Goal: Task Accomplishment & Management: Manage account settings

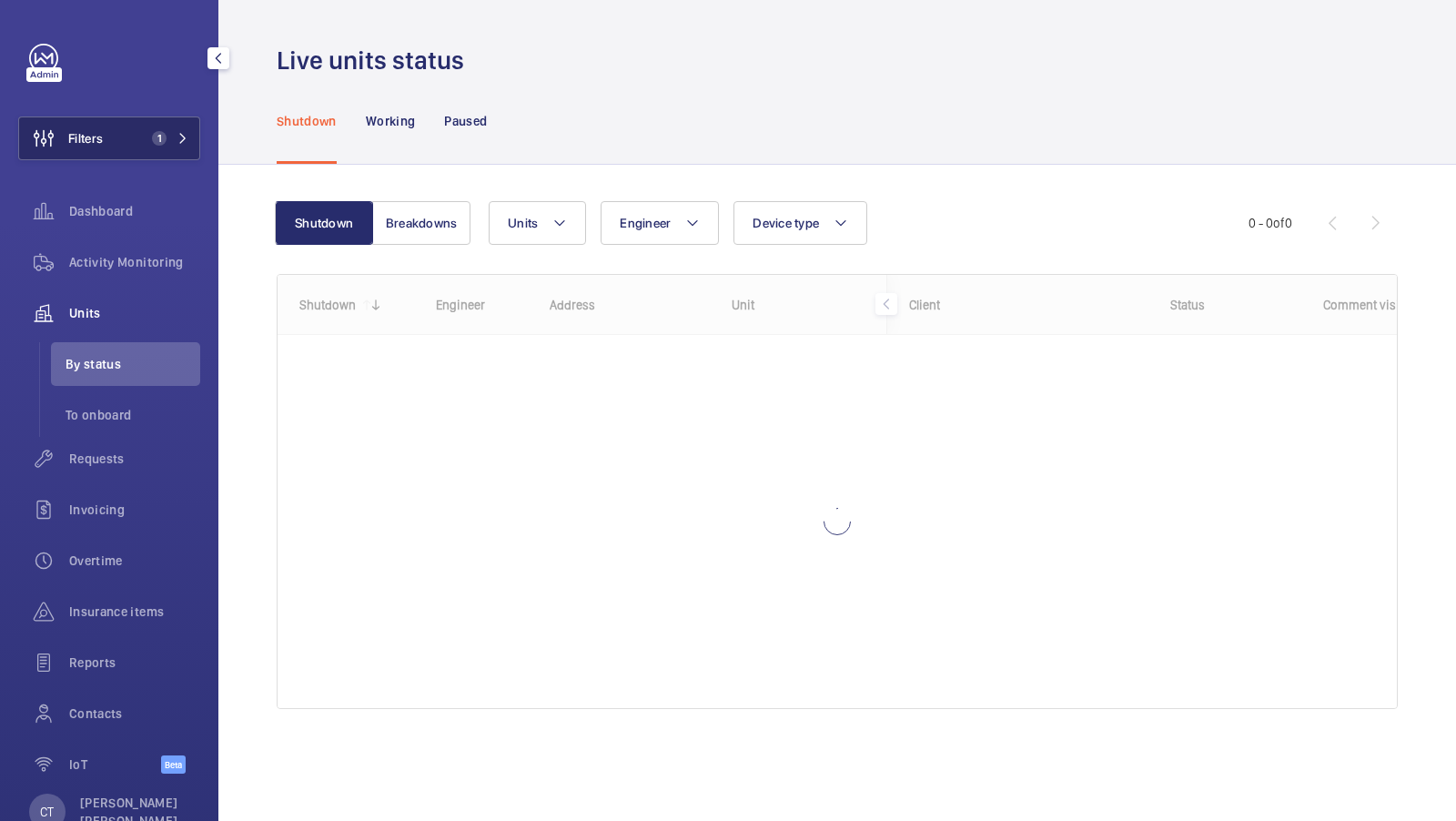
click at [131, 130] on button "Filters 1" at bounding box center [109, 137] width 182 height 44
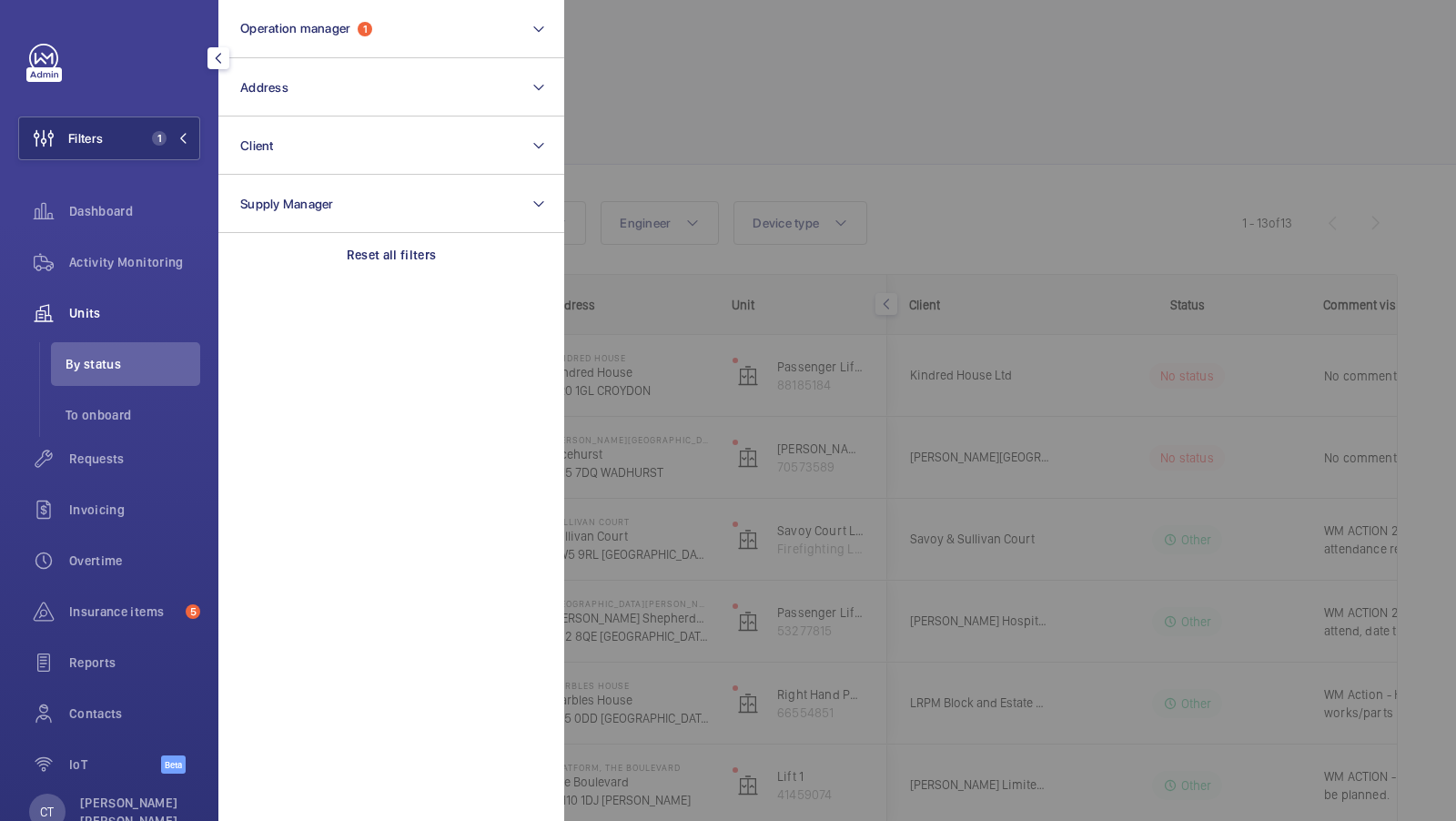
click at [1054, 206] on div at bounding box center [1292, 410] width 1456 height 821
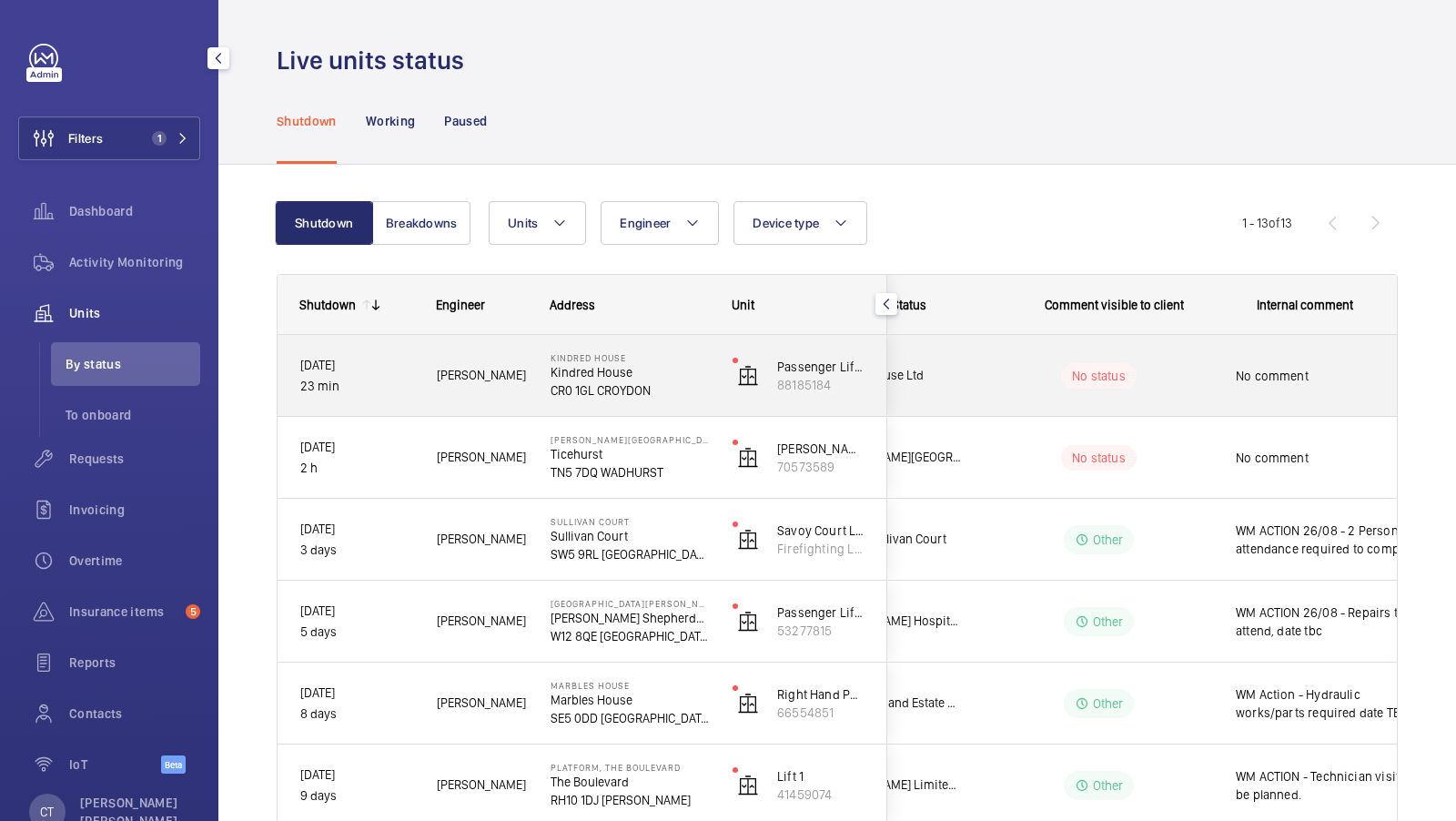
scroll to position [0, 327]
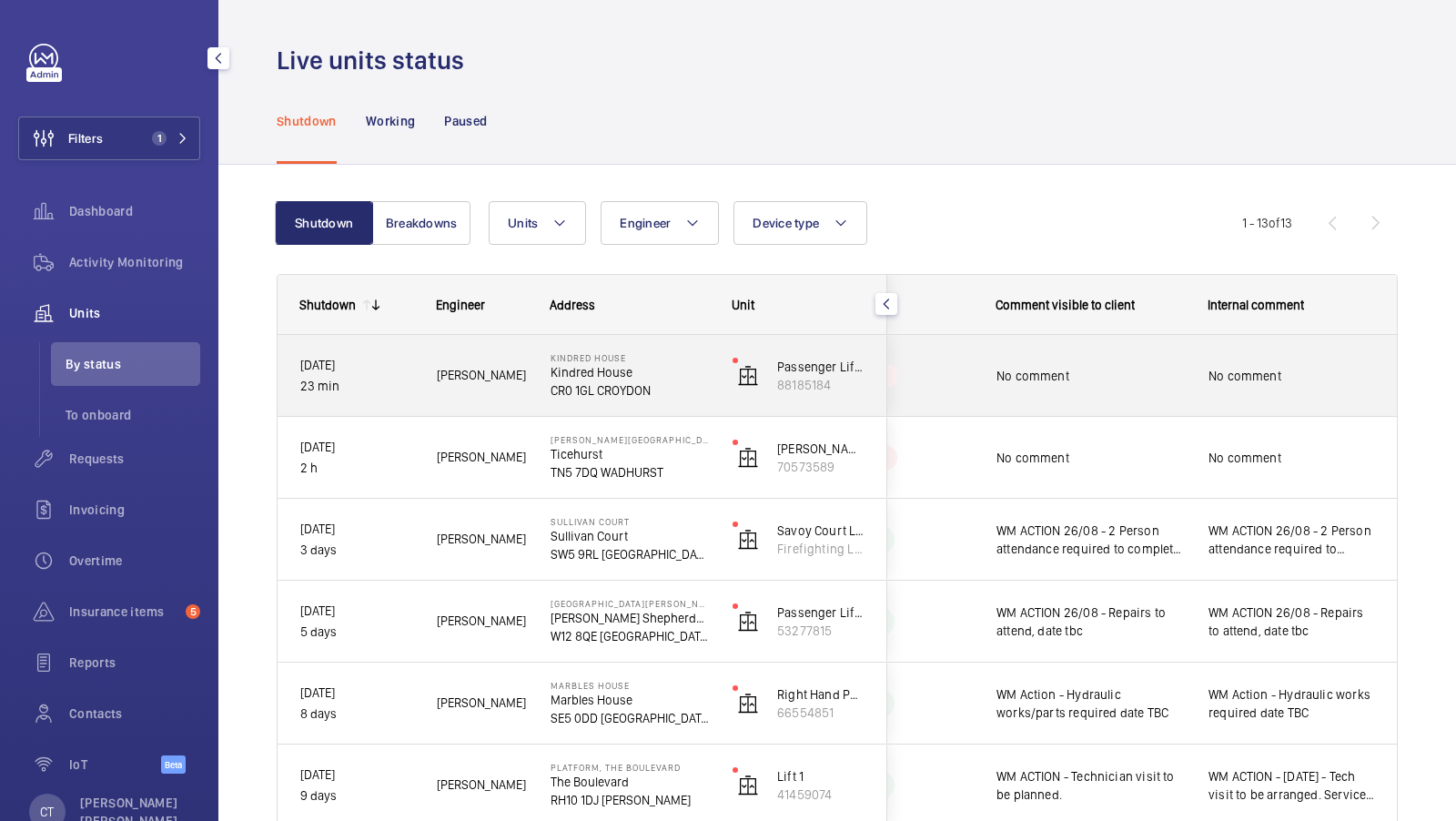
click at [1251, 373] on span "No comment" at bounding box center [1292, 376] width 167 height 18
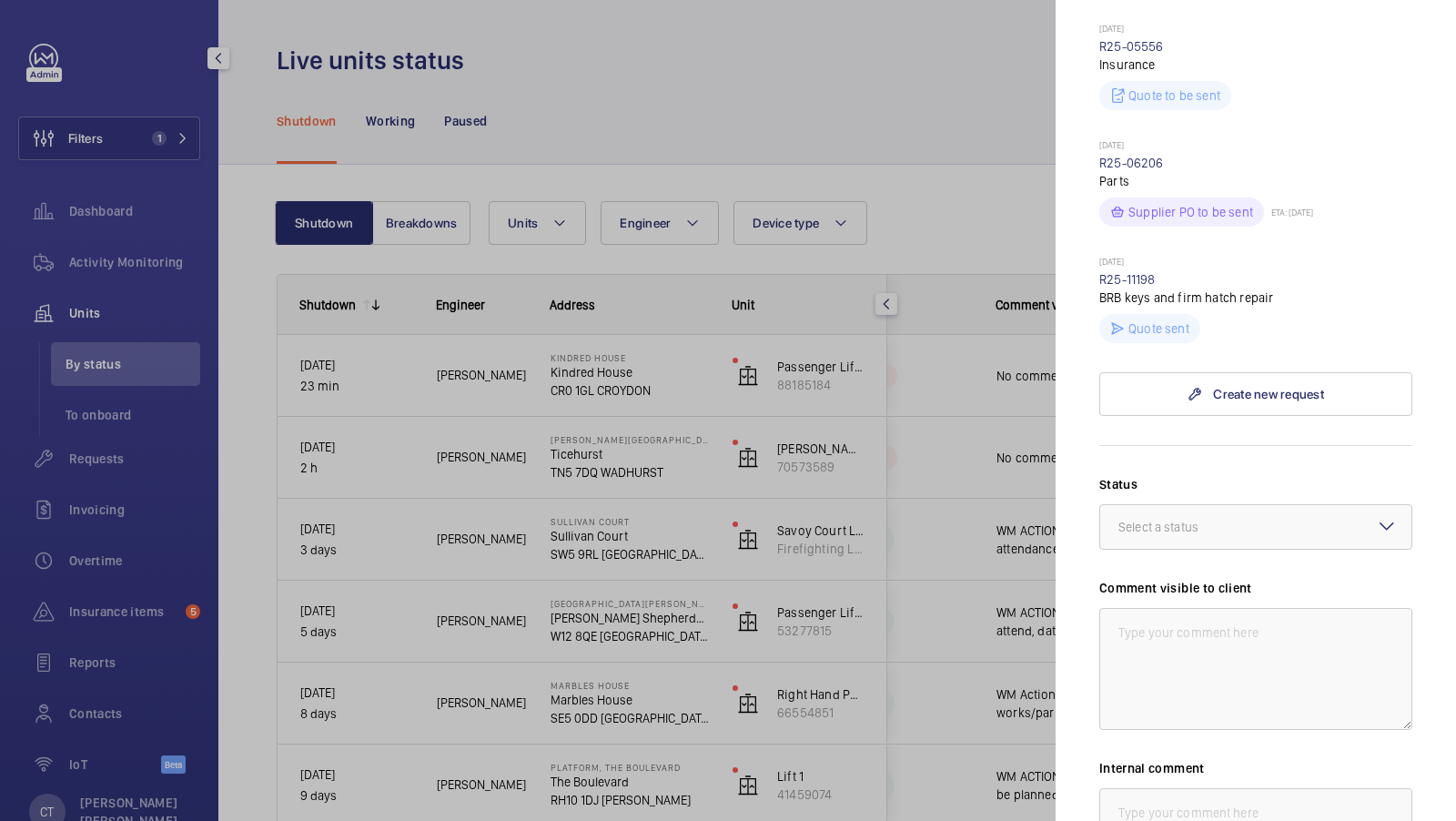
scroll to position [1023, 0]
click at [943, 431] on div at bounding box center [728, 410] width 1456 height 821
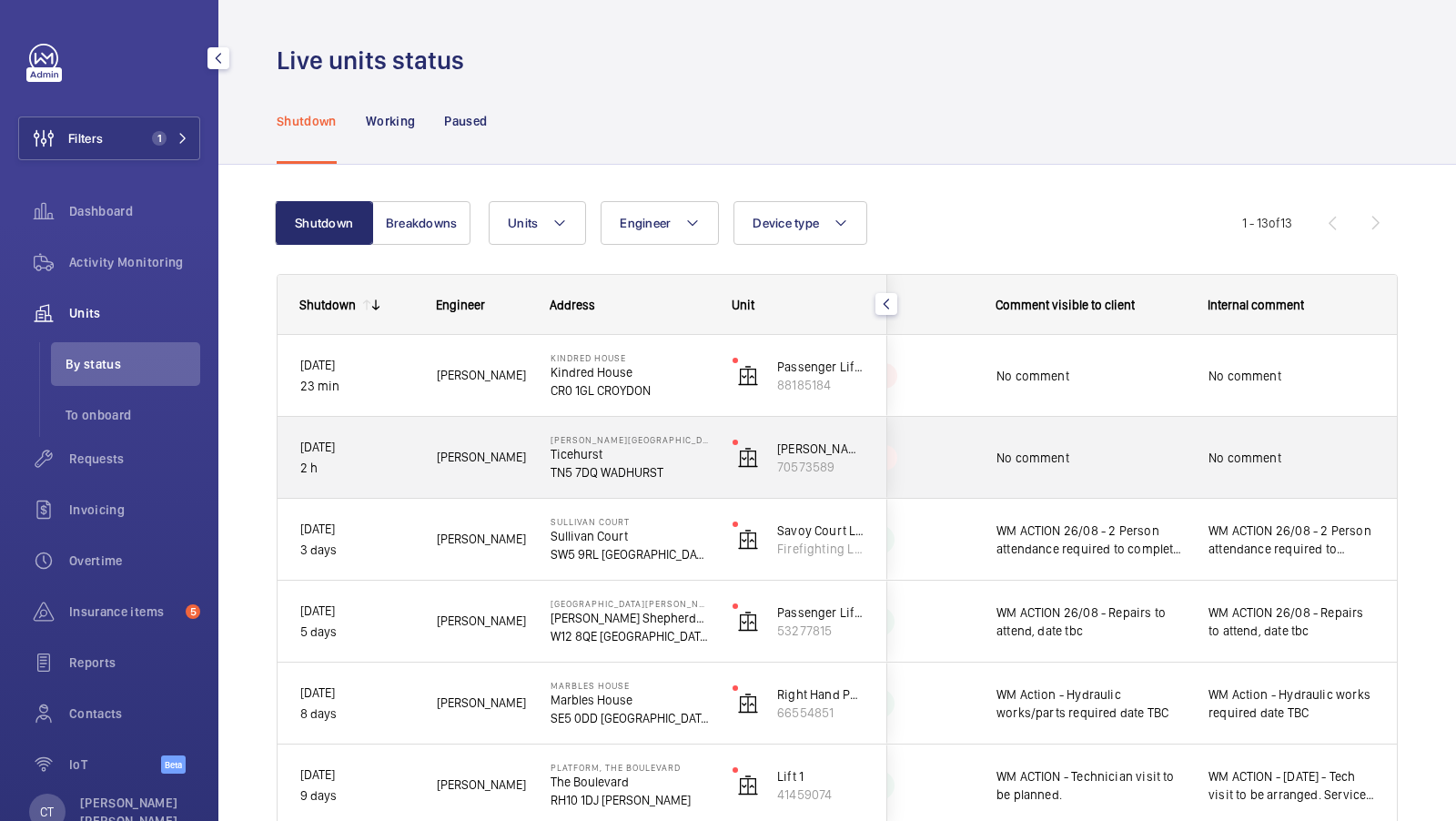
click at [1100, 503] on div "WM ACTION 26/08 - 2 Person attendance required to complete repair, eta tbc" at bounding box center [1079, 539] width 210 height 78
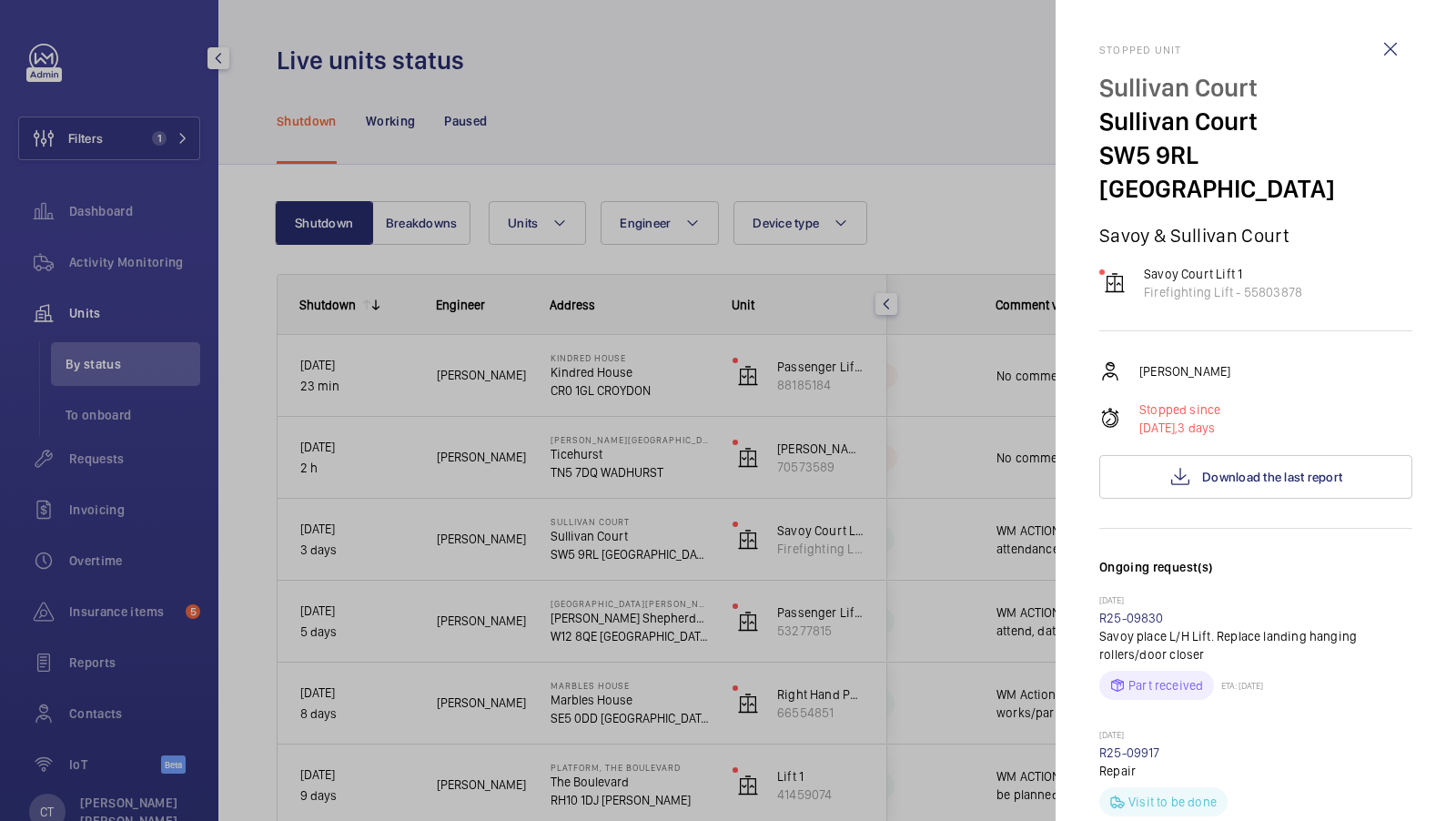
click at [964, 500] on div at bounding box center [728, 410] width 1456 height 821
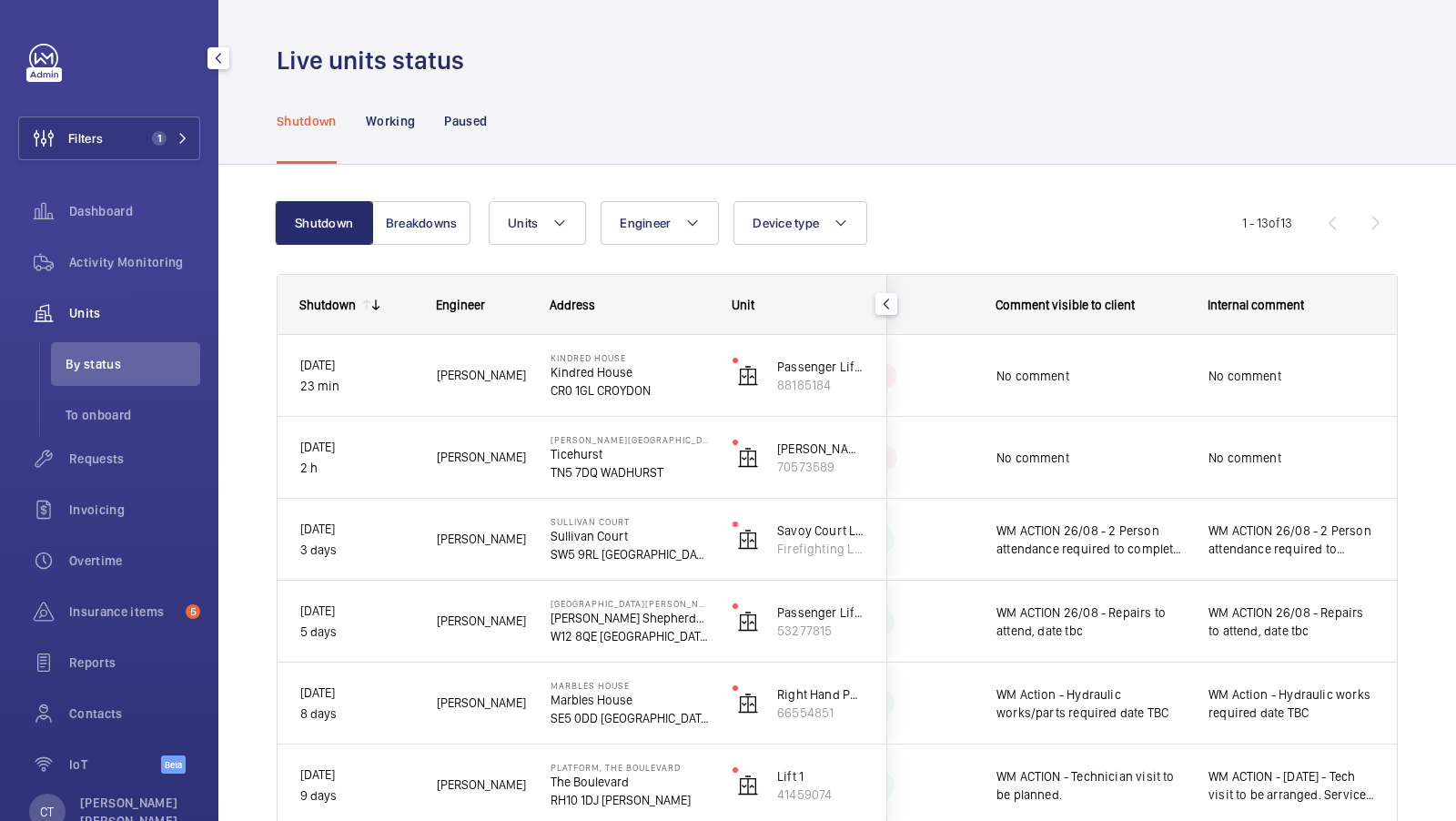
click at [1238, 434] on div at bounding box center [728, 410] width 1456 height 821
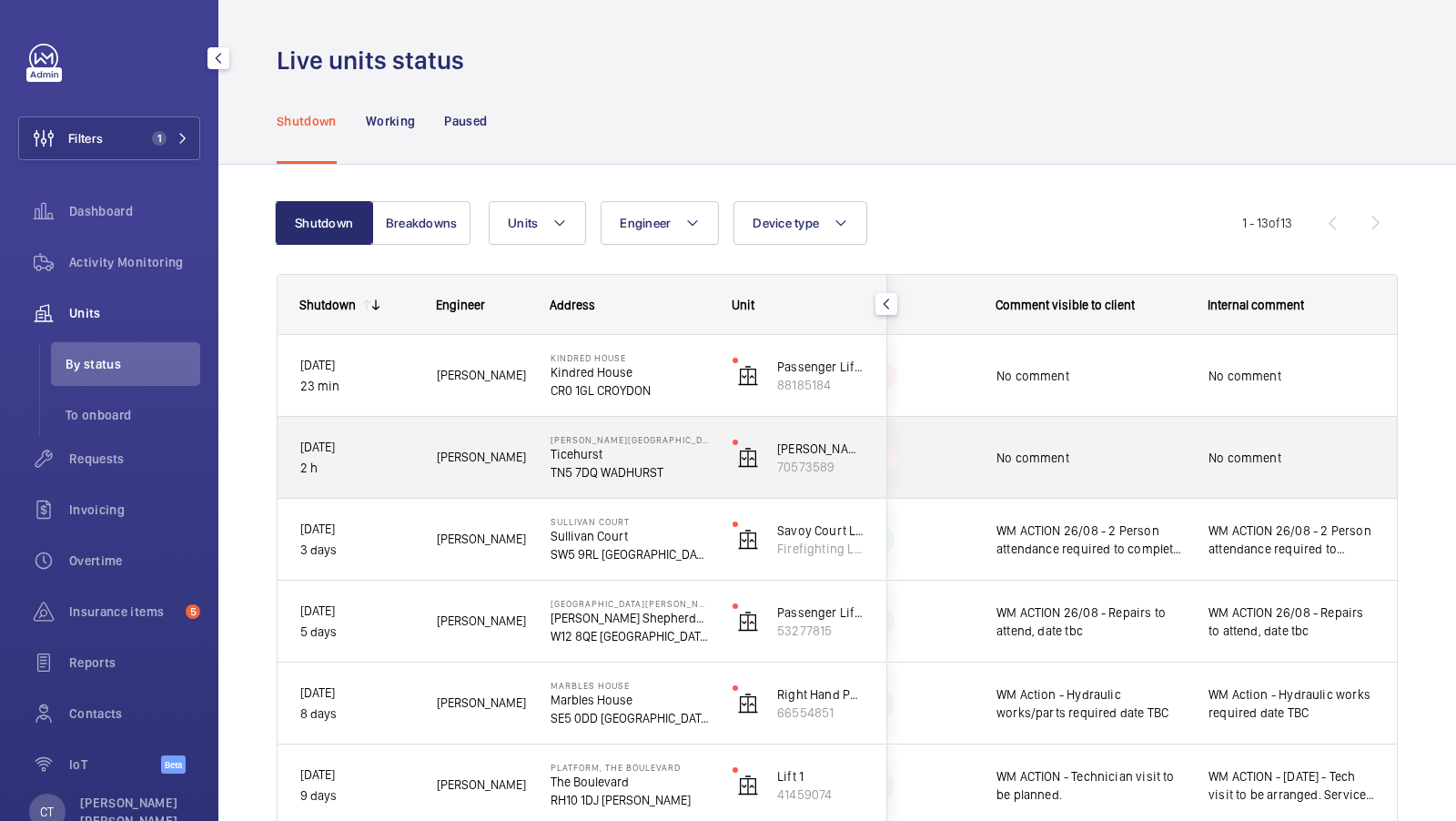
click at [1239, 465] on span "No comment" at bounding box center [1292, 457] width 167 height 18
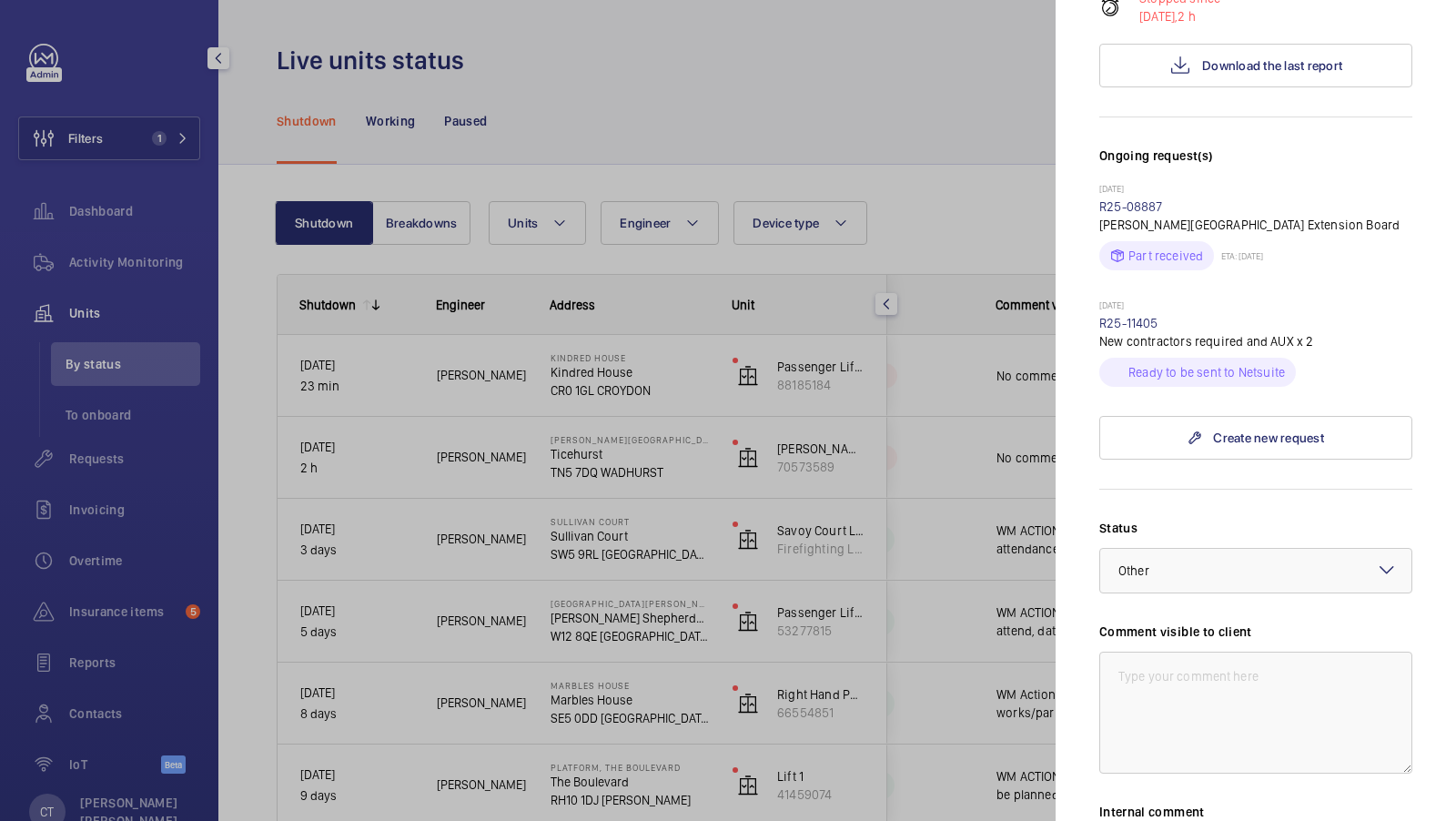
scroll to position [466, 0]
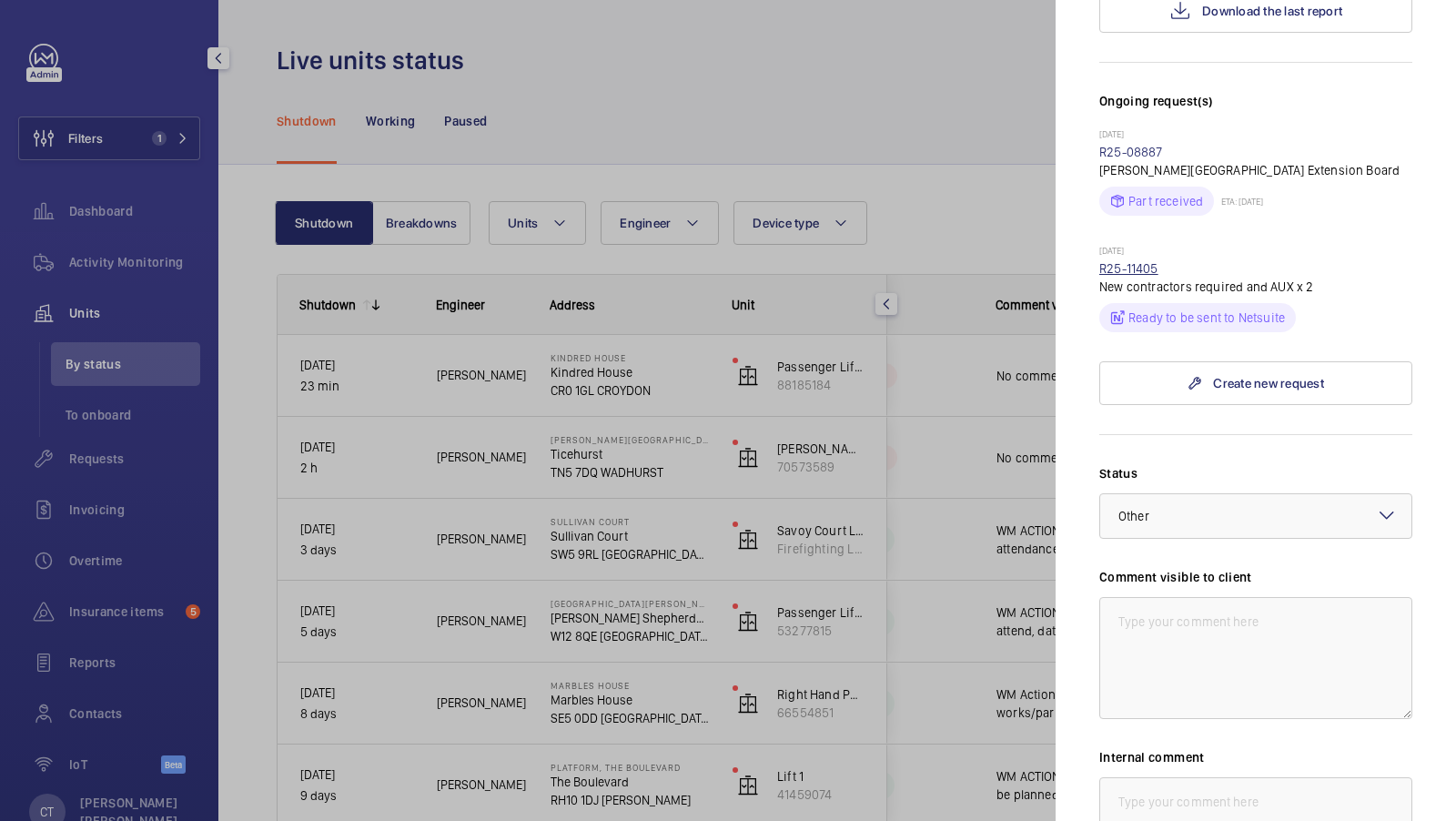
click at [1122, 268] on link "R25-11405" at bounding box center [1129, 268] width 59 height 15
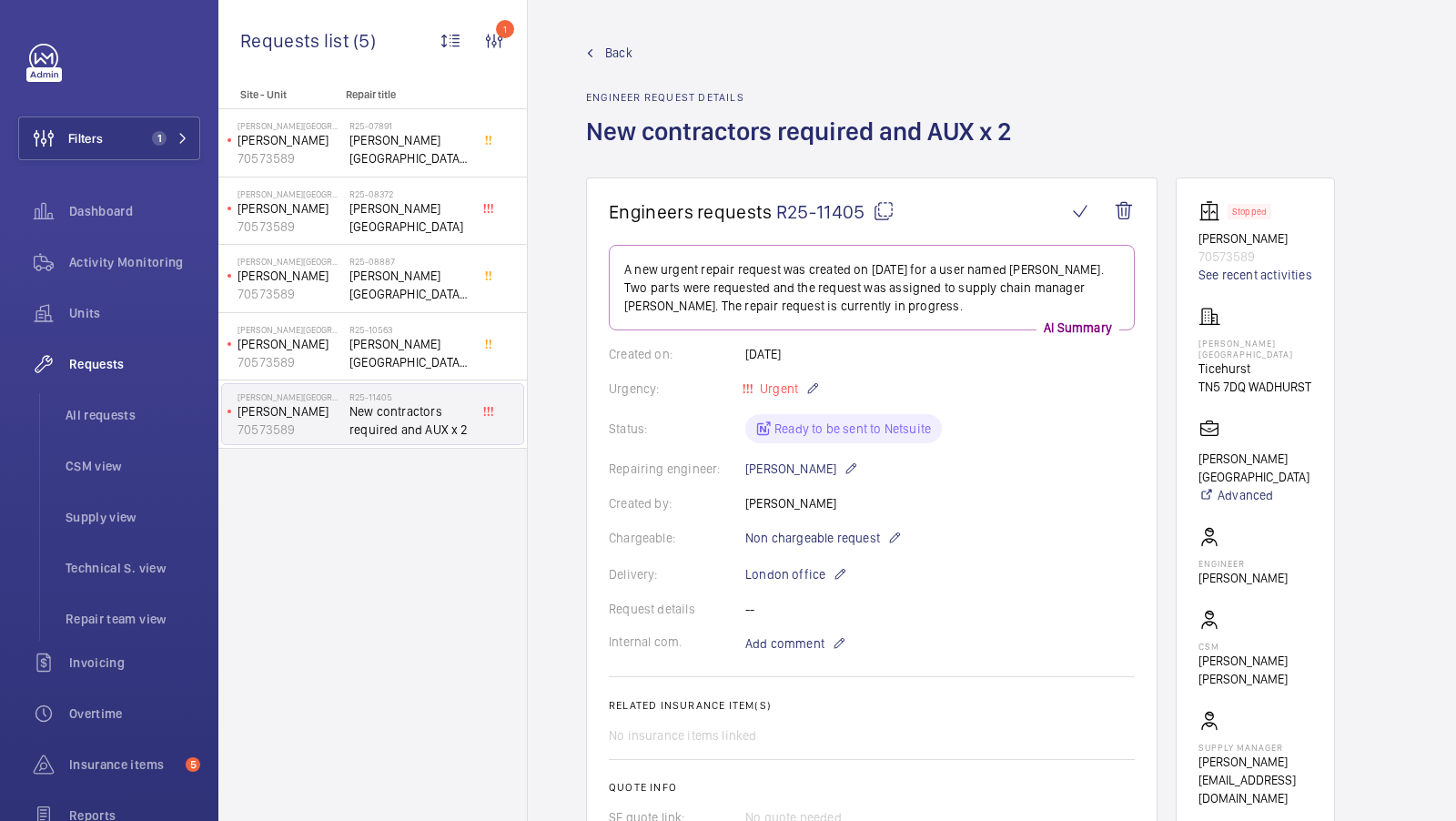
click at [957, 465] on div "Repairing engineer: [PERSON_NAME]" at bounding box center [872, 469] width 526 height 22
click at [403, 354] on span "[PERSON_NAME][GEOGRAPHIC_DATA] Visit" at bounding box center [410, 353] width 120 height 37
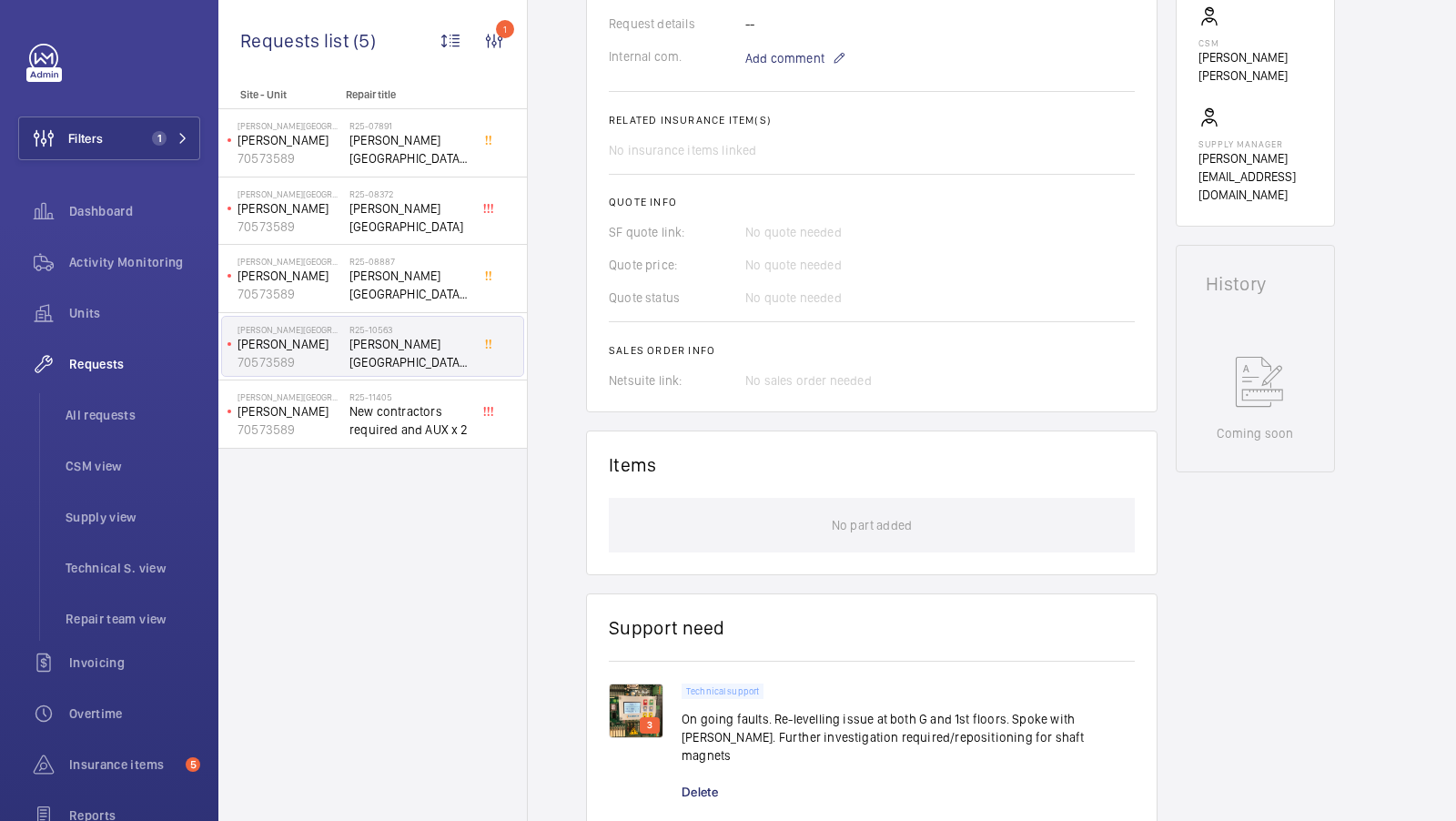
scroll to position [622, 0]
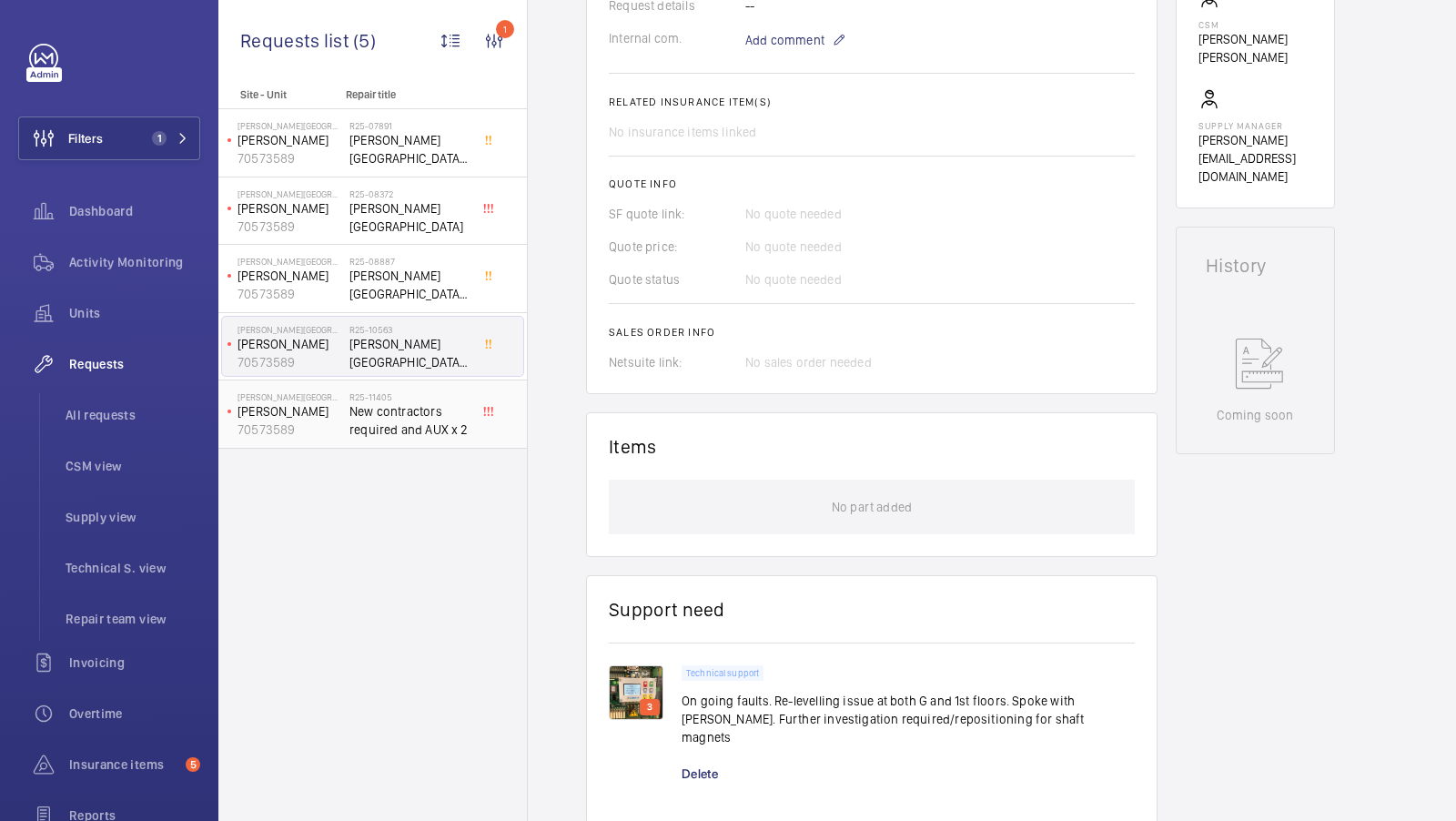
click at [443, 433] on span "New contractors required and AUX x 2" at bounding box center [410, 420] width 120 height 37
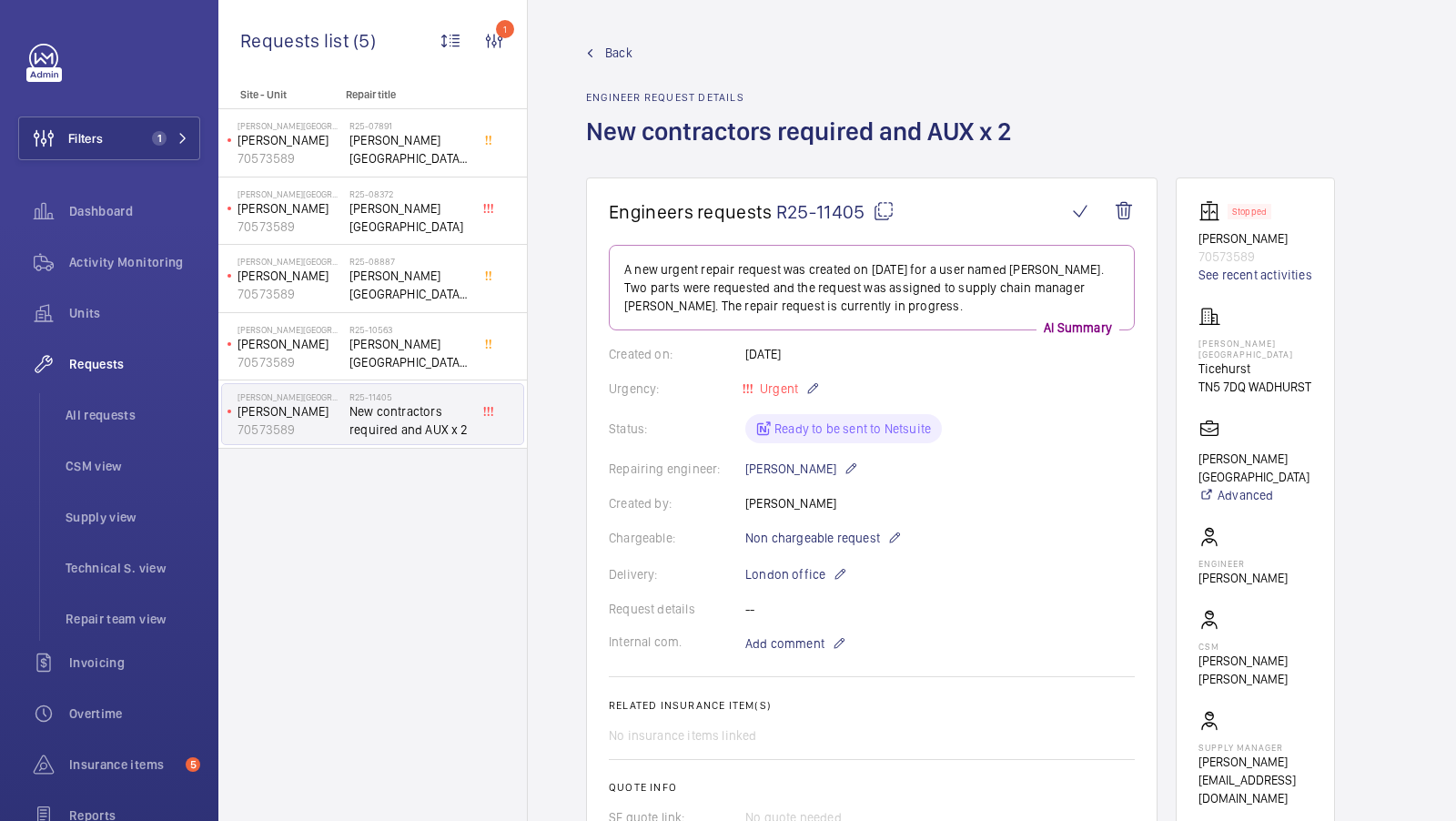
click at [882, 212] on mat-icon at bounding box center [883, 211] width 22 height 22
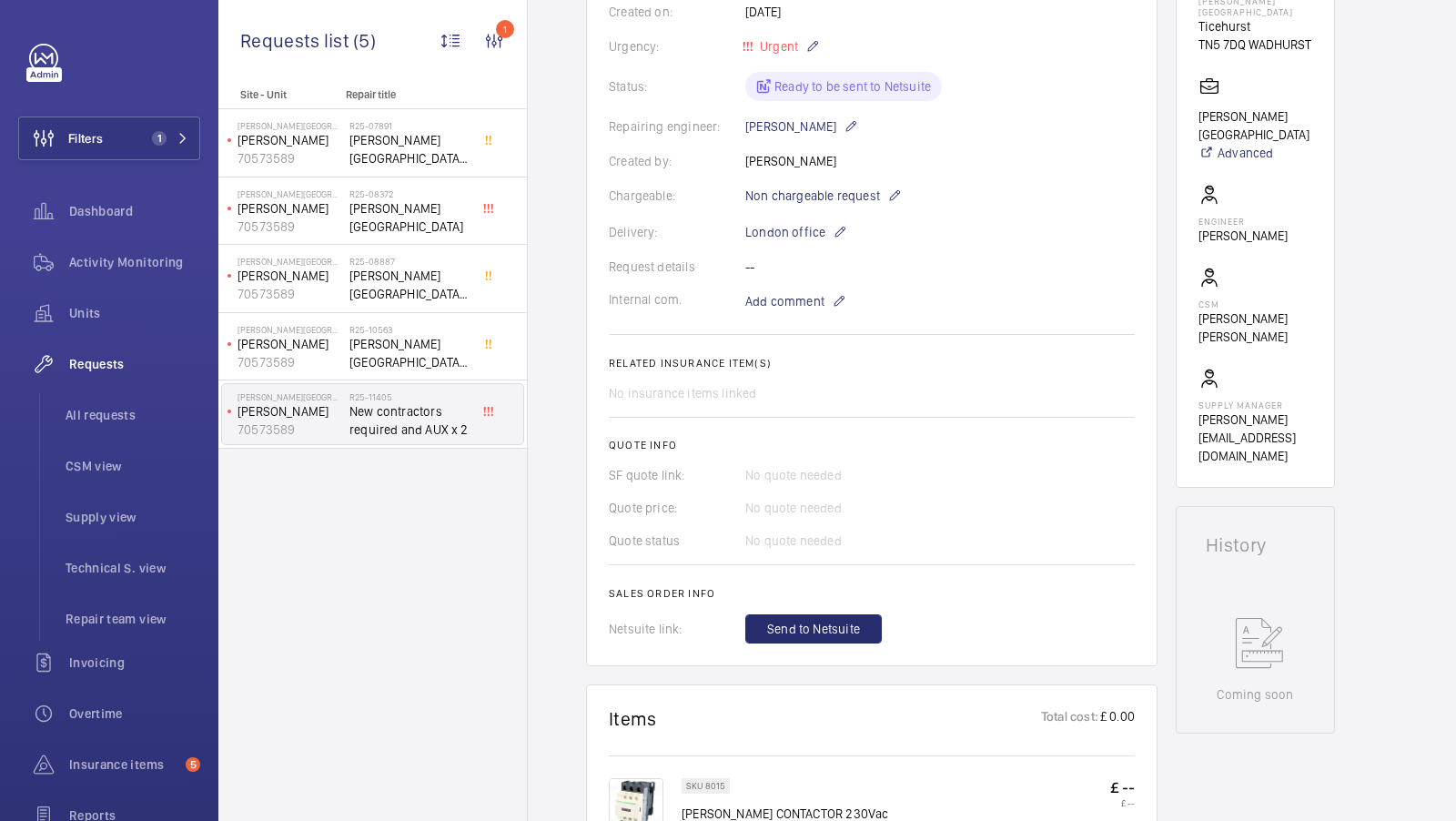
scroll to position [85, 0]
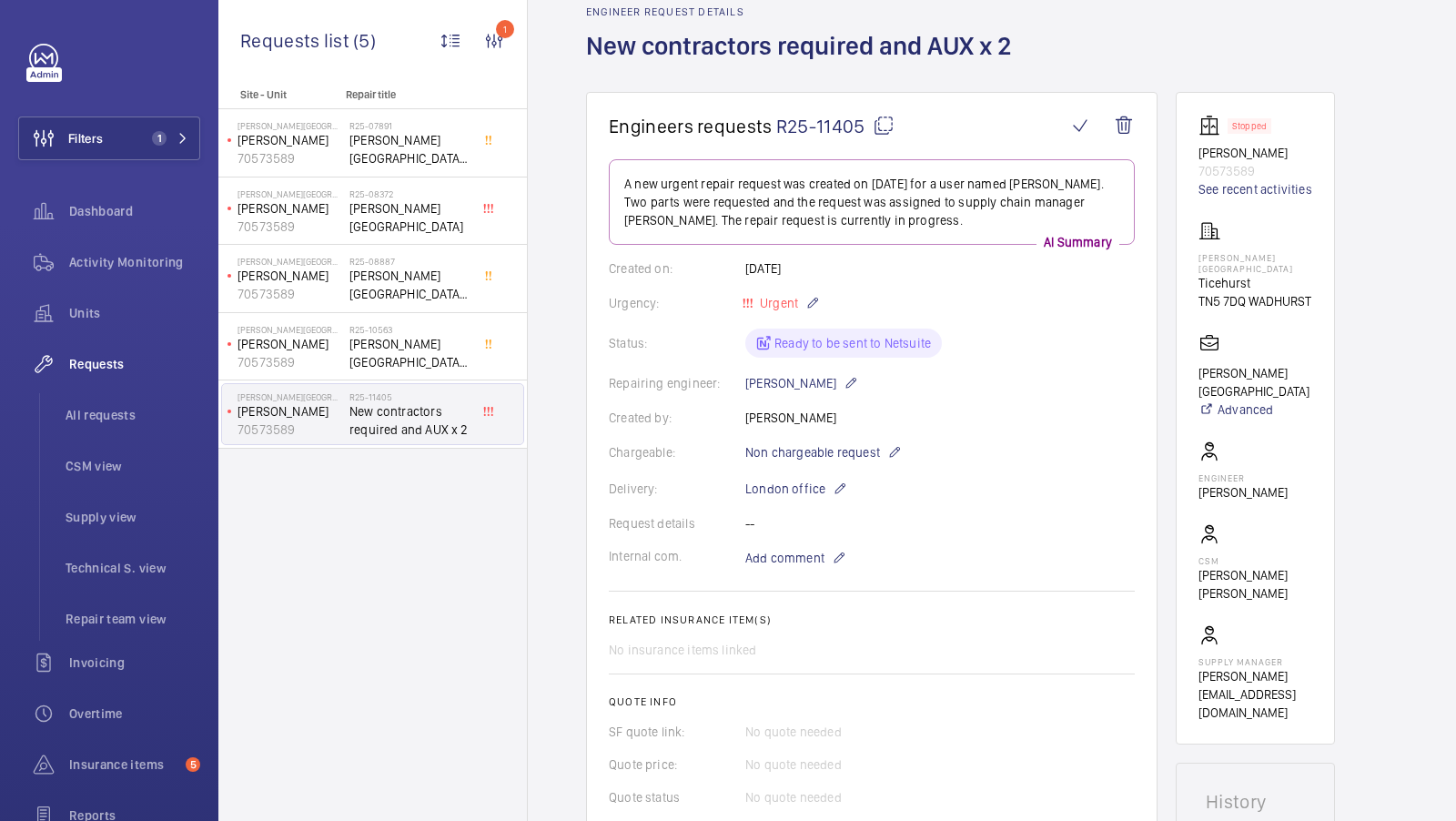
click at [879, 127] on mat-icon at bounding box center [883, 125] width 22 height 22
click at [136, 249] on div "Activity Monitoring" at bounding box center [109, 261] width 182 height 44
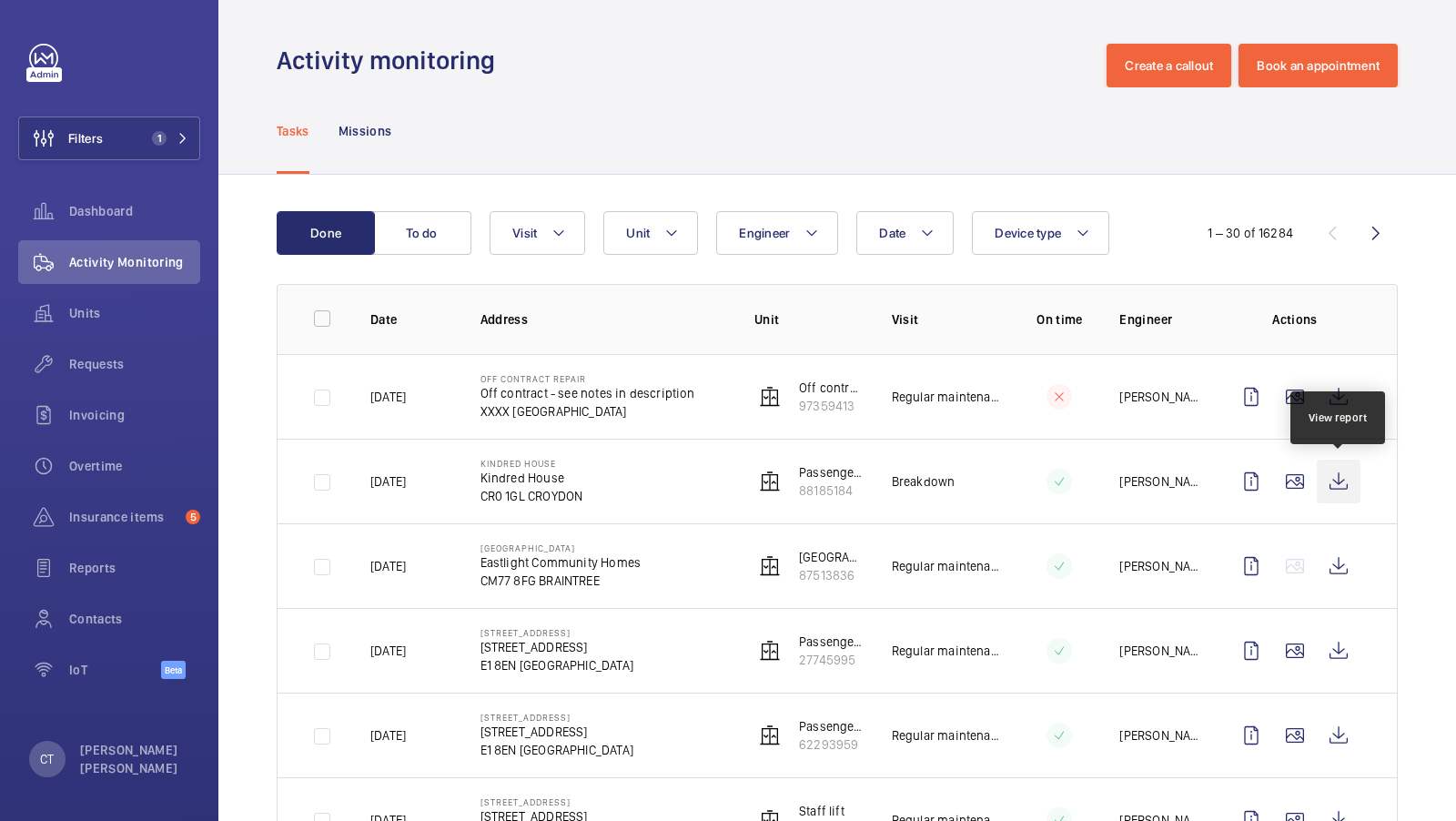
click at [1339, 480] on wm-front-icon-button at bounding box center [1339, 481] width 44 height 44
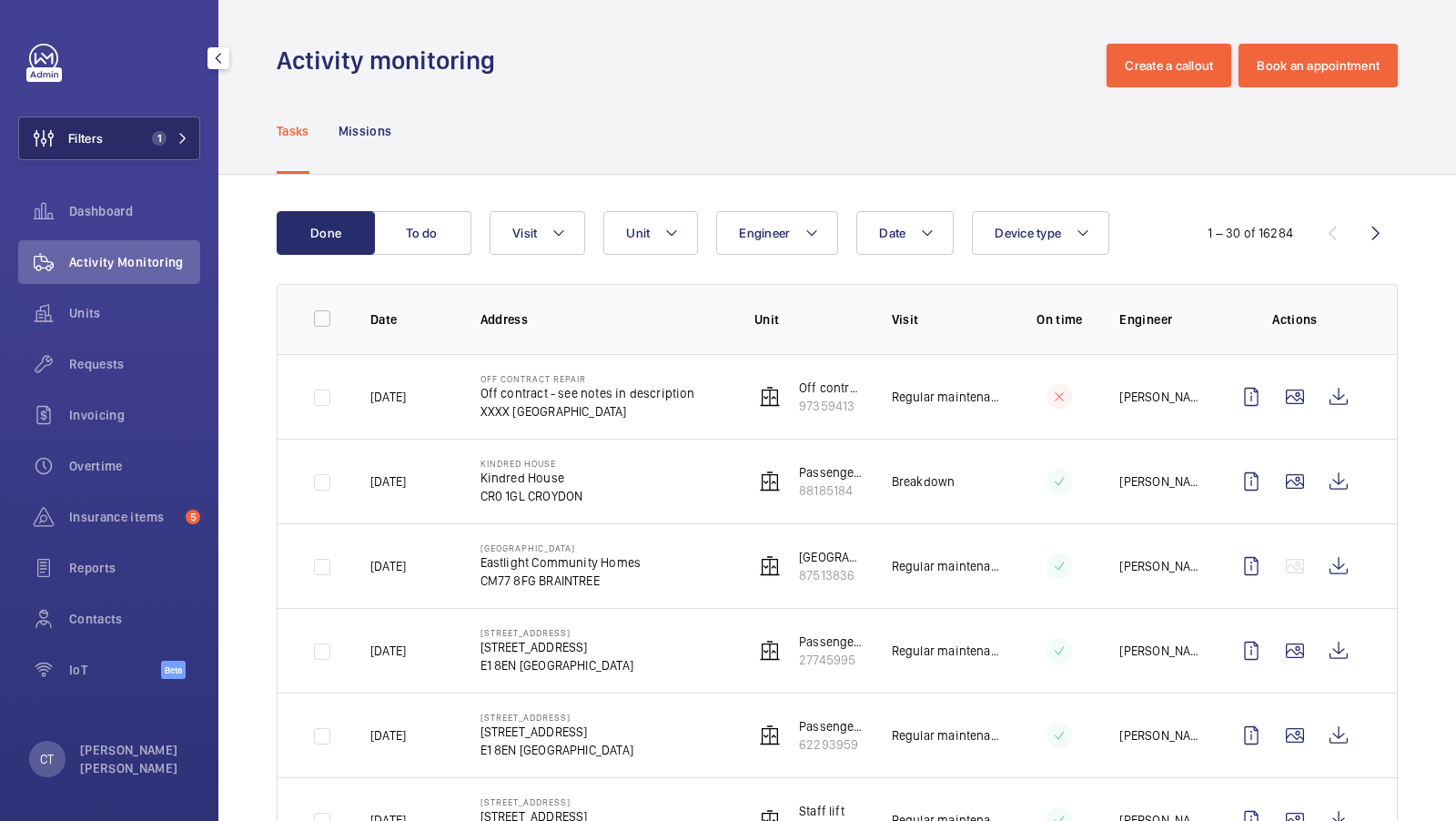
click at [153, 129] on button "Filters 1" at bounding box center [109, 137] width 182 height 44
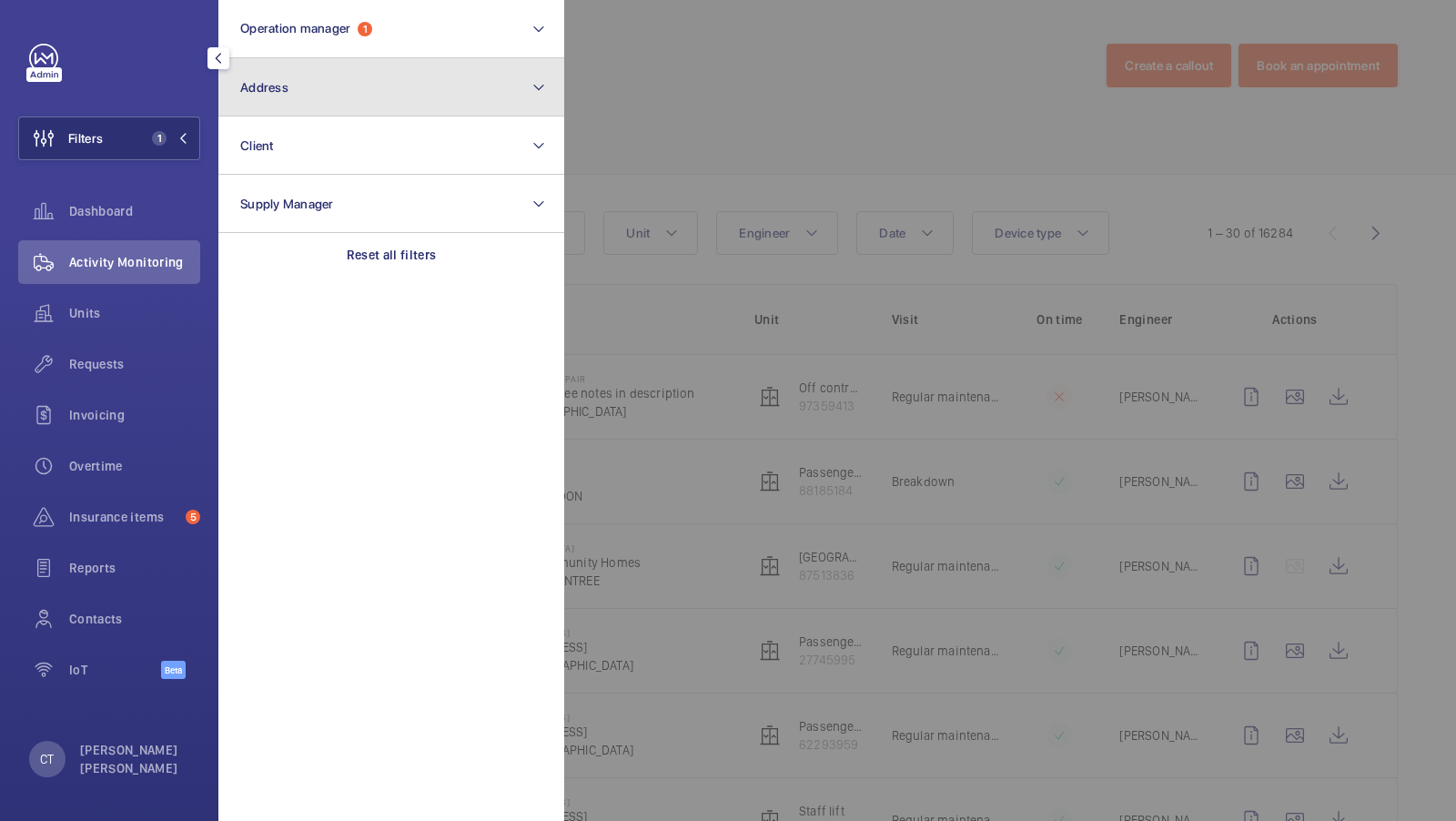
click at [292, 76] on button "Address" at bounding box center [391, 87] width 346 height 58
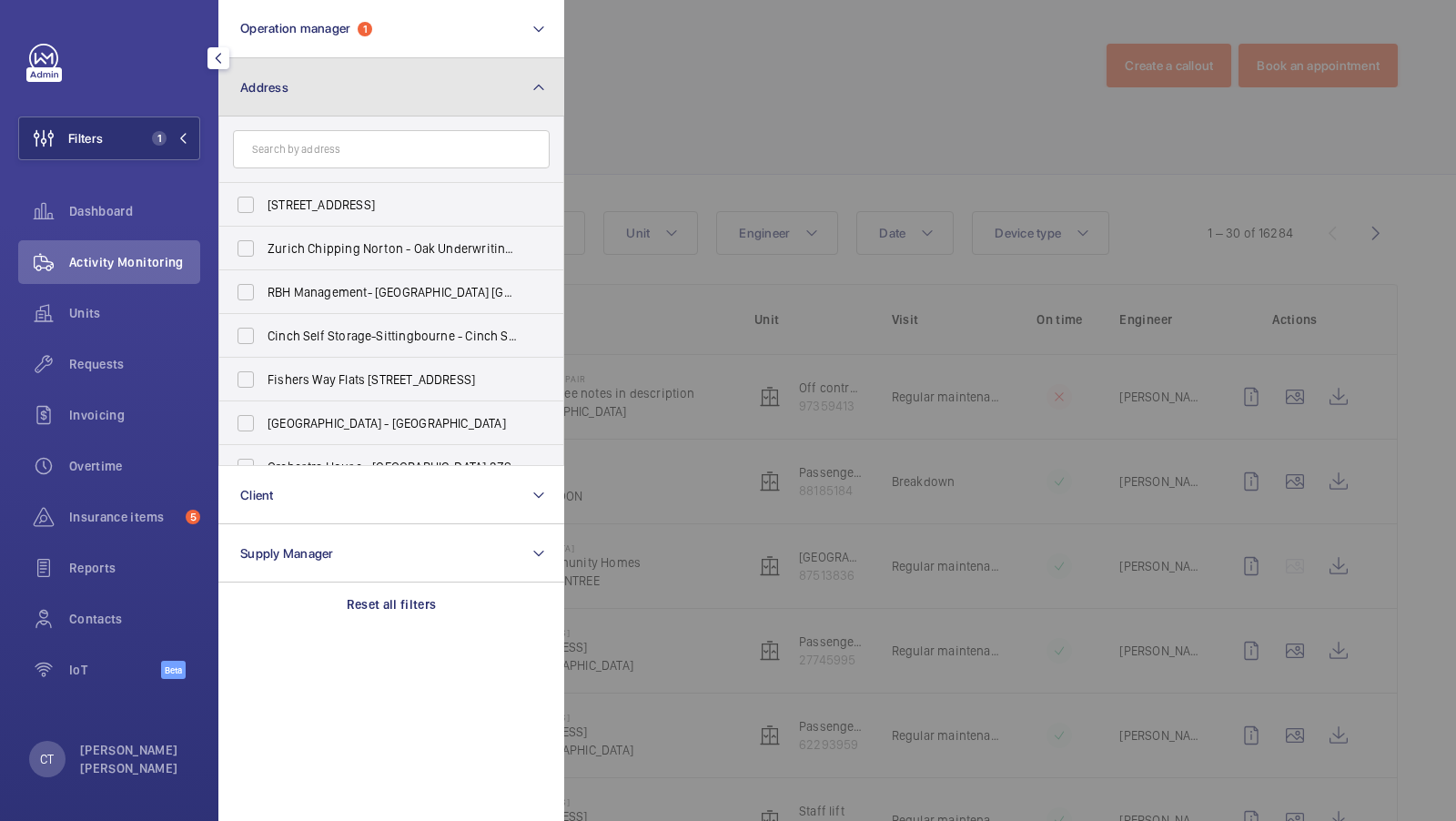
click at [373, 104] on button "Address" at bounding box center [391, 87] width 346 height 58
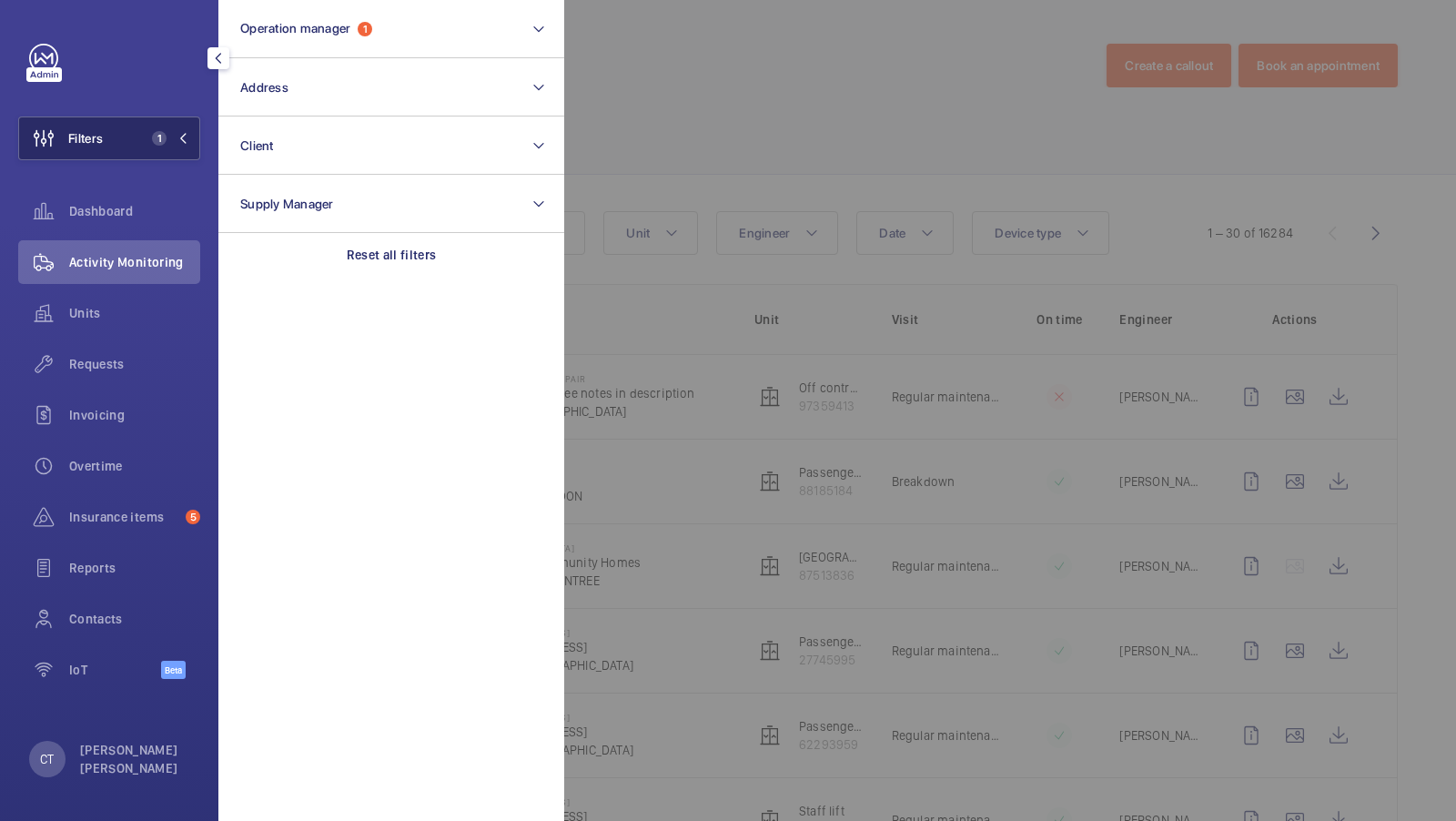
click at [176, 145] on button "Filters 1" at bounding box center [109, 137] width 182 height 44
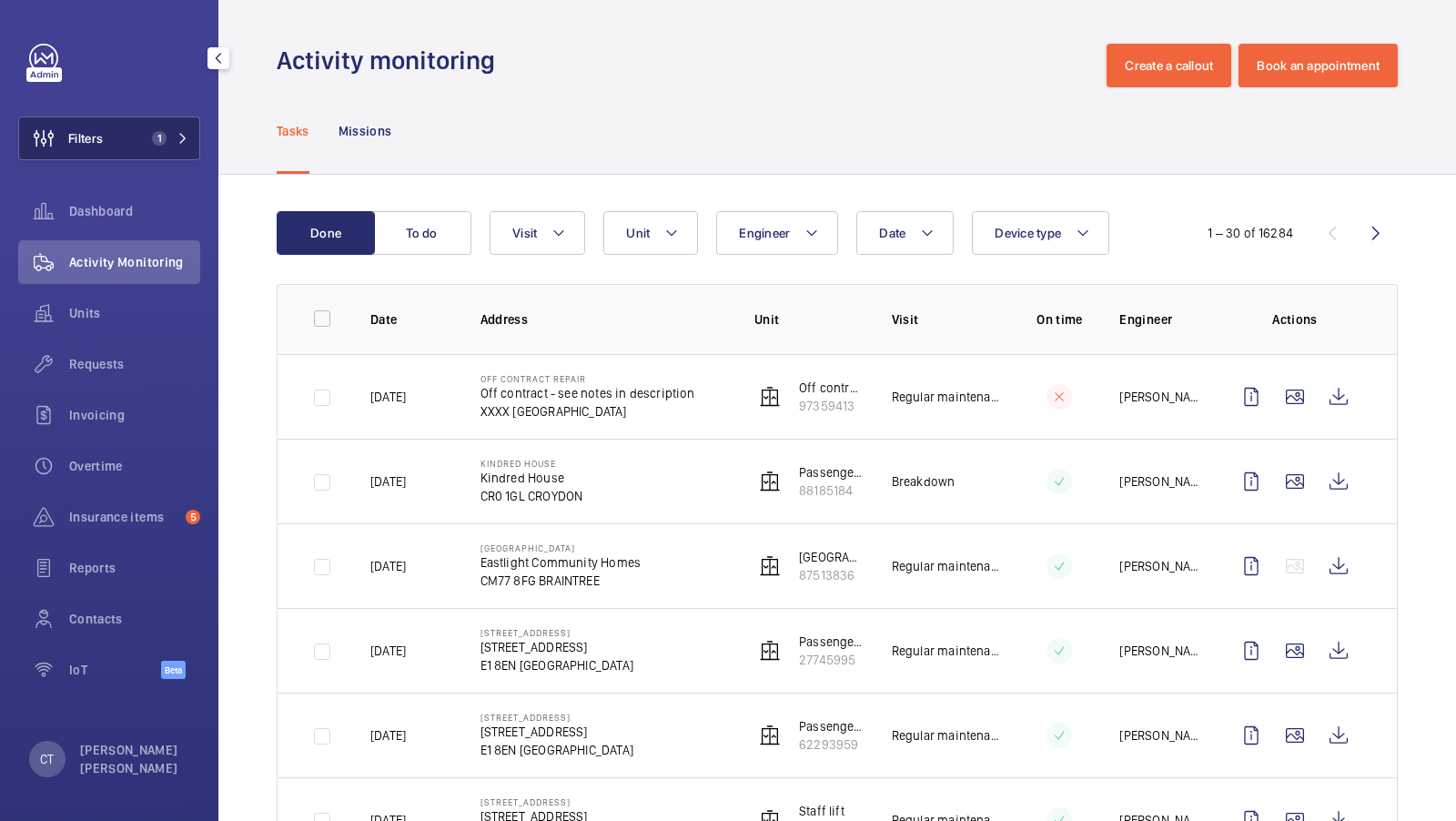
click at [171, 139] on span "1" at bounding box center [166, 137] width 44 height 15
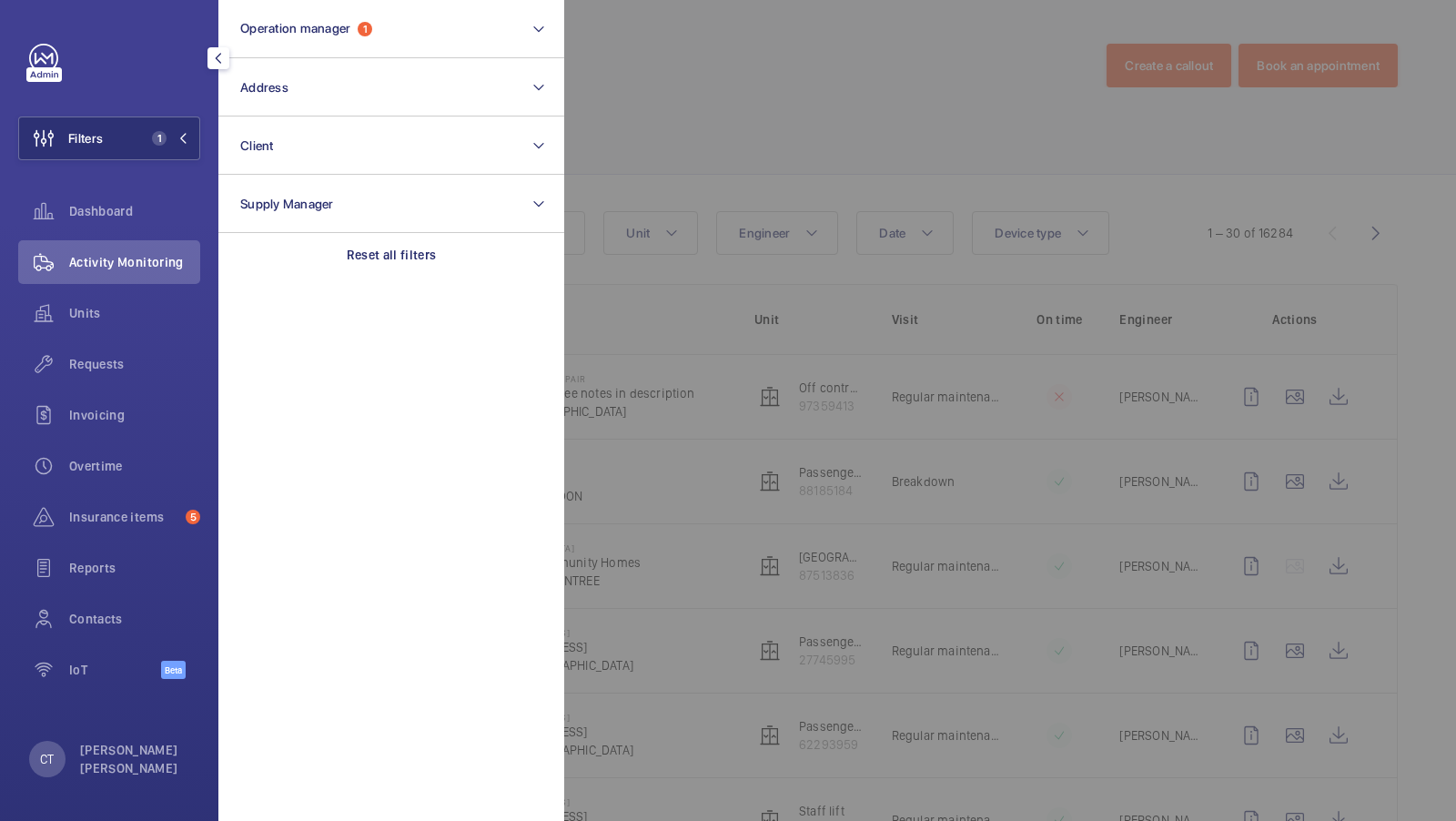
click at [760, 78] on div at bounding box center [1292, 410] width 1456 height 821
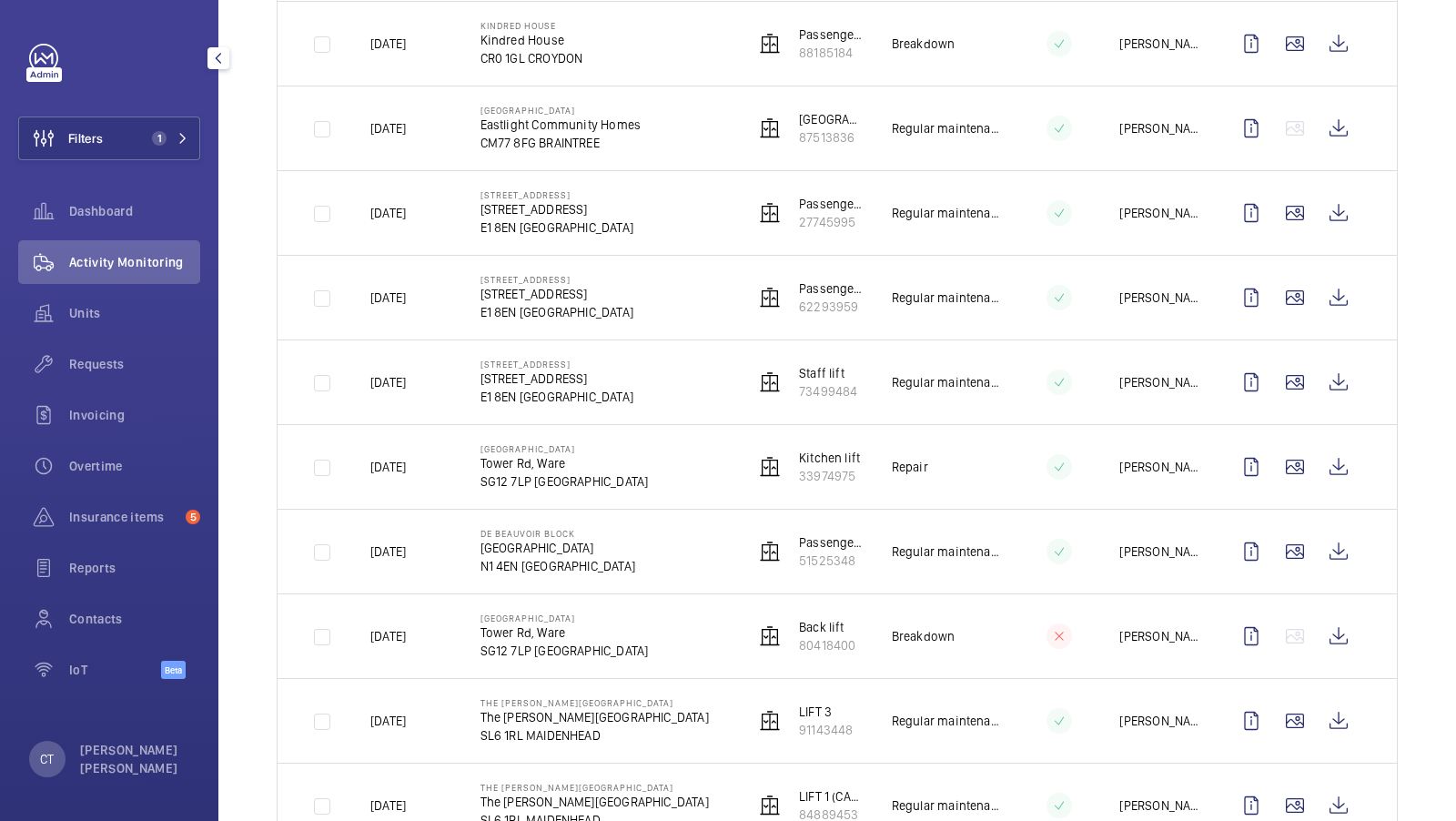
scroll to position [450, 0]
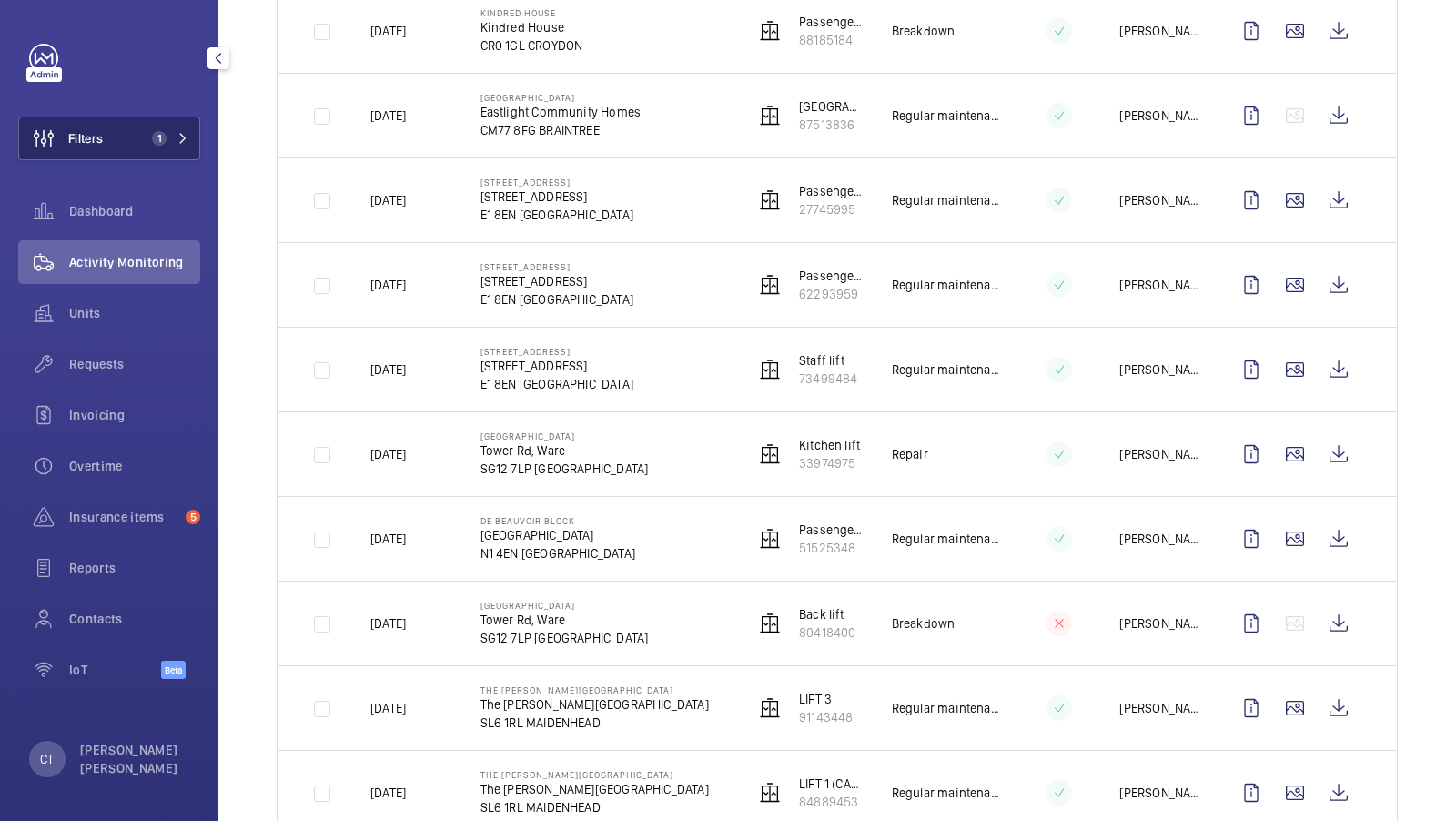
click at [184, 131] on span "1" at bounding box center [166, 137] width 44 height 15
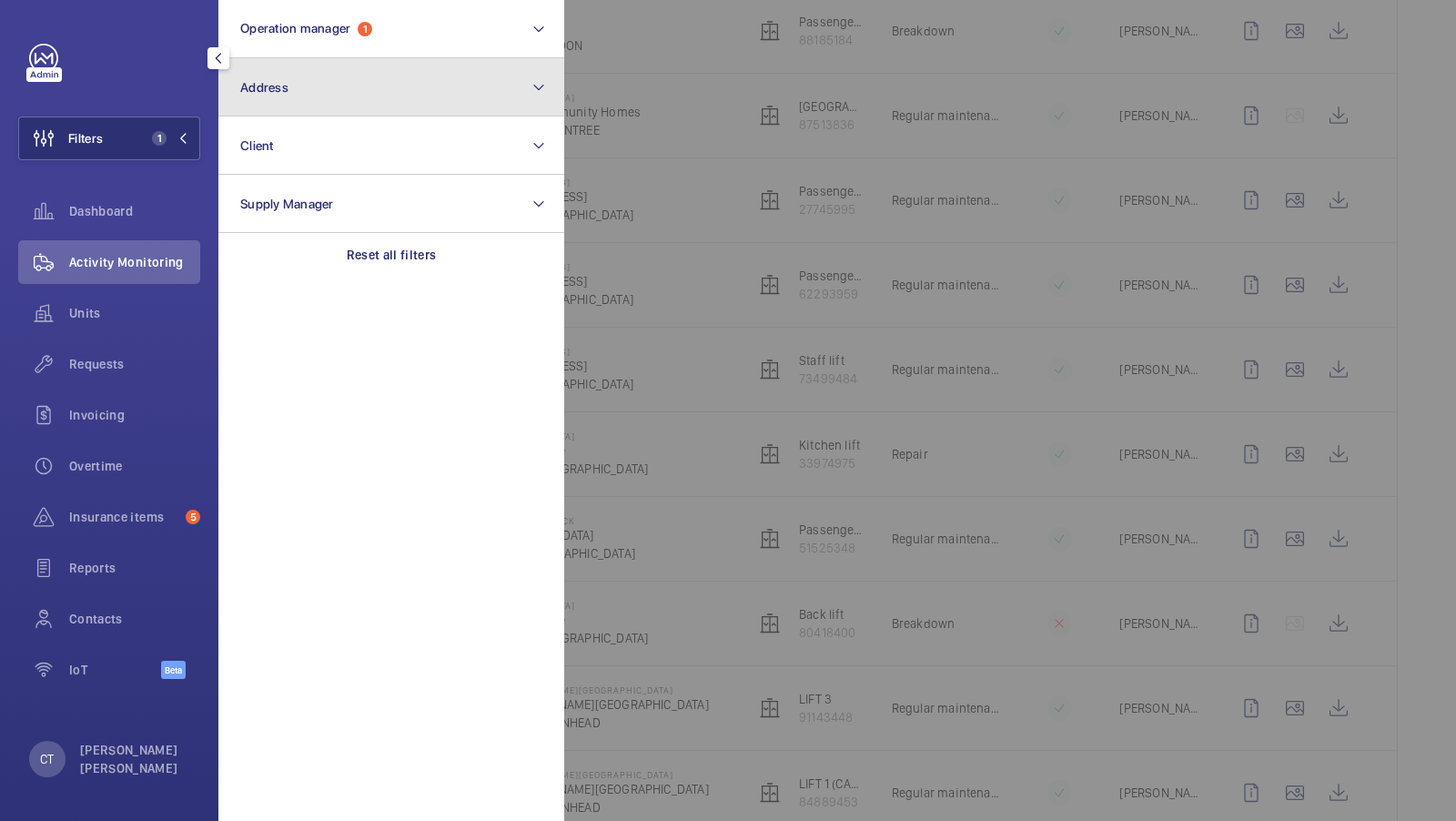
click at [381, 68] on button "Address" at bounding box center [391, 87] width 346 height 58
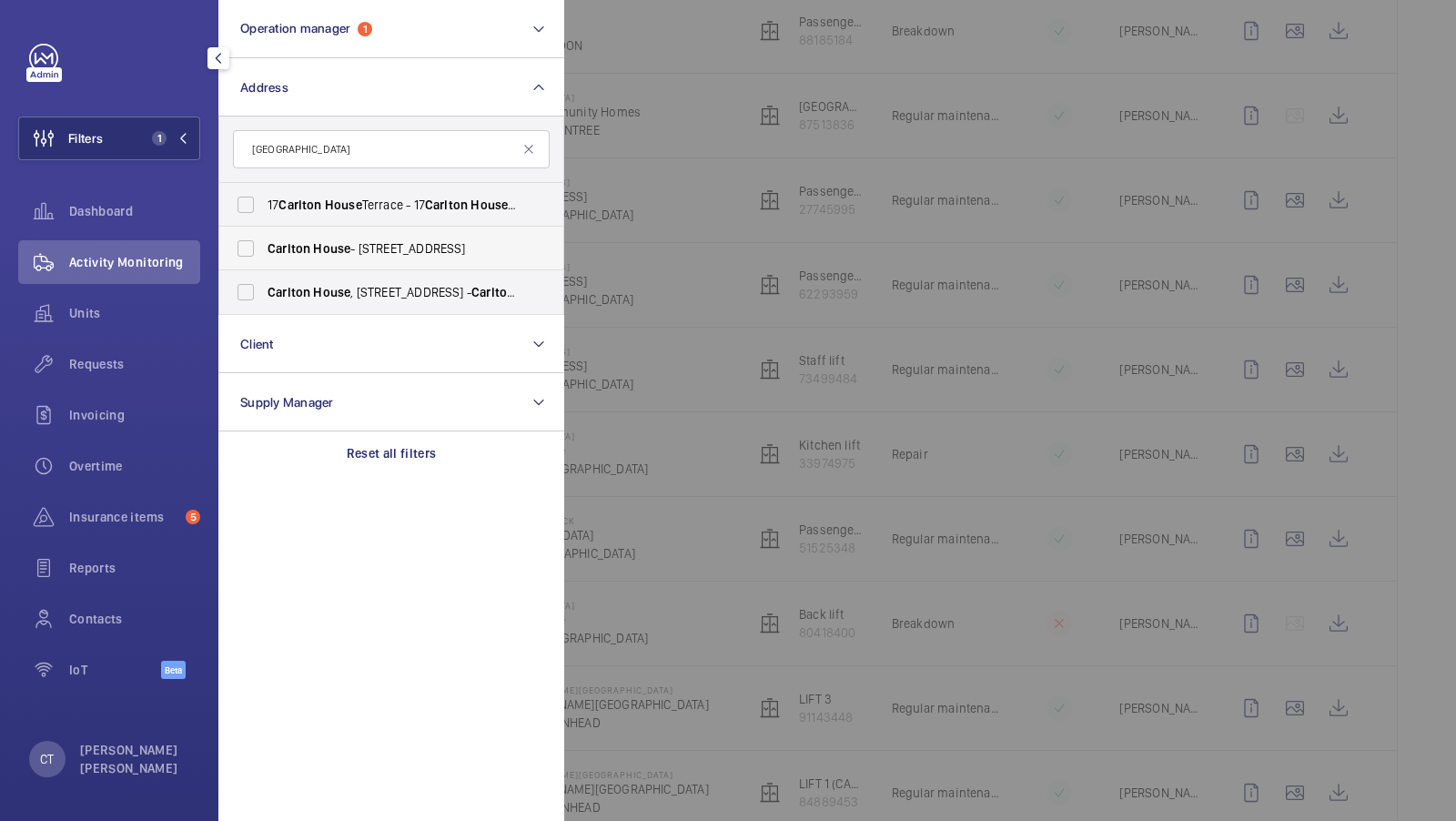
type input "[GEOGRAPHIC_DATA]"
click at [327, 244] on span "House" at bounding box center [331, 248] width 38 height 15
click at [263, 244] on input "[GEOGRAPHIC_DATA] - [STREET_ADDRESS]" at bounding box center [246, 249] width 37 height 37
checkbox input "true"
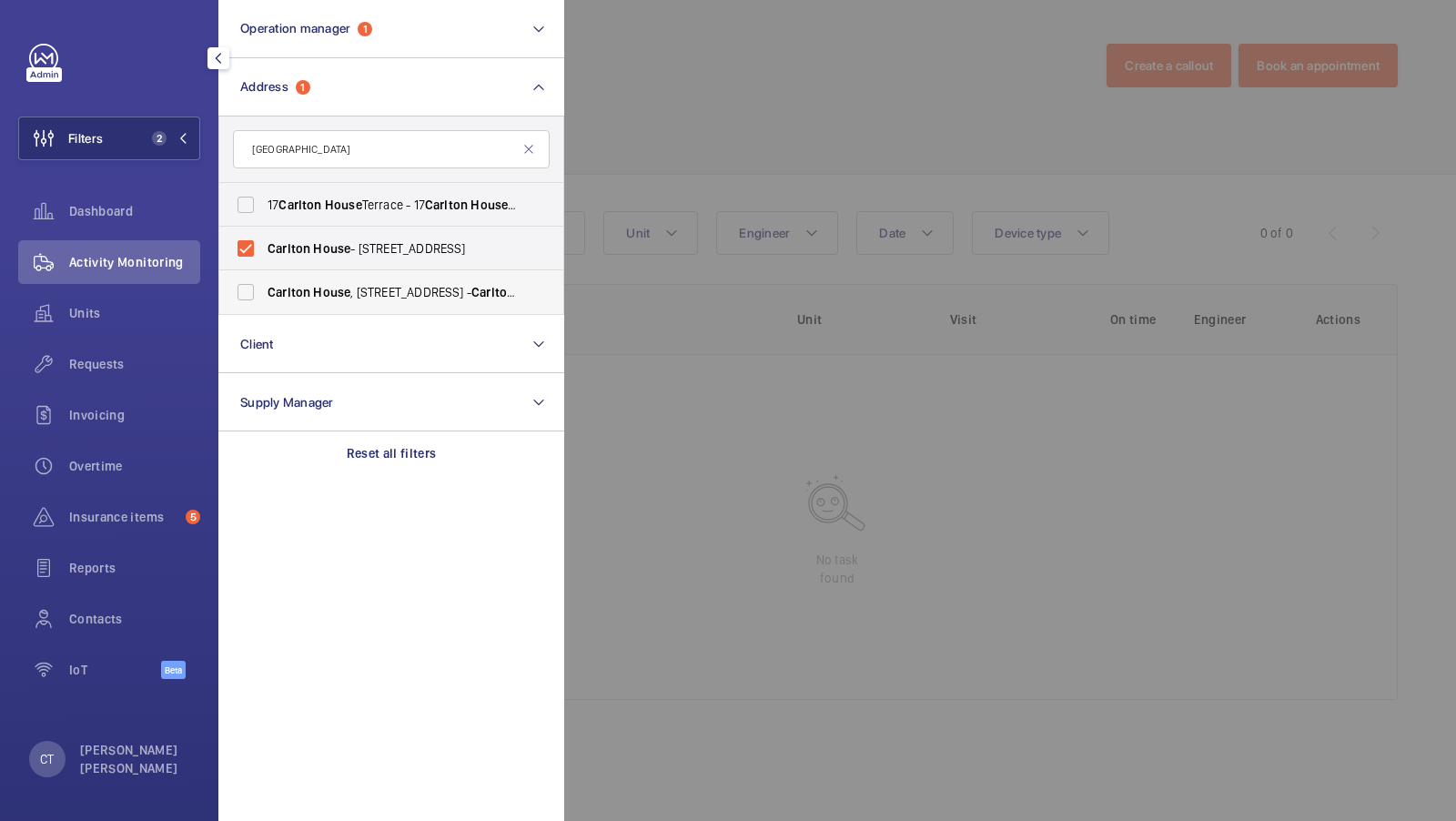
click at [314, 281] on label "[GEOGRAPHIC_DATA] , [STREET_ADDRESS]" at bounding box center [377, 291] width 317 height 44
click at [263, 281] on input "[GEOGRAPHIC_DATA] , [STREET_ADDRESS]" at bounding box center [246, 292] width 37 height 37
checkbox input "true"
click at [177, 143] on span "3" at bounding box center [166, 137] width 44 height 15
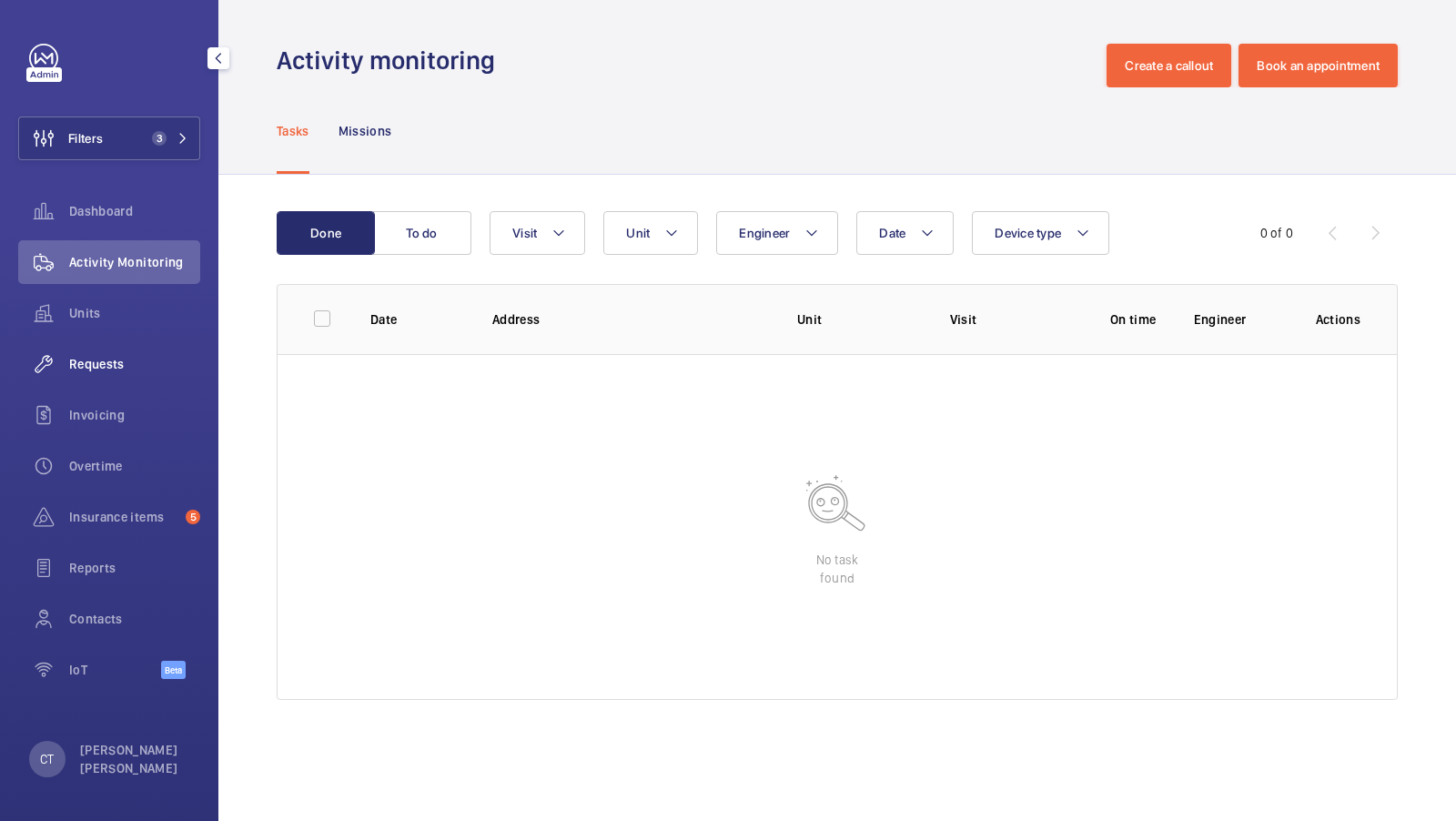
click at [123, 358] on span "Requests" at bounding box center [134, 363] width 131 height 18
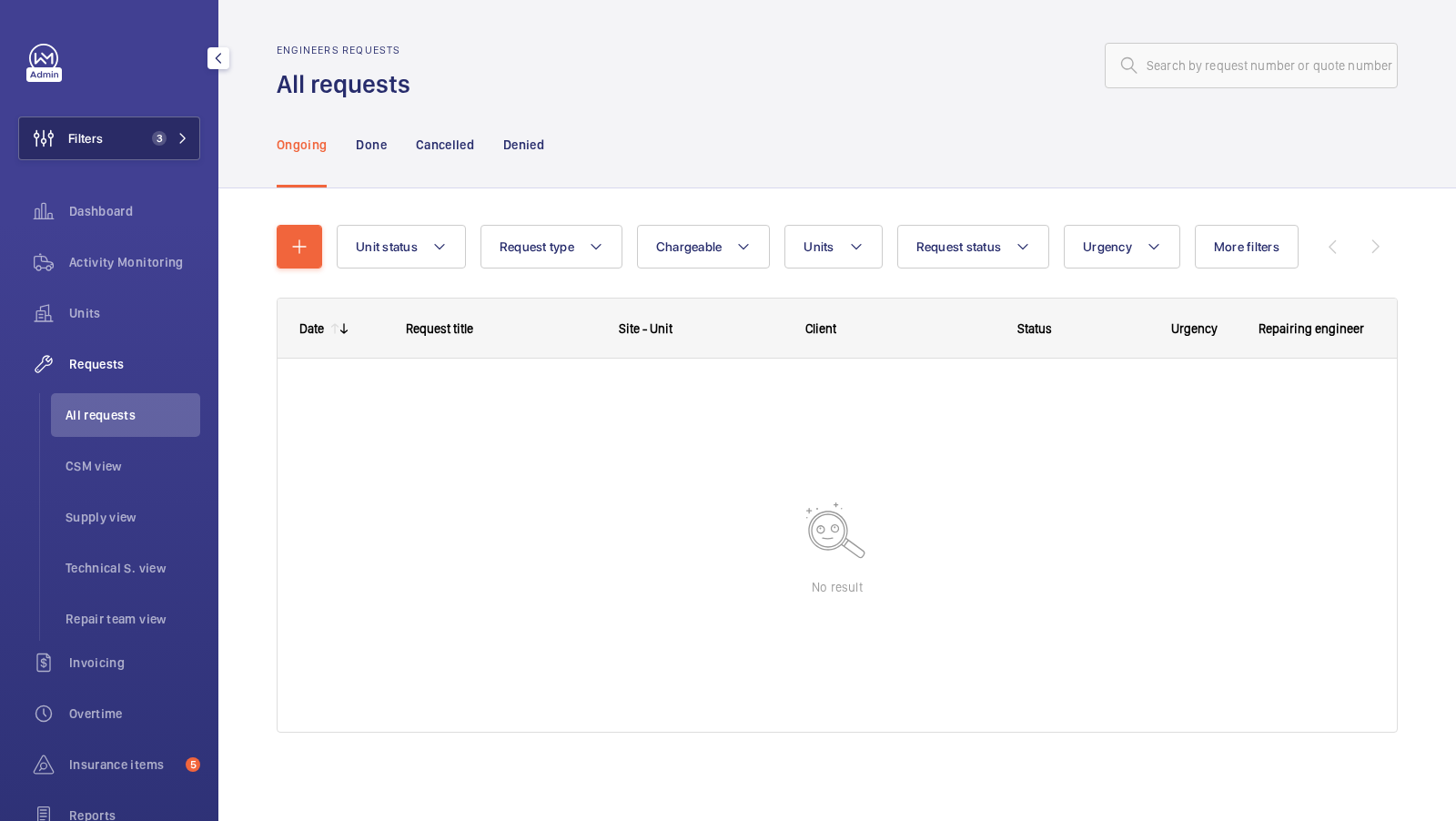
click at [162, 159] on button "Filters 3" at bounding box center [109, 137] width 182 height 44
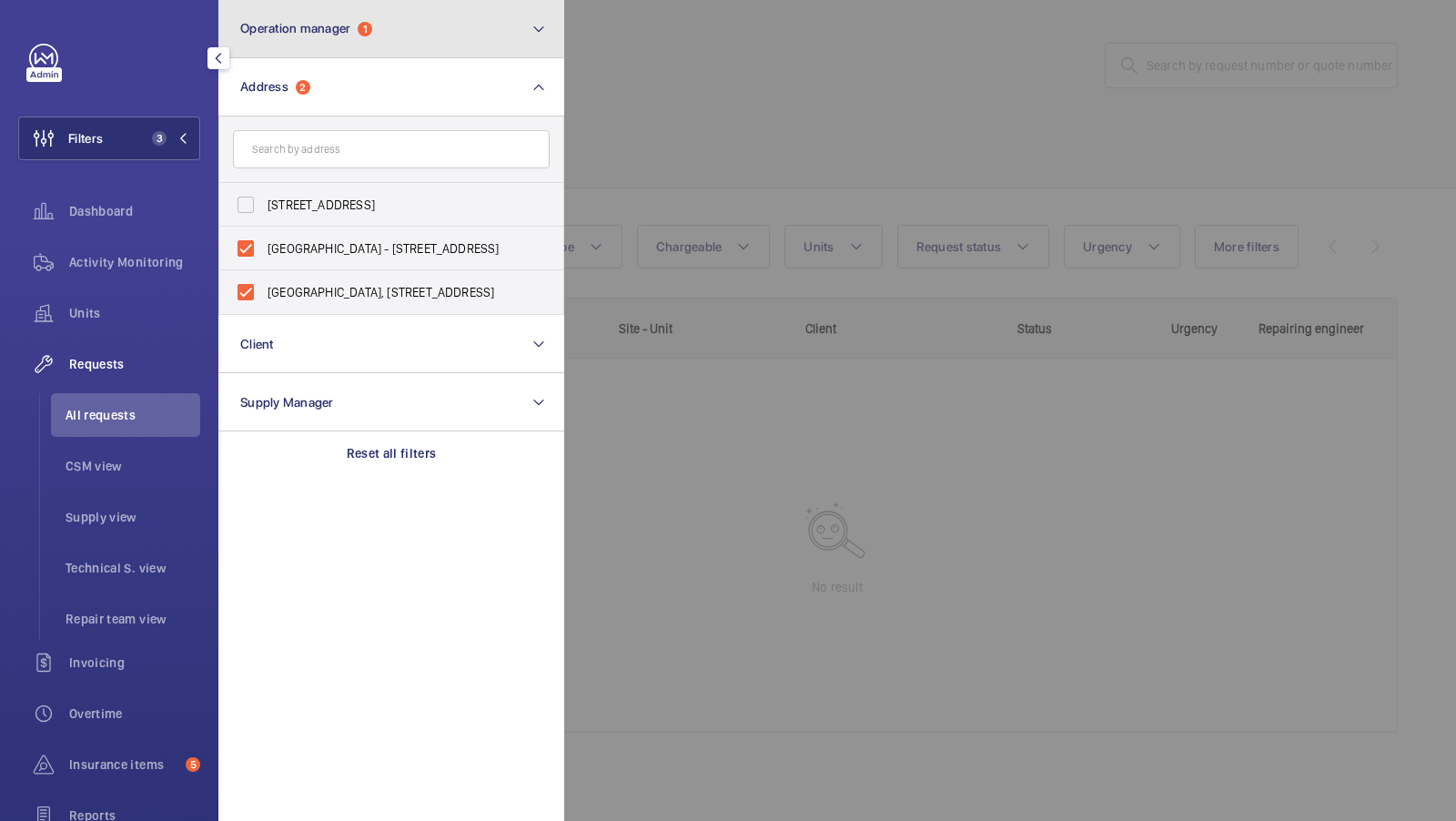
click at [385, 30] on button "Operation manager 1" at bounding box center [391, 29] width 346 height 58
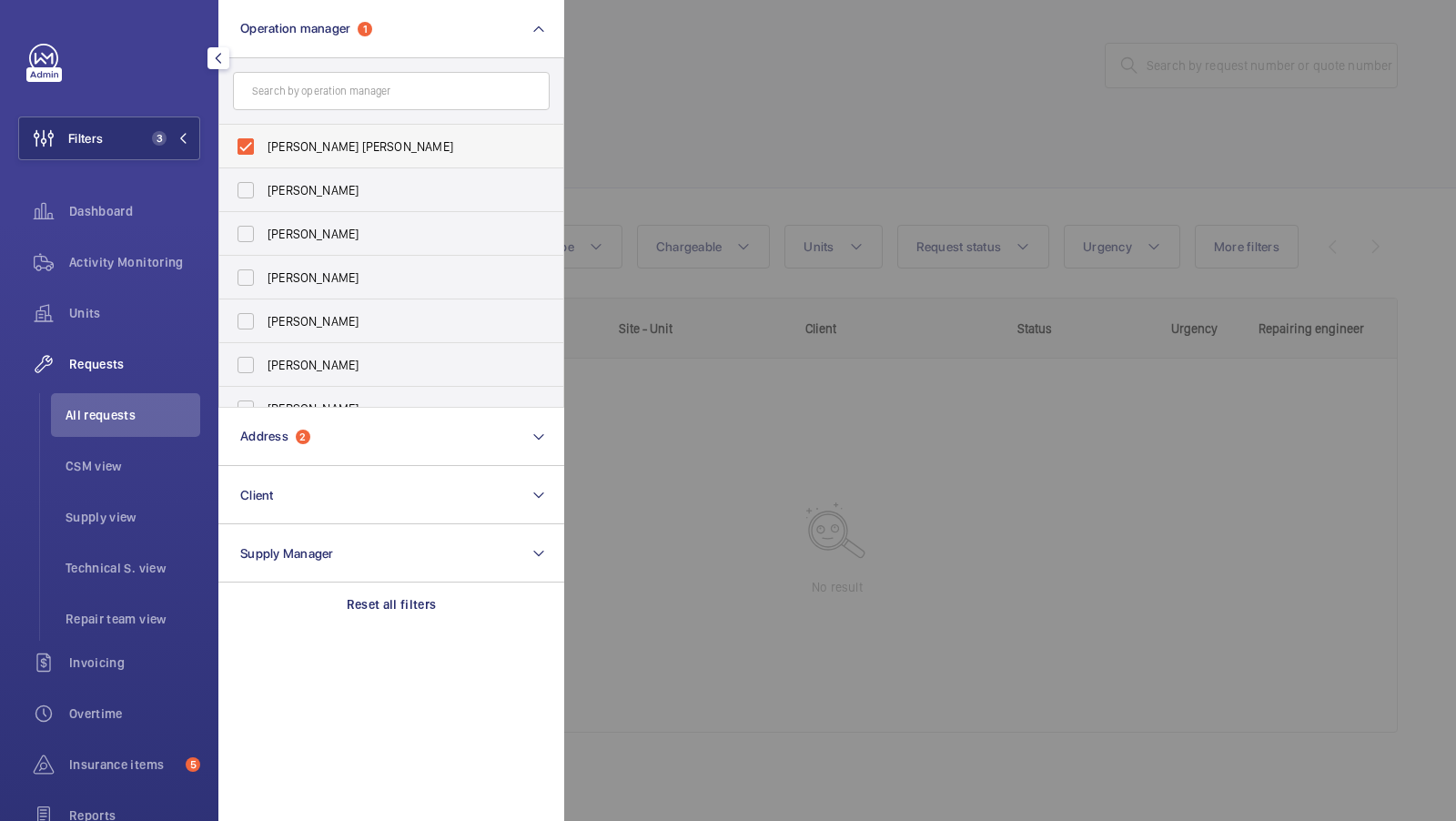
click at [313, 146] on span "[PERSON_NAME] [PERSON_NAME]" at bounding box center [392, 146] width 250 height 18
click at [263, 146] on input "[PERSON_NAME] [PERSON_NAME]" at bounding box center [246, 146] width 37 height 37
checkbox input "false"
click at [166, 152] on button "Filters 2" at bounding box center [109, 137] width 182 height 44
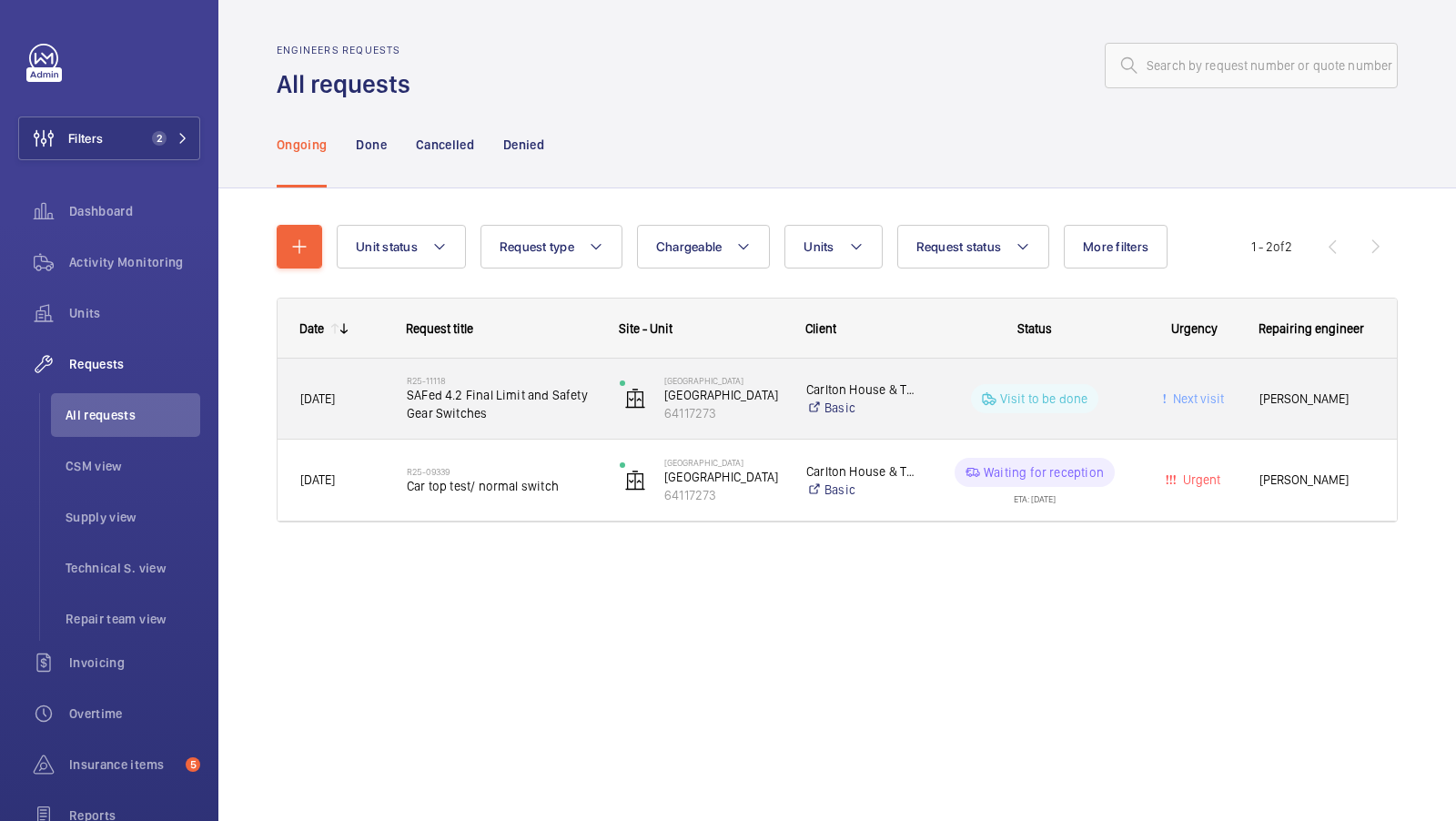
click at [559, 422] on div "R25-11118 SAFed 4.2 Final Limit and Safety Gear Switches" at bounding box center [501, 398] width 189 height 52
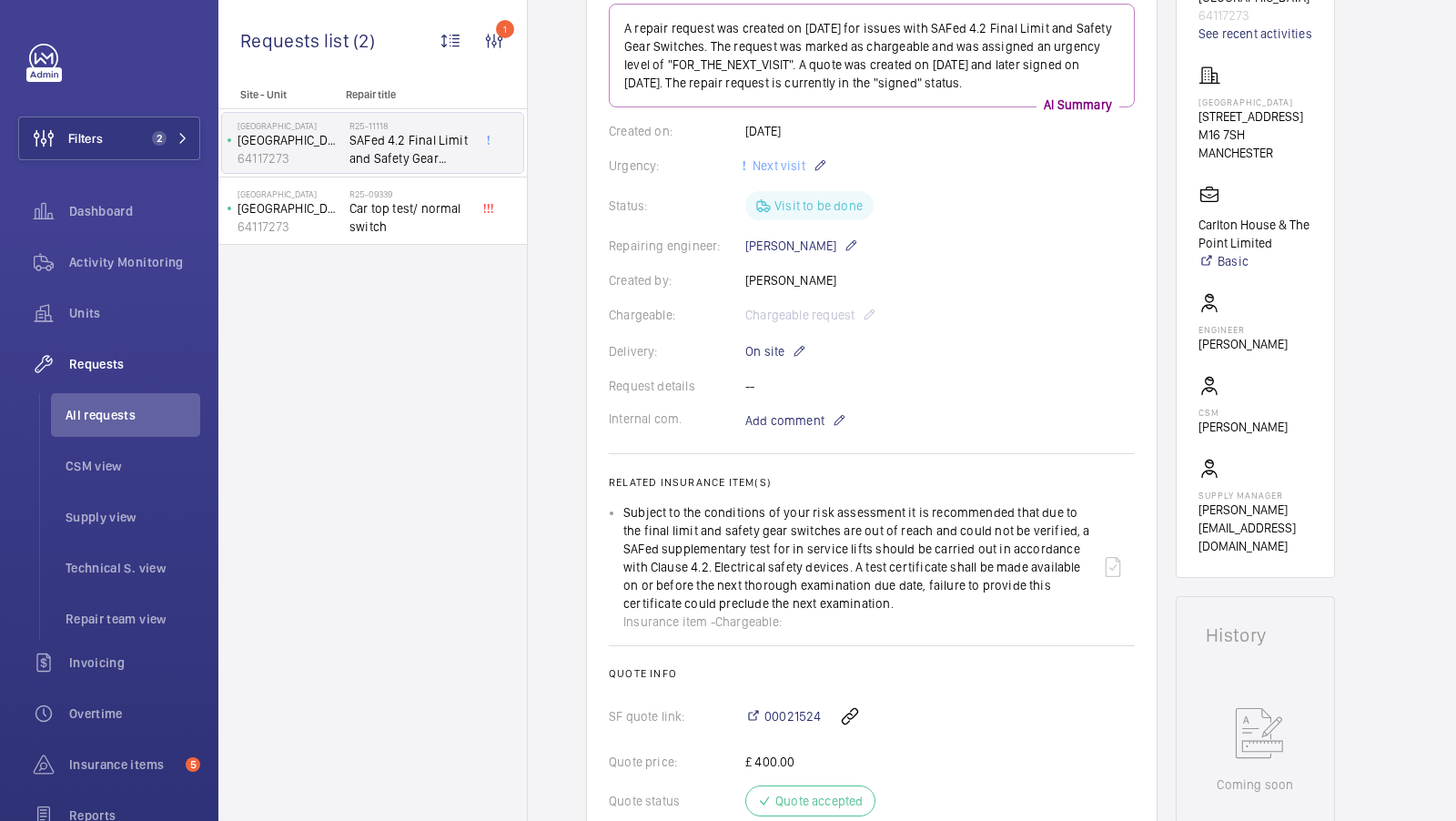
scroll to position [257, 0]
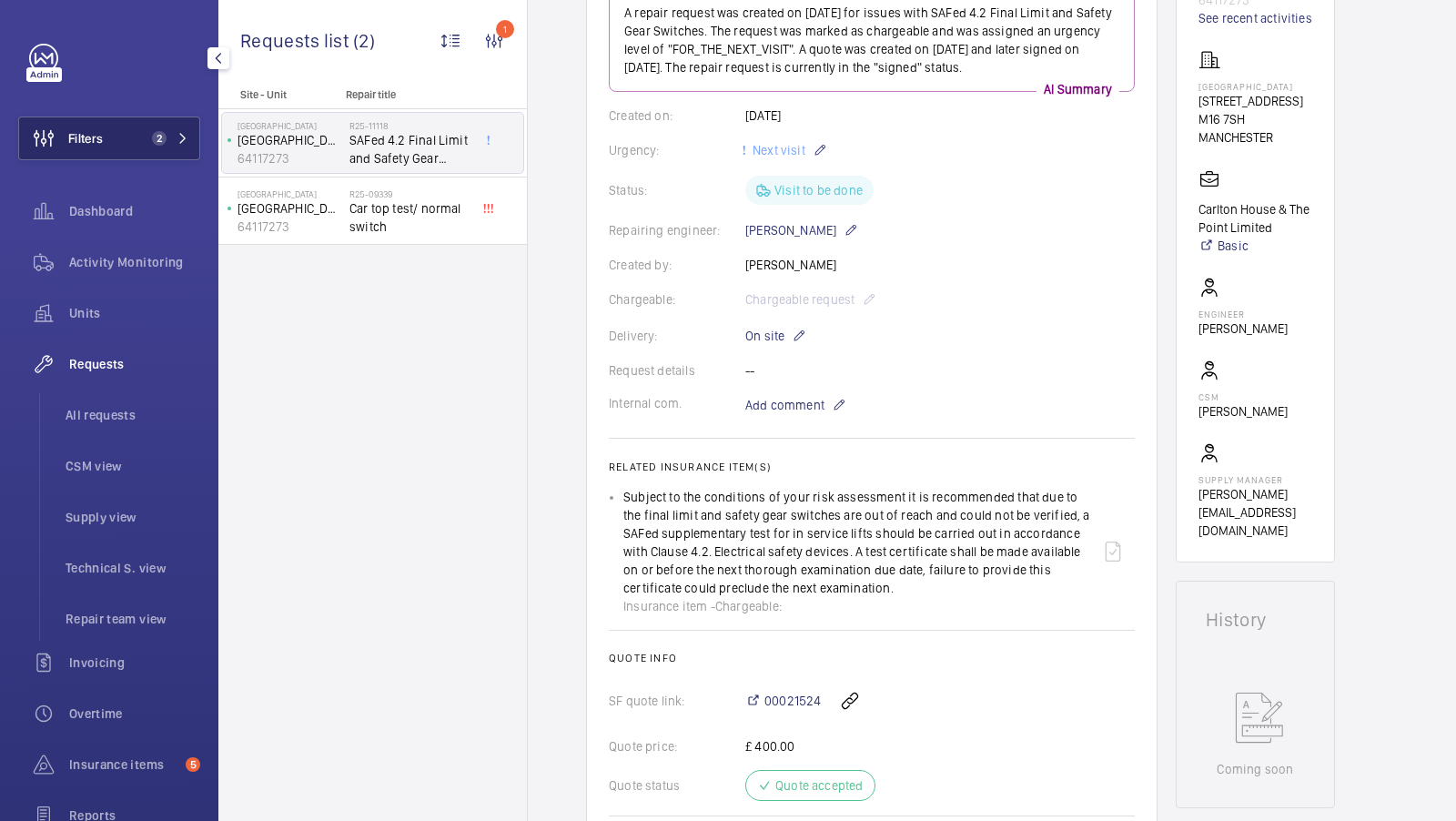
click at [121, 143] on button "Filters 2" at bounding box center [109, 137] width 182 height 44
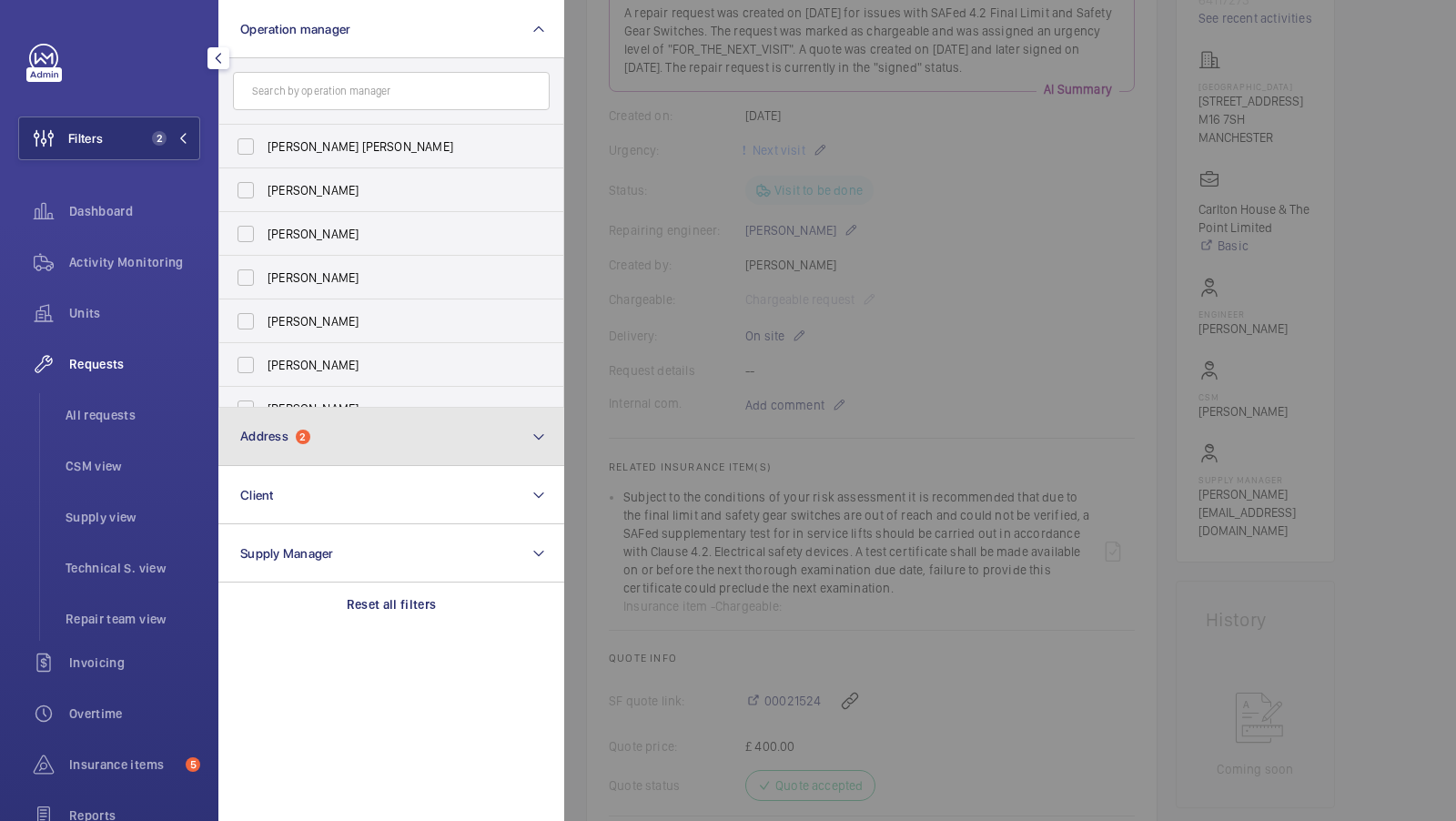
click at [380, 419] on button "Address 2" at bounding box center [391, 437] width 346 height 58
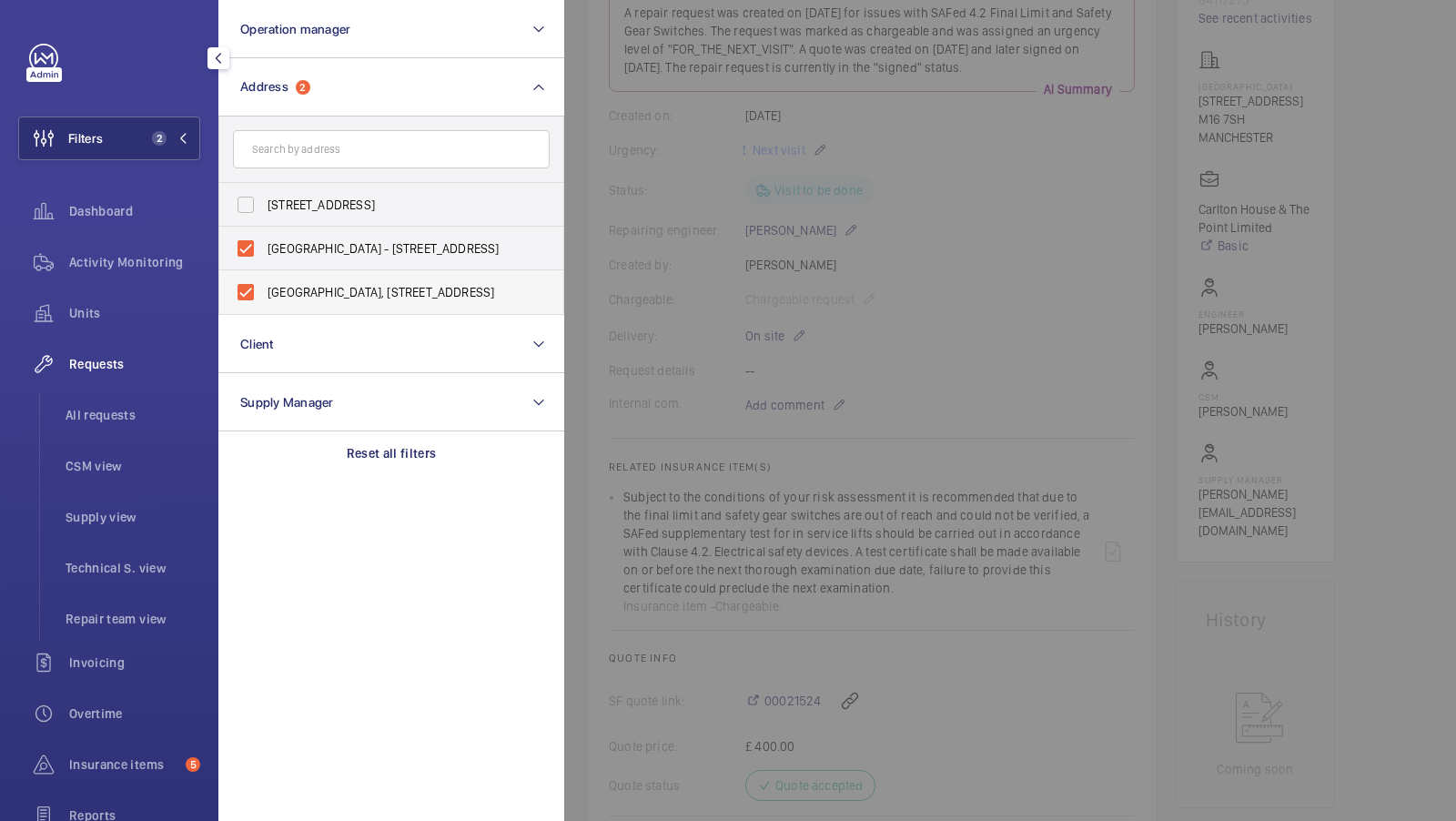
click at [337, 296] on span "[GEOGRAPHIC_DATA], [STREET_ADDRESS]" at bounding box center [392, 291] width 250 height 18
click at [263, 296] on input "[GEOGRAPHIC_DATA], [STREET_ADDRESS]" at bounding box center [246, 292] width 37 height 37
checkbox input "false"
click at [306, 247] on span "[GEOGRAPHIC_DATA] - [STREET_ADDRESS]" at bounding box center [392, 248] width 250 height 18
click at [263, 247] on input "[GEOGRAPHIC_DATA] - [STREET_ADDRESS]" at bounding box center [246, 249] width 37 height 37
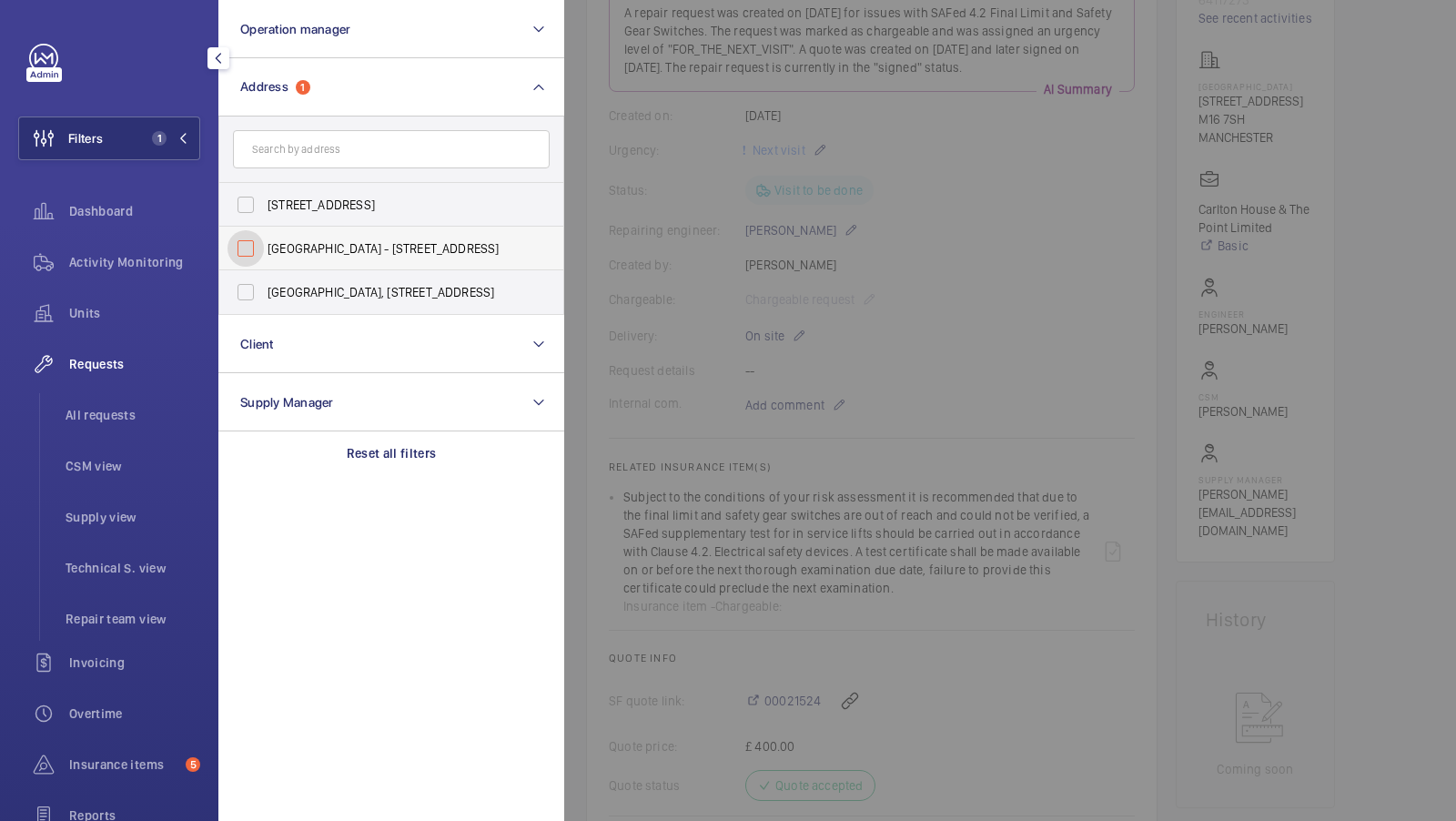
checkbox input "false"
click at [294, 119] on form at bounding box center [390, 149] width 344 height 67
click at [295, 138] on input "text" at bounding box center [391, 148] width 317 height 38
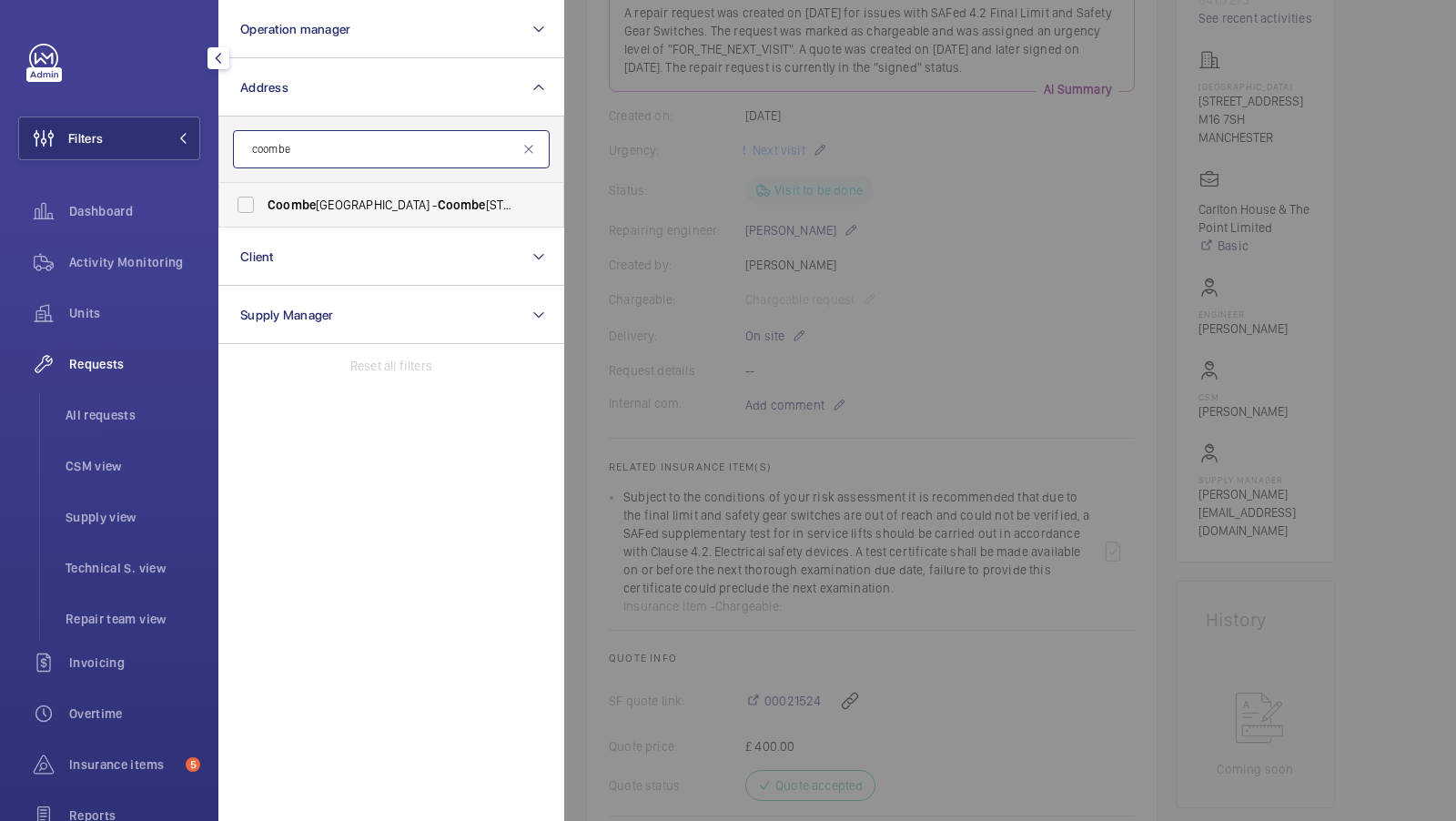
type input "coombe"
click at [330, 198] on span "[GEOGRAPHIC_DATA] - [GEOGRAPHIC_DATA]" at bounding box center [392, 204] width 250 height 18
click at [263, 198] on input "[GEOGRAPHIC_DATA] - [GEOGRAPHIC_DATA]" at bounding box center [246, 205] width 37 height 37
checkbox input "true"
click at [173, 128] on button "Filters 1" at bounding box center [109, 137] width 182 height 44
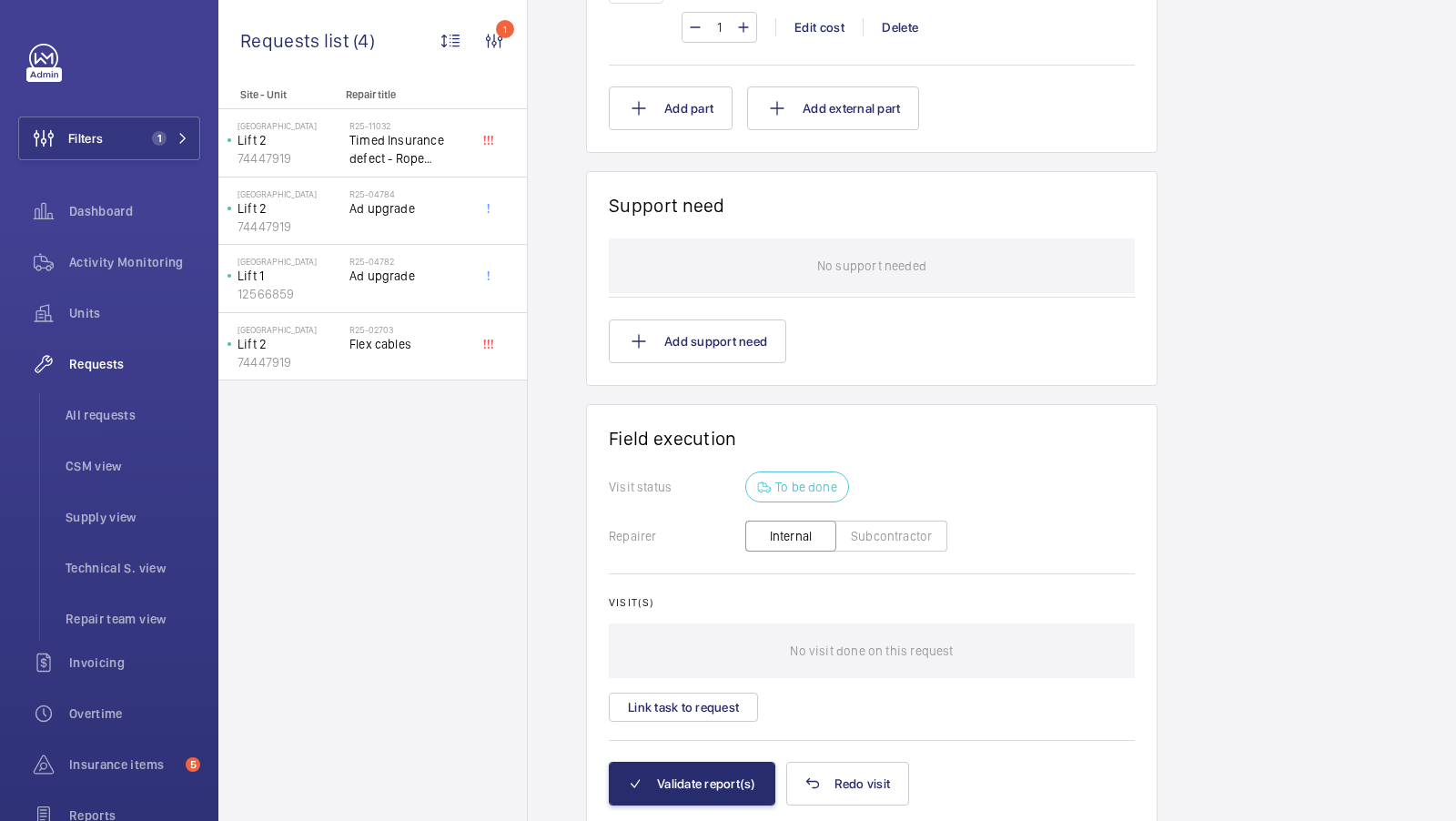
scroll to position [1413, 0]
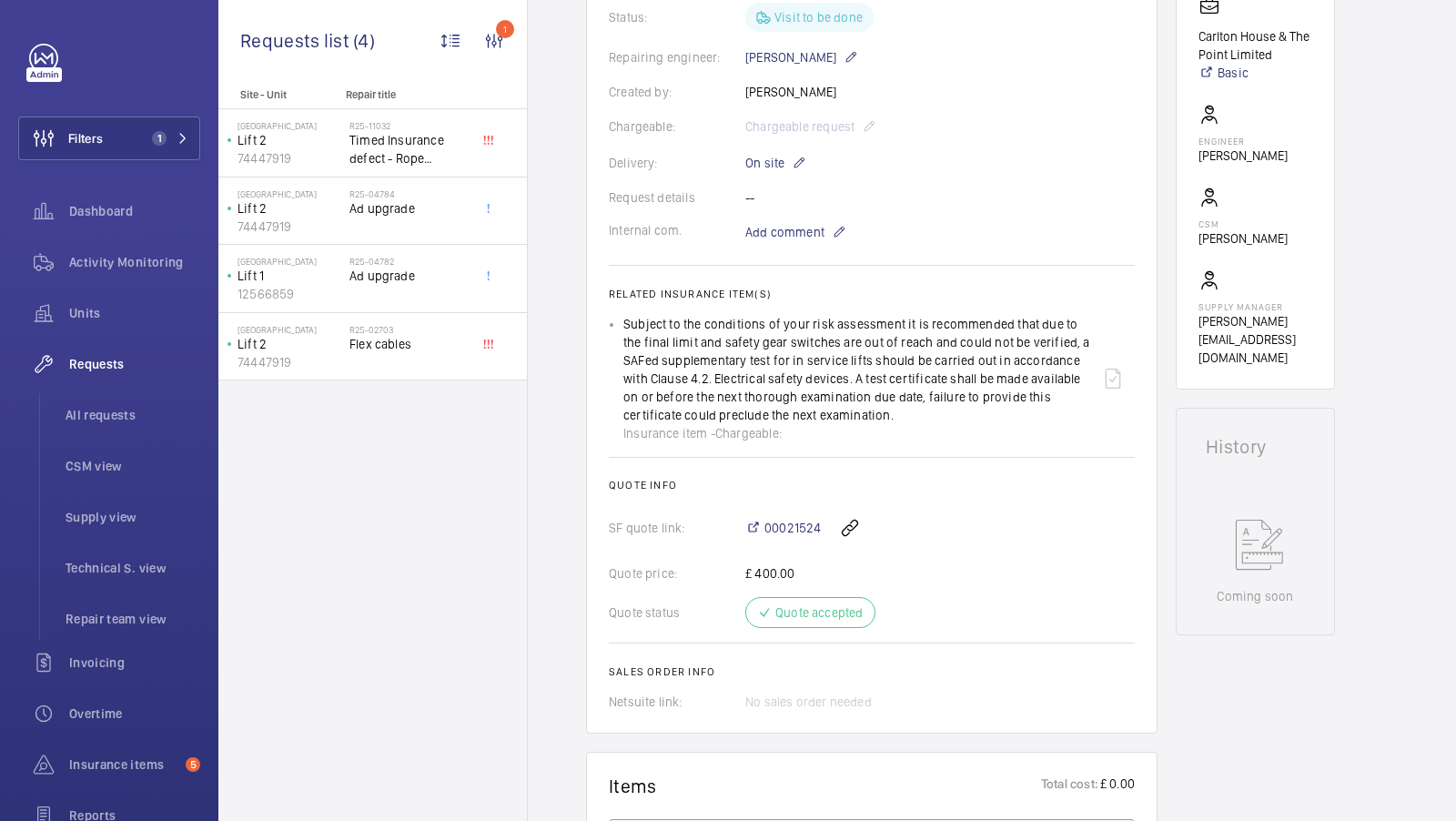
scroll to position [428, 0]
click at [173, 135] on span "1" at bounding box center [166, 137] width 44 height 15
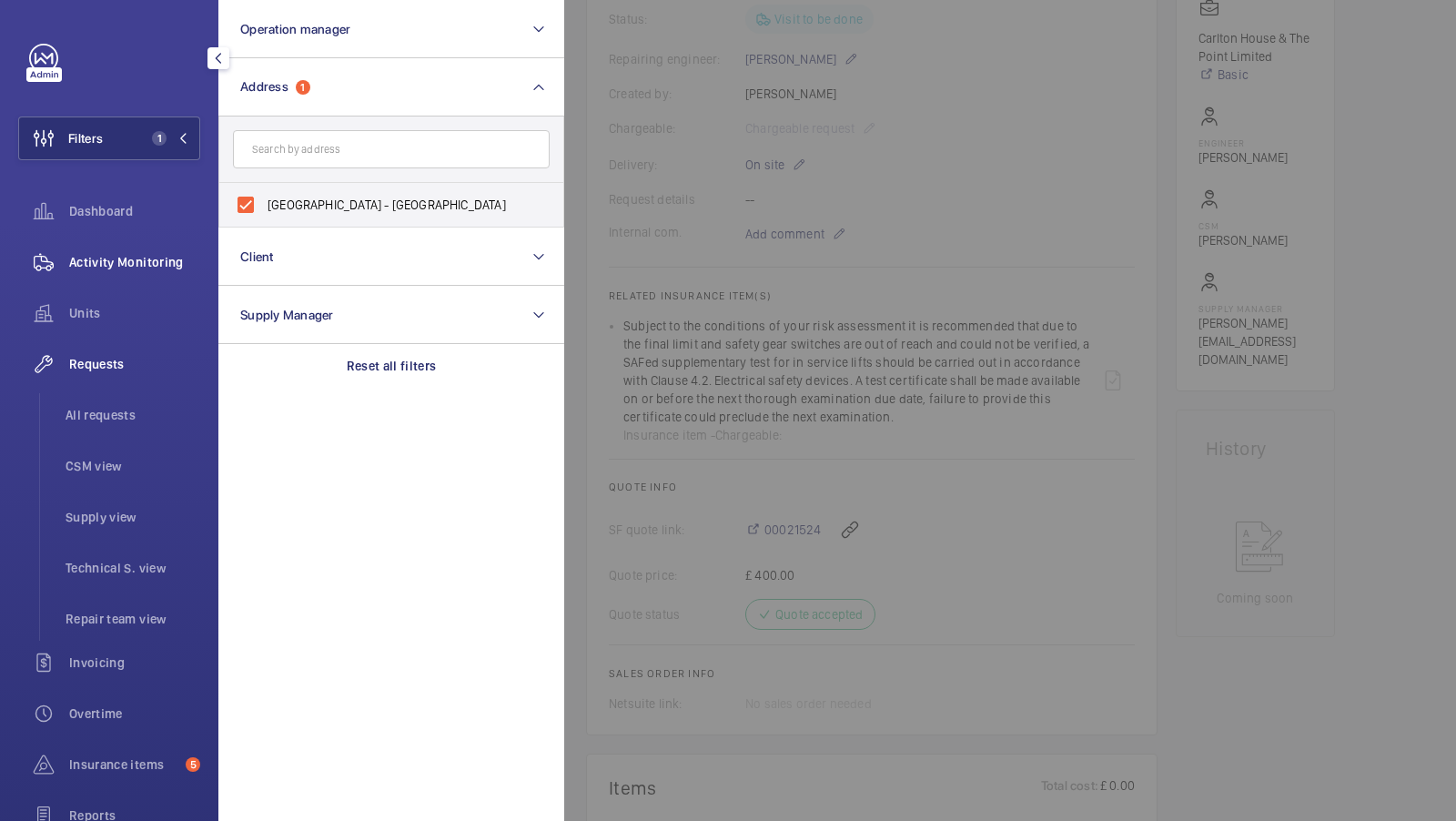
click at [135, 251] on div "Activity Monitoring" at bounding box center [109, 261] width 182 height 44
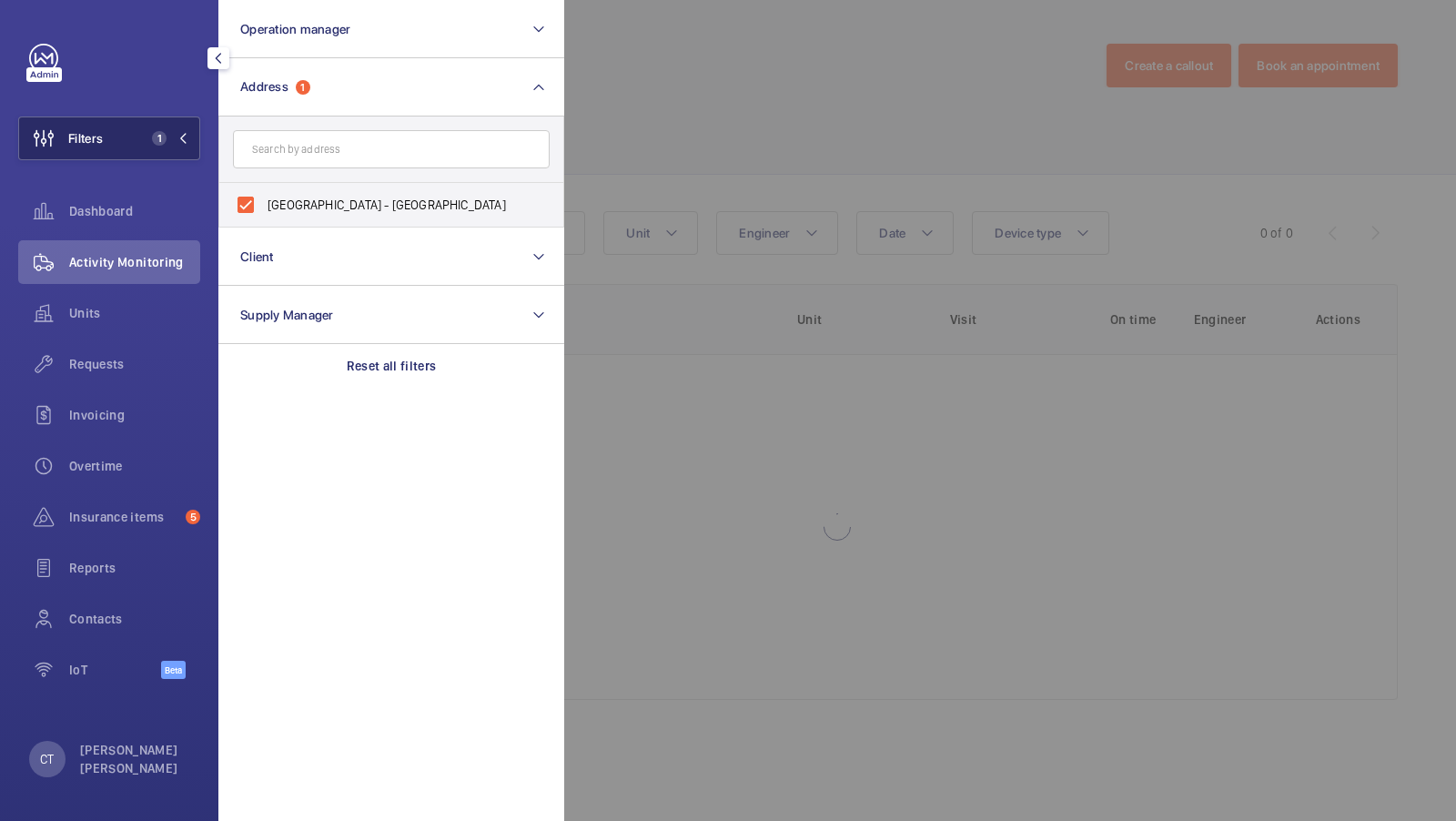
click at [174, 117] on button "Filters 1" at bounding box center [109, 137] width 182 height 44
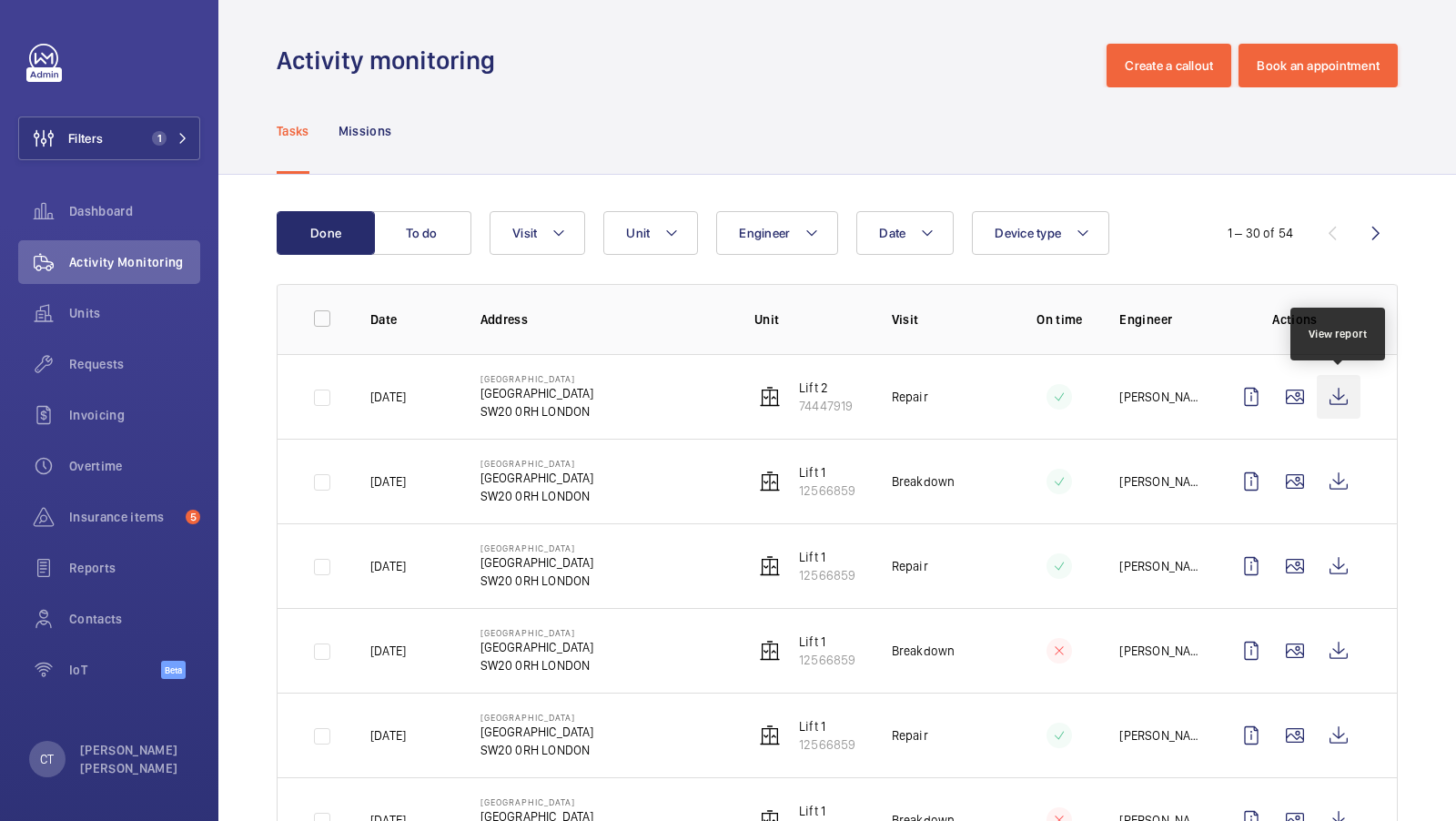
click at [1330, 405] on wm-front-icon-button at bounding box center [1339, 396] width 44 height 44
click at [1330, 397] on wm-front-icon-button at bounding box center [1339, 396] width 44 height 44
click at [691, 410] on td "[GEOGRAPHIC_DATA] [GEOGRAPHIC_DATA] 0RH [GEOGRAPHIC_DATA]" at bounding box center [588, 396] width 274 height 84
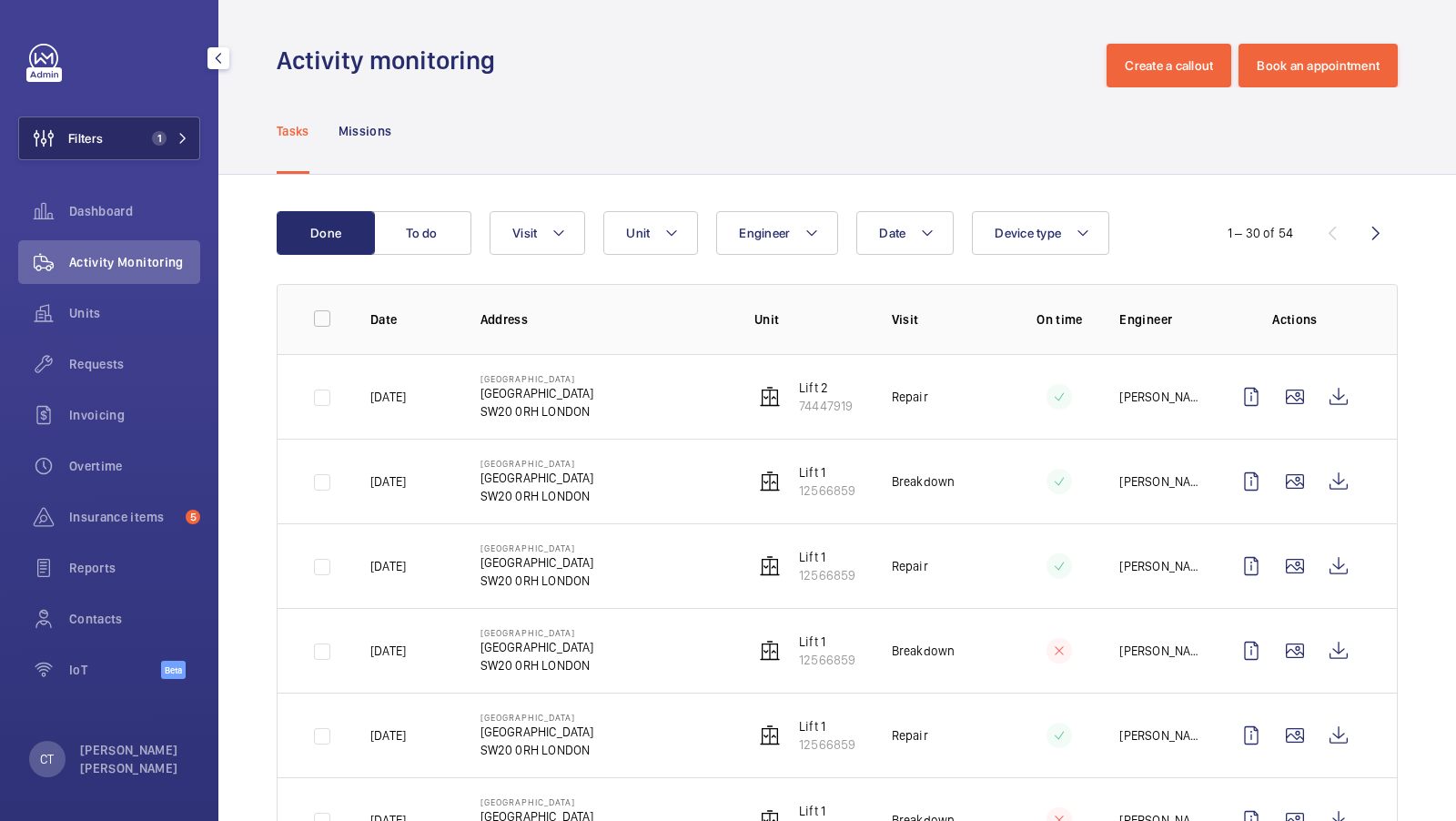
click at [141, 138] on button "Filters 1" at bounding box center [109, 137] width 182 height 44
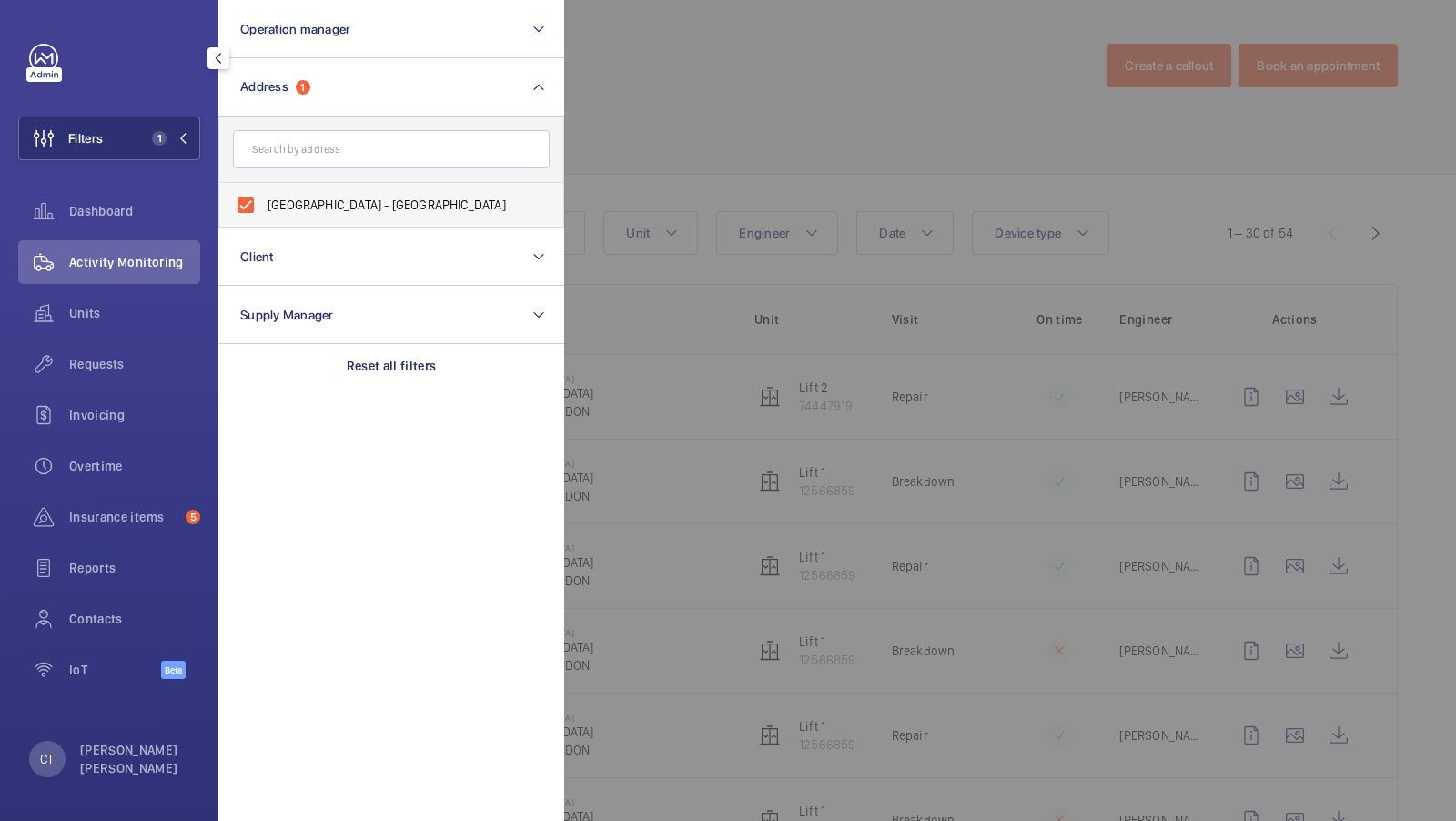
click at [327, 196] on span "[GEOGRAPHIC_DATA] - [GEOGRAPHIC_DATA]" at bounding box center [392, 204] width 250 height 18
click at [263, 195] on input "[GEOGRAPHIC_DATA] - [GEOGRAPHIC_DATA]" at bounding box center [246, 205] width 37 height 37
checkbox input "false"
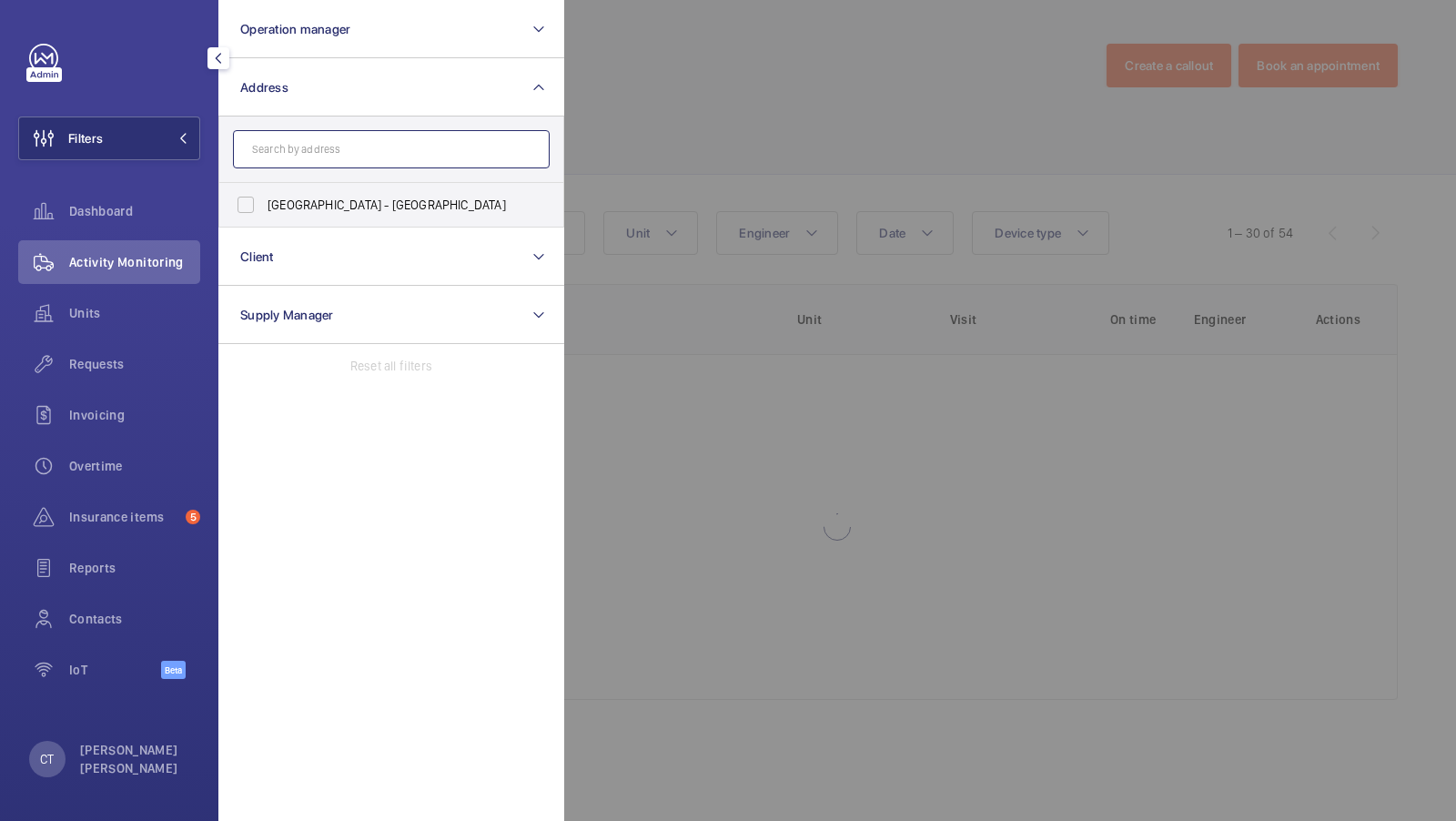
click at [330, 141] on input "text" at bounding box center [391, 148] width 317 height 38
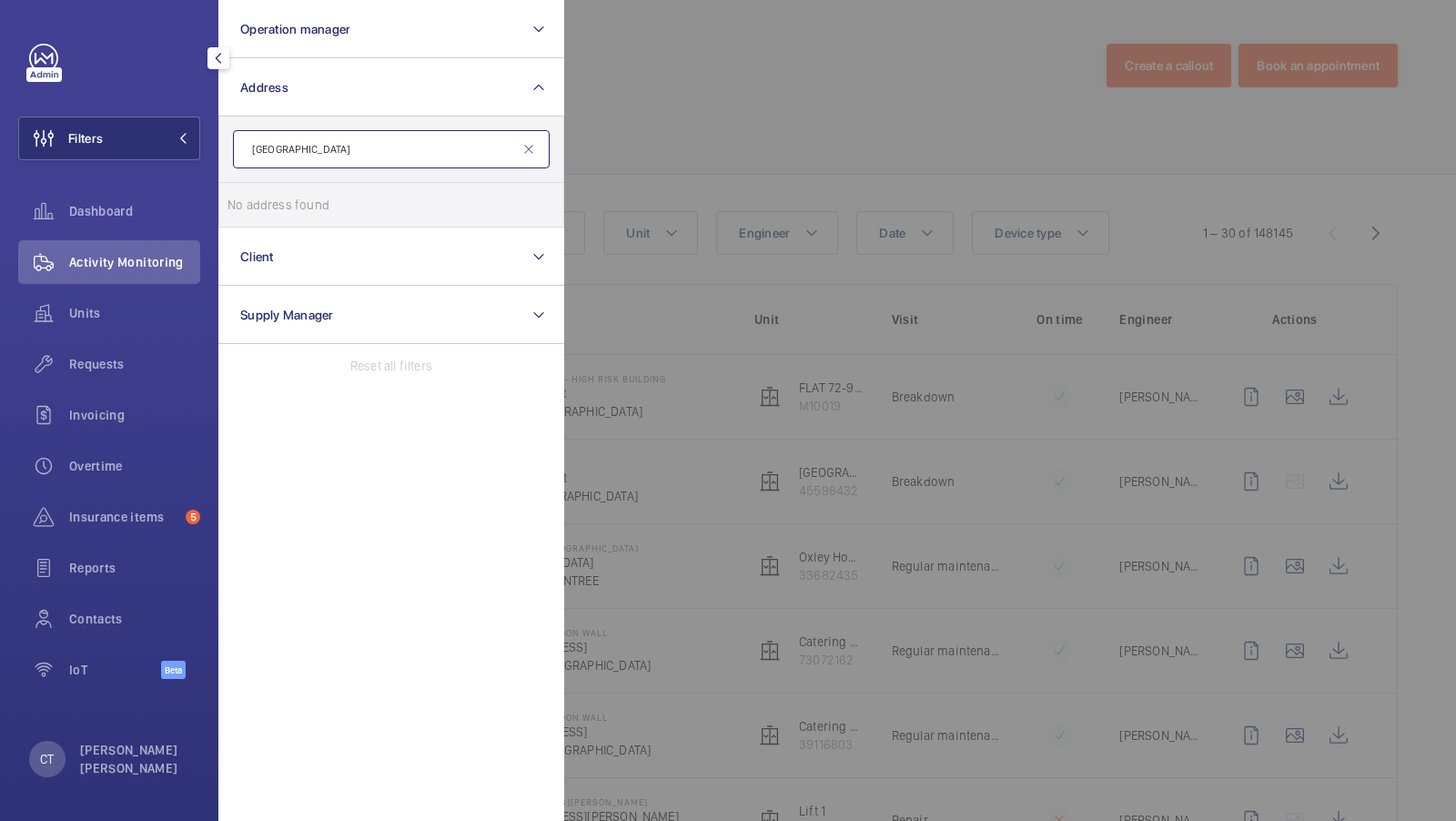
click at [271, 153] on input "[GEOGRAPHIC_DATA]" at bounding box center [391, 148] width 317 height 38
click at [276, 152] on input "[GEOGRAPHIC_DATA]" at bounding box center [391, 148] width 317 height 38
type input "[GEOGRAPHIC_DATA]"
click at [319, 200] on span "View" at bounding box center [314, 204] width 27 height 15
click at [263, 200] on input "[GEOGRAPHIC_DATA] - [STREET_ADDRESS][PERSON_NAME]" at bounding box center [246, 205] width 37 height 37
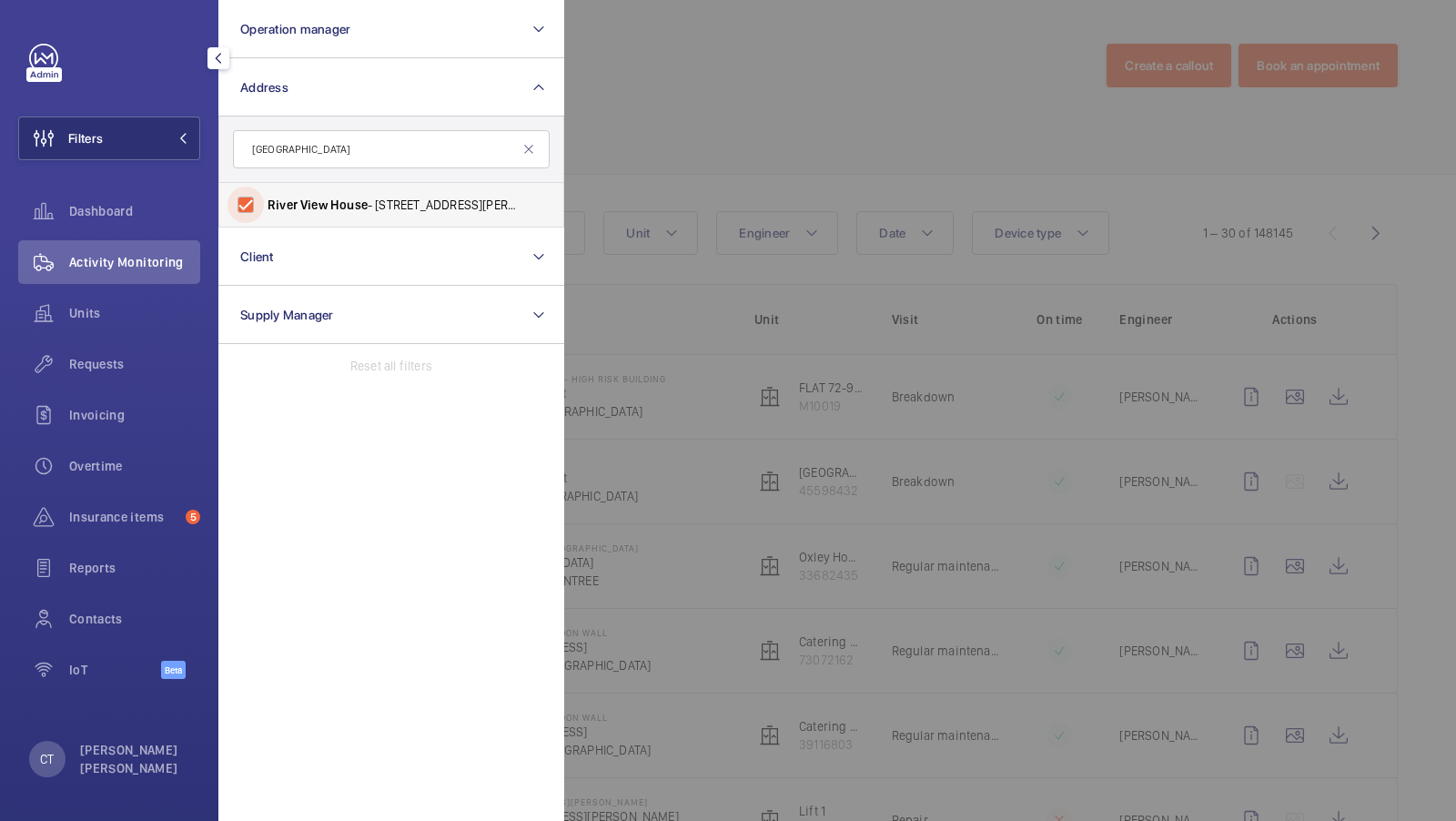
checkbox input "true"
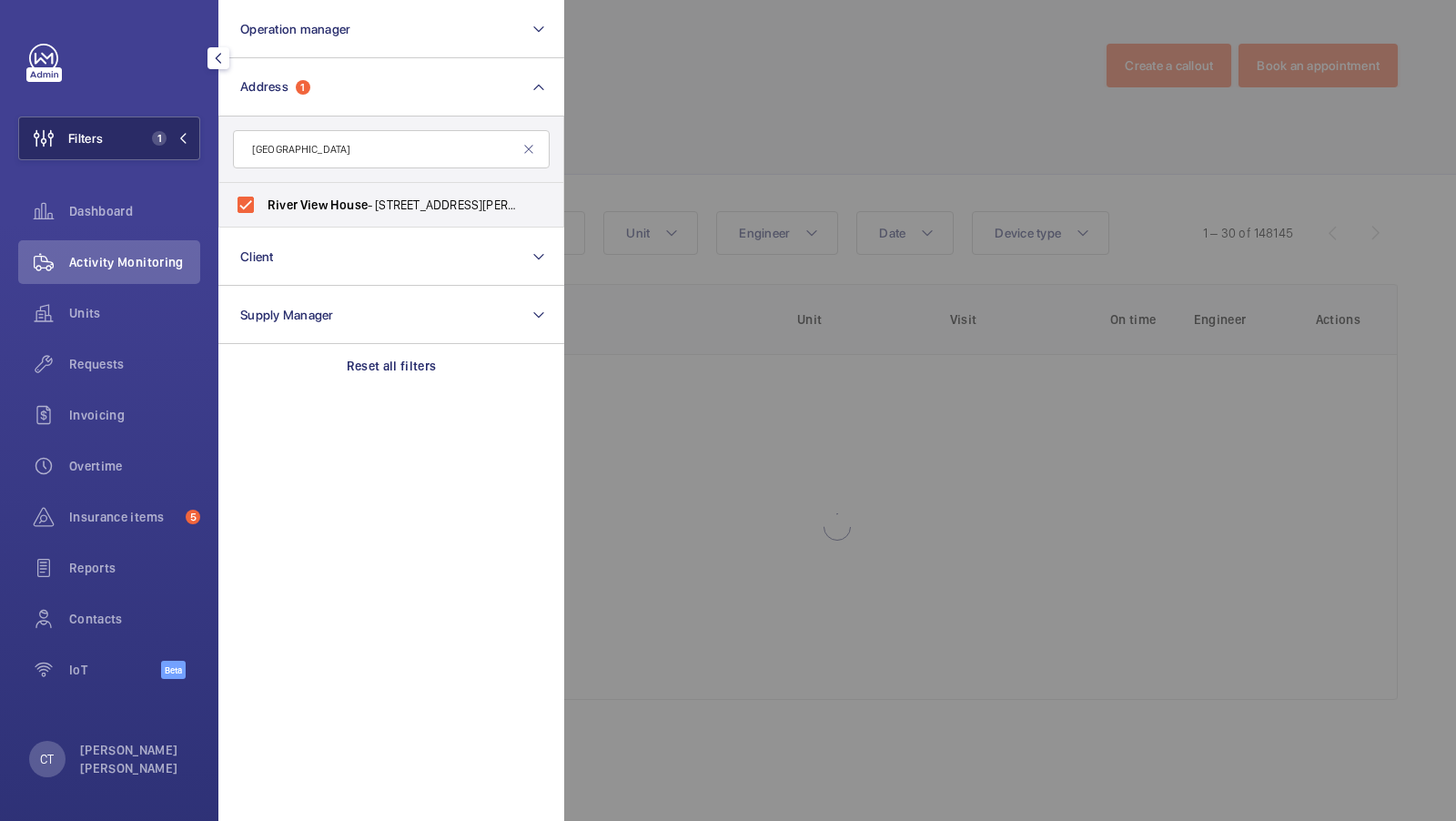
click at [135, 119] on button "Filters 1" at bounding box center [109, 137] width 182 height 44
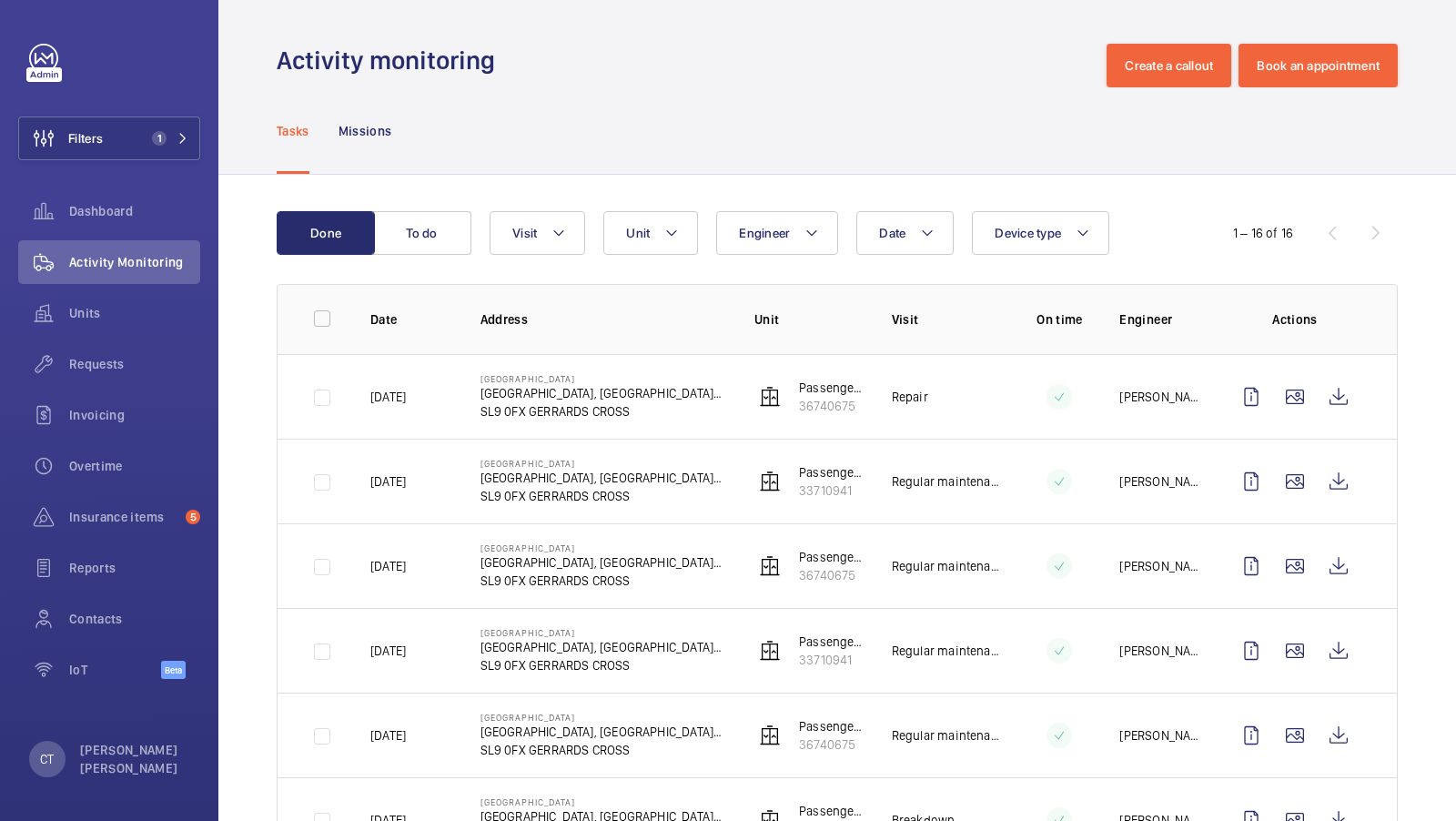
click at [174, 127] on button "Filters 1" at bounding box center [109, 137] width 182 height 44
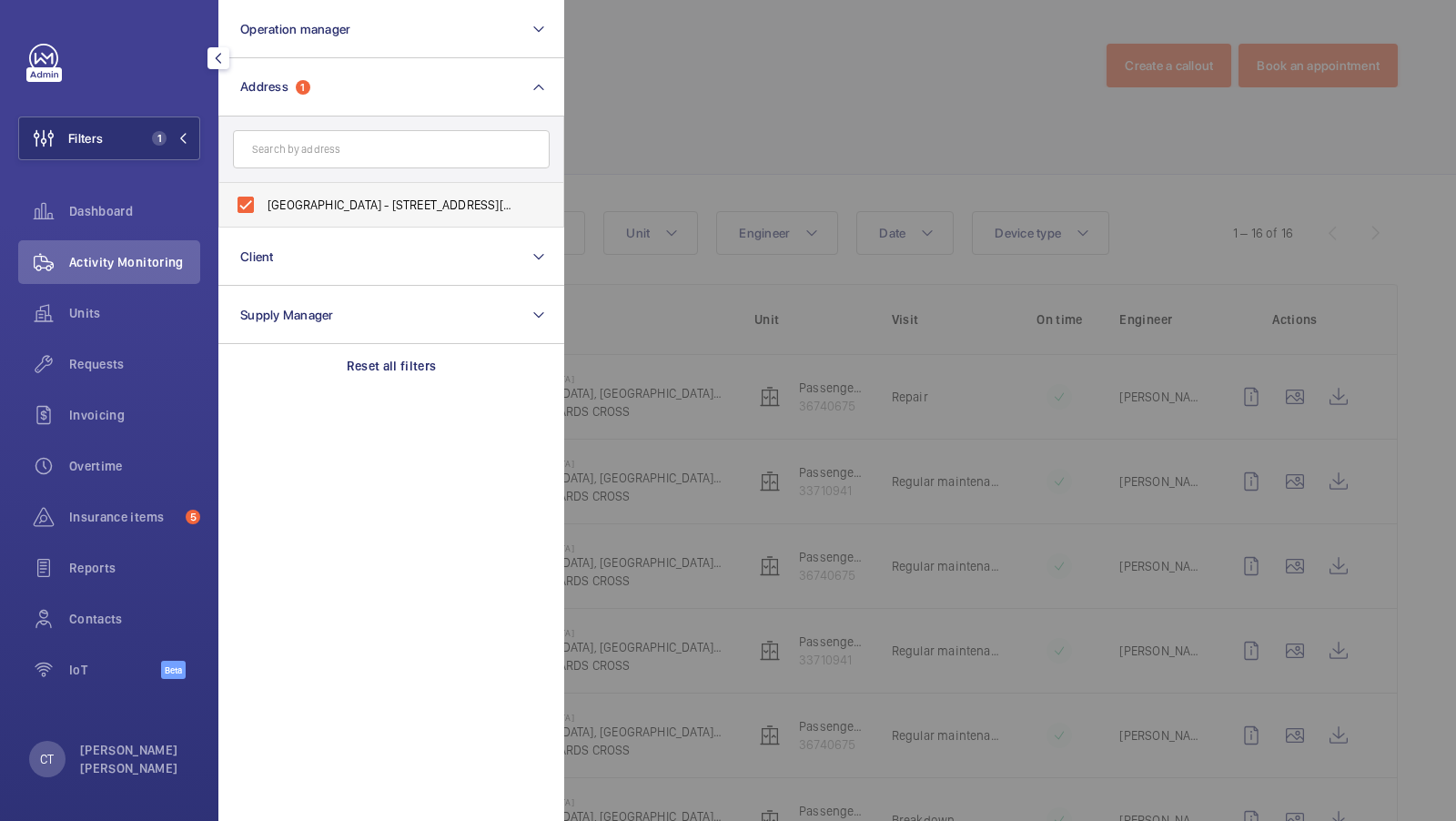
click at [315, 198] on span "[GEOGRAPHIC_DATA] - [STREET_ADDRESS][PERSON_NAME]" at bounding box center [392, 204] width 250 height 18
click at [263, 198] on input "[GEOGRAPHIC_DATA] - [STREET_ADDRESS][PERSON_NAME]" at bounding box center [246, 205] width 37 height 37
checkbox input "false"
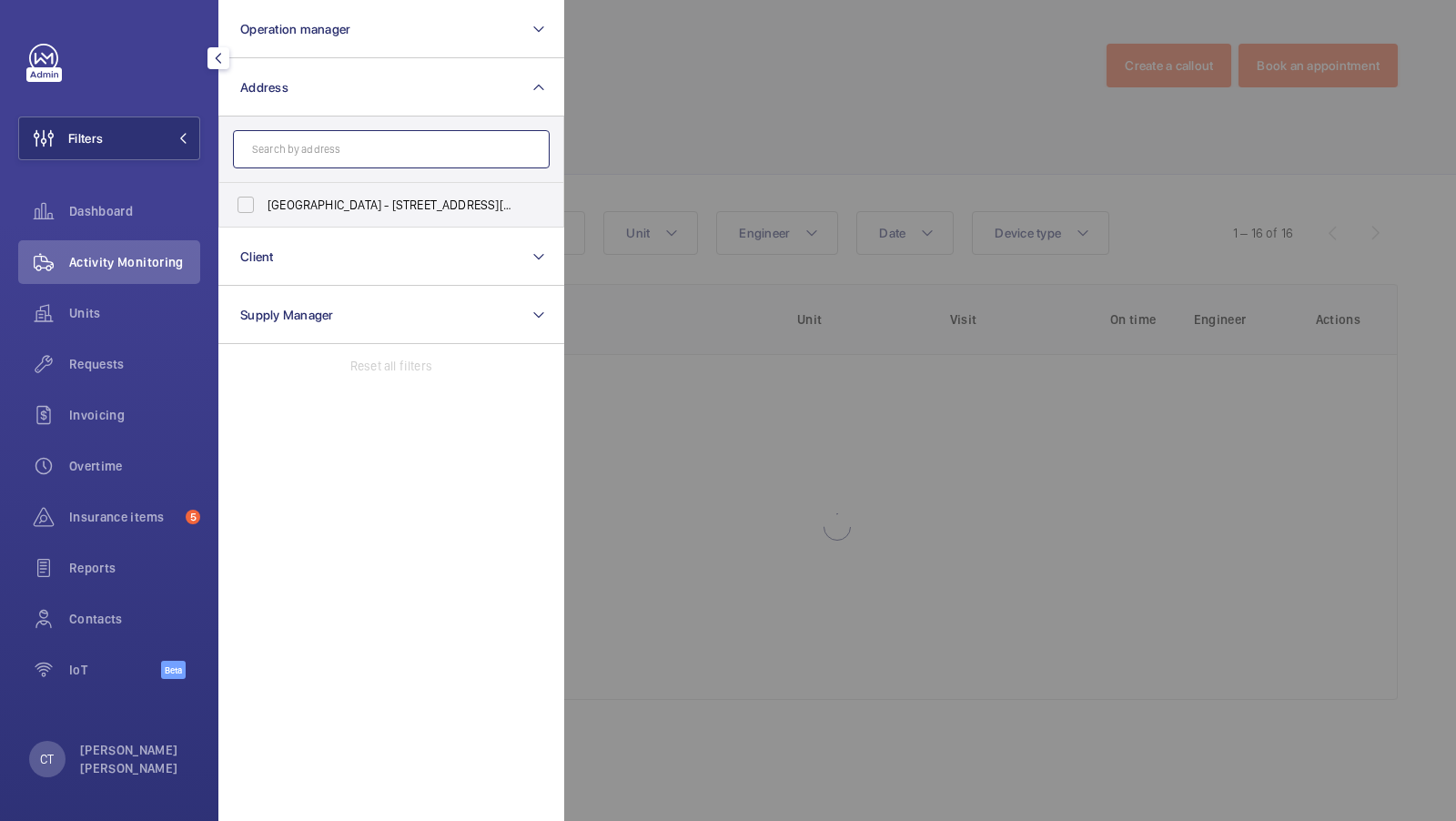
click at [320, 150] on input "text" at bounding box center [391, 148] width 317 height 38
type input "coombe"
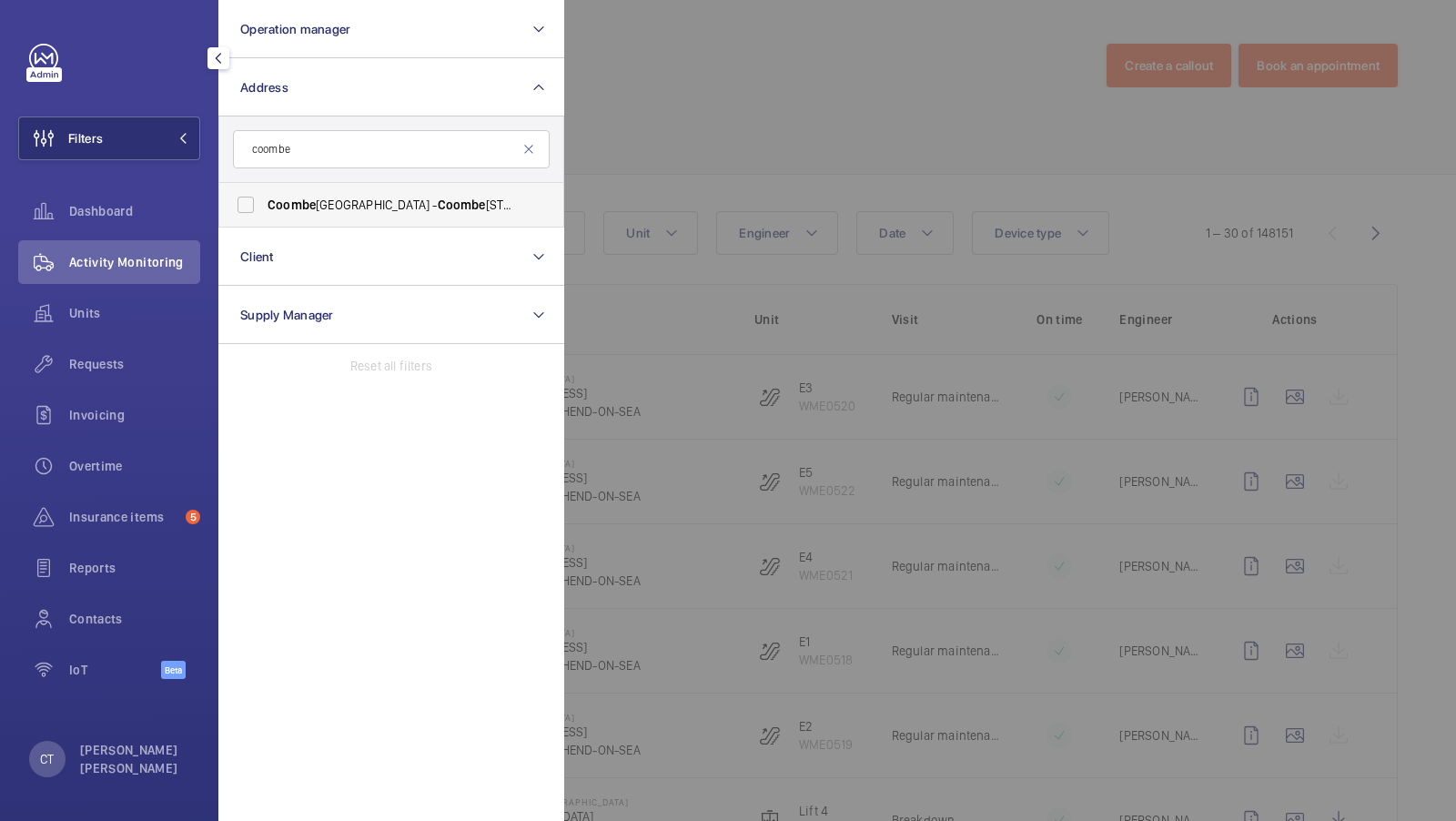
click at [325, 204] on span "[GEOGRAPHIC_DATA] - [GEOGRAPHIC_DATA]" at bounding box center [392, 204] width 250 height 18
click at [263, 204] on input "[GEOGRAPHIC_DATA] - [GEOGRAPHIC_DATA]" at bounding box center [246, 205] width 37 height 37
checkbox input "true"
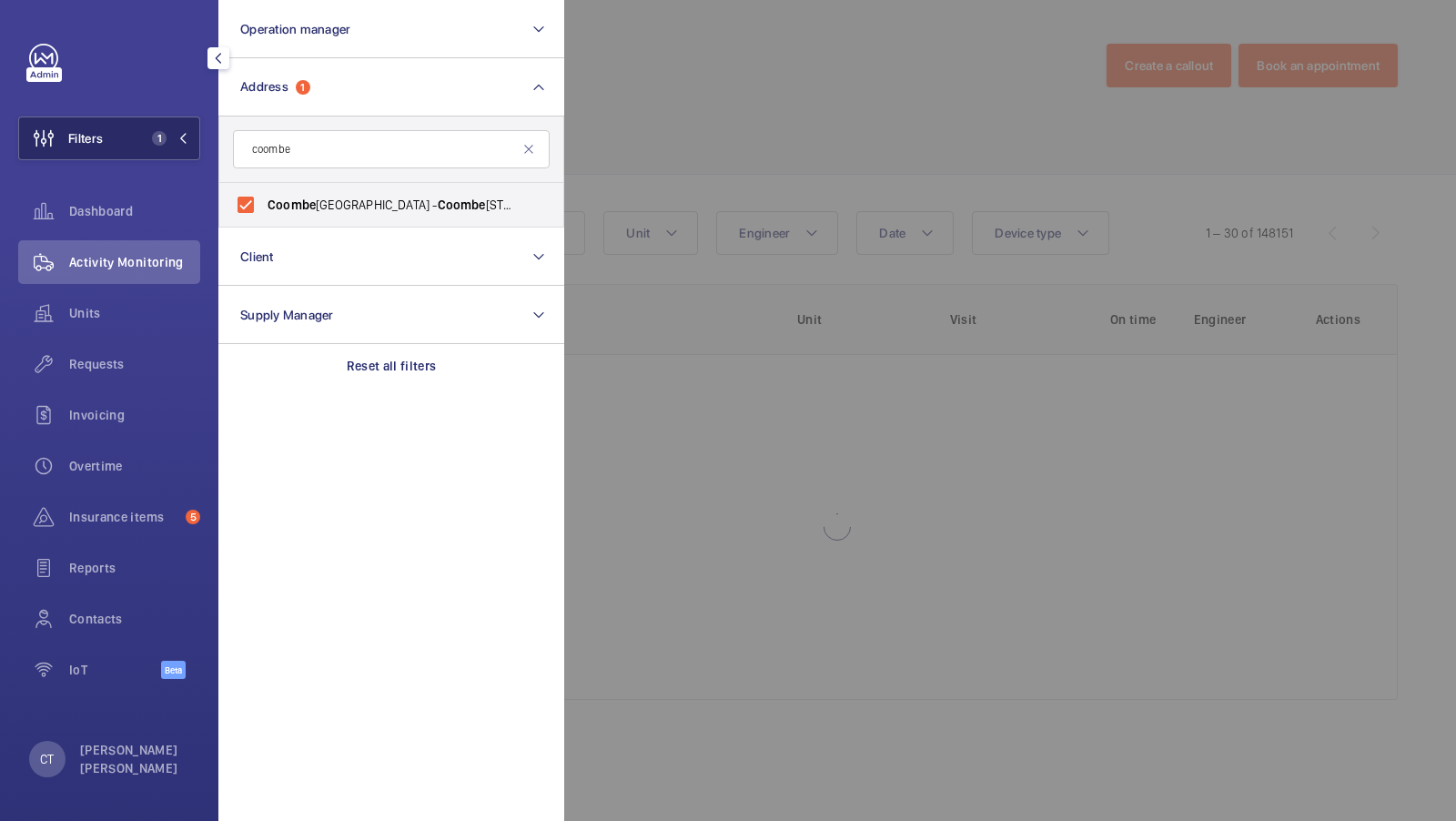
click at [166, 132] on span "1" at bounding box center [155, 137] width 22 height 15
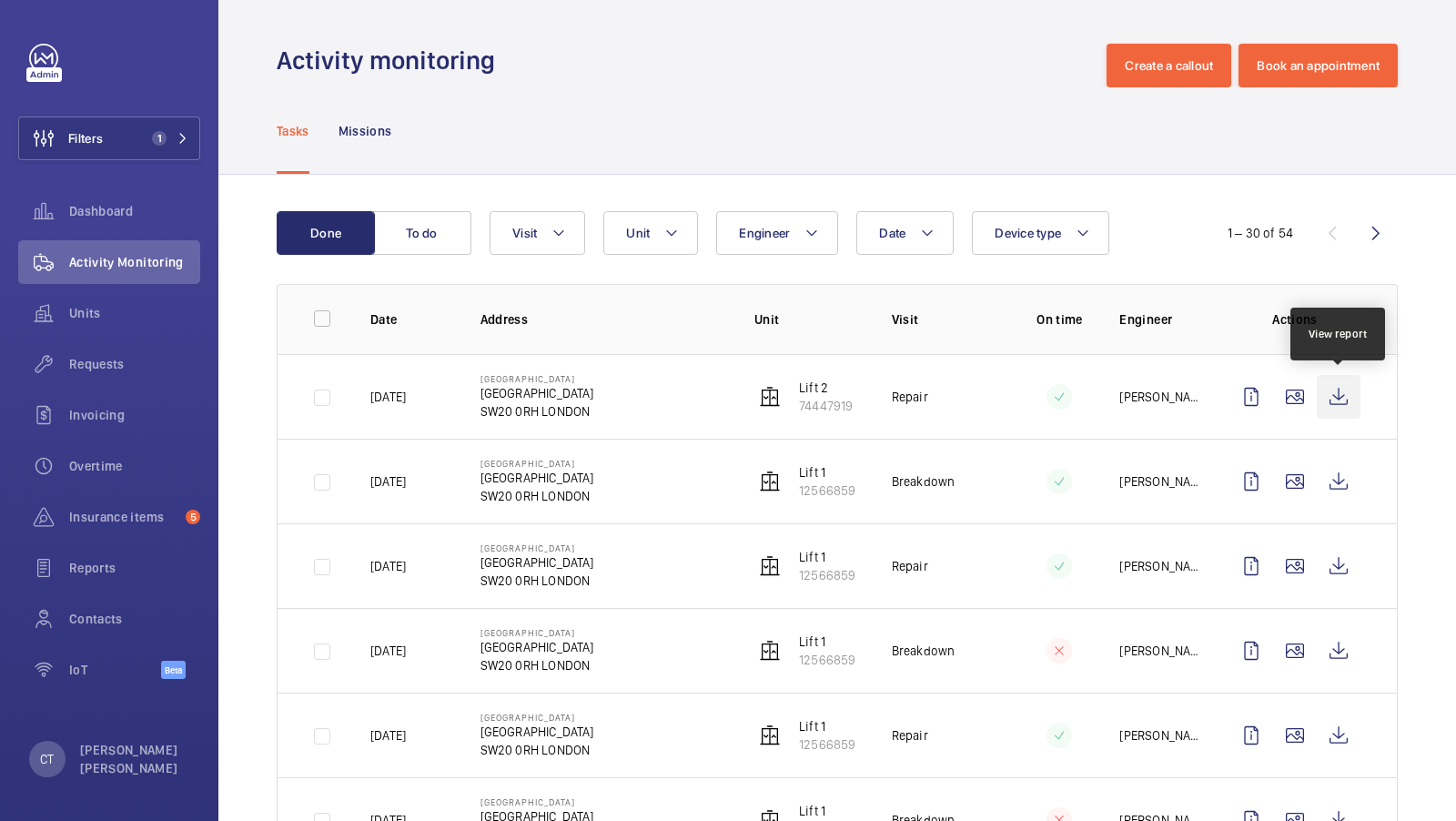
click at [1337, 386] on wm-front-icon-button at bounding box center [1339, 396] width 44 height 44
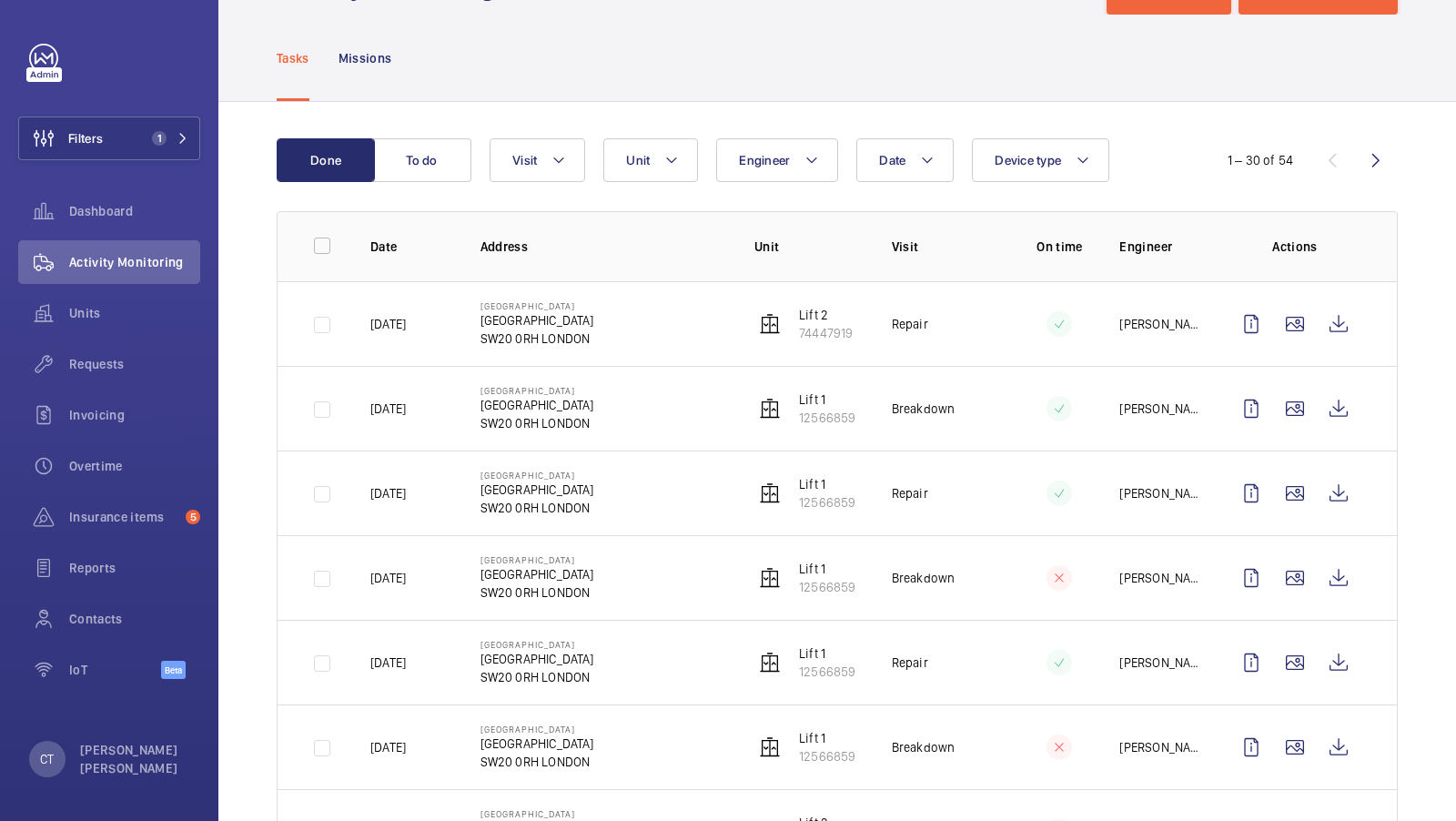
scroll to position [93, 0]
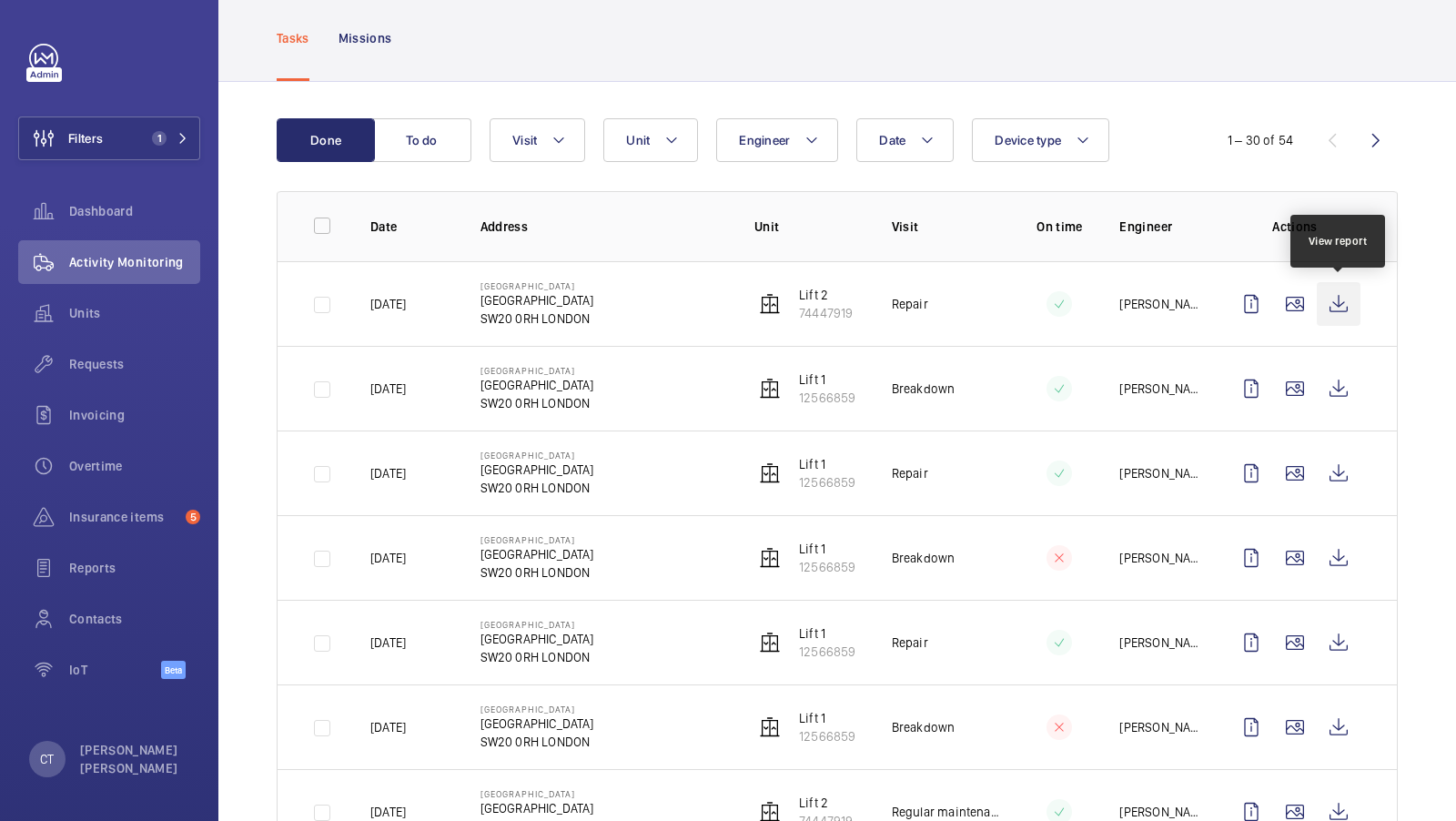
click at [1340, 308] on wm-front-icon-button at bounding box center [1339, 303] width 44 height 44
click at [108, 313] on span "Units" at bounding box center [134, 313] width 131 height 18
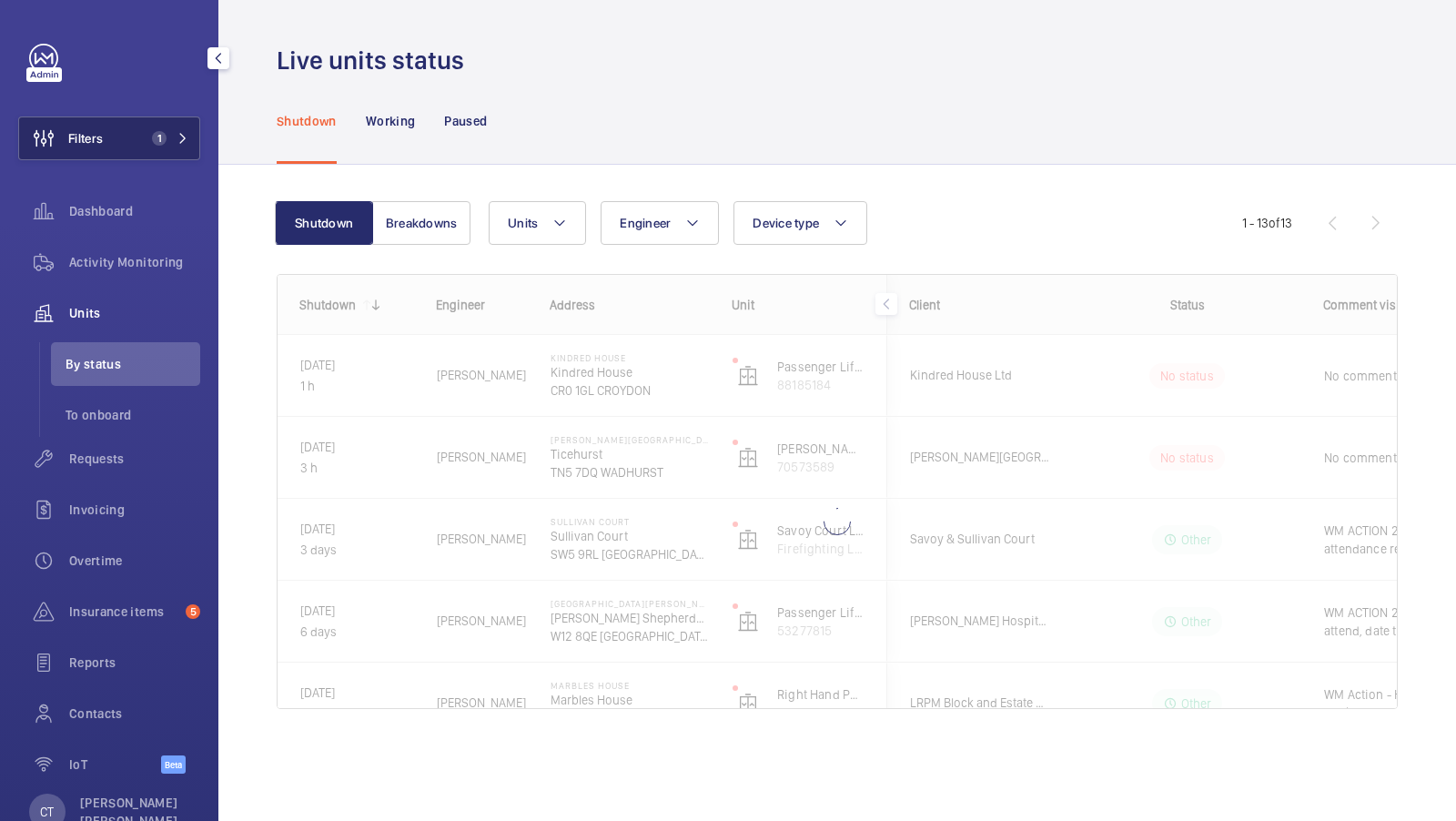
click at [174, 147] on button "Filters 1" at bounding box center [109, 137] width 182 height 44
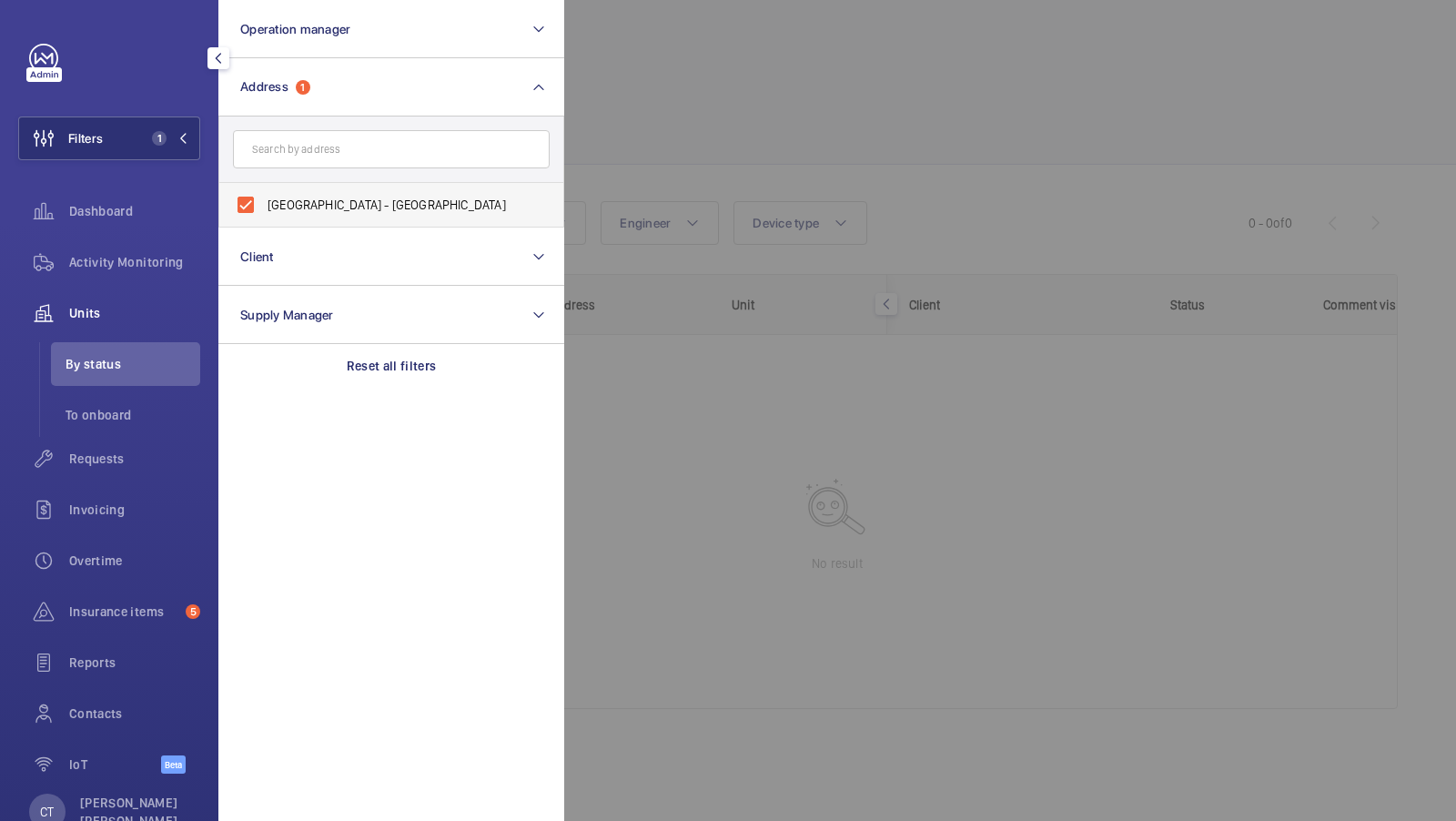
click at [383, 198] on span "[GEOGRAPHIC_DATA] - [GEOGRAPHIC_DATA]" at bounding box center [392, 204] width 250 height 18
click at [263, 198] on input "[GEOGRAPHIC_DATA] - [GEOGRAPHIC_DATA]" at bounding box center [246, 205] width 37 height 37
checkbox input "false"
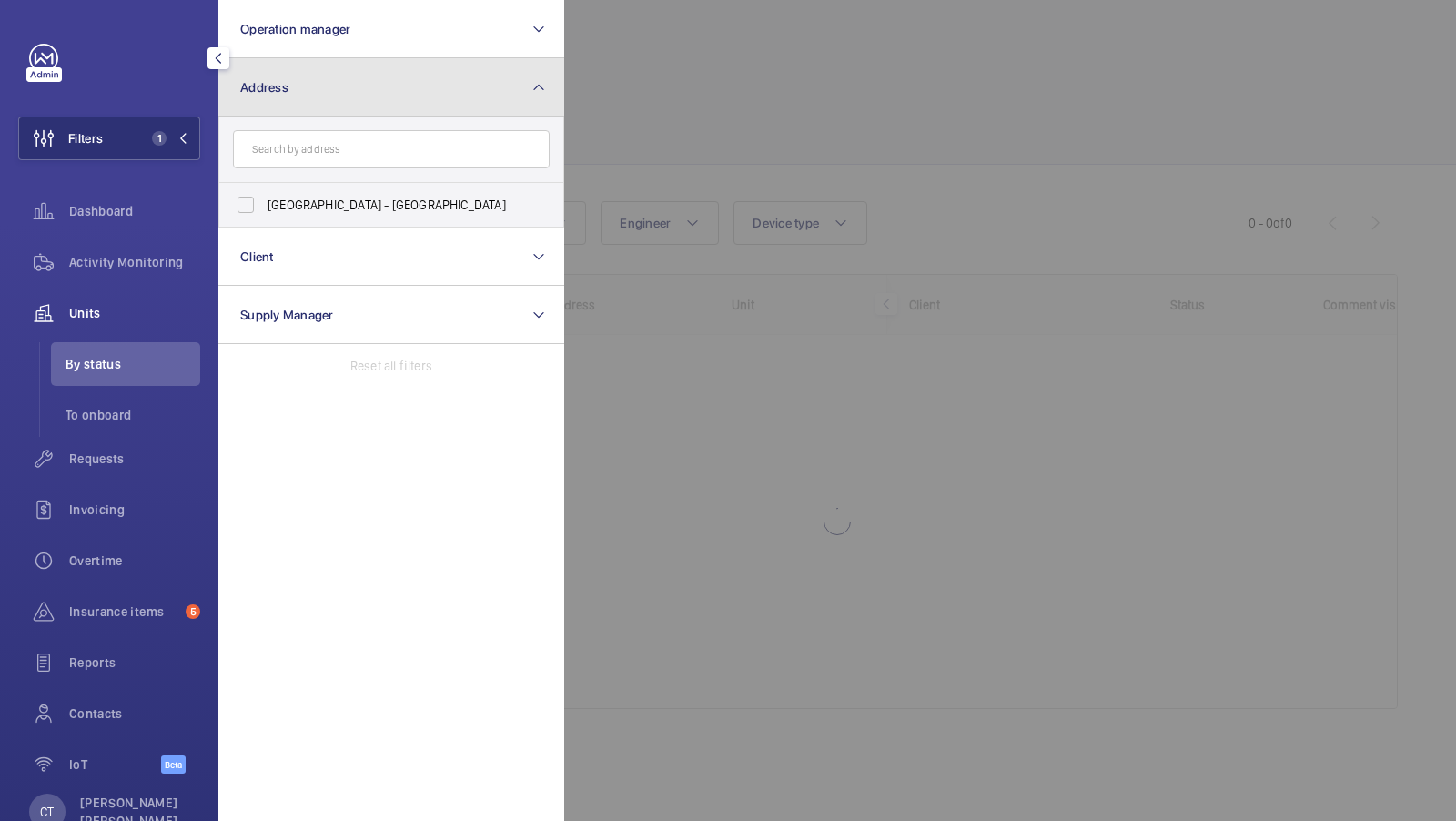
click at [397, 102] on button "Address" at bounding box center [391, 87] width 346 height 58
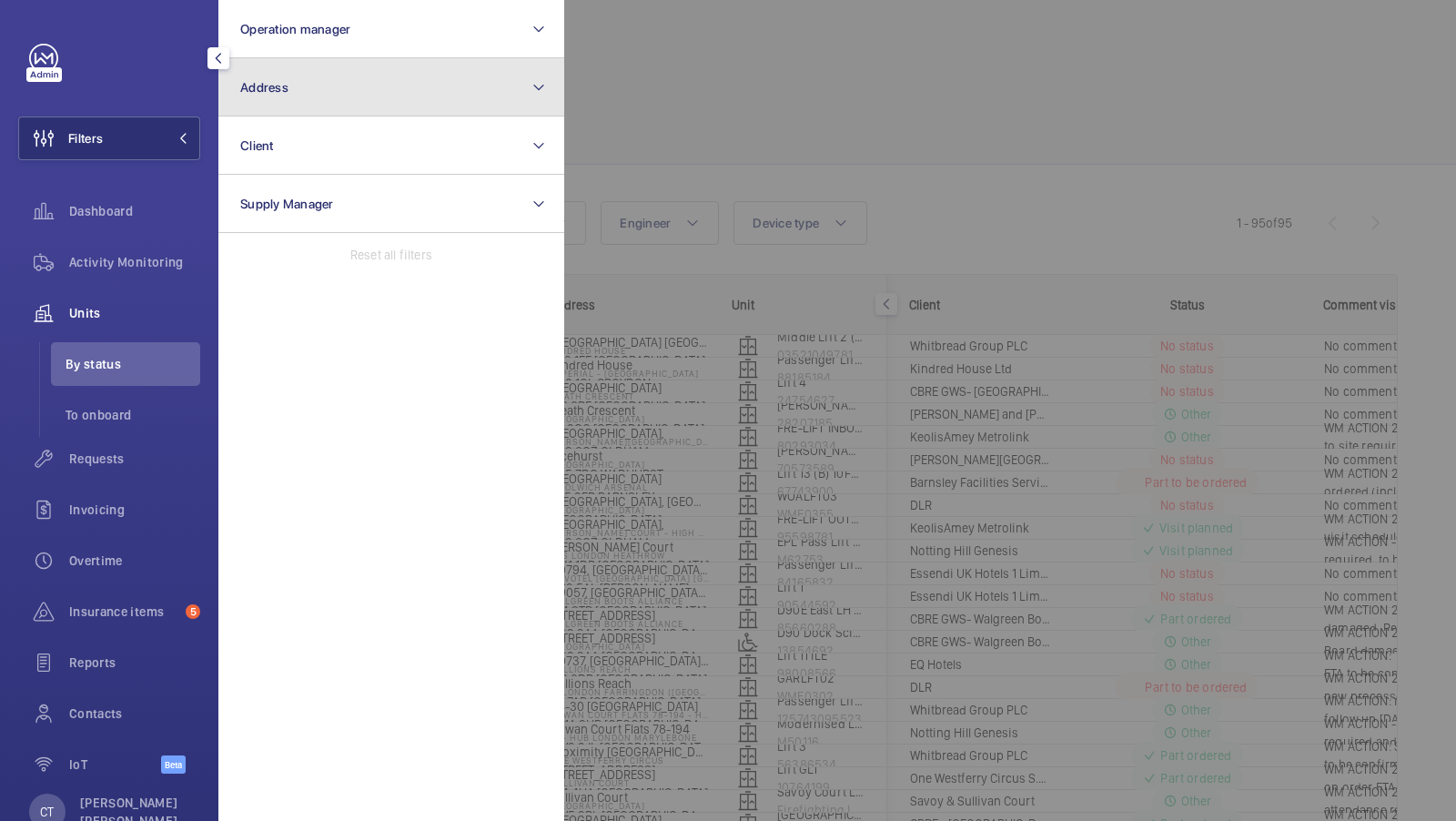
click at [445, 94] on button "Address" at bounding box center [391, 87] width 346 height 58
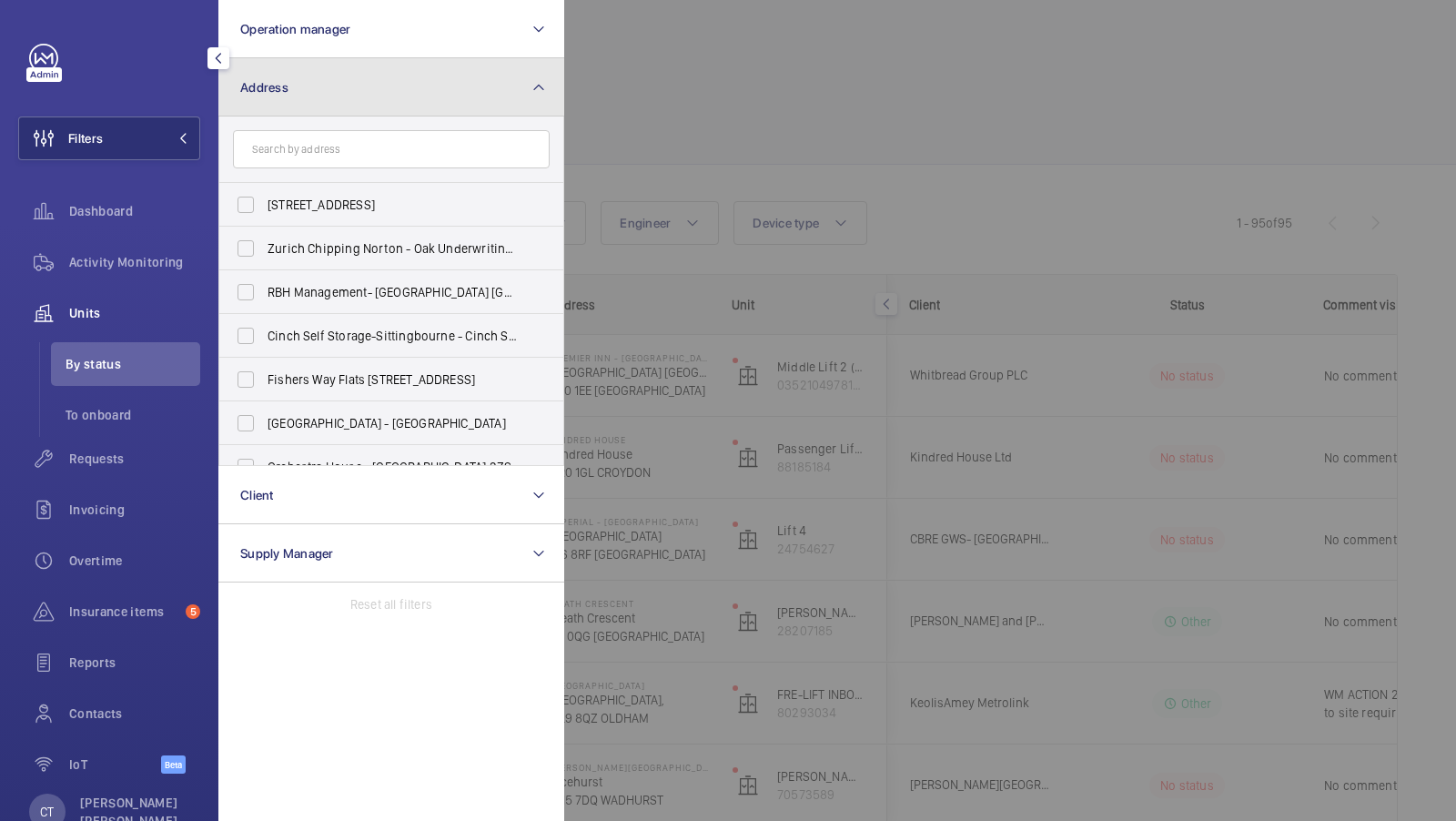
click at [356, 86] on button "Address" at bounding box center [391, 87] width 346 height 58
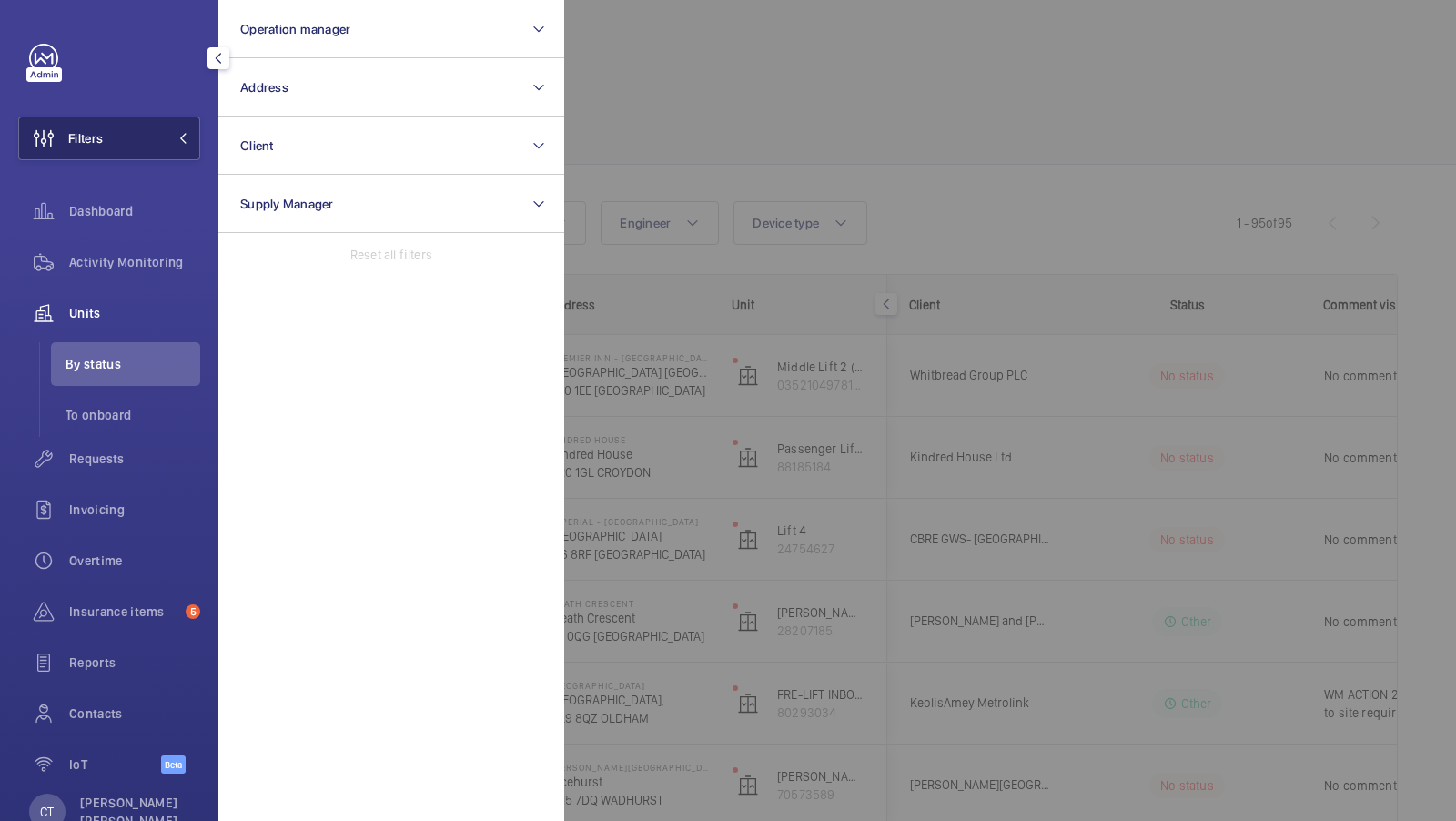
click at [125, 130] on button "Filters" at bounding box center [109, 137] width 182 height 44
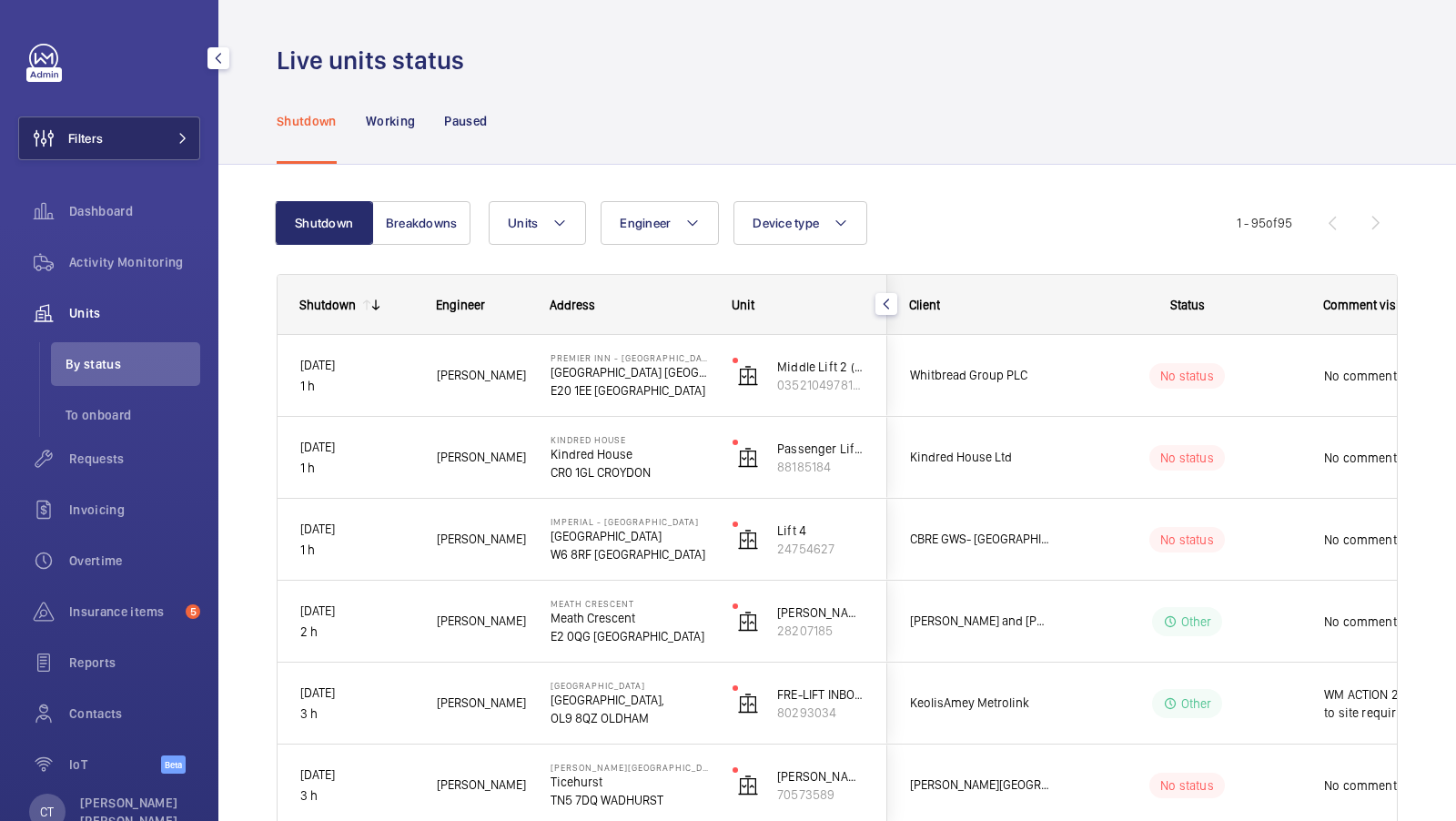
click at [160, 126] on button "Filters" at bounding box center [109, 137] width 182 height 44
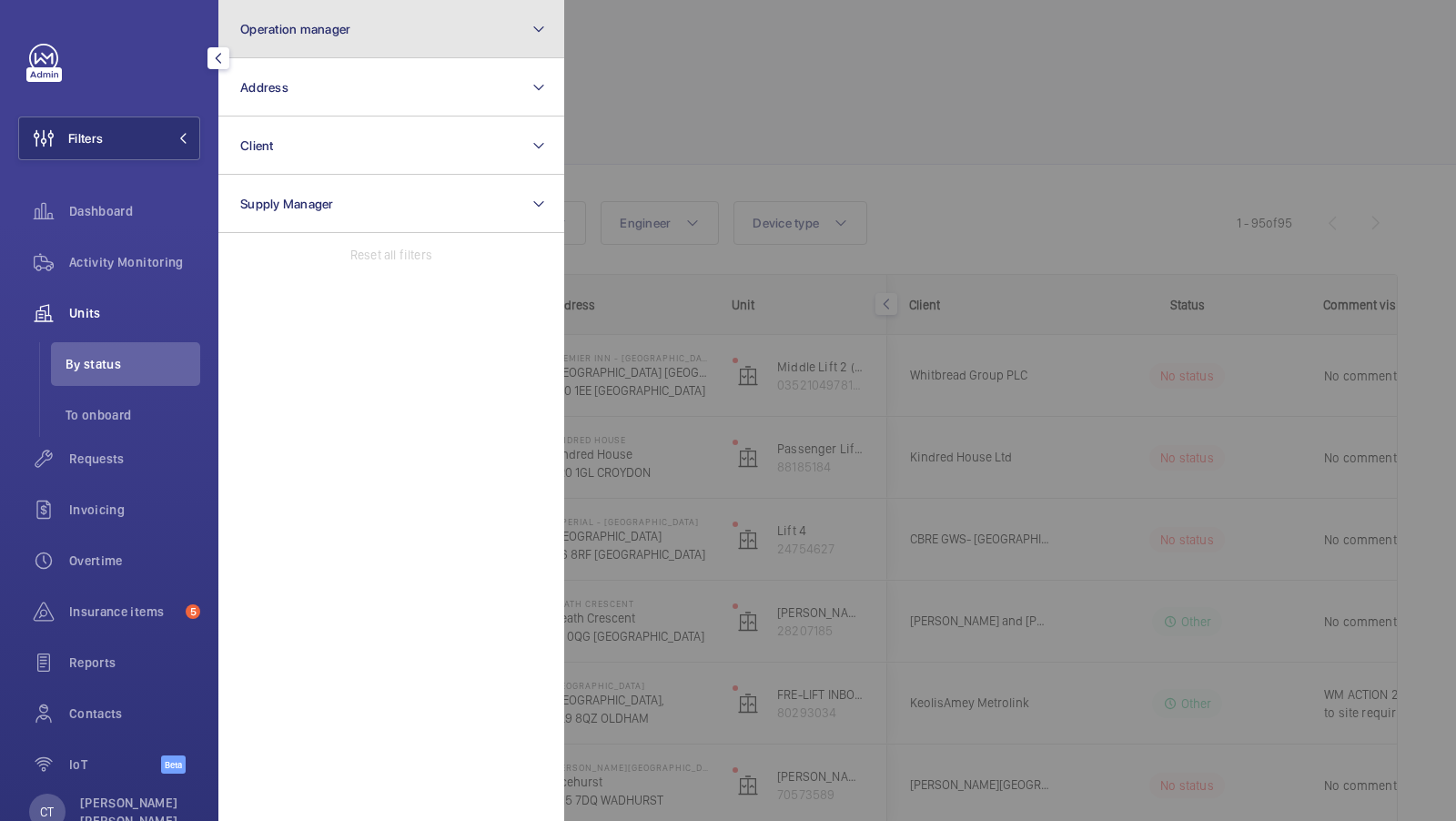
click at [414, 47] on button "Operation manager" at bounding box center [391, 29] width 346 height 58
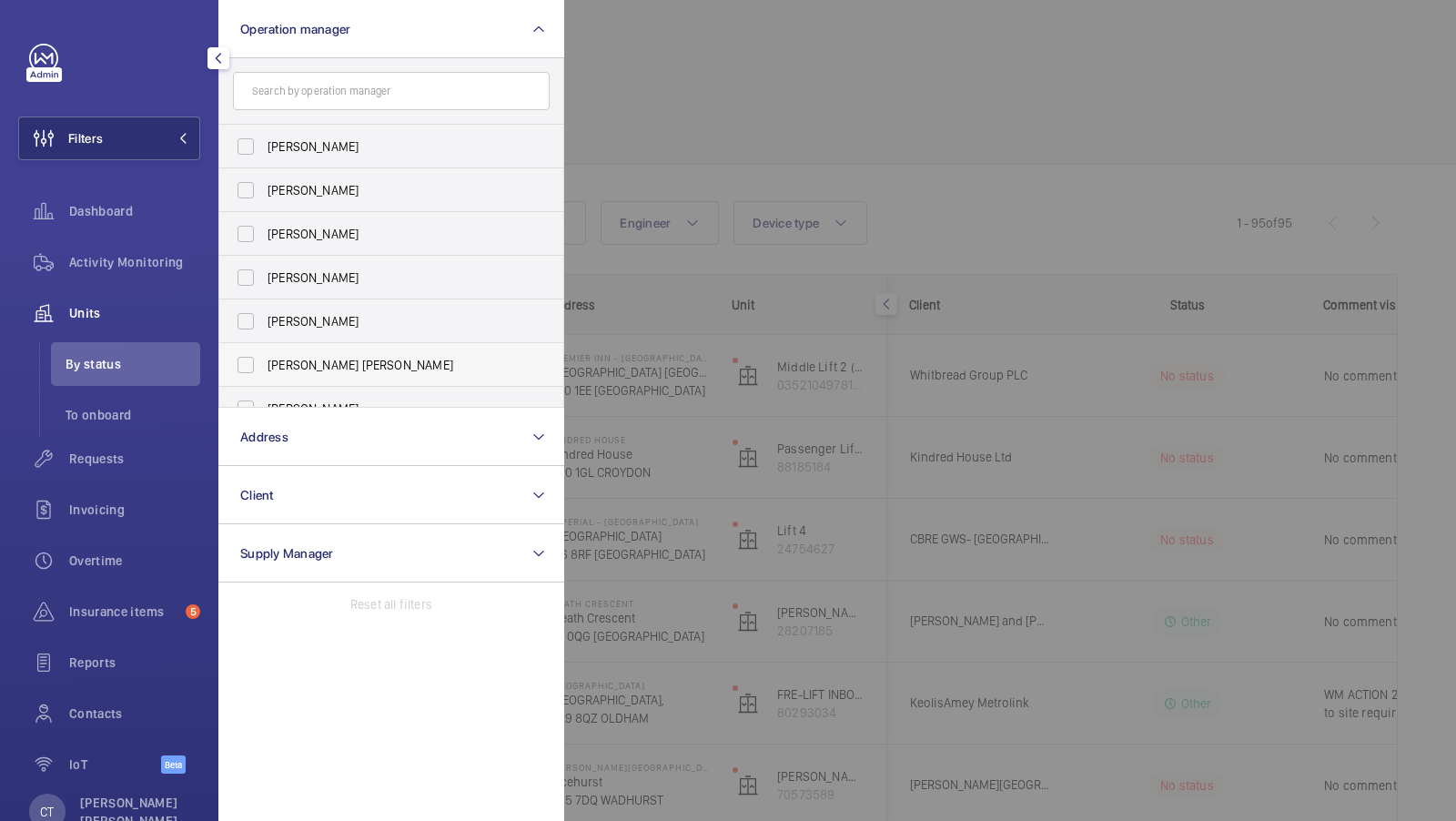
click at [293, 350] on label "[PERSON_NAME] [PERSON_NAME]" at bounding box center [377, 364] width 317 height 44
click at [263, 350] on input "[PERSON_NAME] [PERSON_NAME]" at bounding box center [246, 365] width 37 height 37
checkbox input "true"
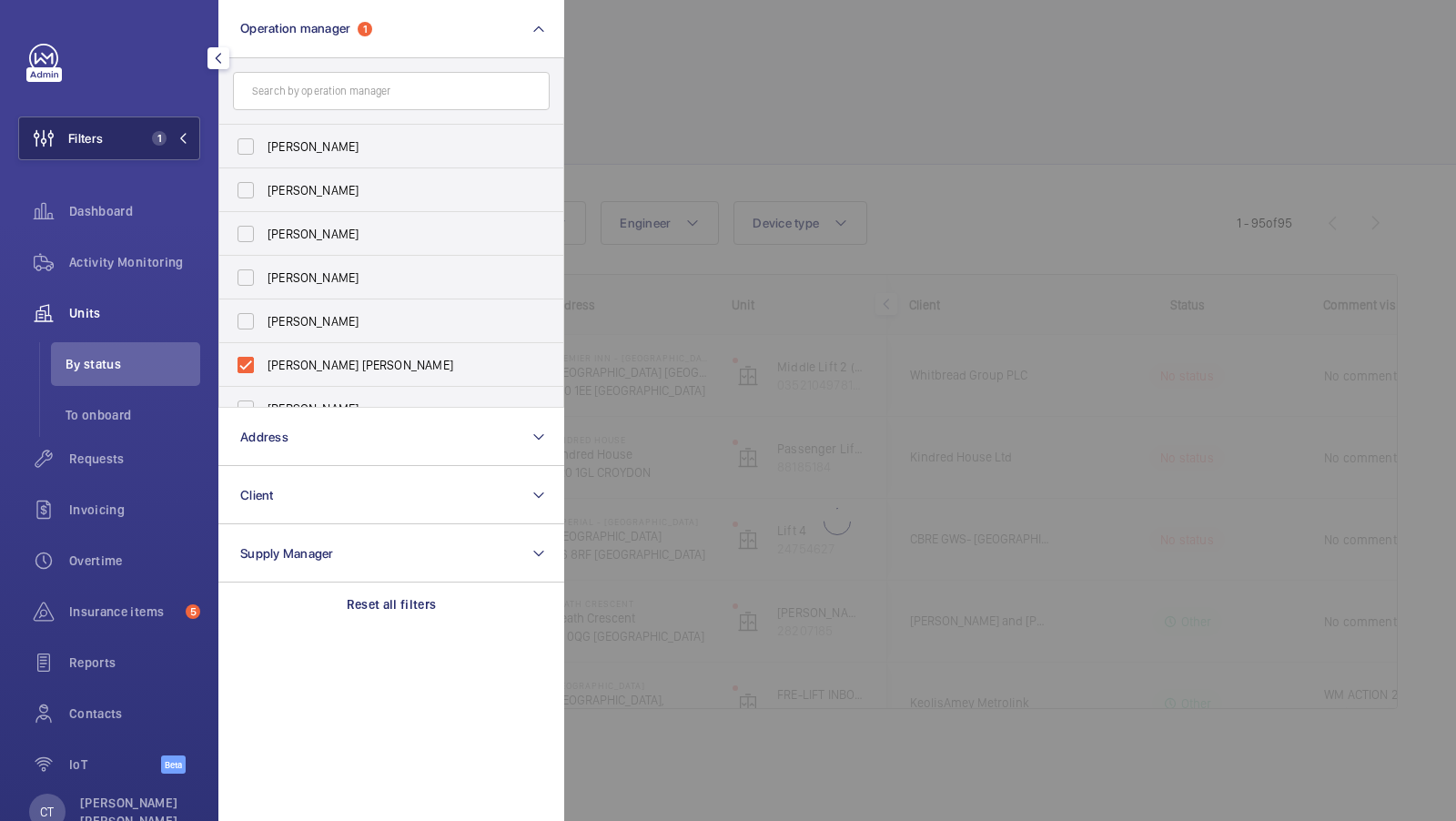
click at [180, 152] on button "Filters 1" at bounding box center [109, 137] width 182 height 44
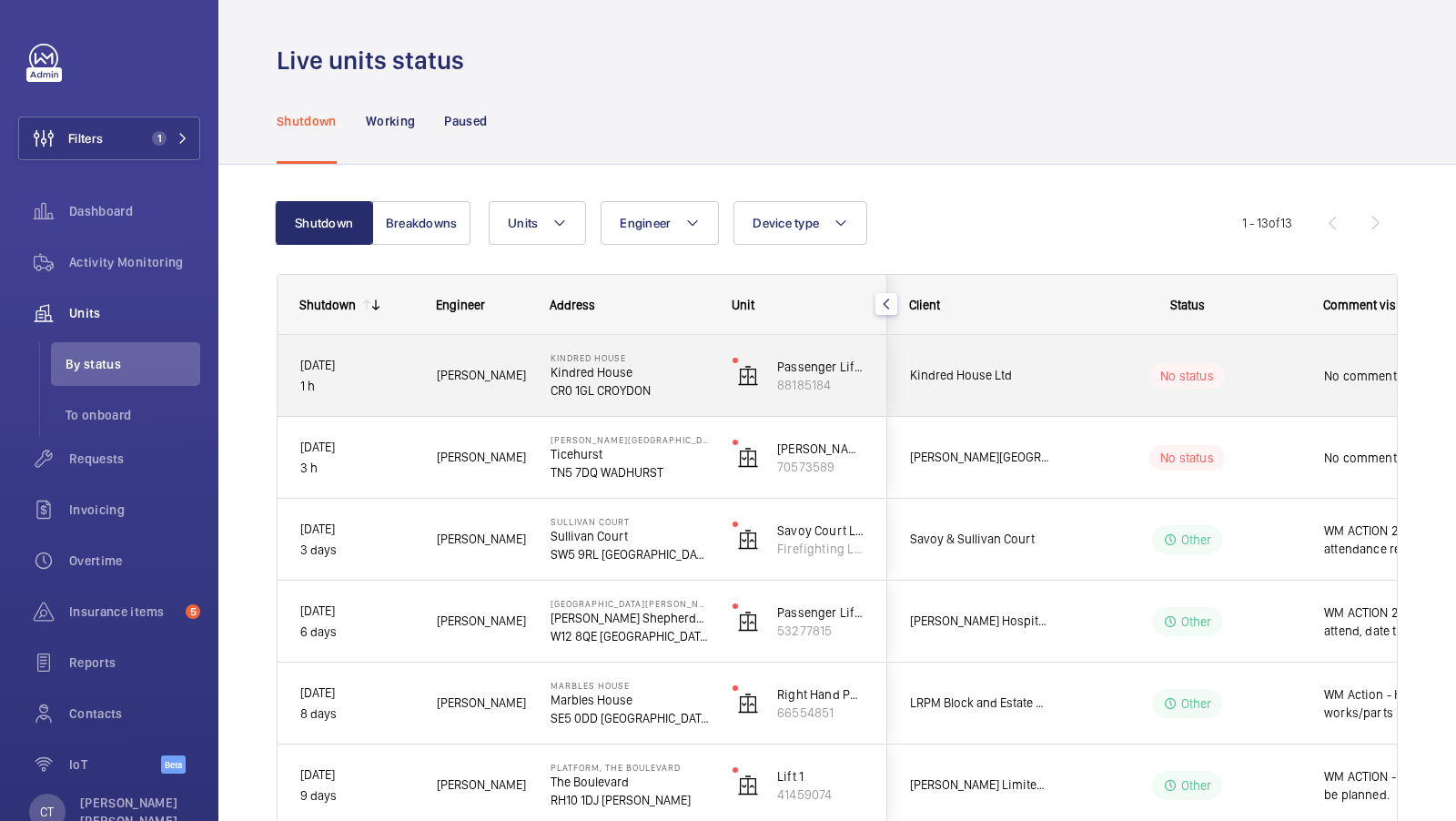
scroll to position [0, 327]
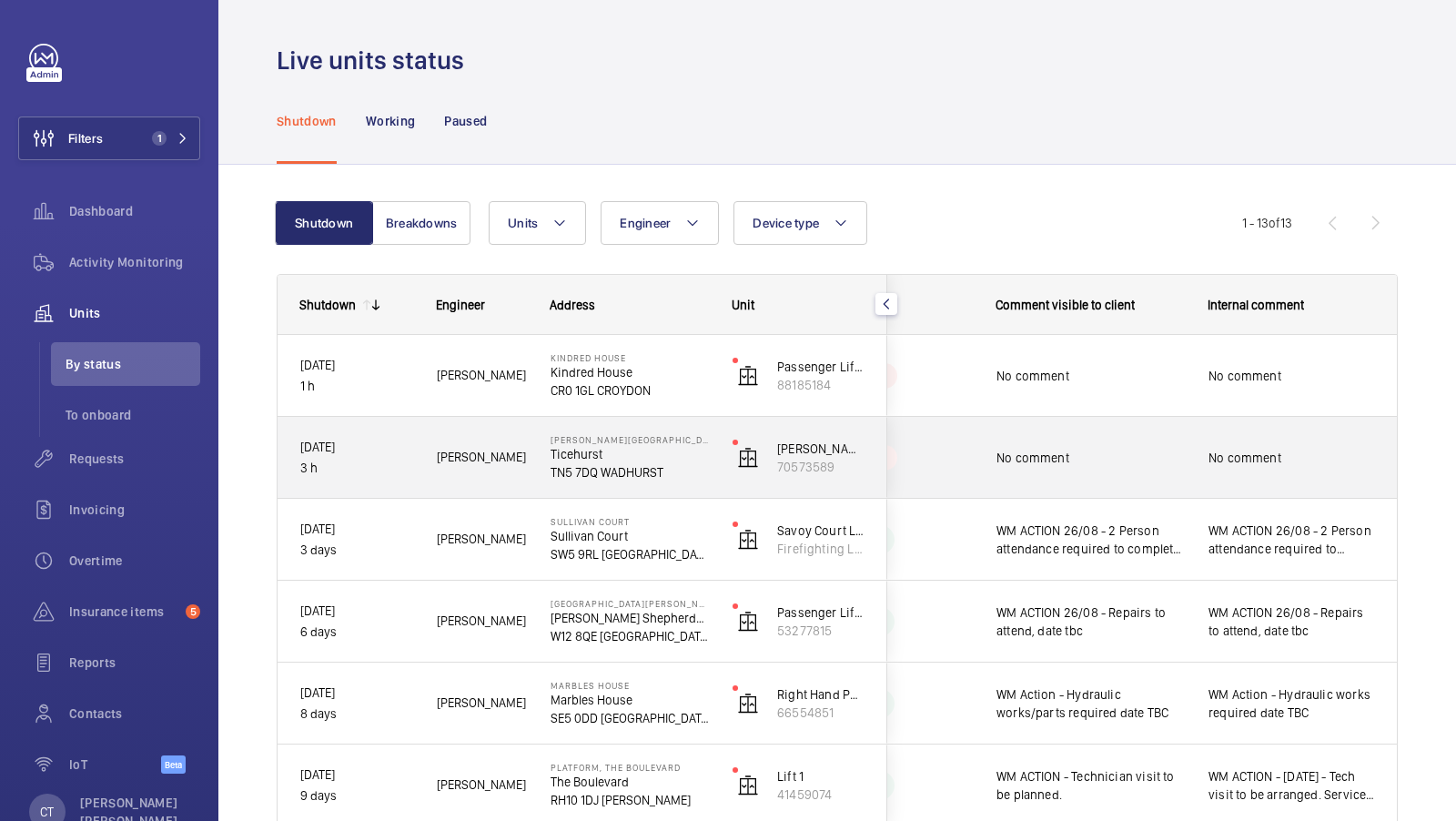
click at [1190, 460] on div "No comment" at bounding box center [1291, 457] width 210 height 78
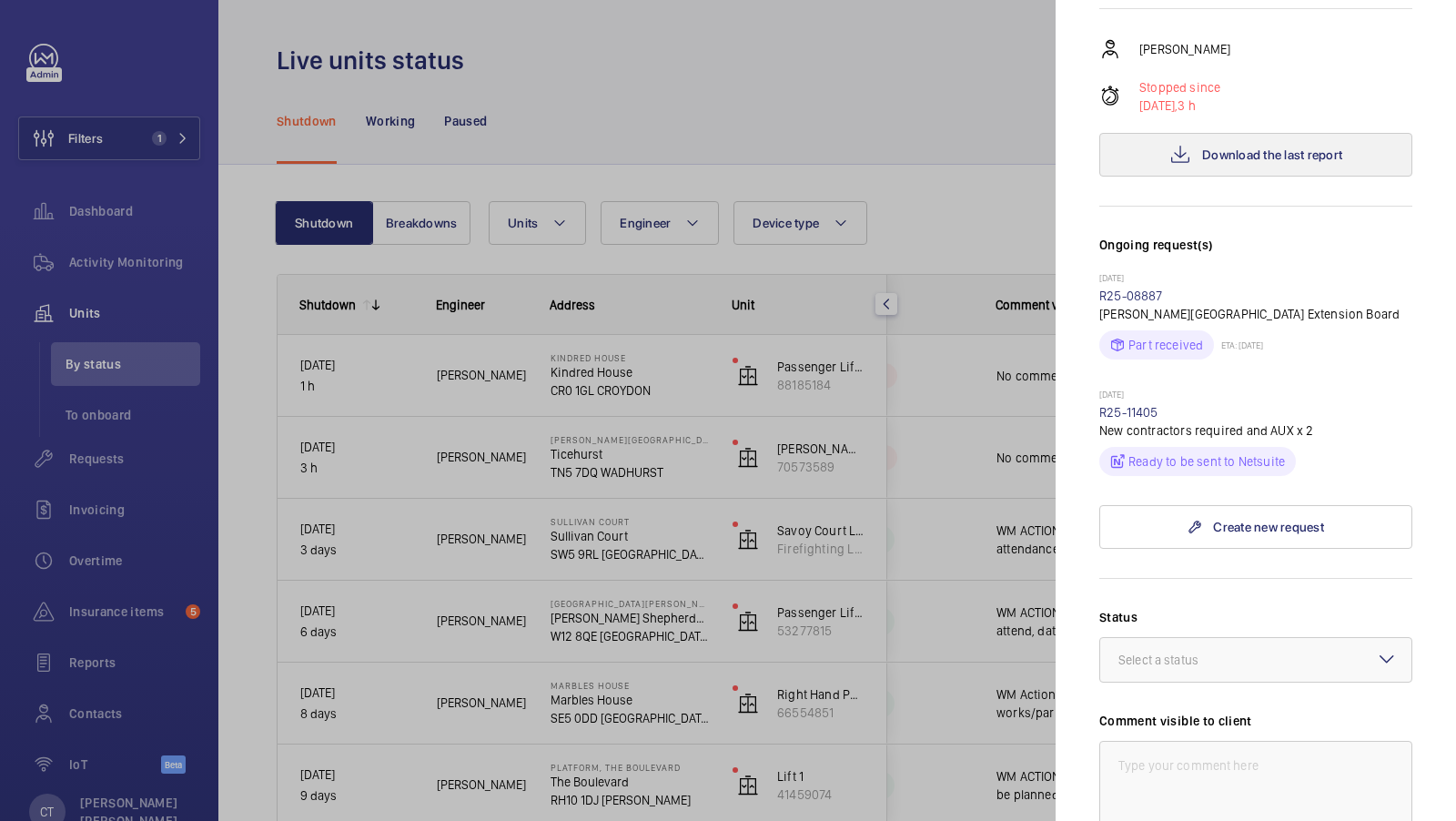
scroll to position [329, 0]
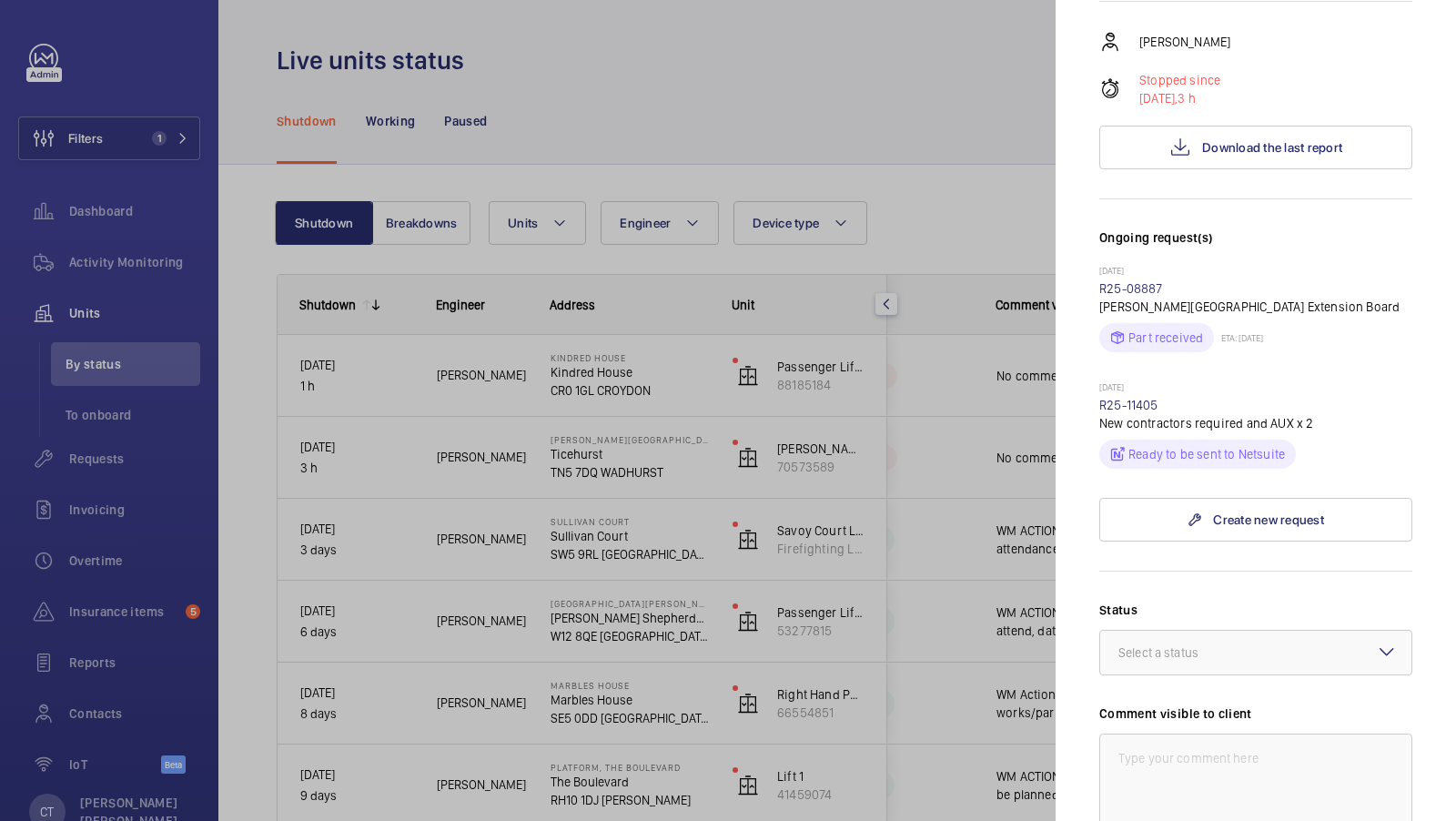
click at [963, 410] on div at bounding box center [728, 410] width 1456 height 821
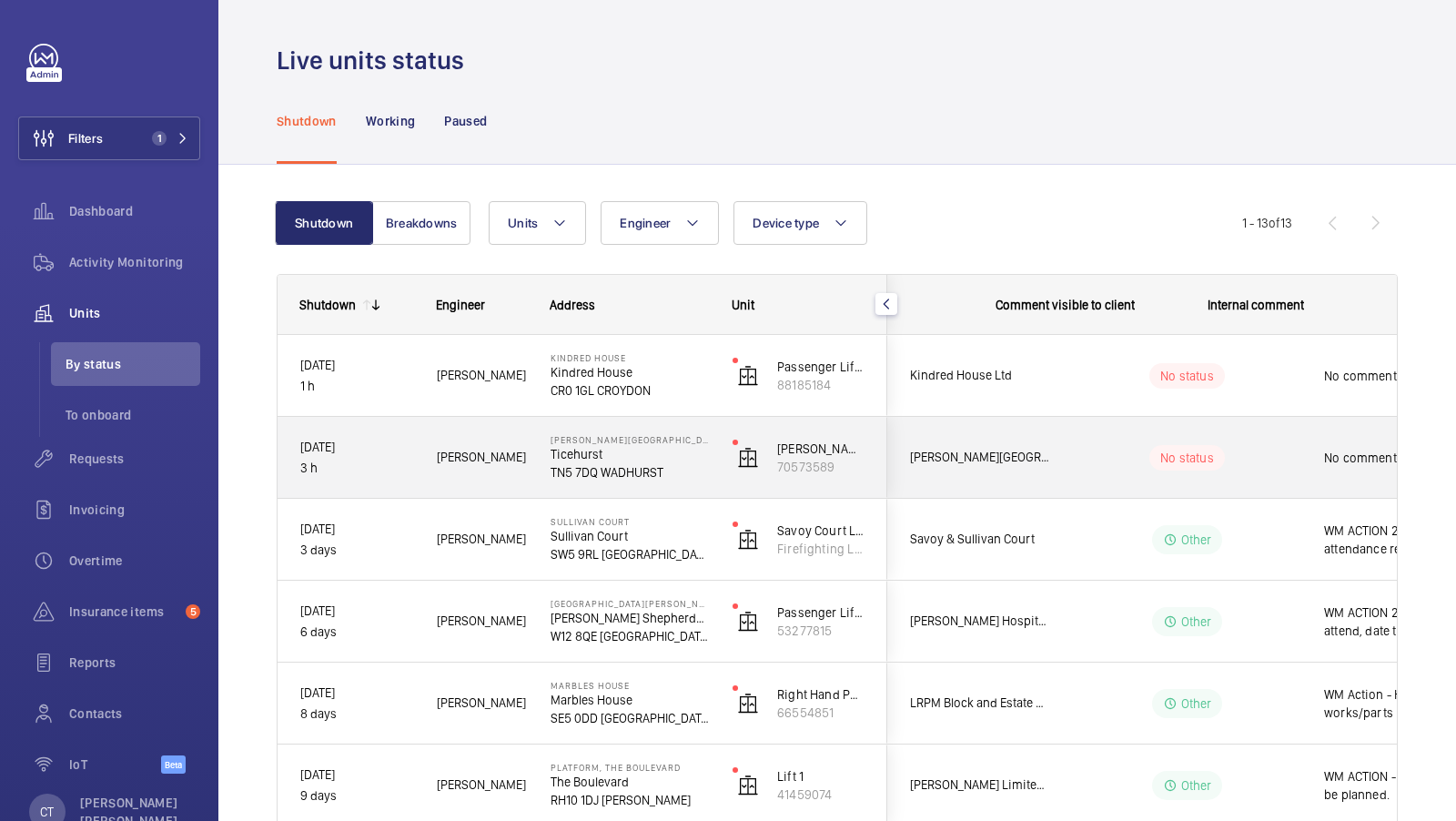
scroll to position [0, 327]
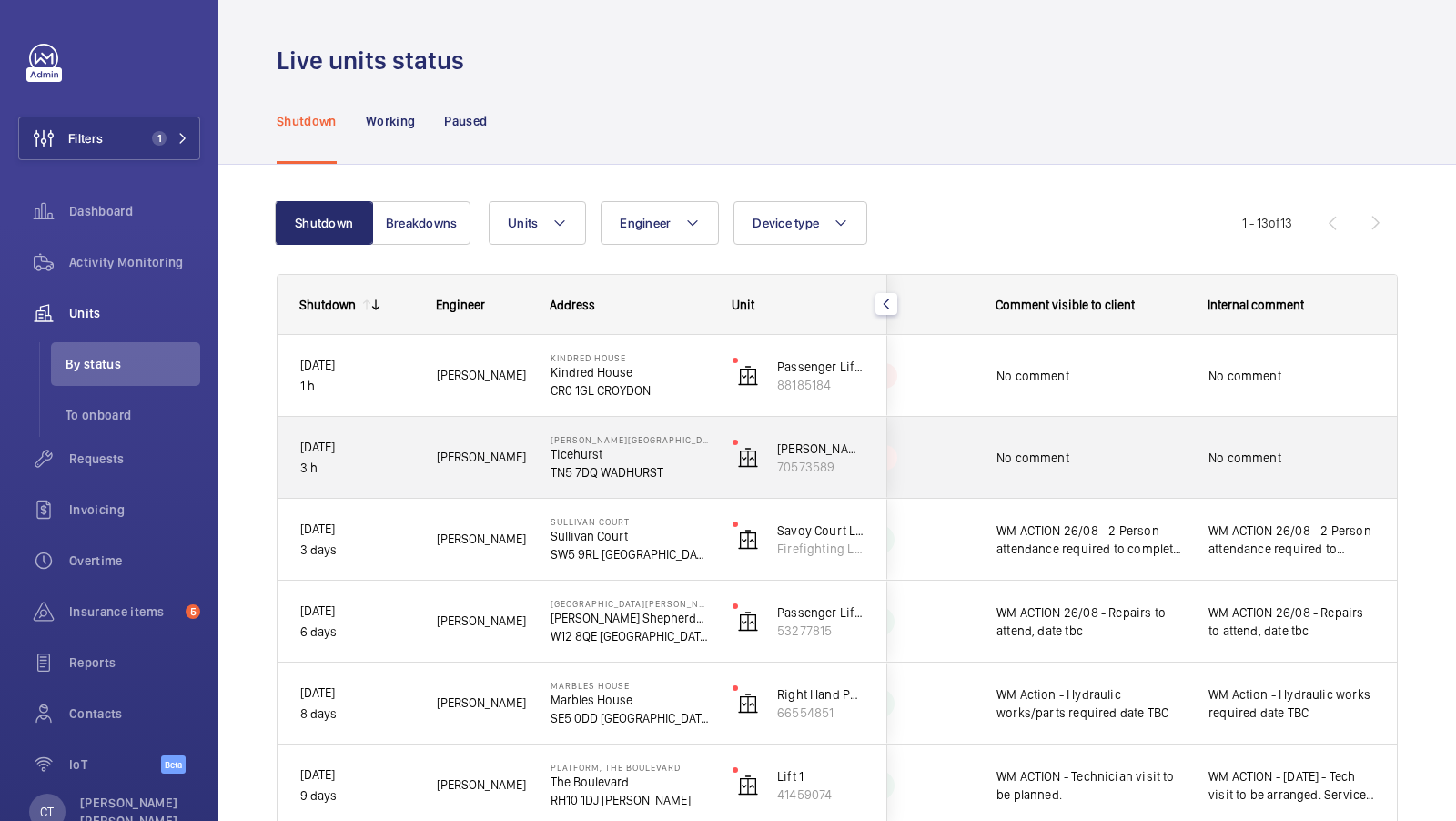
click at [1294, 469] on div "No comment" at bounding box center [1292, 457] width 167 height 42
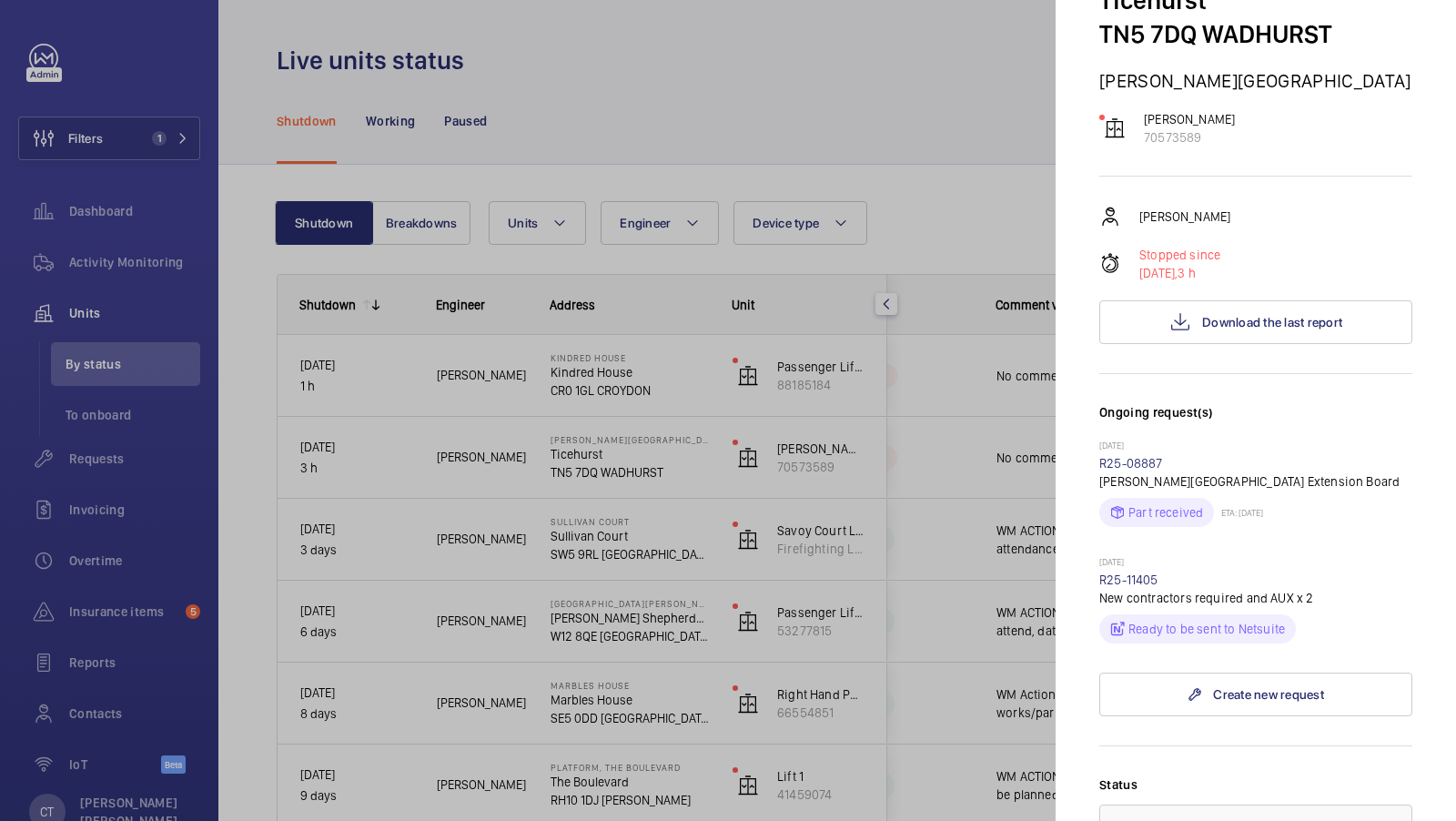
scroll to position [160, 0]
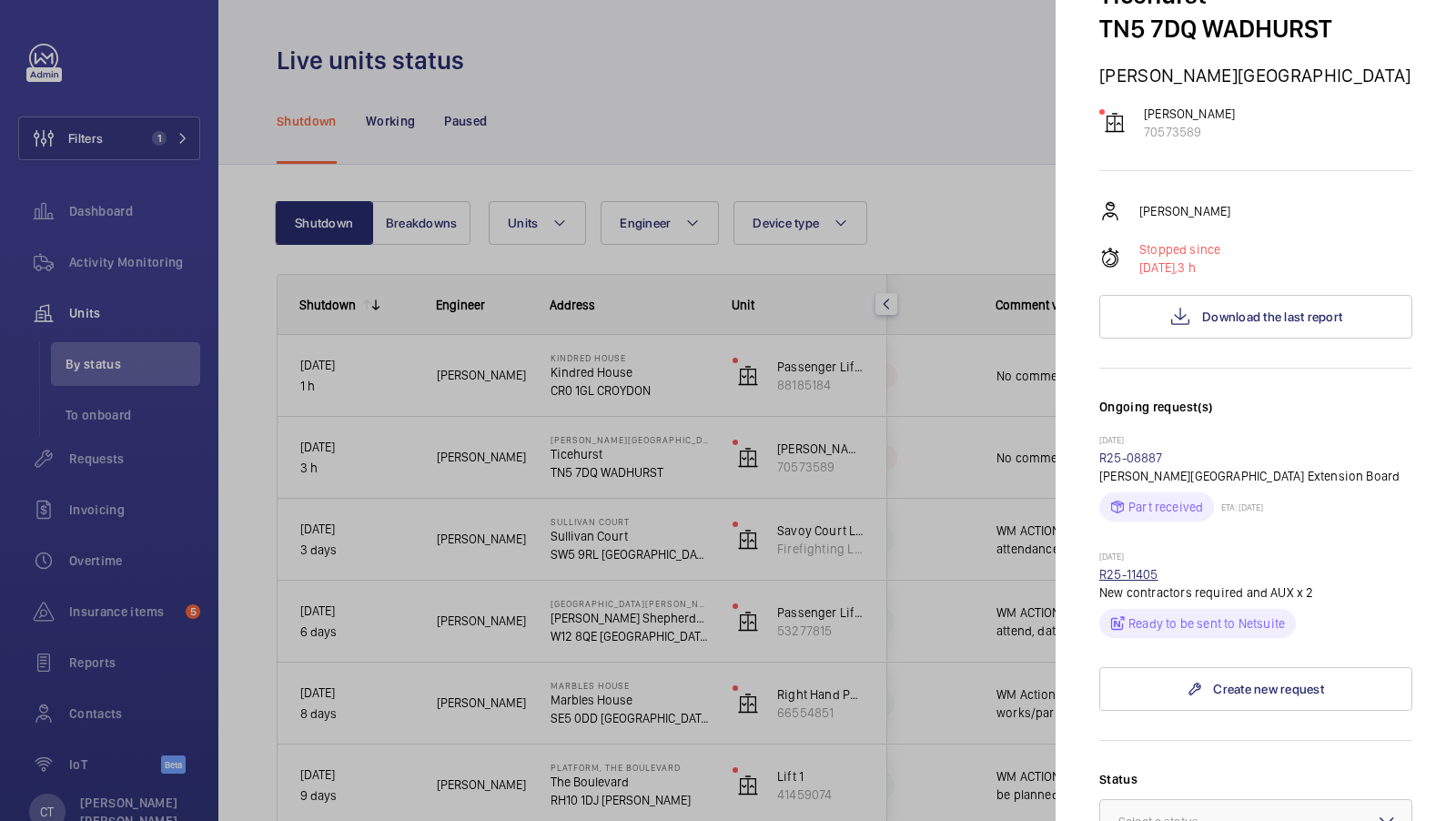
click at [1142, 574] on link "R25-11405" at bounding box center [1129, 573] width 59 height 15
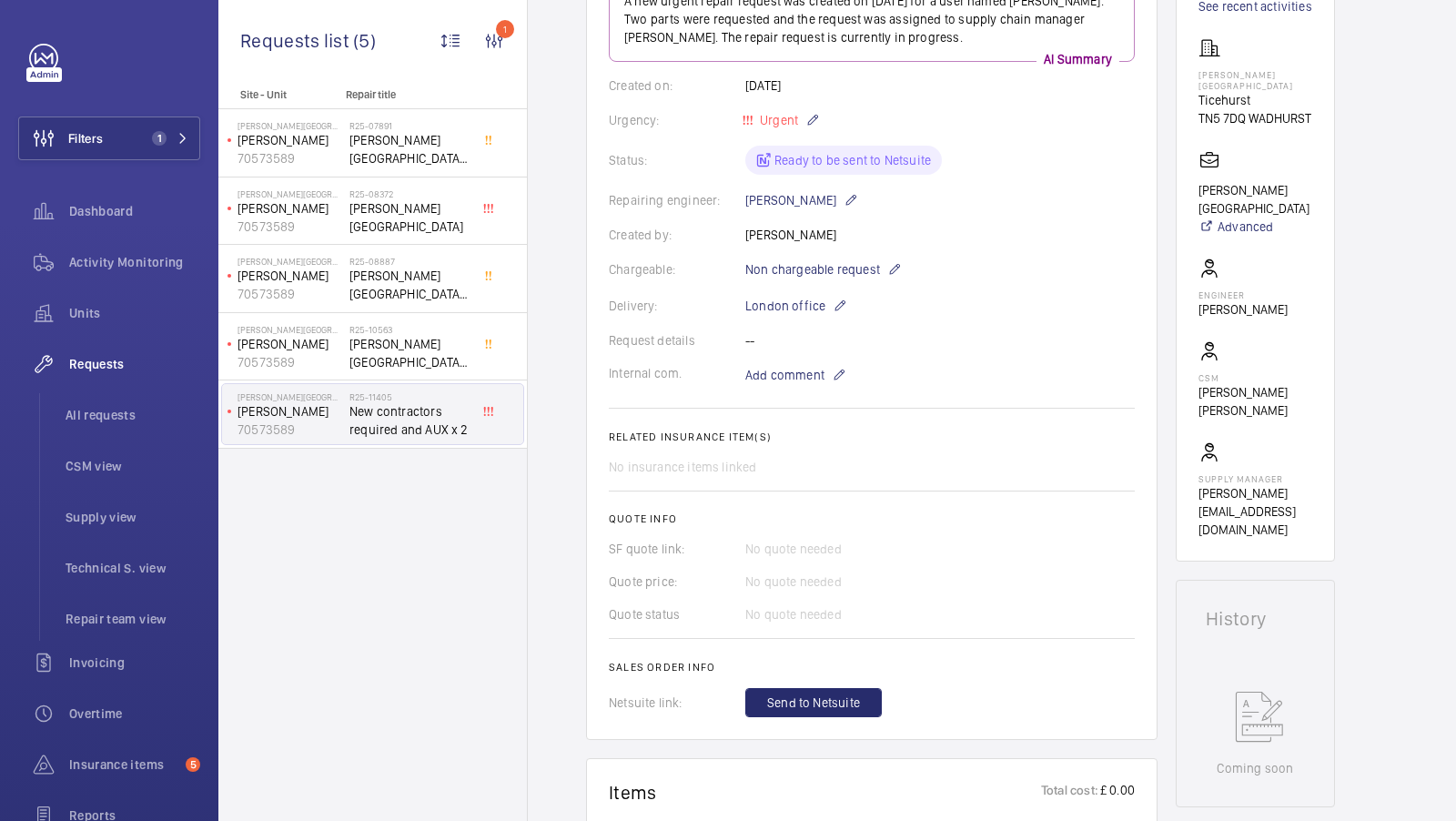
scroll to position [324, 0]
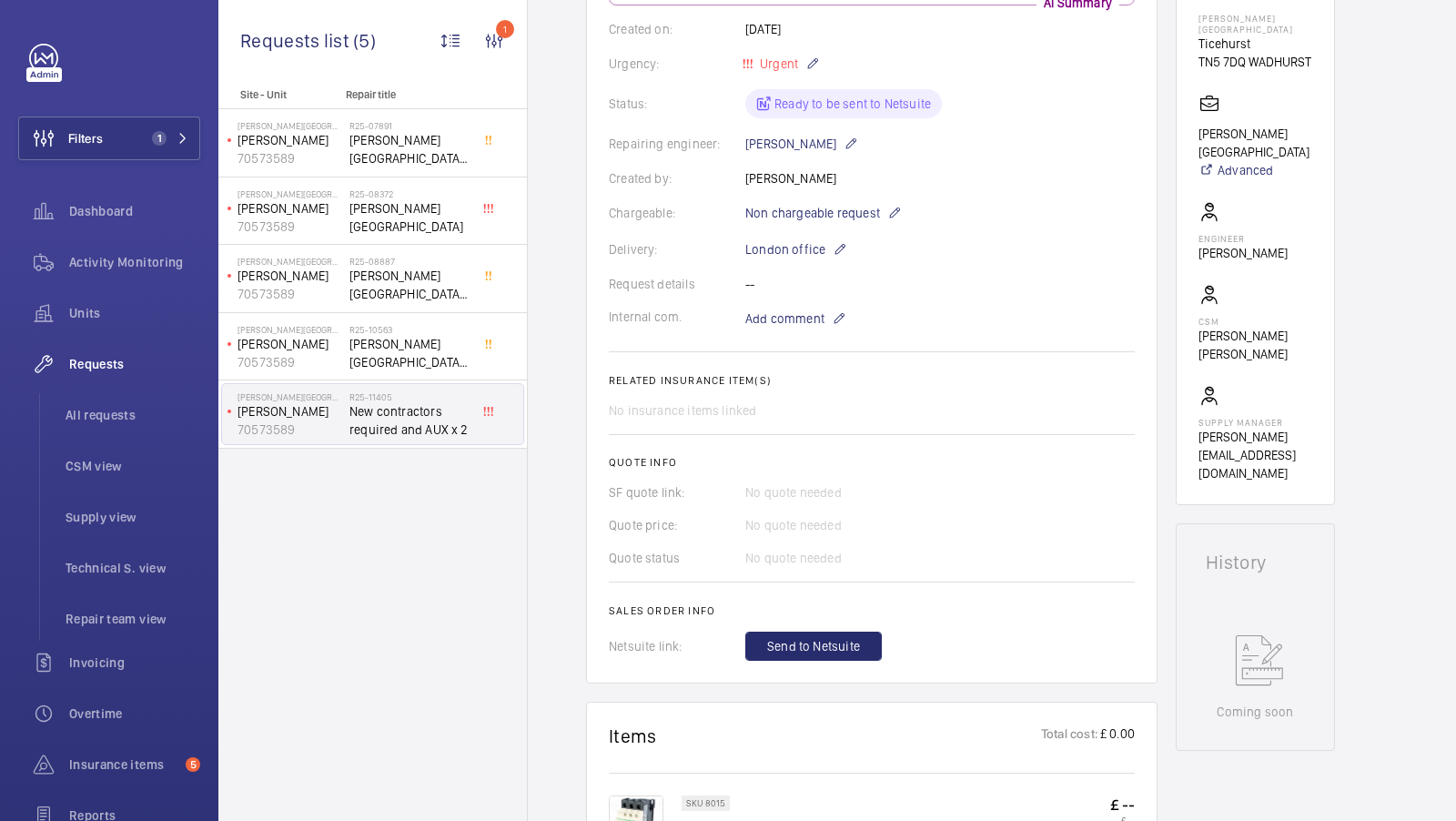
click at [1082, 388] on wm-front-card-body "A new urgent repair request was created on [DATE] for a user named [PERSON_NAME…" at bounding box center [872, 289] width 526 height 741
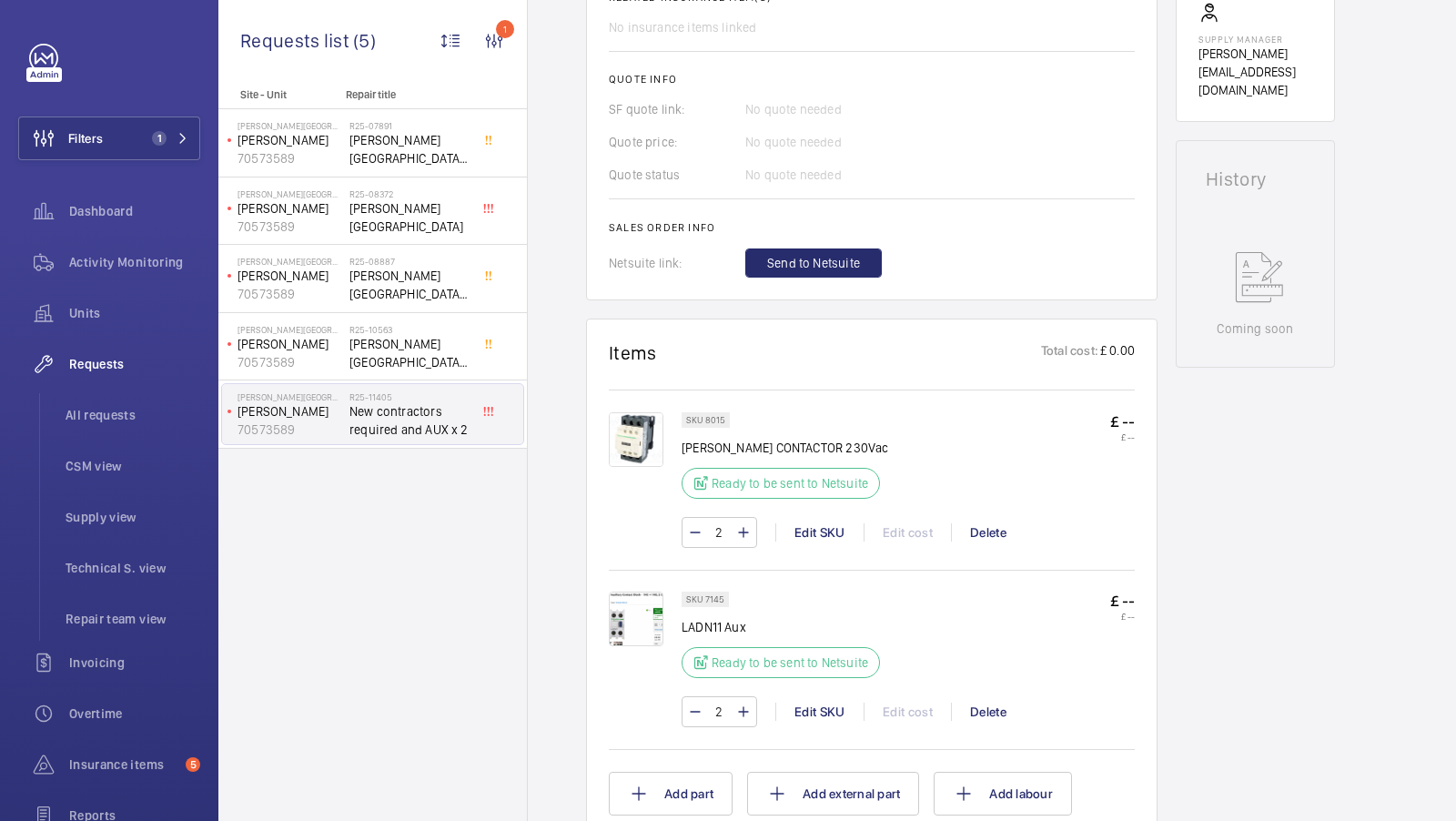
scroll to position [710, 0]
click at [820, 258] on span "Send to Netsuite" at bounding box center [814, 260] width 93 height 18
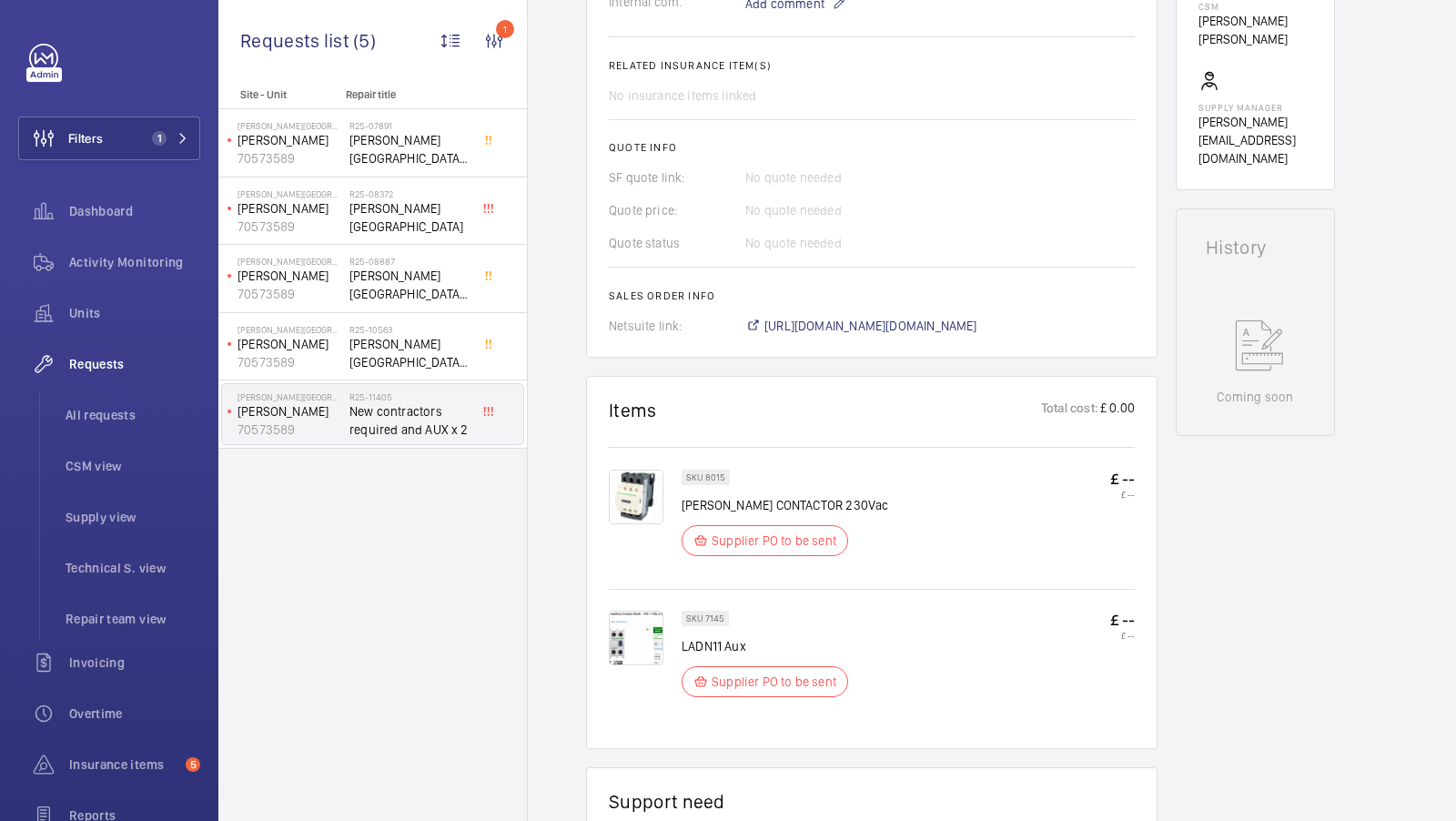
scroll to position [651, 0]
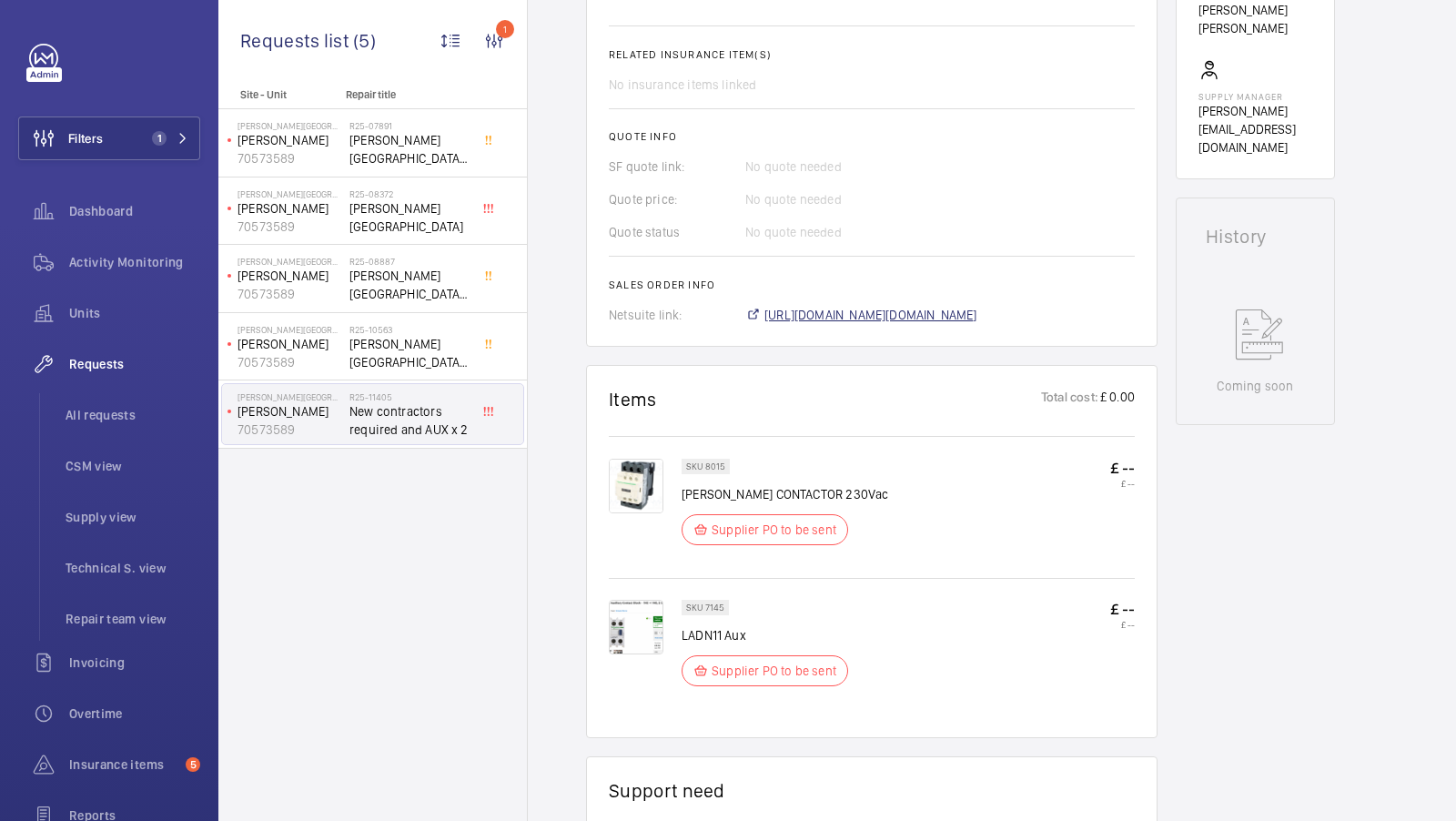
click at [894, 322] on span "[URL][DOMAIN_NAME][DOMAIN_NAME]" at bounding box center [871, 315] width 213 height 18
click at [166, 122] on button "Filters 1" at bounding box center [109, 137] width 182 height 44
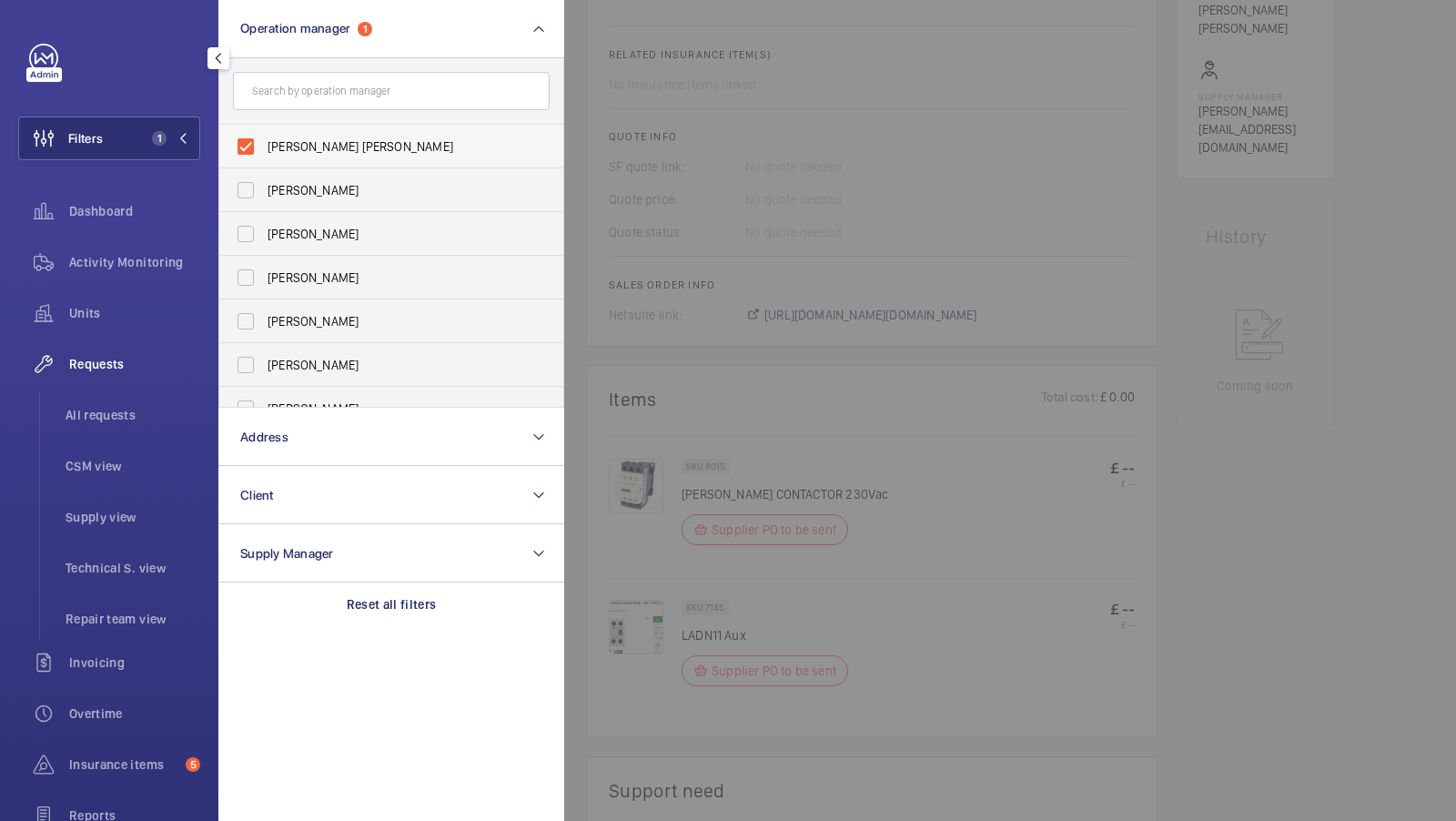
click at [298, 131] on label "[PERSON_NAME] [PERSON_NAME]" at bounding box center [377, 146] width 317 height 44
click at [263, 131] on input "[PERSON_NAME] [PERSON_NAME]" at bounding box center [246, 146] width 37 height 37
checkbox input "false"
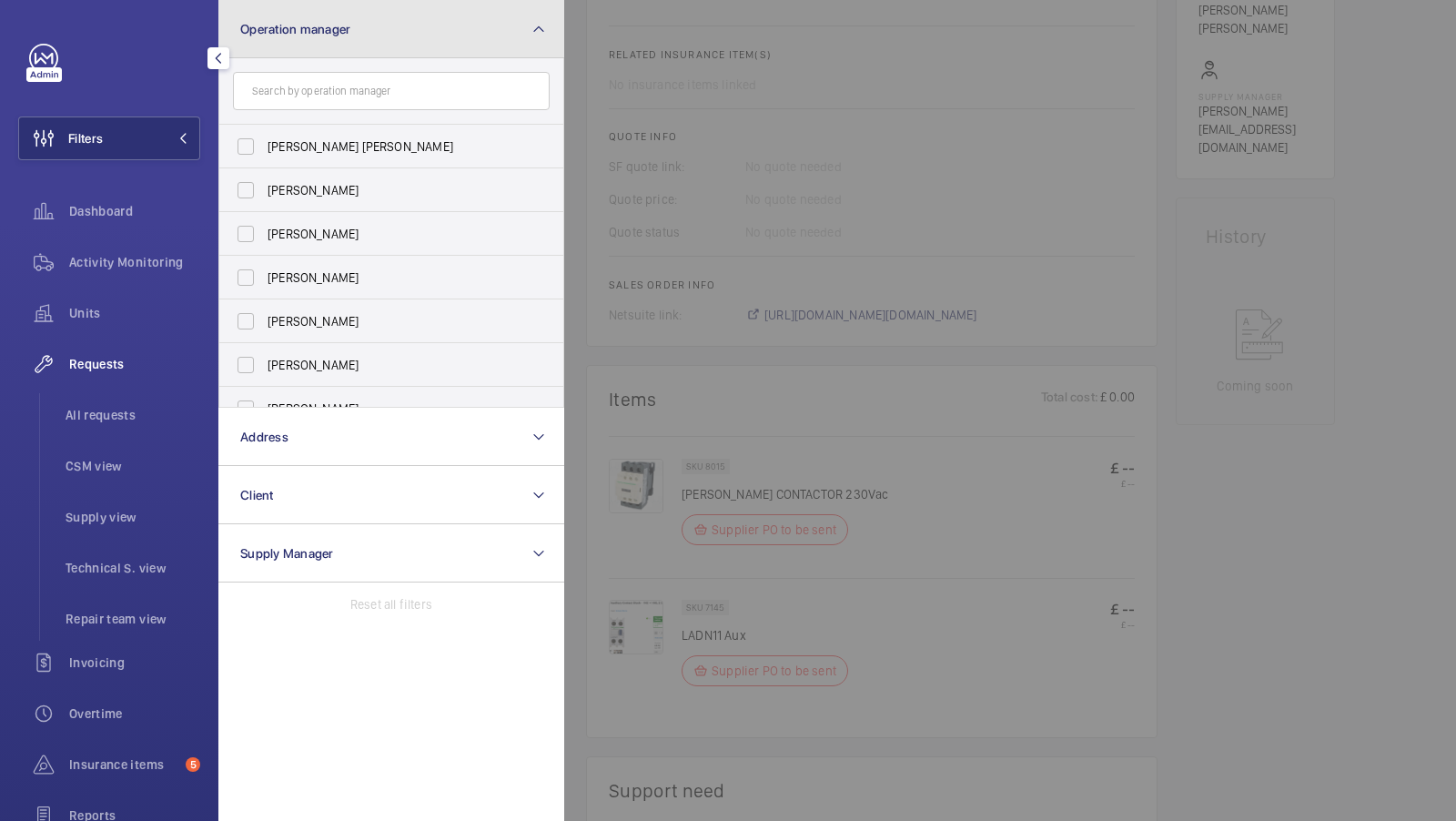
click at [520, 29] on button "Operation manager" at bounding box center [391, 29] width 346 height 58
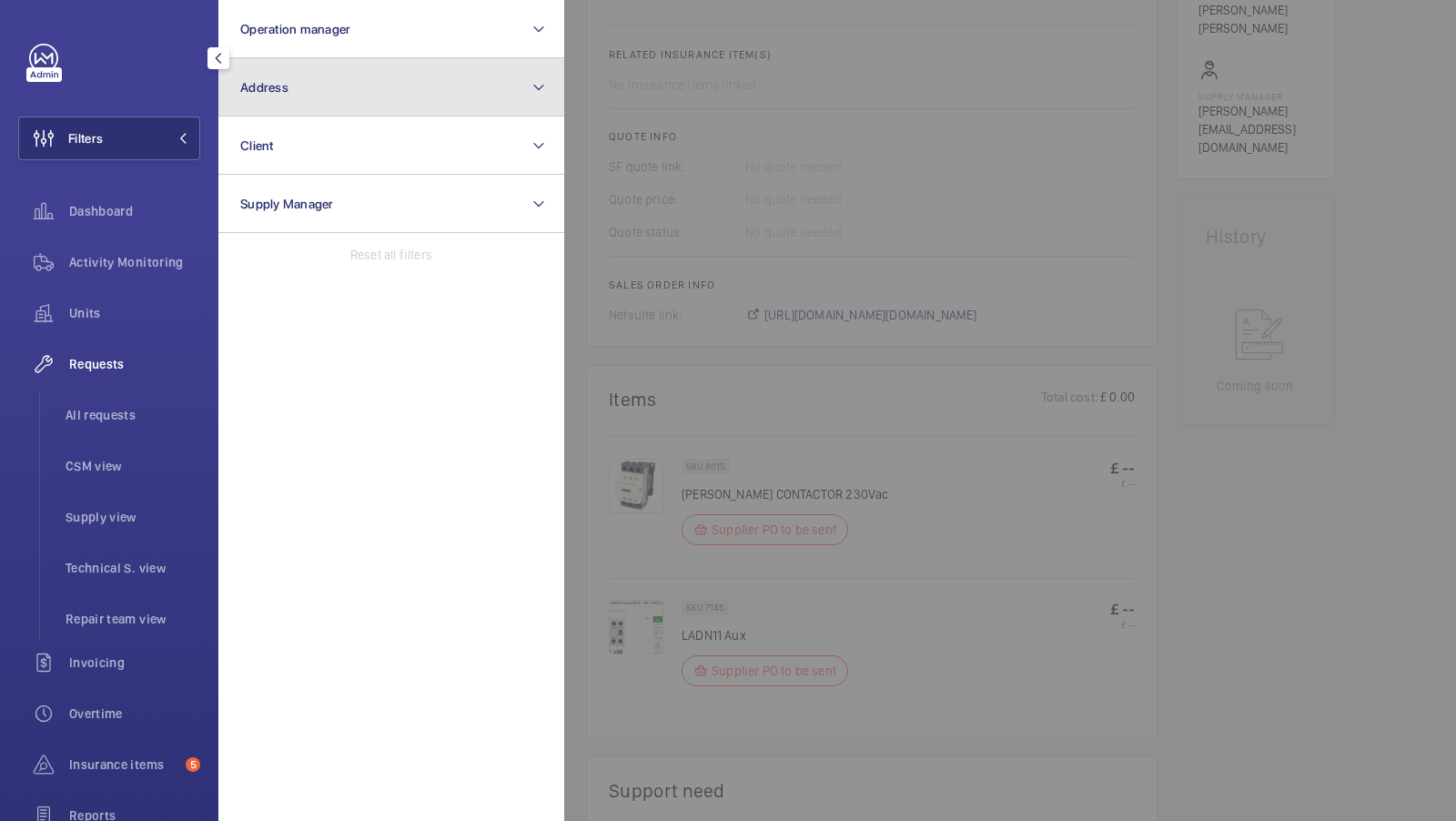
click at [391, 106] on button "Address" at bounding box center [391, 87] width 346 height 58
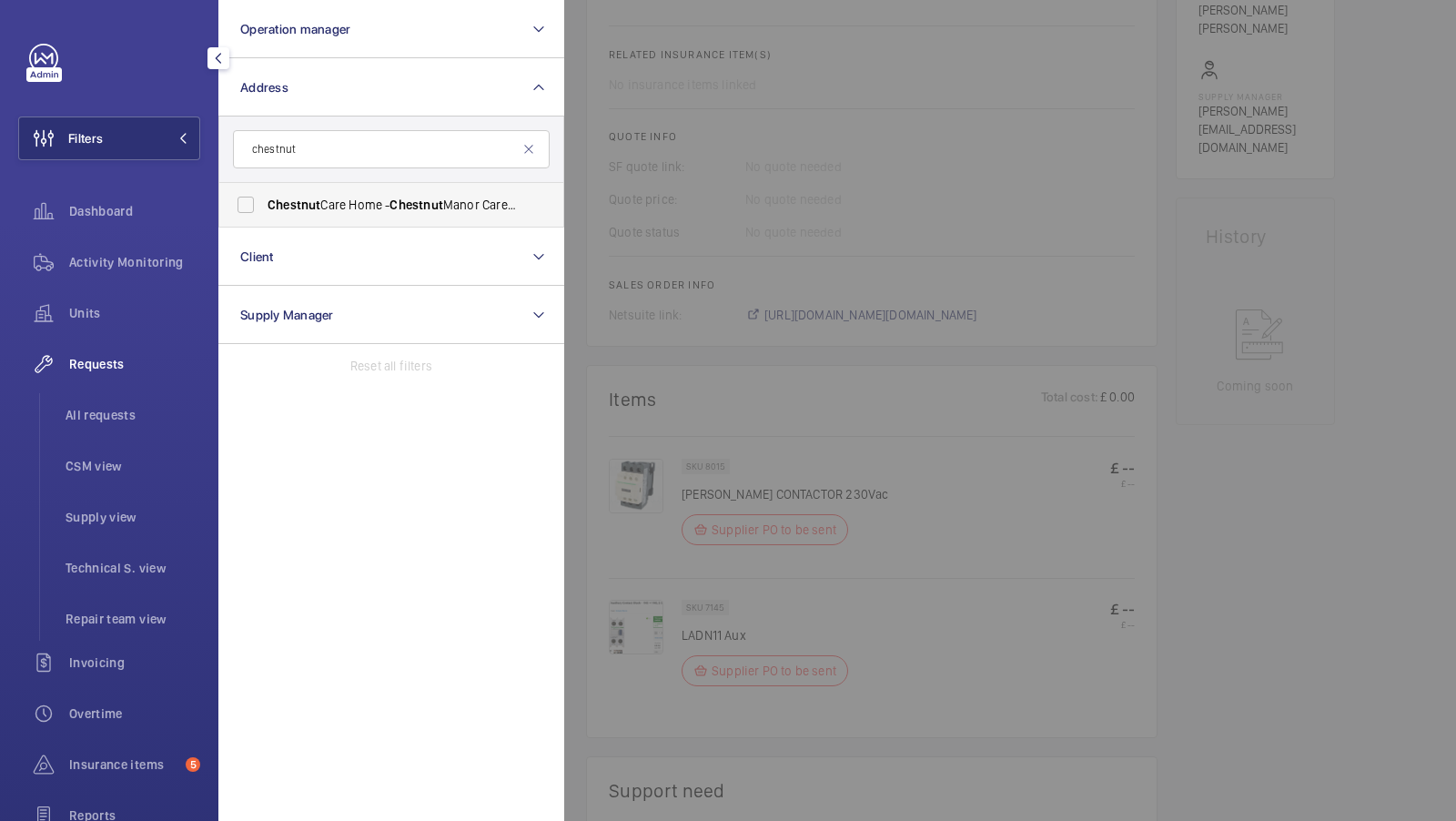
type input "chestnut"
click at [263, 198] on label "Chestnut Care Home - [GEOGRAPHIC_DATA]" at bounding box center [377, 204] width 317 height 44
click at [263, 198] on input "Chestnut Care Home - [GEOGRAPHIC_DATA]" at bounding box center [246, 205] width 37 height 37
checkbox input "true"
click at [99, 144] on span "Filters" at bounding box center [85, 137] width 35 height 18
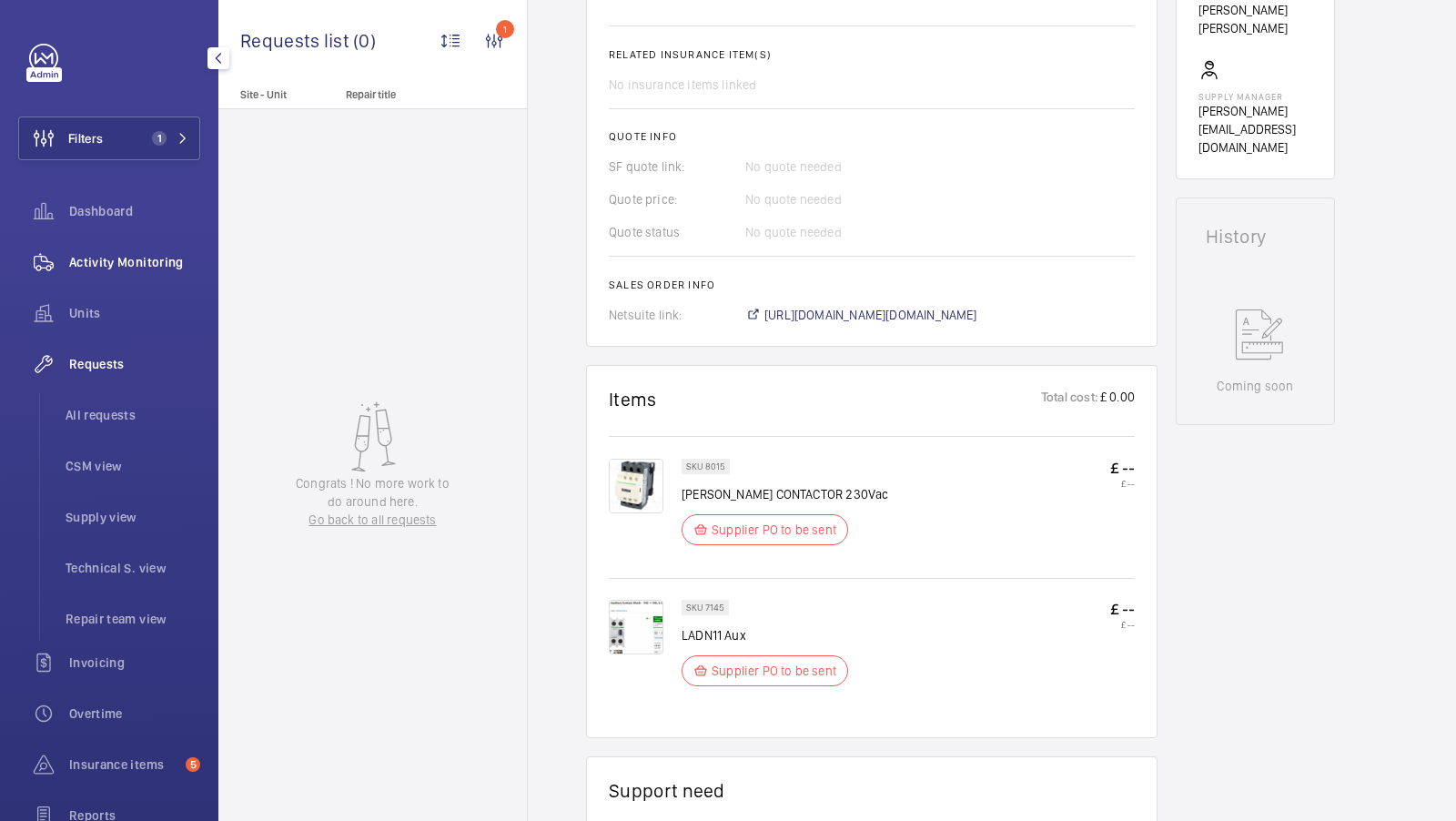
click at [143, 260] on span "Activity Monitoring" at bounding box center [134, 261] width 131 height 18
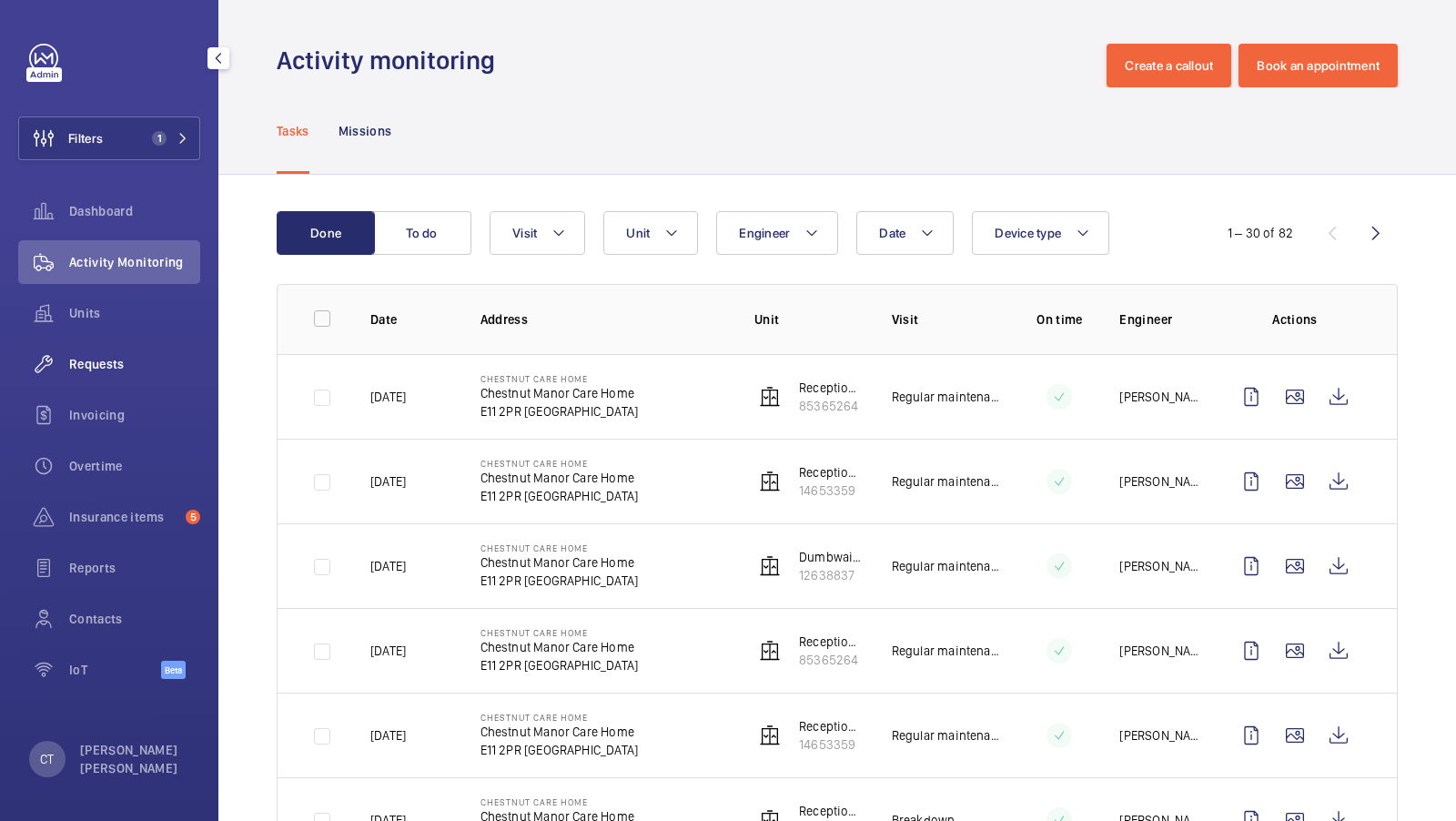
click at [172, 369] on span "Requests" at bounding box center [134, 363] width 131 height 18
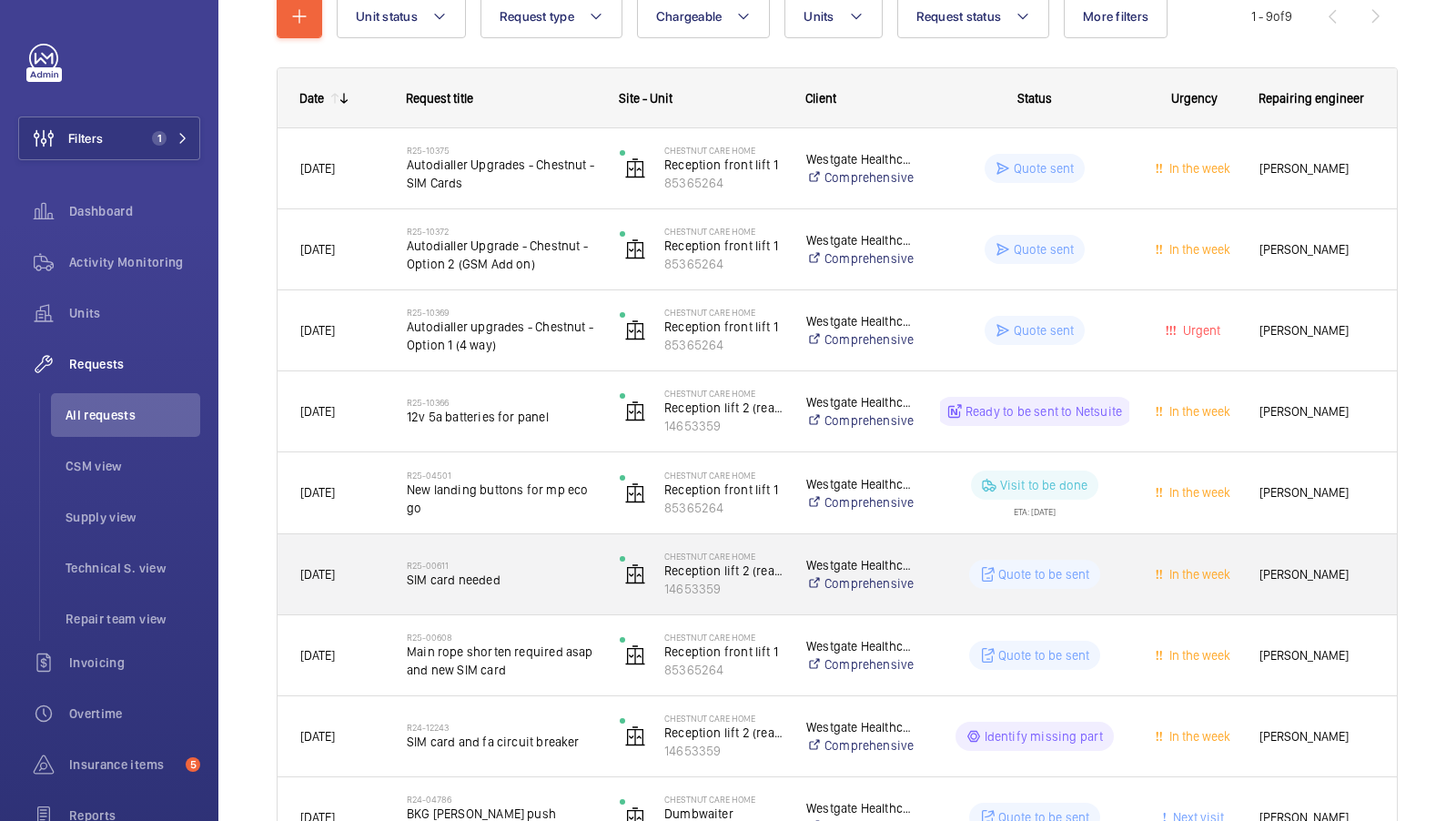
scroll to position [228, 0]
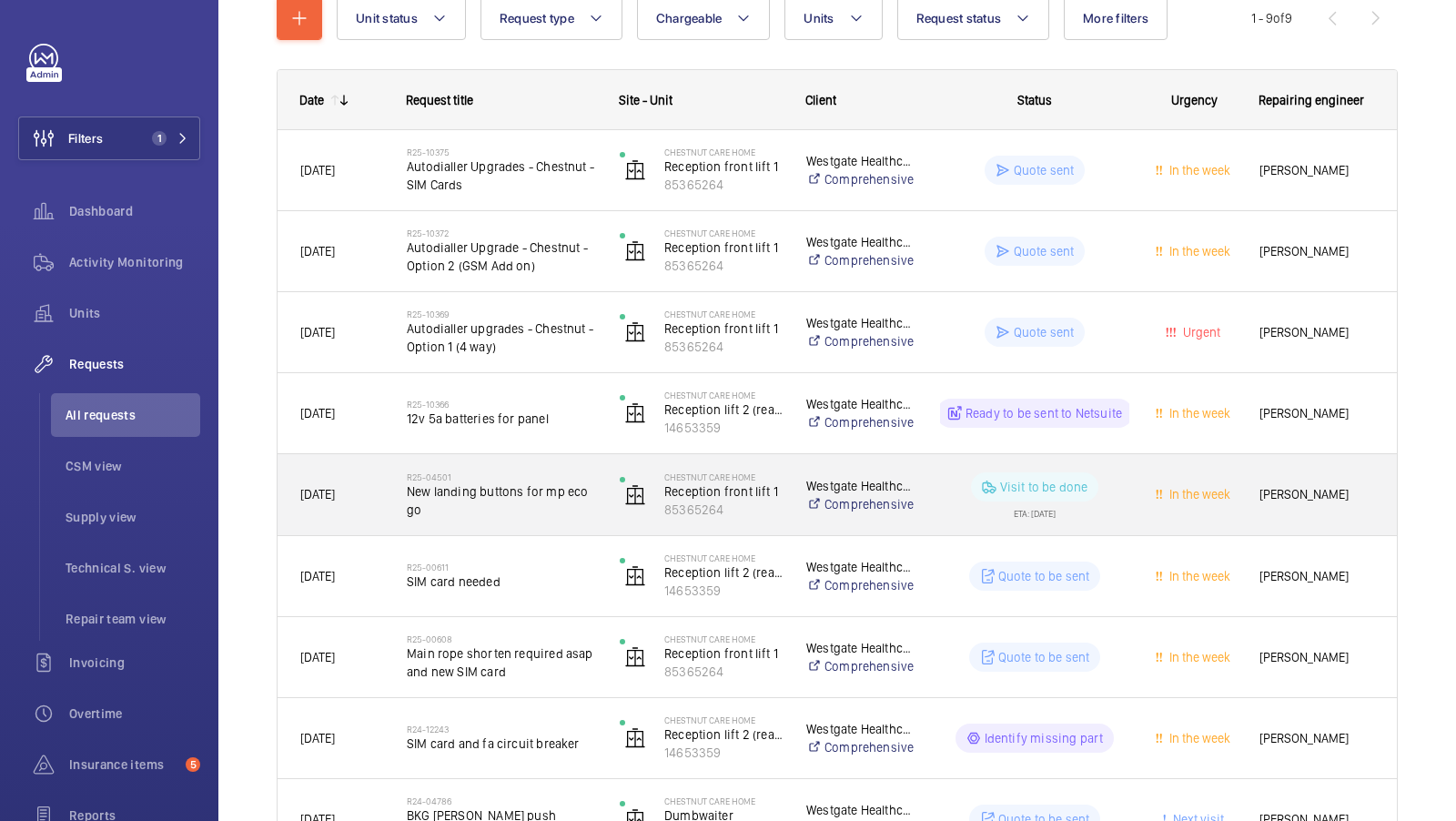
click at [538, 516] on span "New landing buttons for mp eco go" at bounding box center [501, 501] width 189 height 37
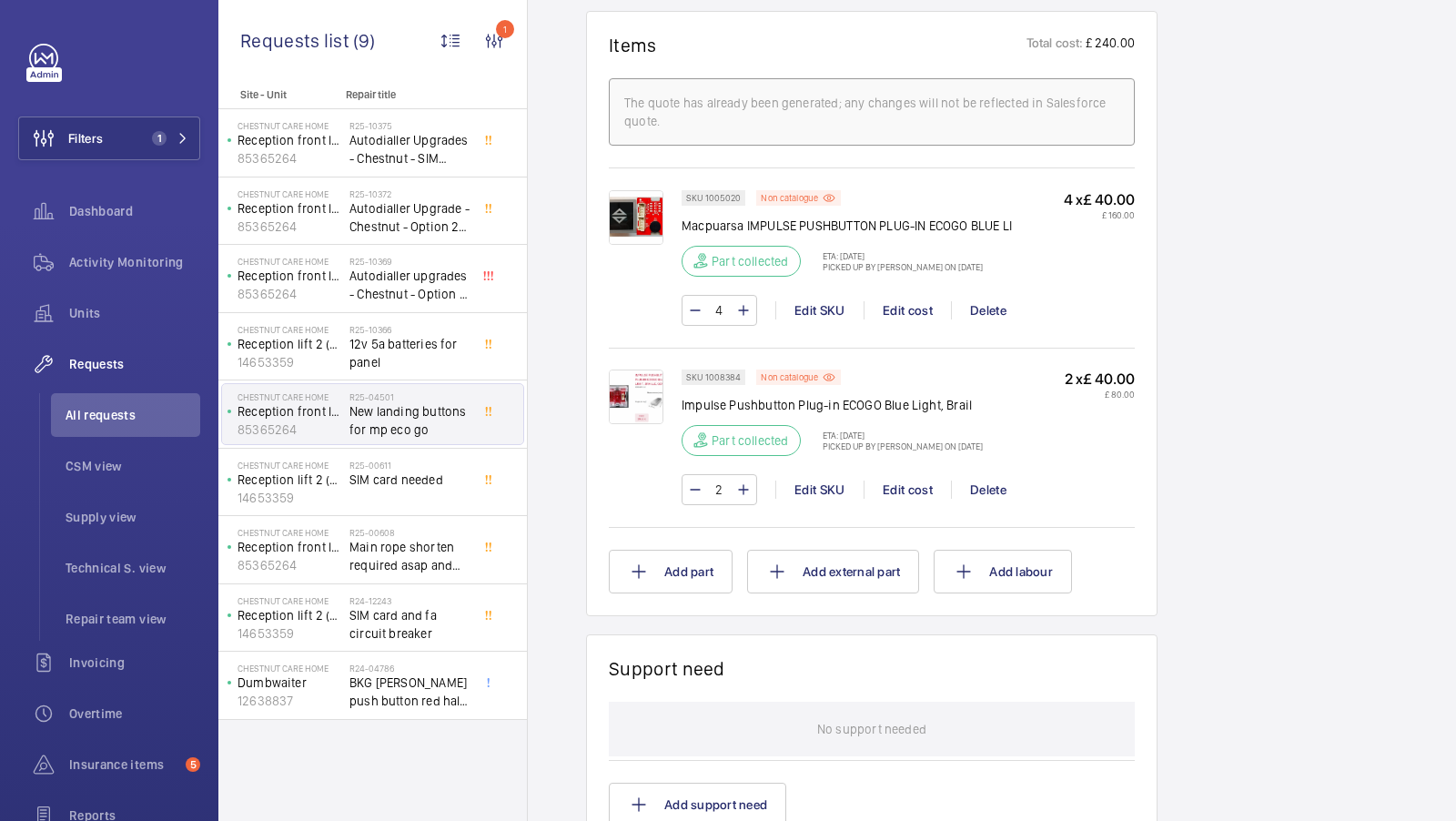
scroll to position [1104, 0]
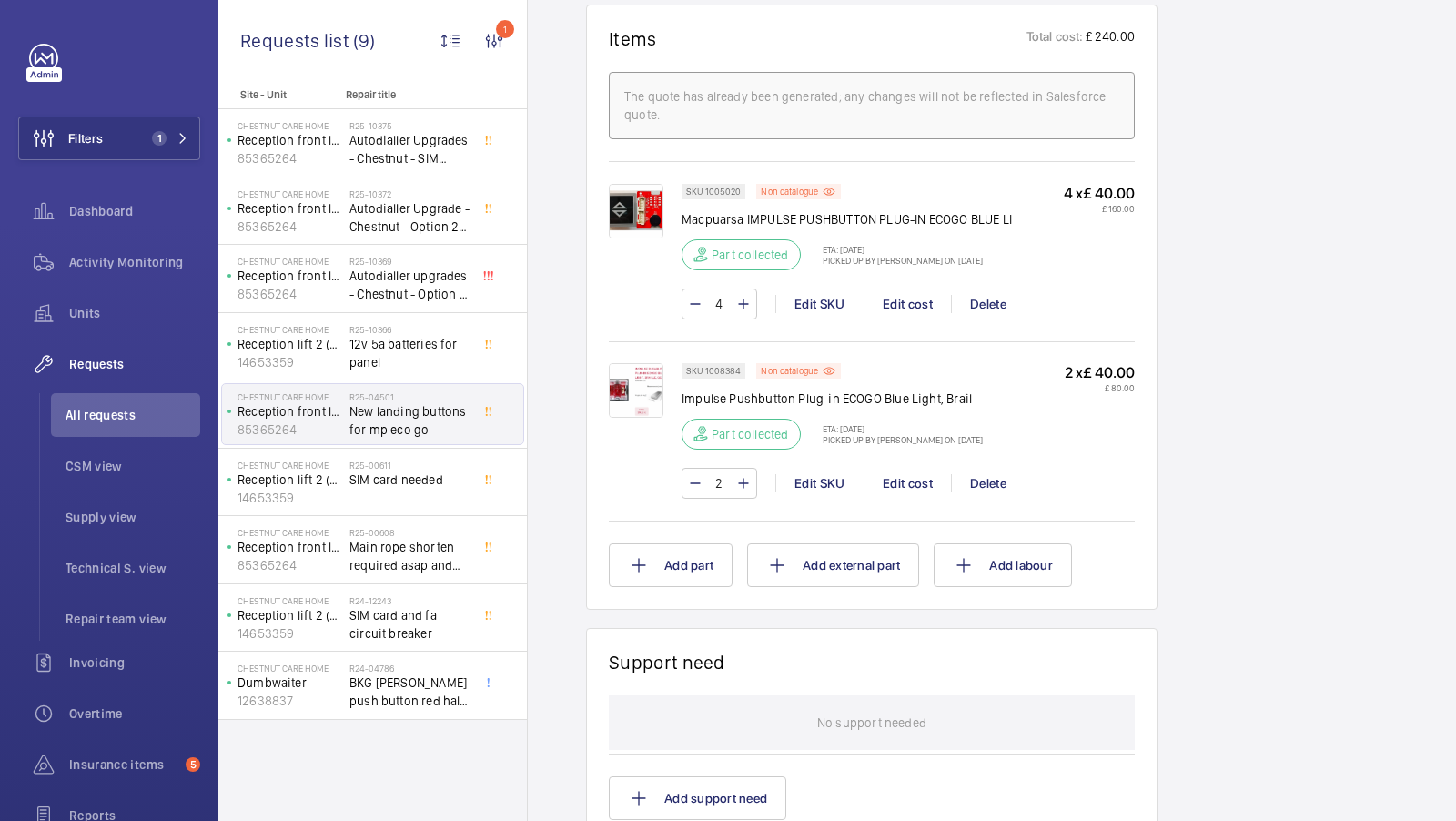
click at [1088, 270] on div "4 x £ 40.00 £ 160.00" at bounding box center [1099, 232] width 71 height 98
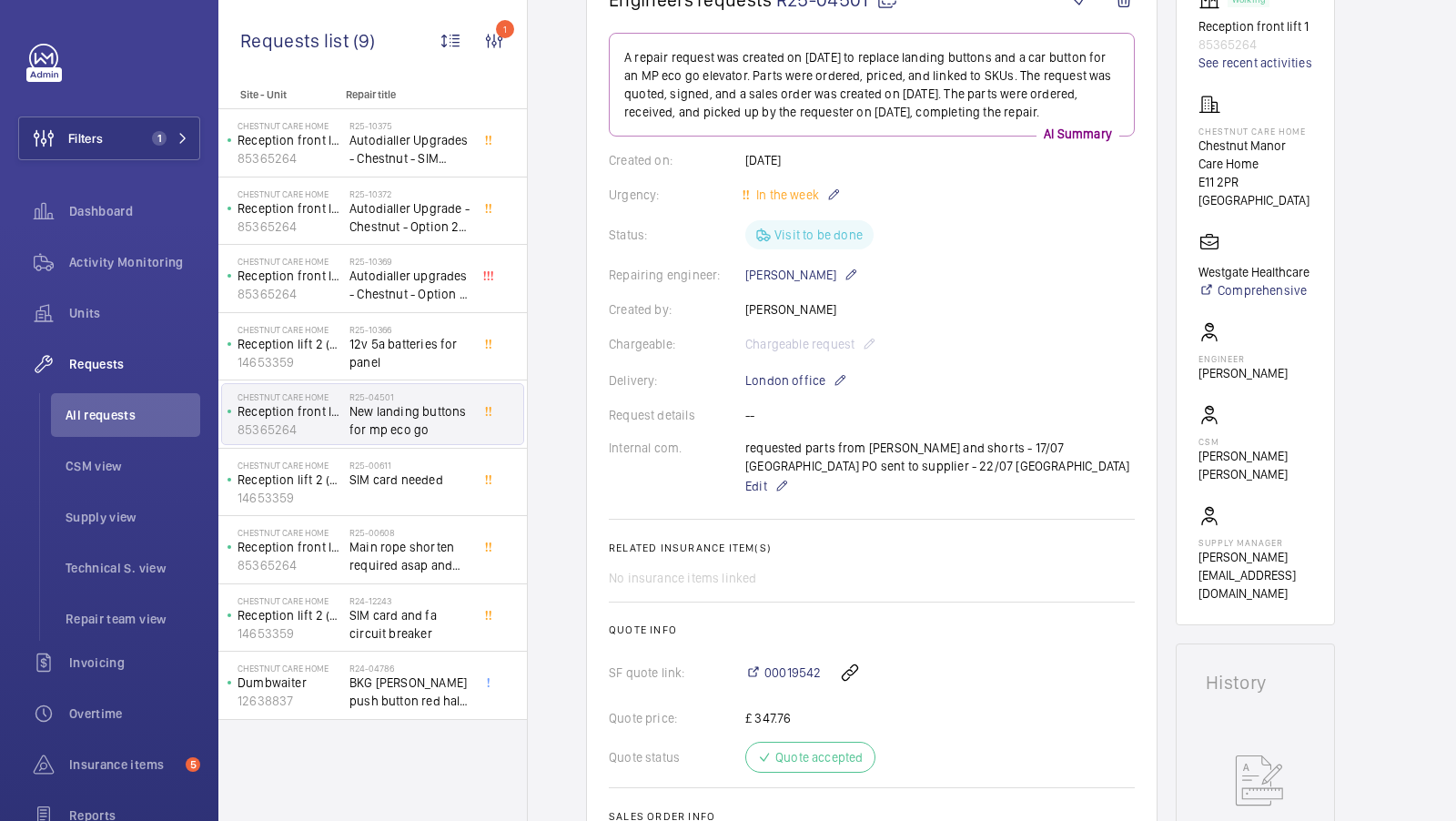
scroll to position [183, 0]
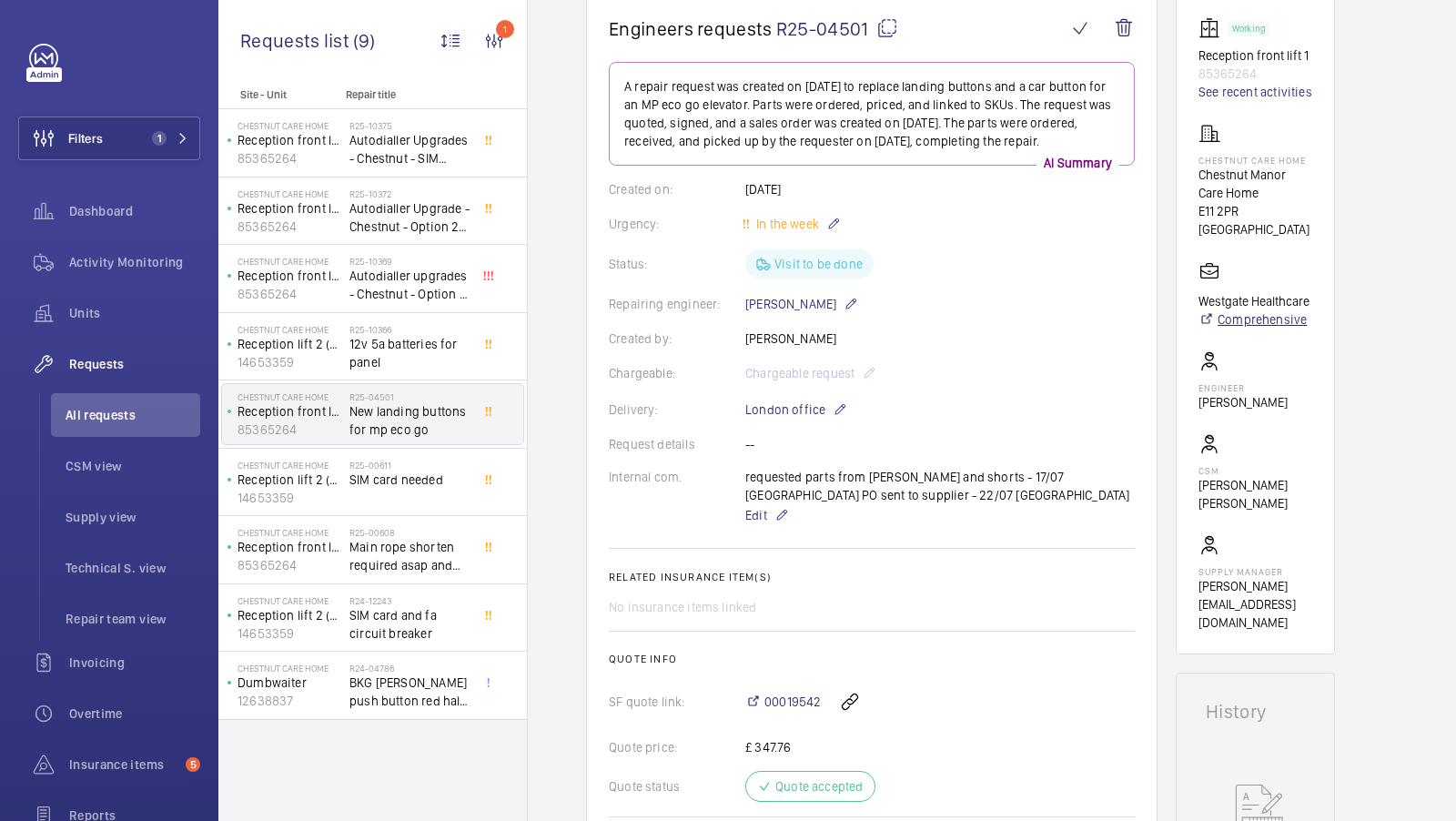
click at [1286, 310] on link "Comprehensive" at bounding box center [1254, 319] width 111 height 18
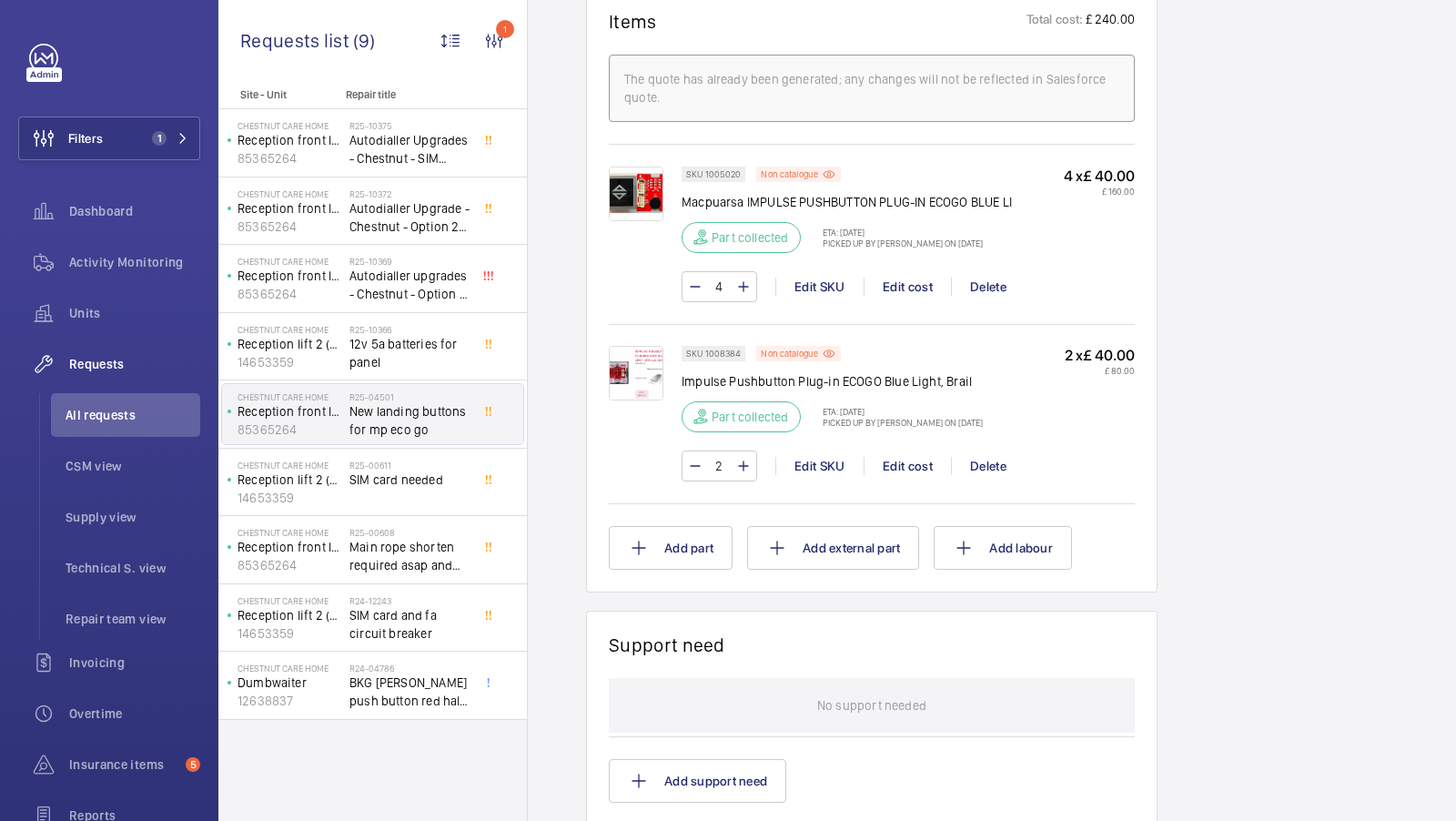
scroll to position [1119, 0]
click at [159, 265] on span "Activity Monitoring" at bounding box center [134, 261] width 131 height 18
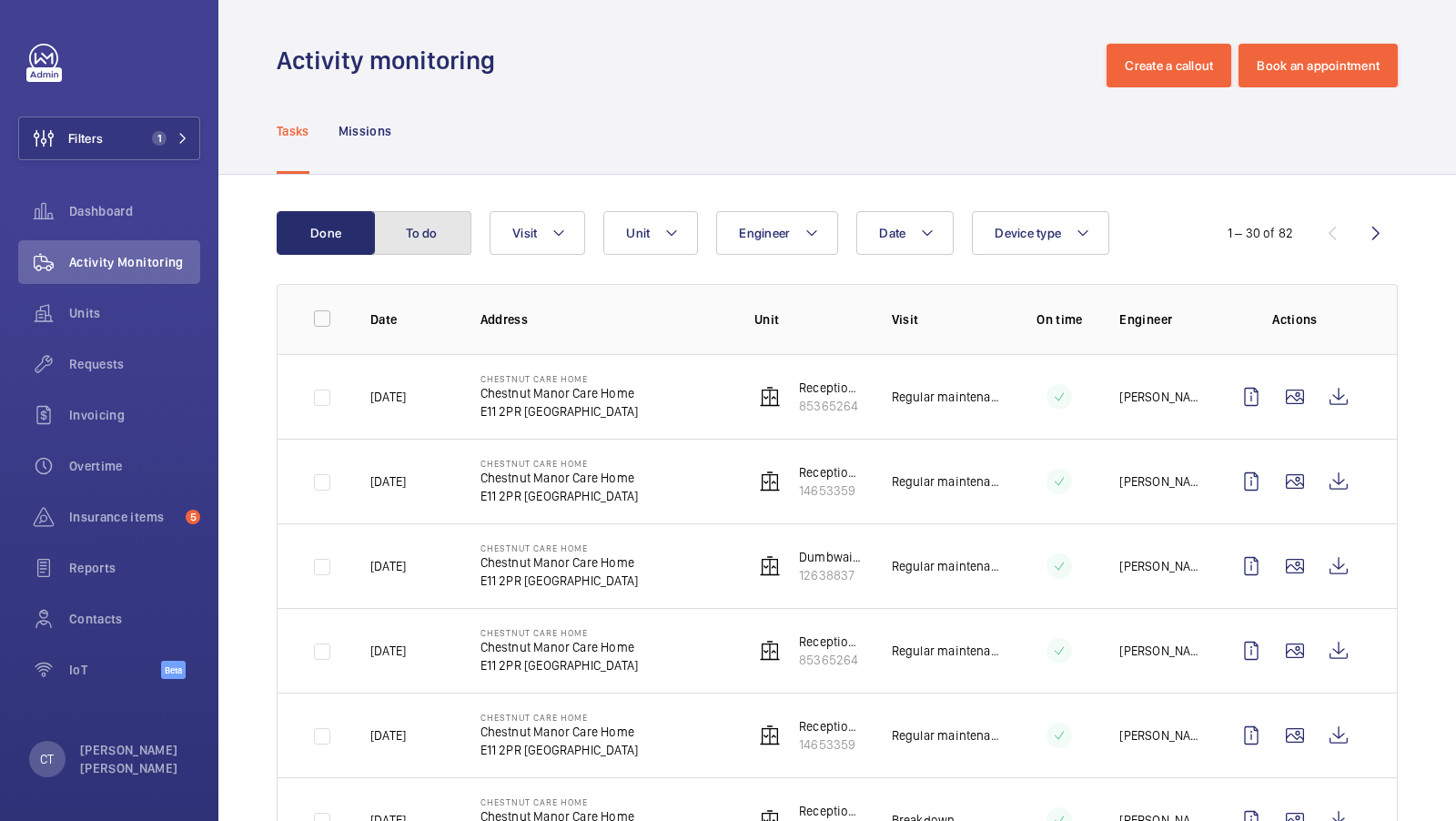
click at [420, 245] on button "To do" at bounding box center [421, 232] width 98 height 44
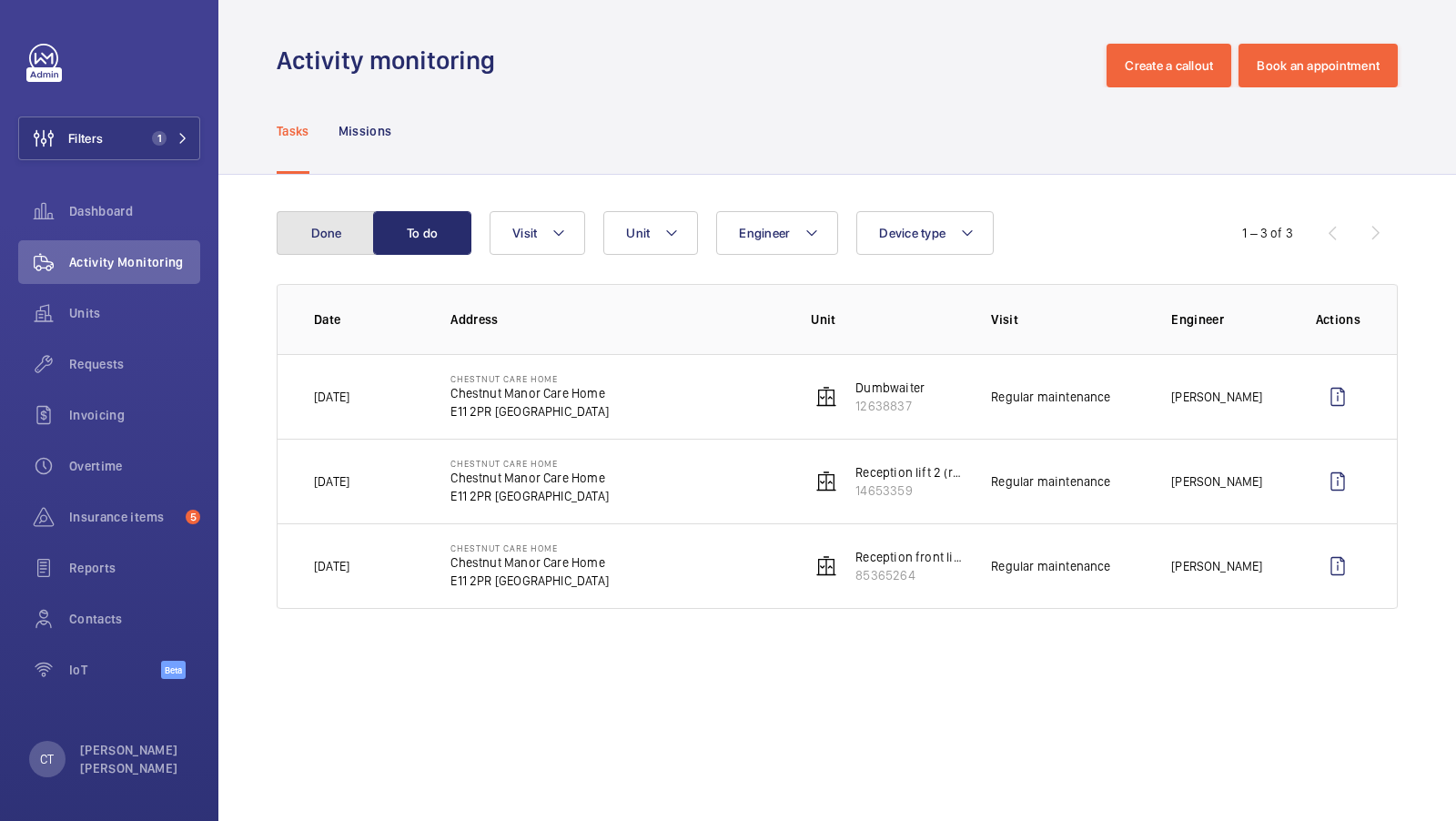
click at [305, 242] on button "Done" at bounding box center [325, 232] width 98 height 44
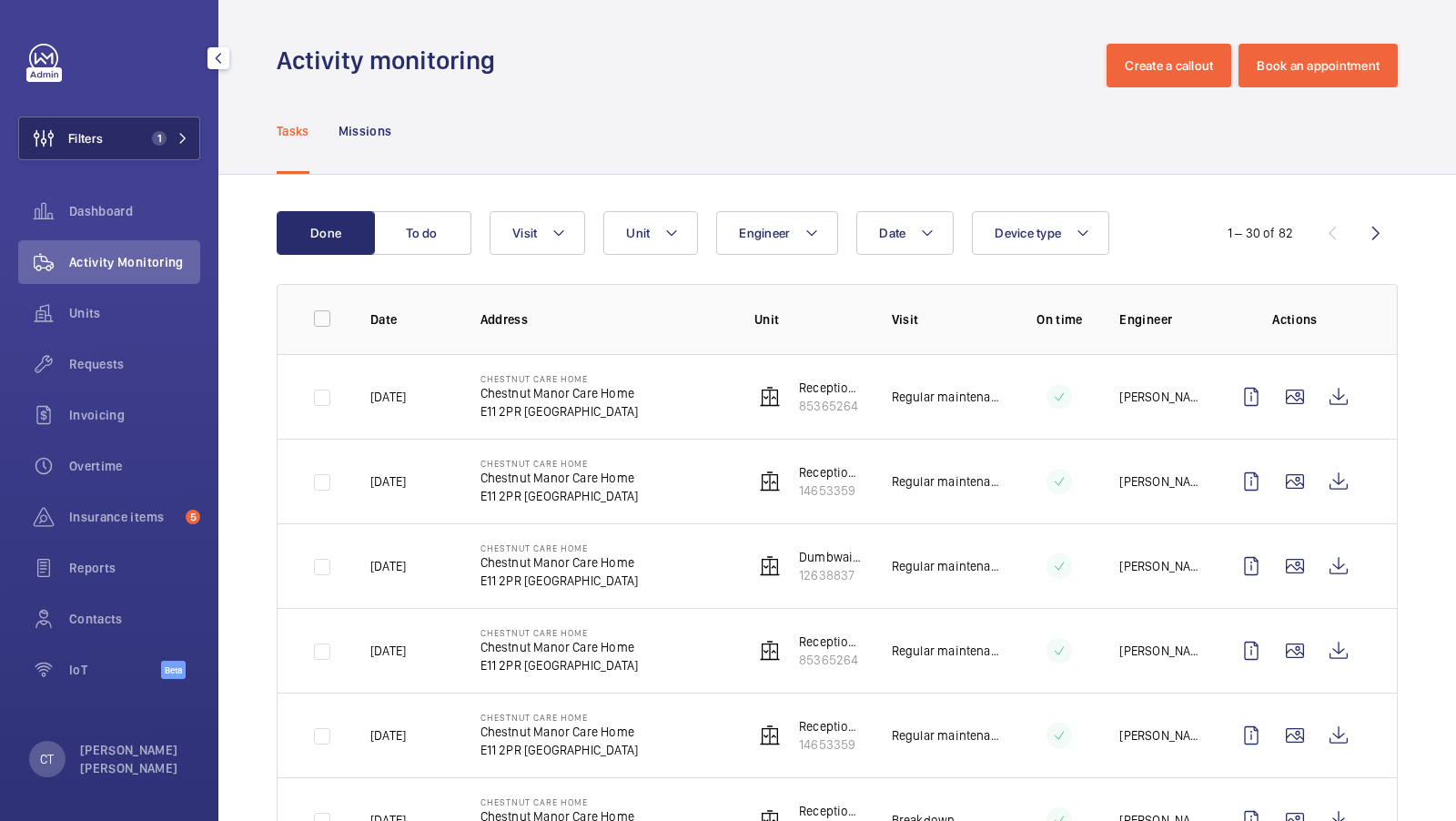
click at [119, 137] on button "Filters 1" at bounding box center [109, 137] width 182 height 44
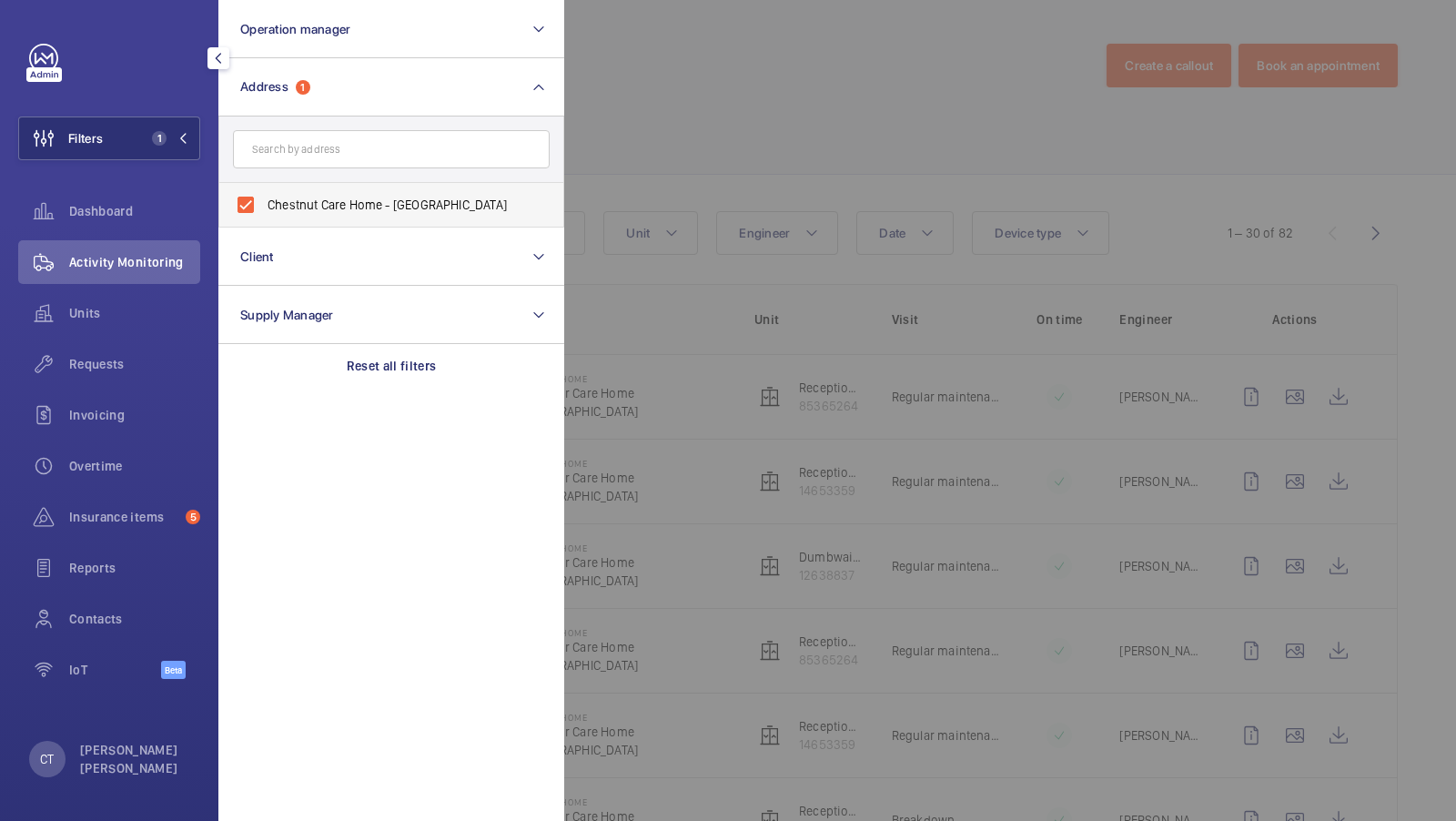
click at [404, 210] on span "Chestnut Care Home - [GEOGRAPHIC_DATA]" at bounding box center [392, 204] width 250 height 18
click at [263, 210] on input "Chestnut Care Home - [GEOGRAPHIC_DATA]" at bounding box center [246, 205] width 37 height 37
checkbox input "false"
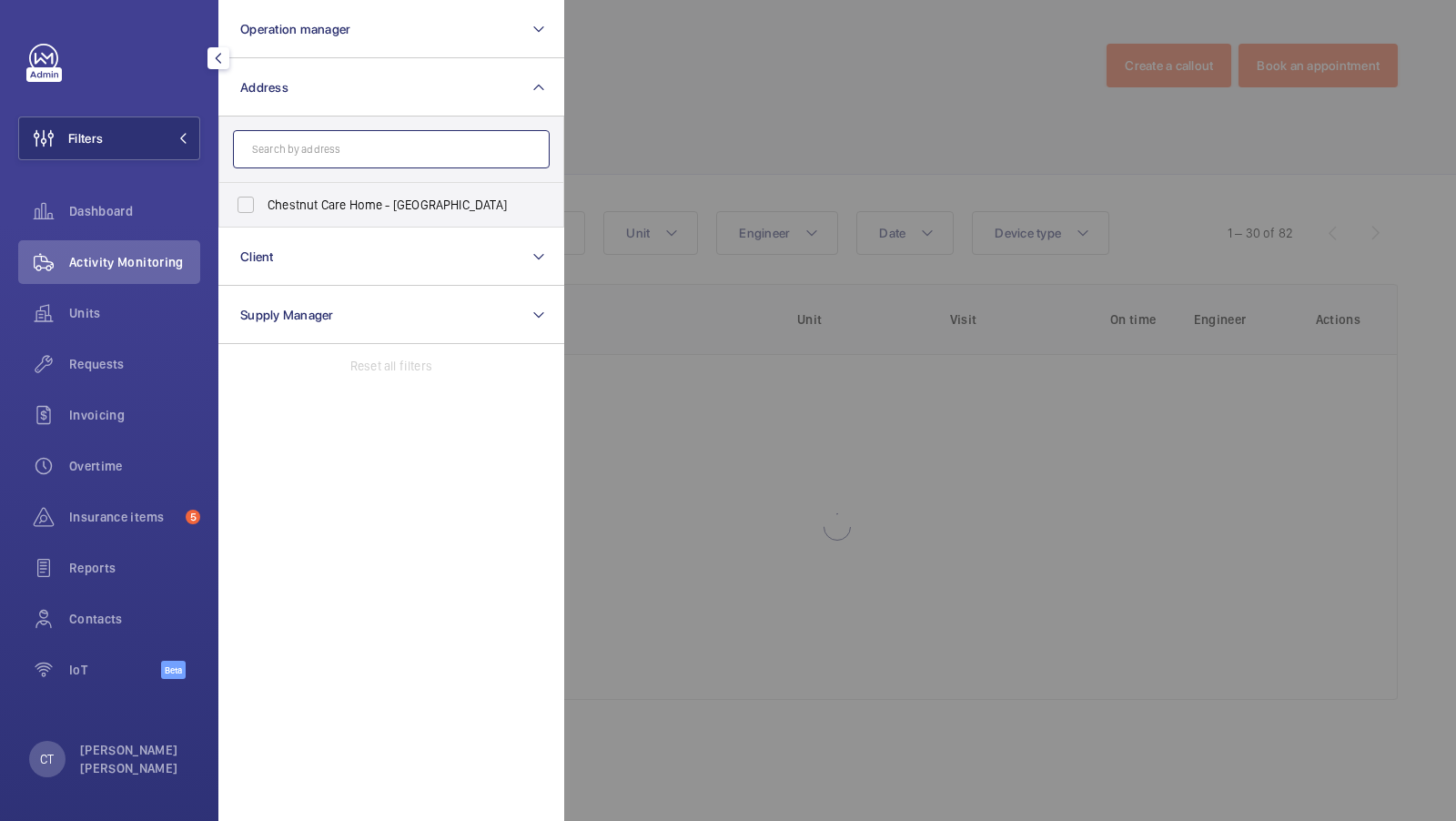
click at [306, 149] on input "text" at bounding box center [391, 148] width 317 height 38
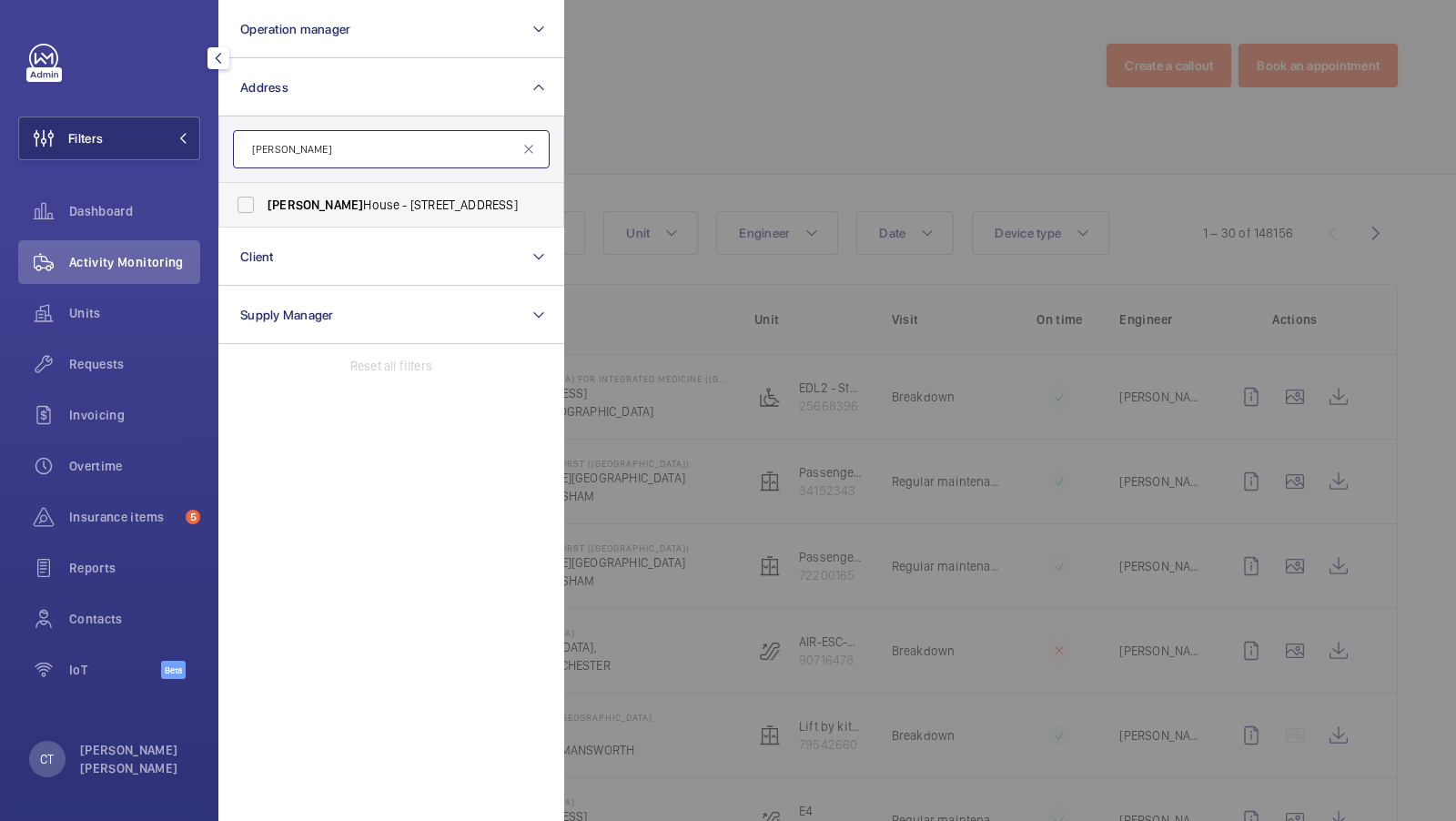
type input "[PERSON_NAME]"
click at [251, 198] on label "[PERSON_NAME][GEOGRAPHIC_DATA] - [STREET_ADDRESS]" at bounding box center [377, 204] width 317 height 44
click at [251, 198] on input "[PERSON_NAME][GEOGRAPHIC_DATA] - [STREET_ADDRESS]" at bounding box center [246, 205] width 37 height 37
checkbox input "true"
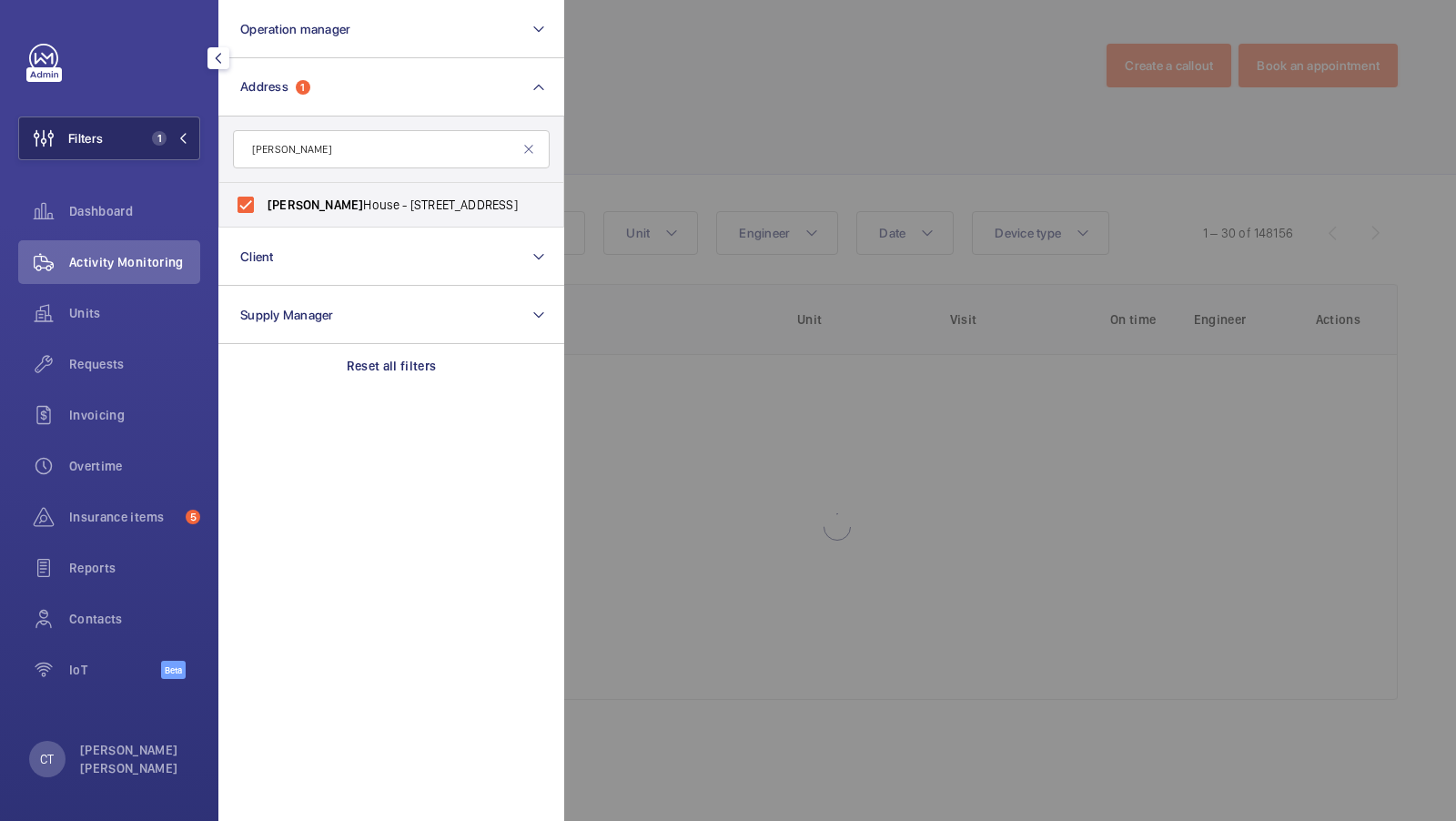
click at [150, 143] on span "1" at bounding box center [155, 137] width 22 height 15
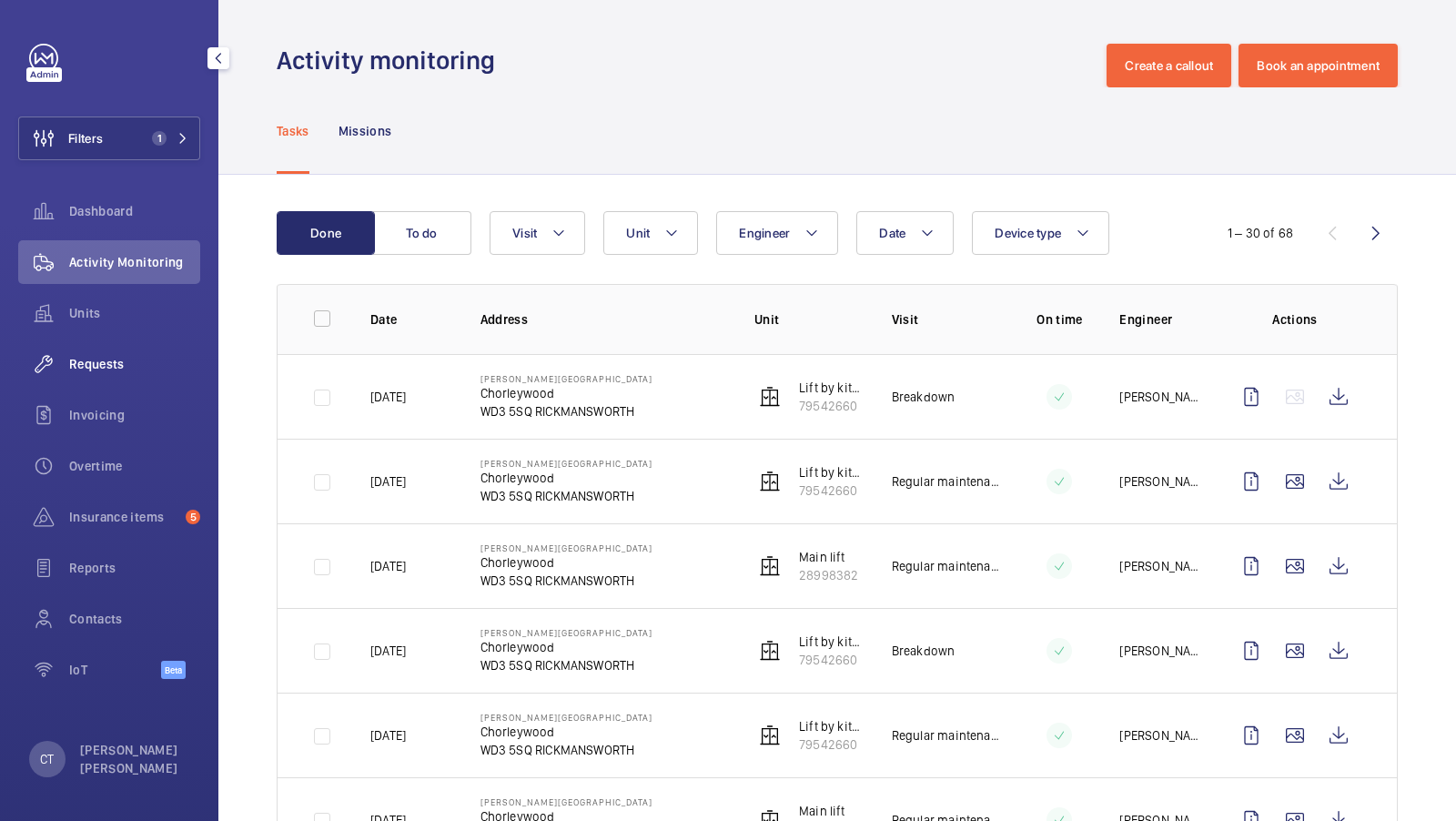
click at [161, 368] on span "Requests" at bounding box center [134, 363] width 131 height 18
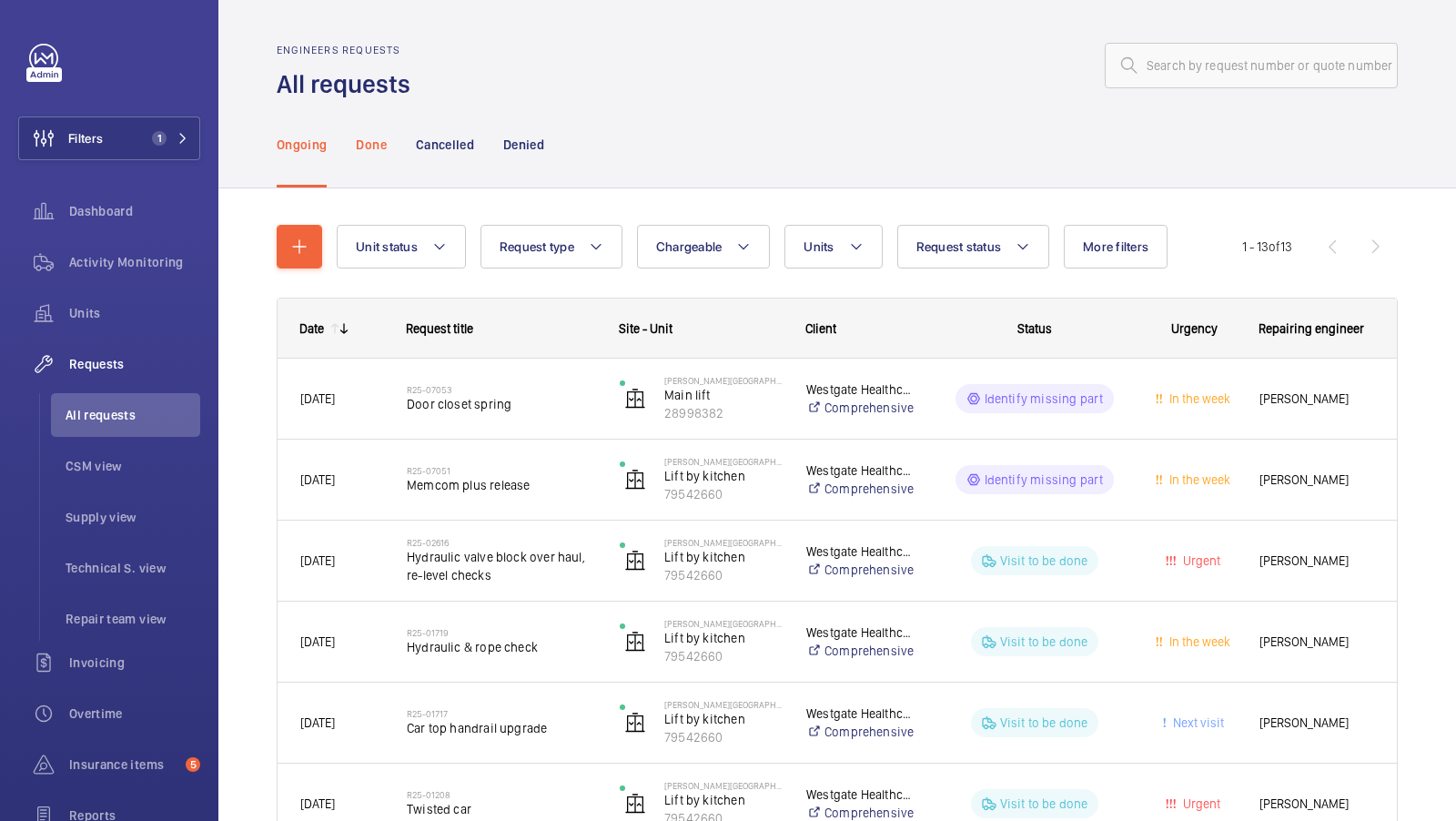
click at [373, 148] on p "Done" at bounding box center [370, 144] width 30 height 18
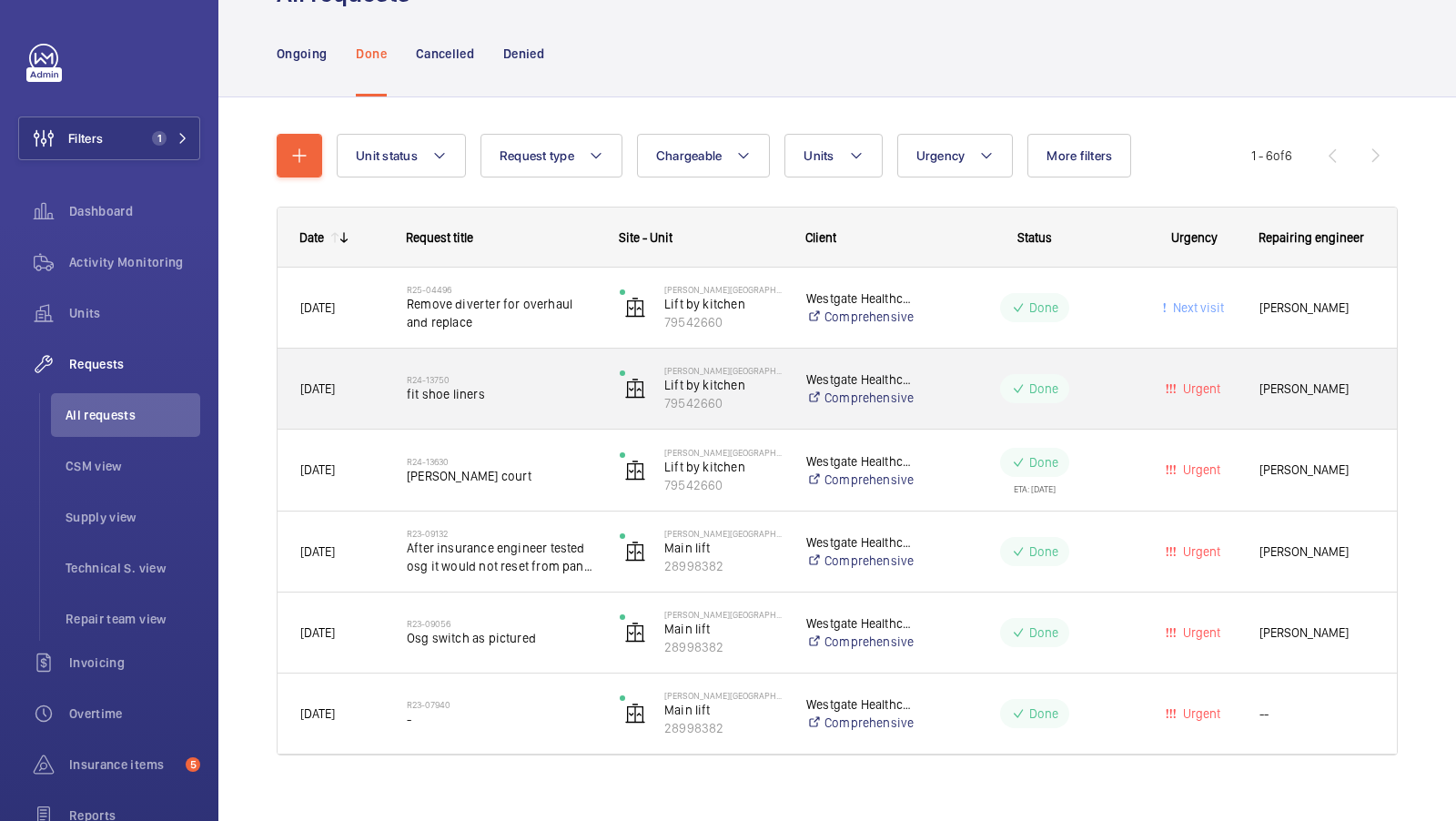
scroll to position [112, 0]
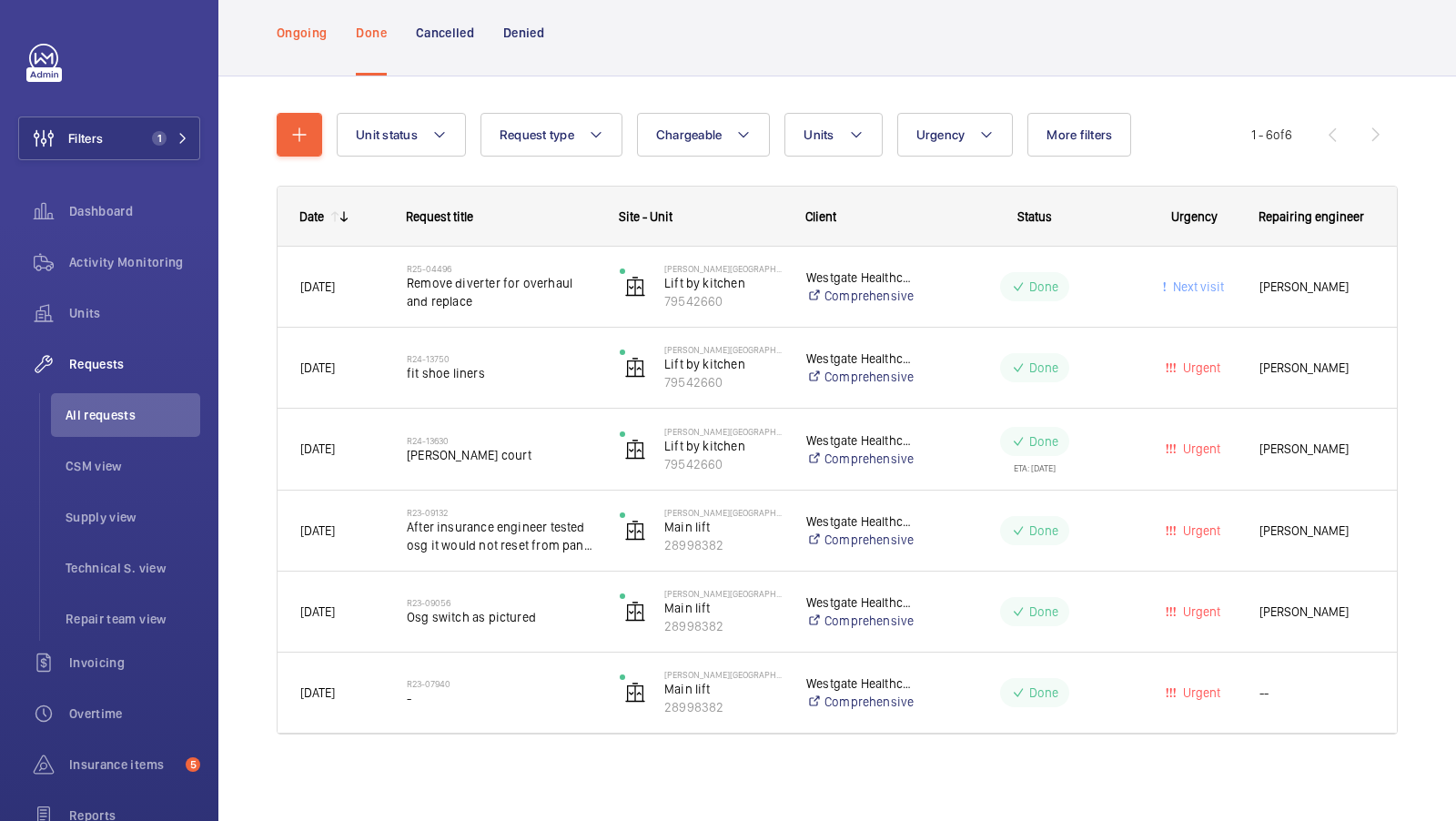
click at [315, 38] on p "Ongoing" at bounding box center [302, 32] width 50 height 18
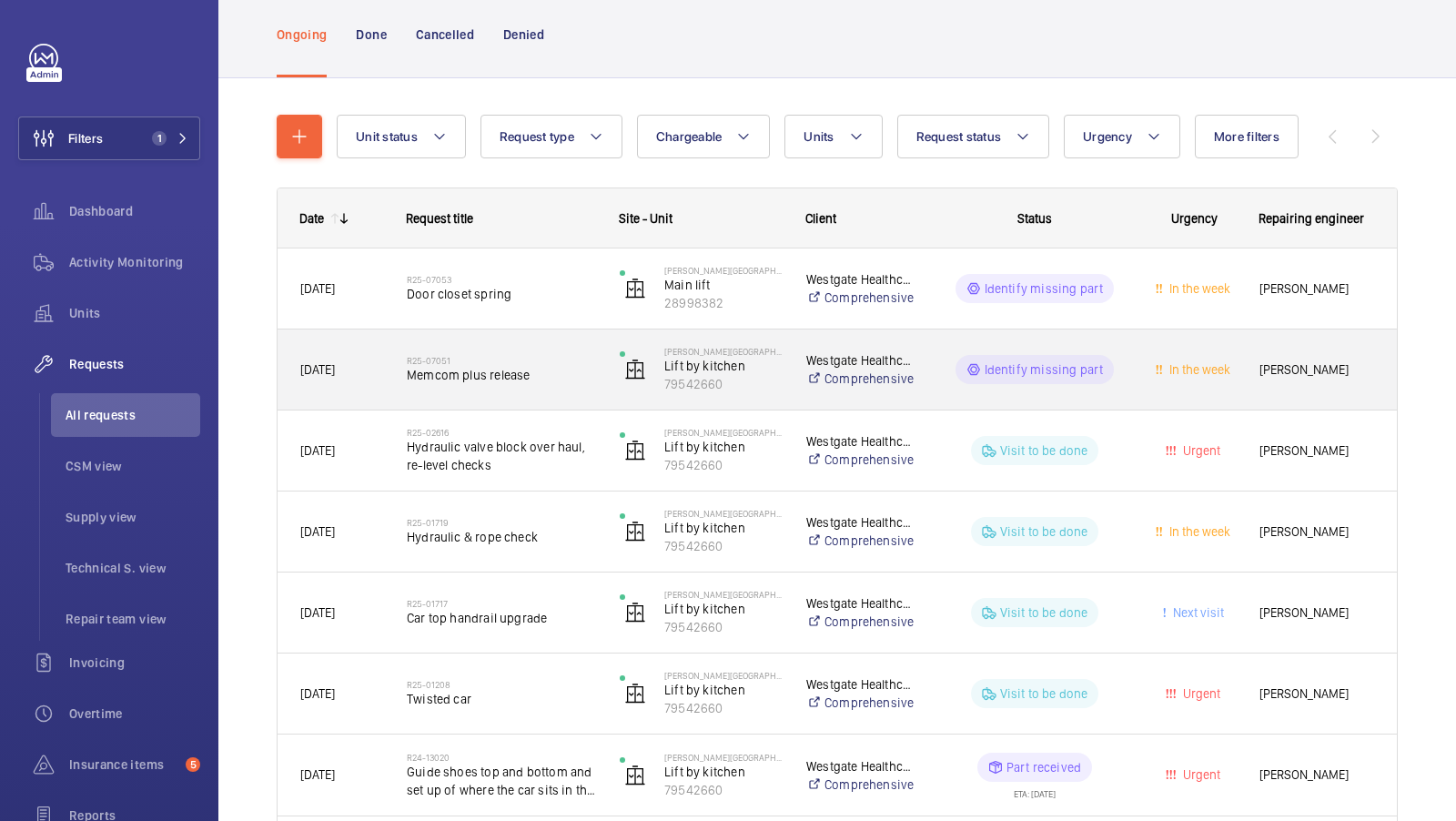
scroll to position [106, 0]
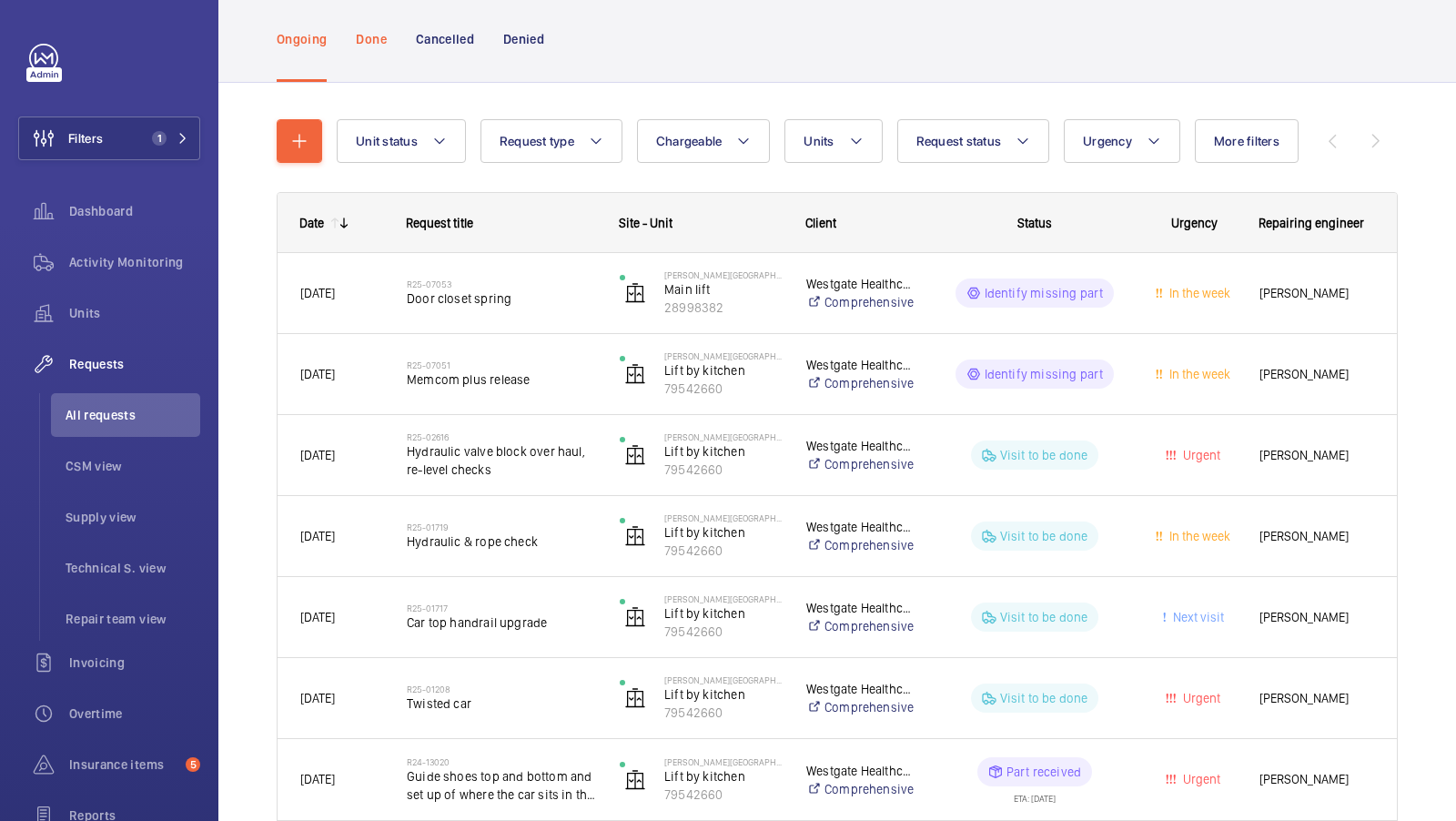
click at [385, 52] on div "Done" at bounding box center [370, 38] width 30 height 86
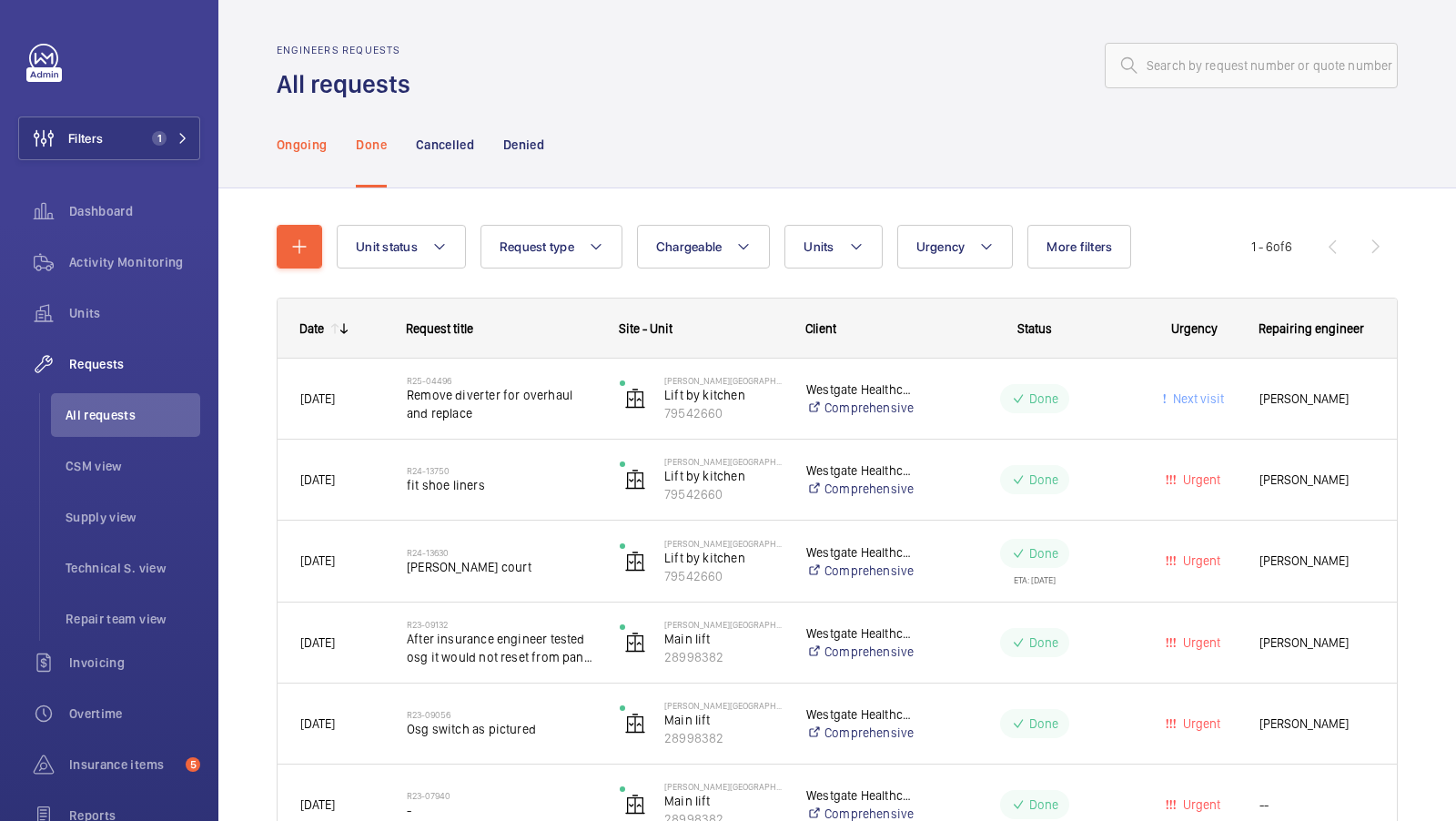
click at [304, 151] on p "Ongoing" at bounding box center [302, 144] width 50 height 18
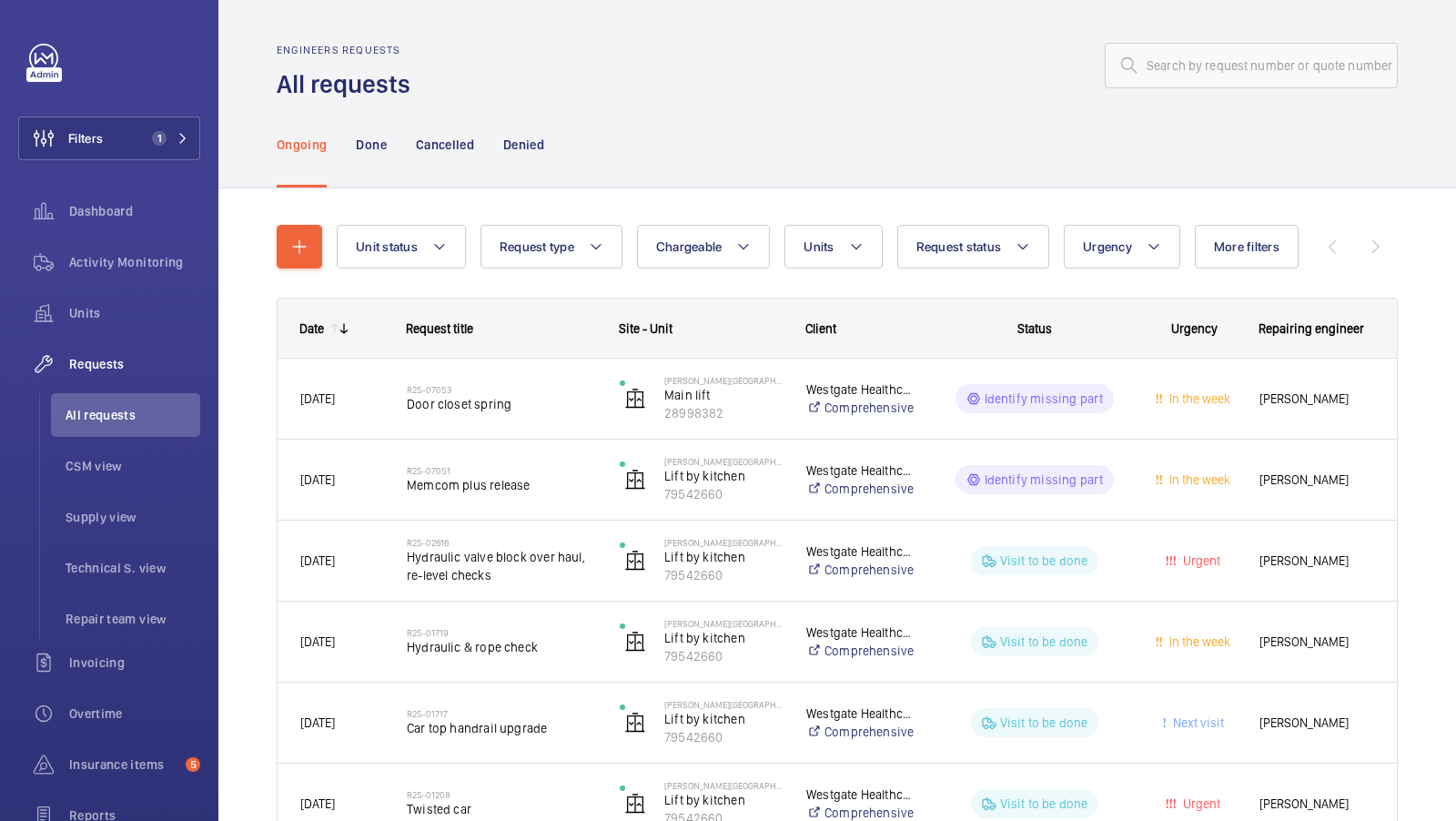
click at [746, 202] on div "Unit status Request type Chargeable Units Request status Urgency More filters R…" at bounding box center [838, 827] width 1122 height 1262
click at [849, 263] on button "Units" at bounding box center [833, 246] width 98 height 44
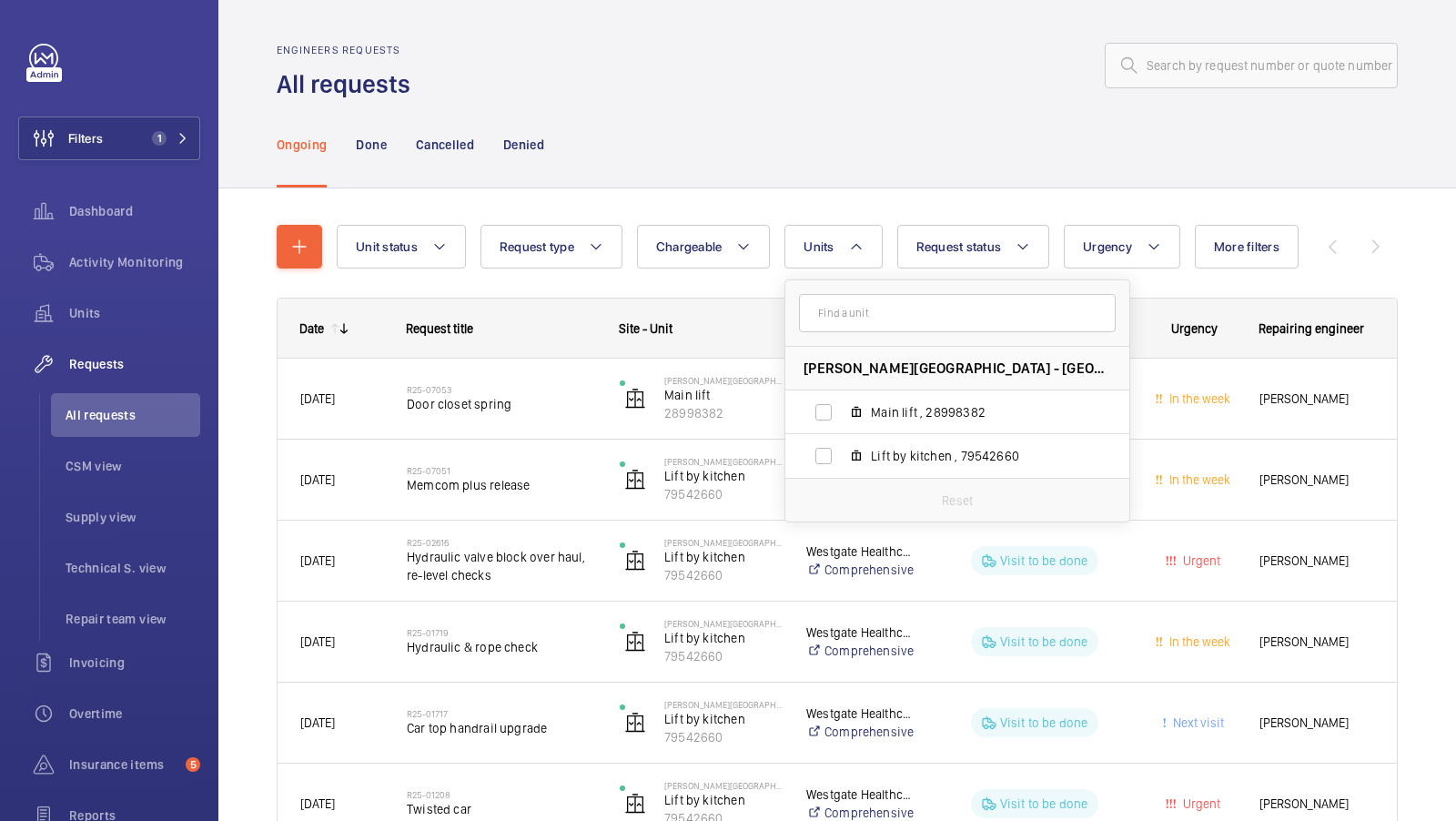
click at [777, 207] on div "Unit status Request type Chargeable Units [PERSON_NAME][GEOGRAPHIC_DATA] - [GEO…" at bounding box center [838, 827] width 1122 height 1262
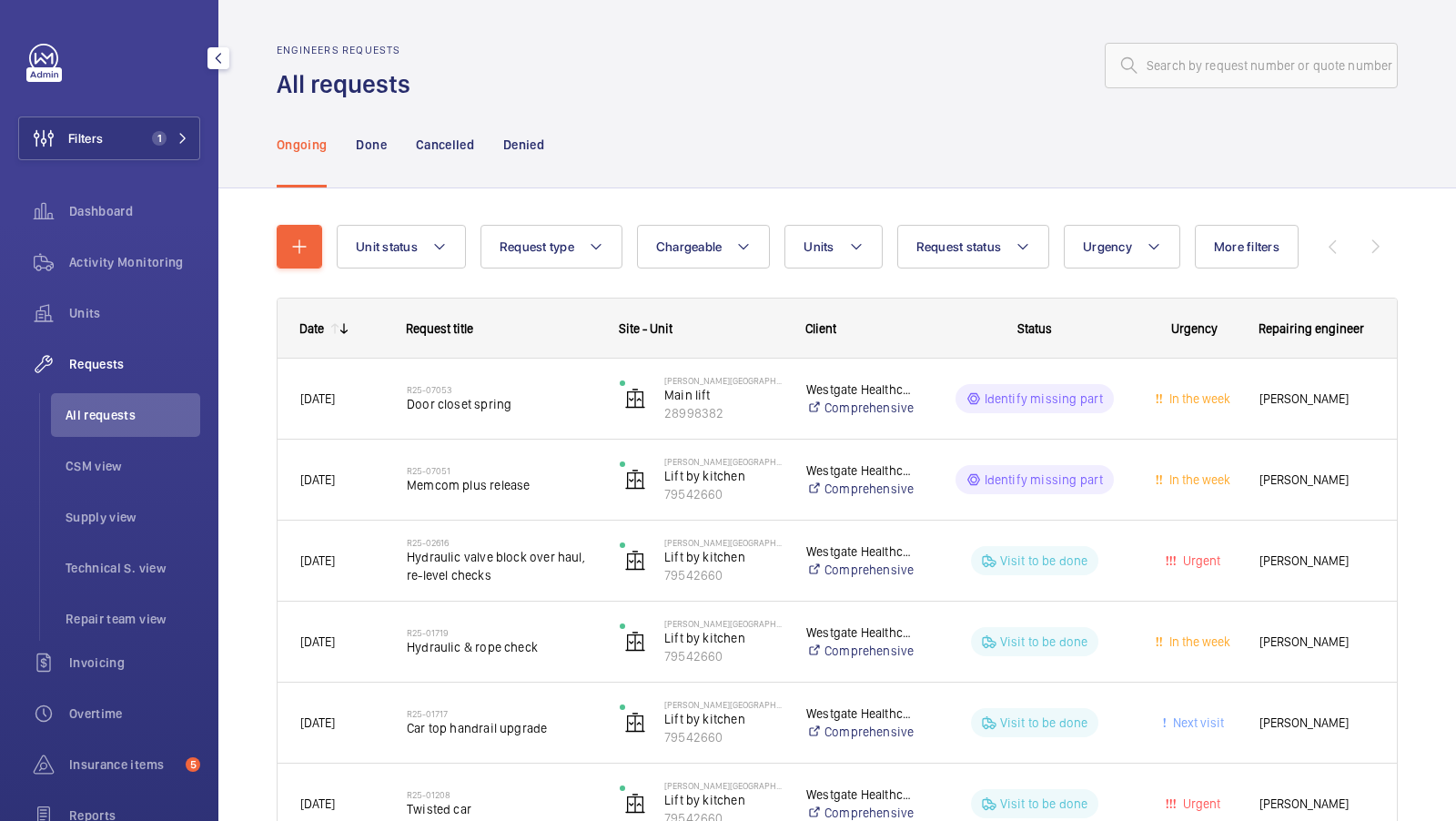
click at [55, 416] on li "All requests" at bounding box center [126, 414] width 149 height 44
click at [163, 135] on span "1" at bounding box center [159, 137] width 15 height 15
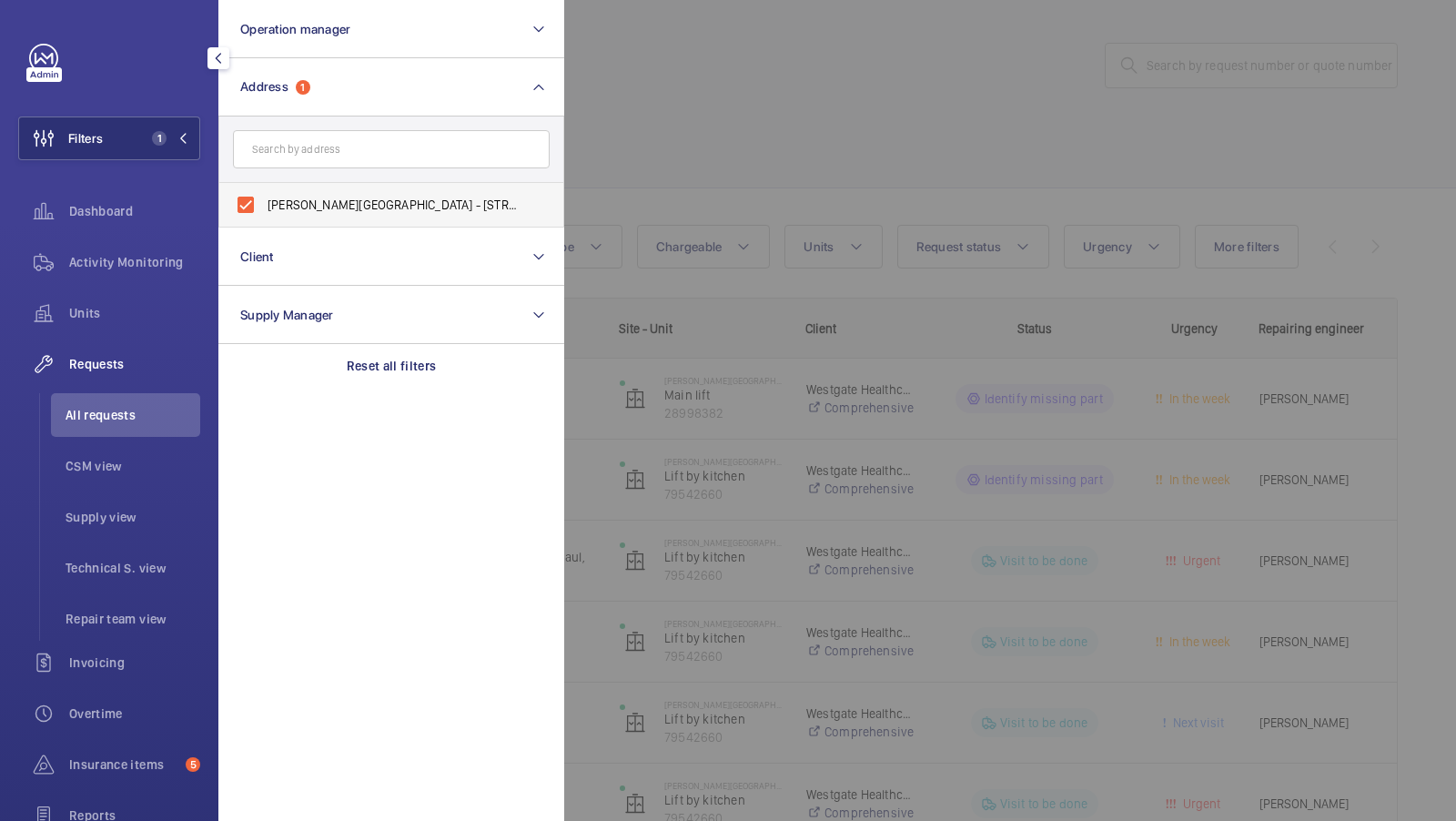
click at [413, 197] on span "[PERSON_NAME][GEOGRAPHIC_DATA] - [STREET_ADDRESS]" at bounding box center [392, 204] width 250 height 18
click at [263, 197] on input "[PERSON_NAME][GEOGRAPHIC_DATA] - [STREET_ADDRESS]" at bounding box center [246, 205] width 37 height 37
checkbox input "false"
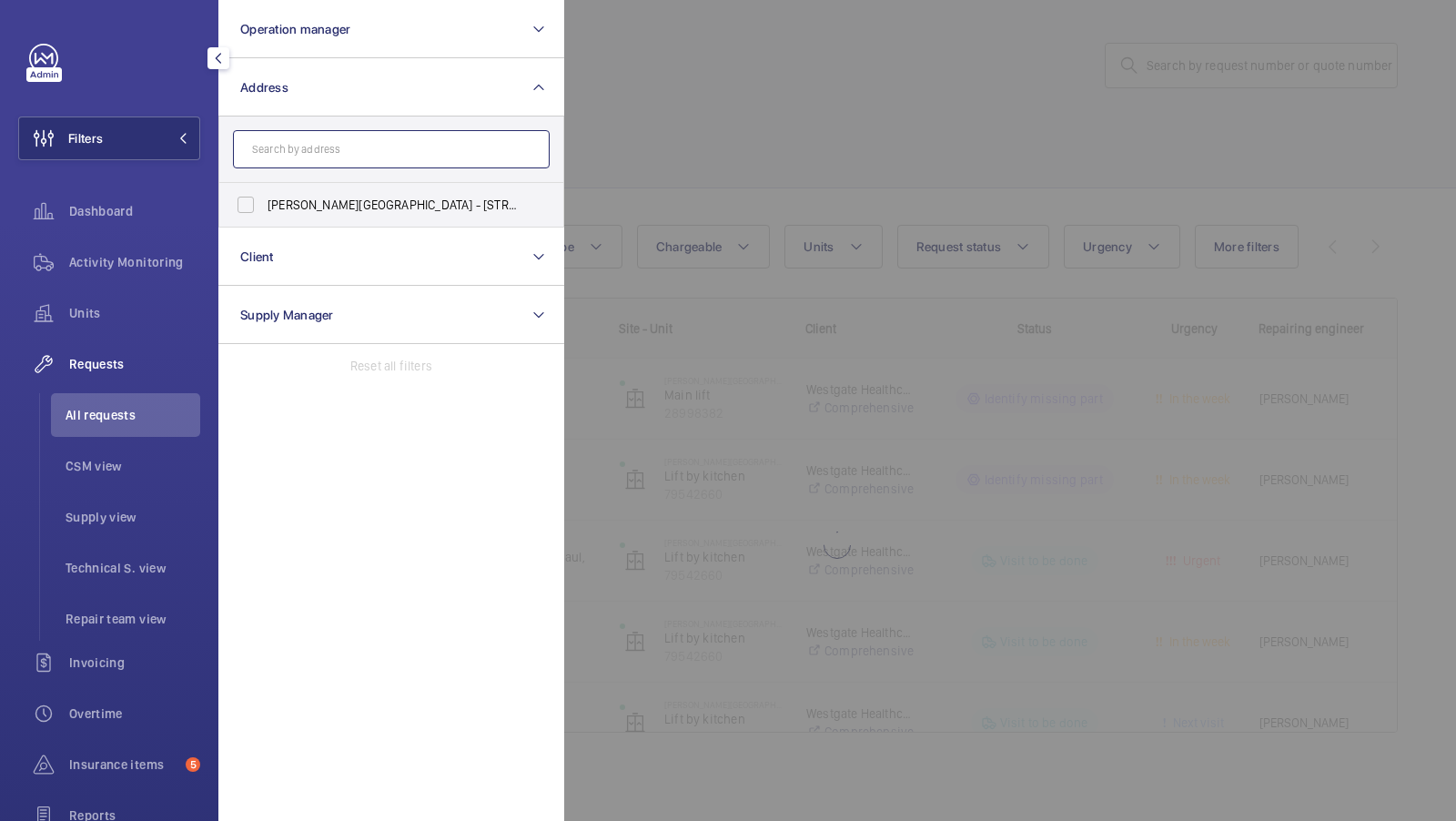
click at [355, 158] on input "text" at bounding box center [391, 148] width 317 height 38
type input "cresta"
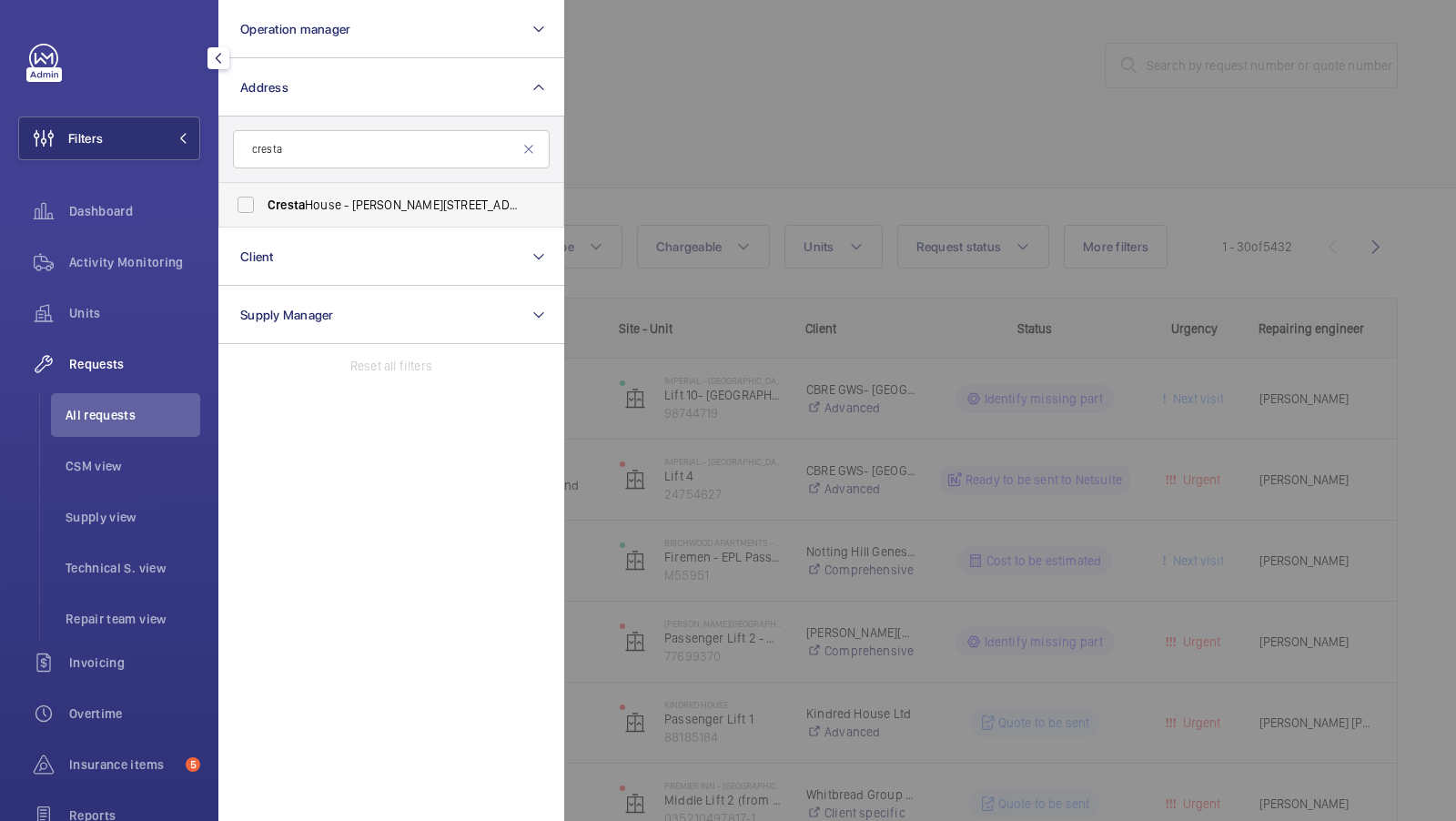
click at [311, 198] on span "[GEOGRAPHIC_DATA][PERSON_NAME][STREET_ADDRESS]" at bounding box center [392, 204] width 250 height 18
click at [263, 198] on input "[GEOGRAPHIC_DATA][PERSON_NAME][STREET_ADDRESS]" at bounding box center [246, 205] width 37 height 37
checkbox input "true"
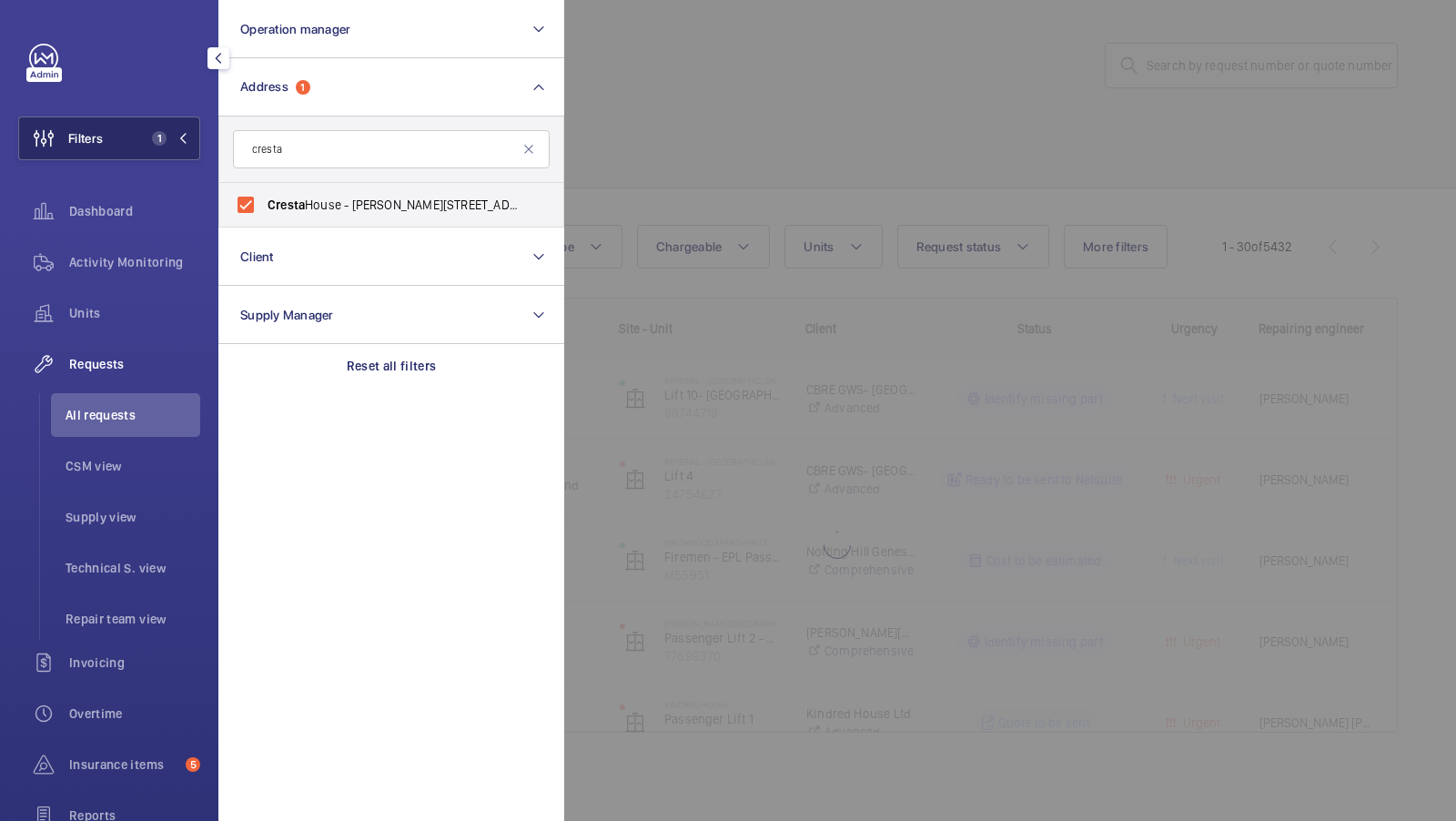
click at [173, 143] on span "1" at bounding box center [166, 137] width 44 height 15
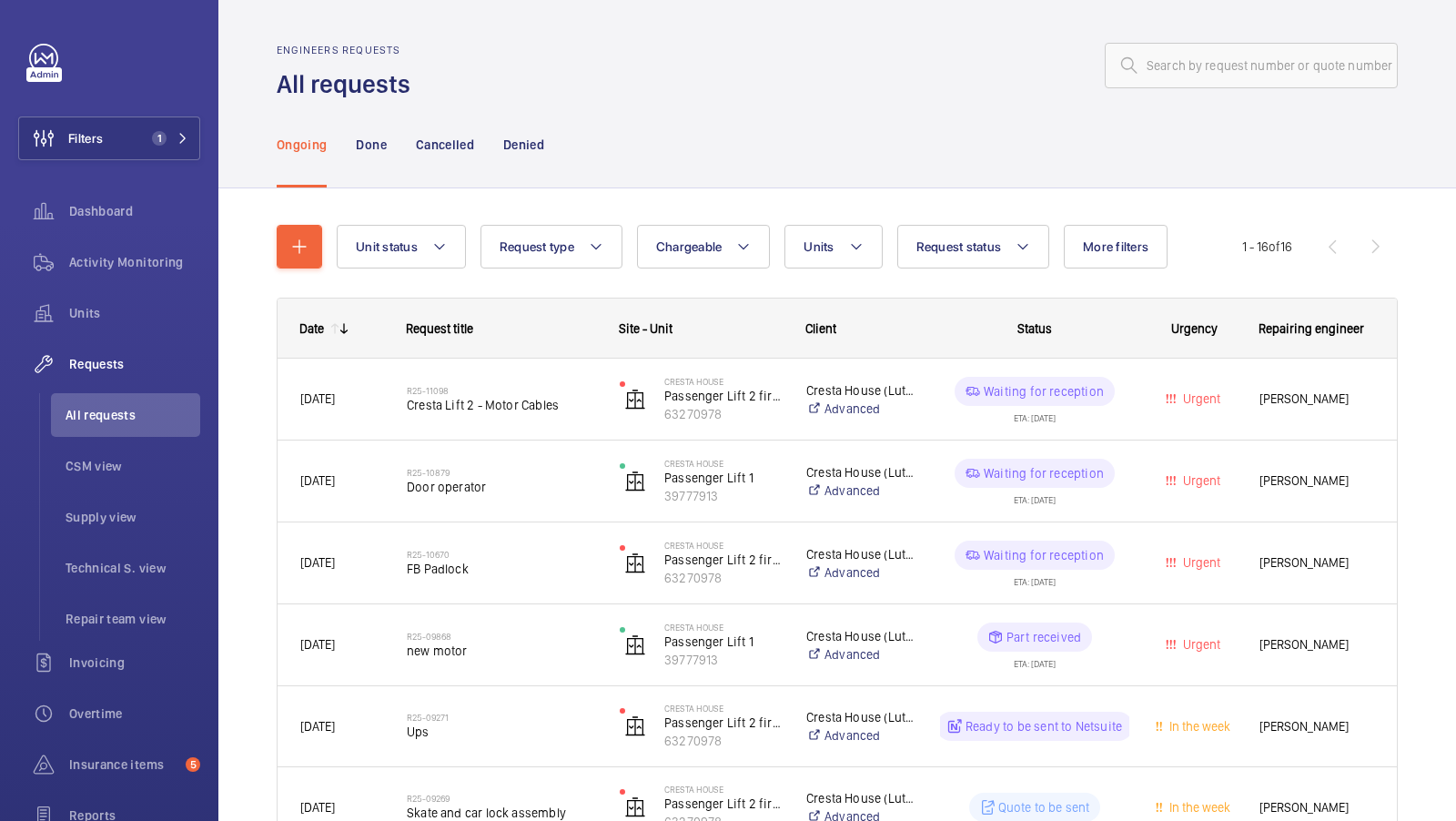
click at [751, 128] on div "Ongoing Done Cancelled Denied" at bounding box center [838, 143] width 1122 height 86
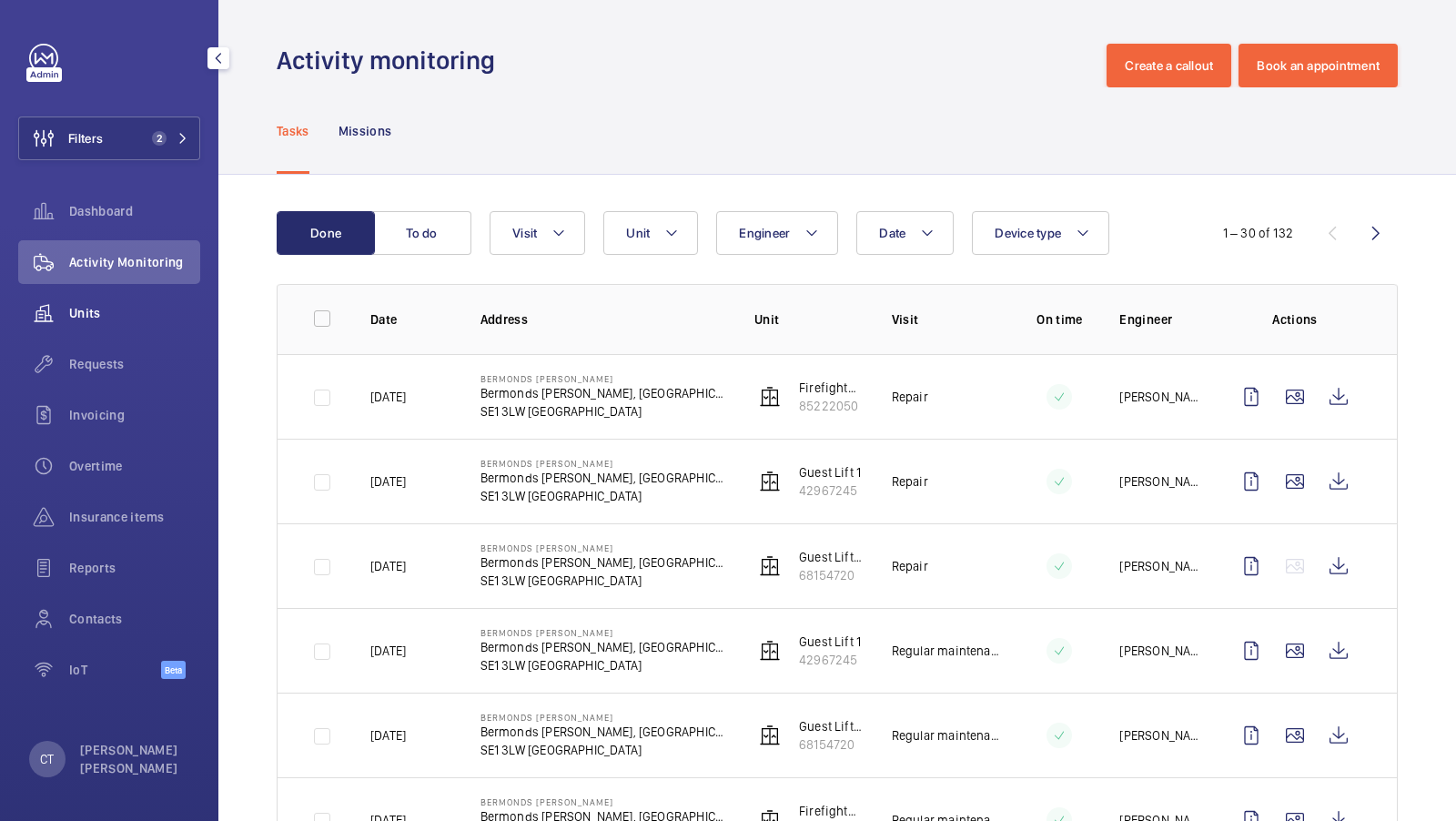
click at [113, 306] on span "Units" at bounding box center [134, 313] width 131 height 18
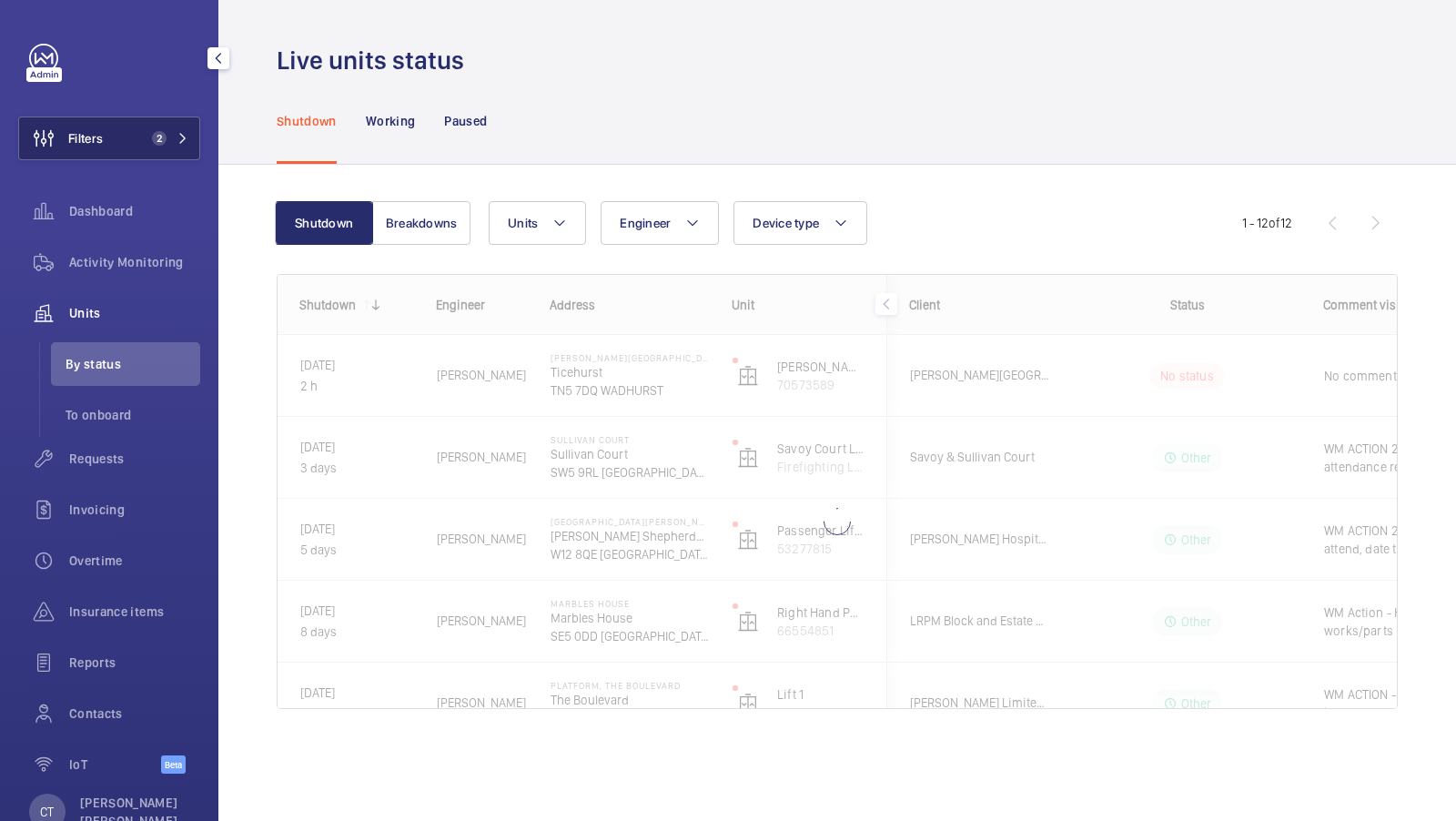
click at [154, 127] on button "Filters 2" at bounding box center [109, 137] width 182 height 44
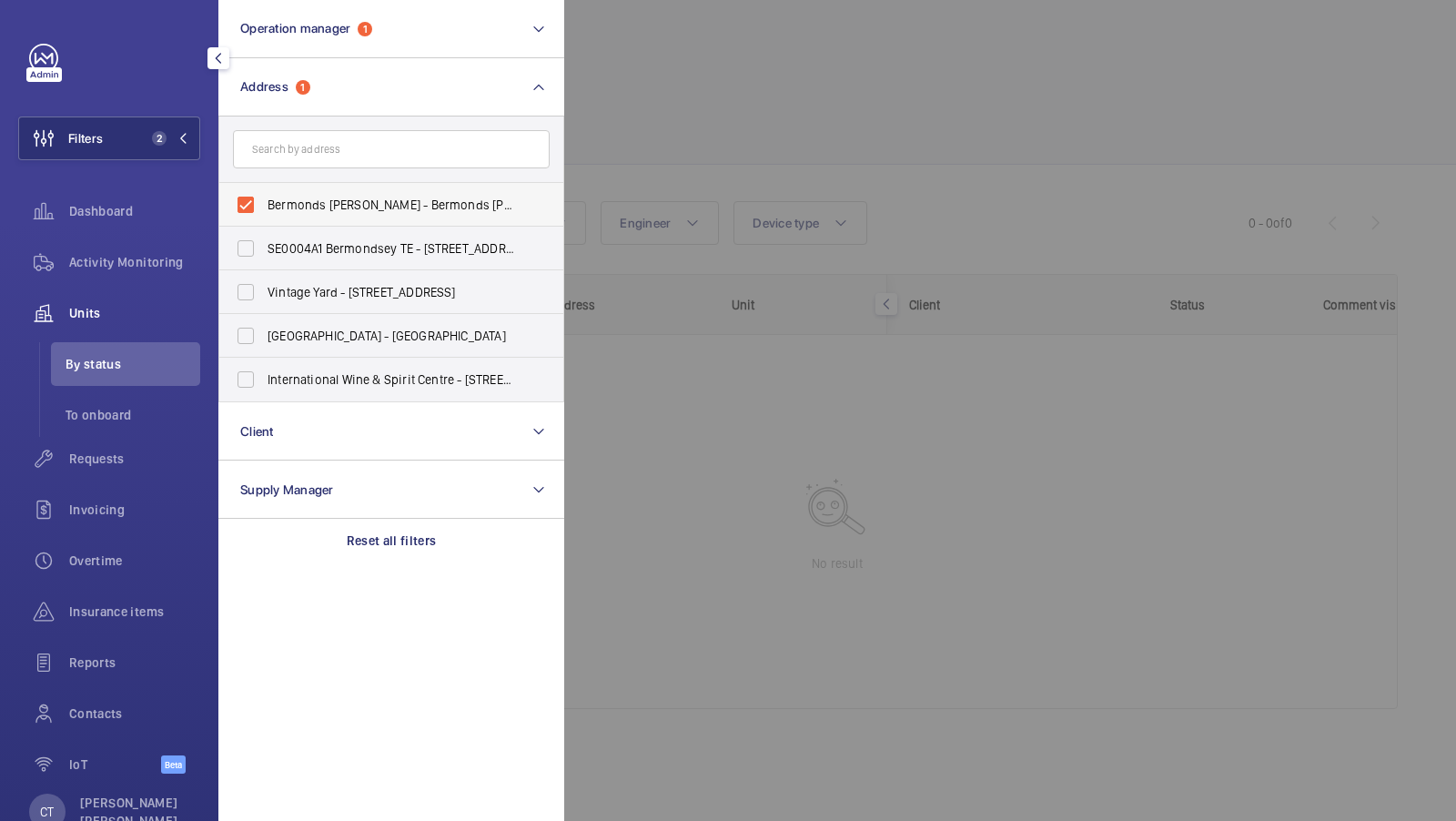
click at [472, 202] on span "Bermonds Locke - Bermonds Locke, Tower Bridge, LONDON SE1 3LW" at bounding box center [392, 204] width 250 height 18
click at [263, 202] on input "Bermonds Locke - Bermonds Locke, Tower Bridge, LONDON SE1 3LW" at bounding box center [246, 205] width 37 height 37
click at [407, 214] on label "Bermonds Locke - Bermonds Locke, Tower Bridge, LONDON SE1 3LW" at bounding box center [377, 204] width 317 height 44
click at [263, 214] on input "Bermonds Locke - Bermonds Locke, Tower Bridge, LONDON SE1 3LW" at bounding box center [246, 205] width 37 height 37
checkbox input "true"
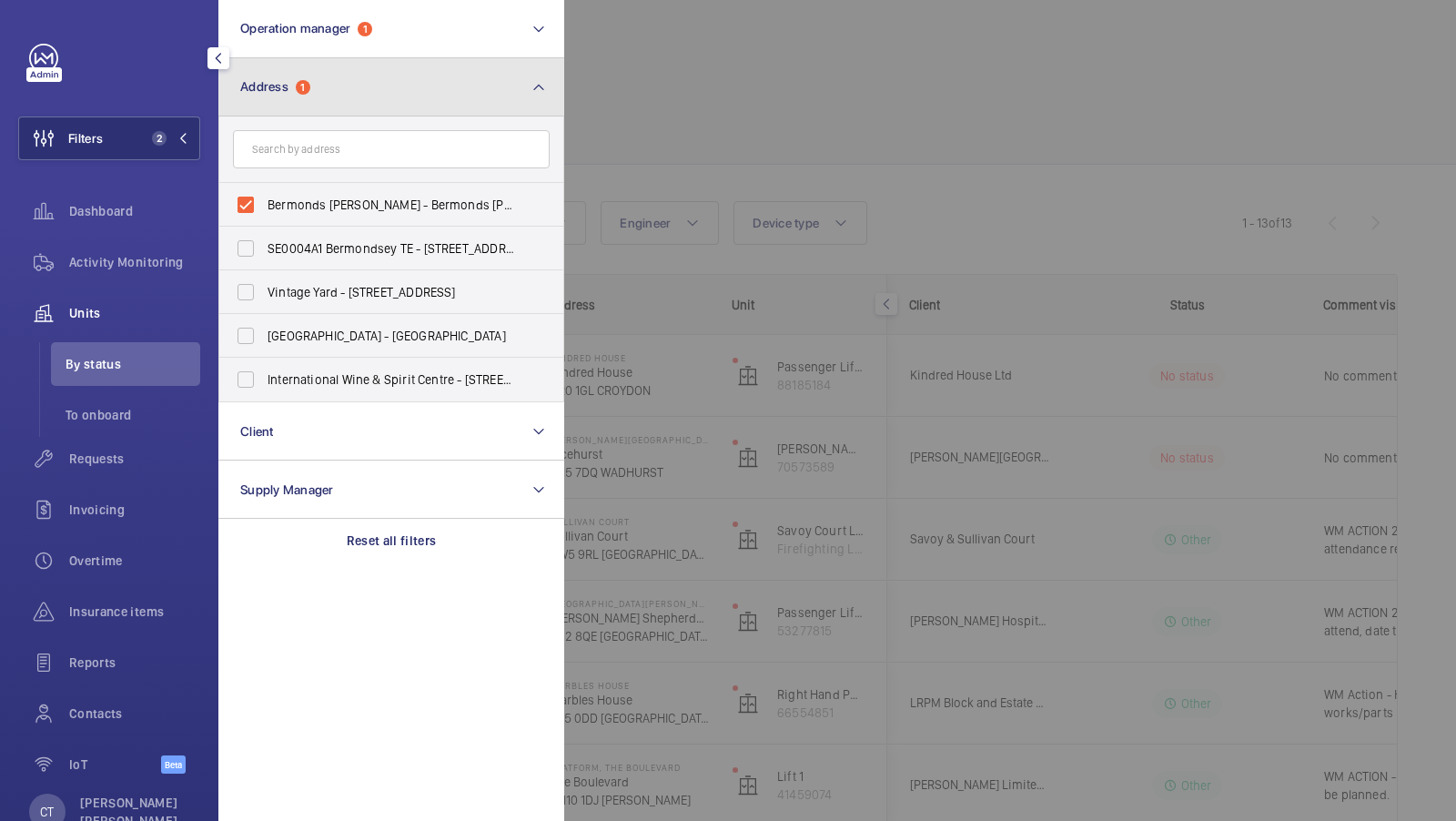
click at [531, 104] on button "Address 1" at bounding box center [391, 87] width 346 height 58
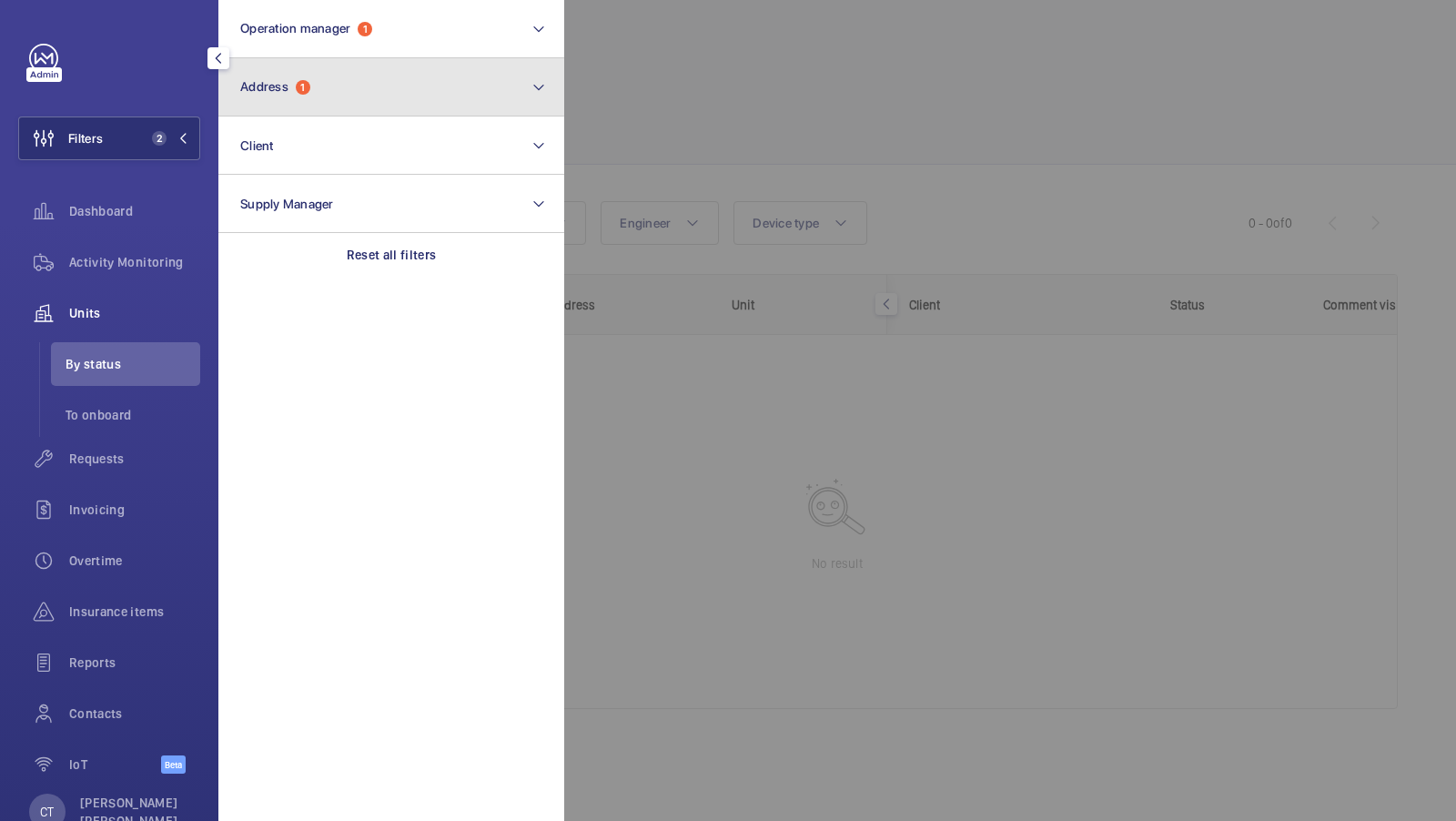
click at [419, 104] on button "Address 1" at bounding box center [391, 87] width 346 height 58
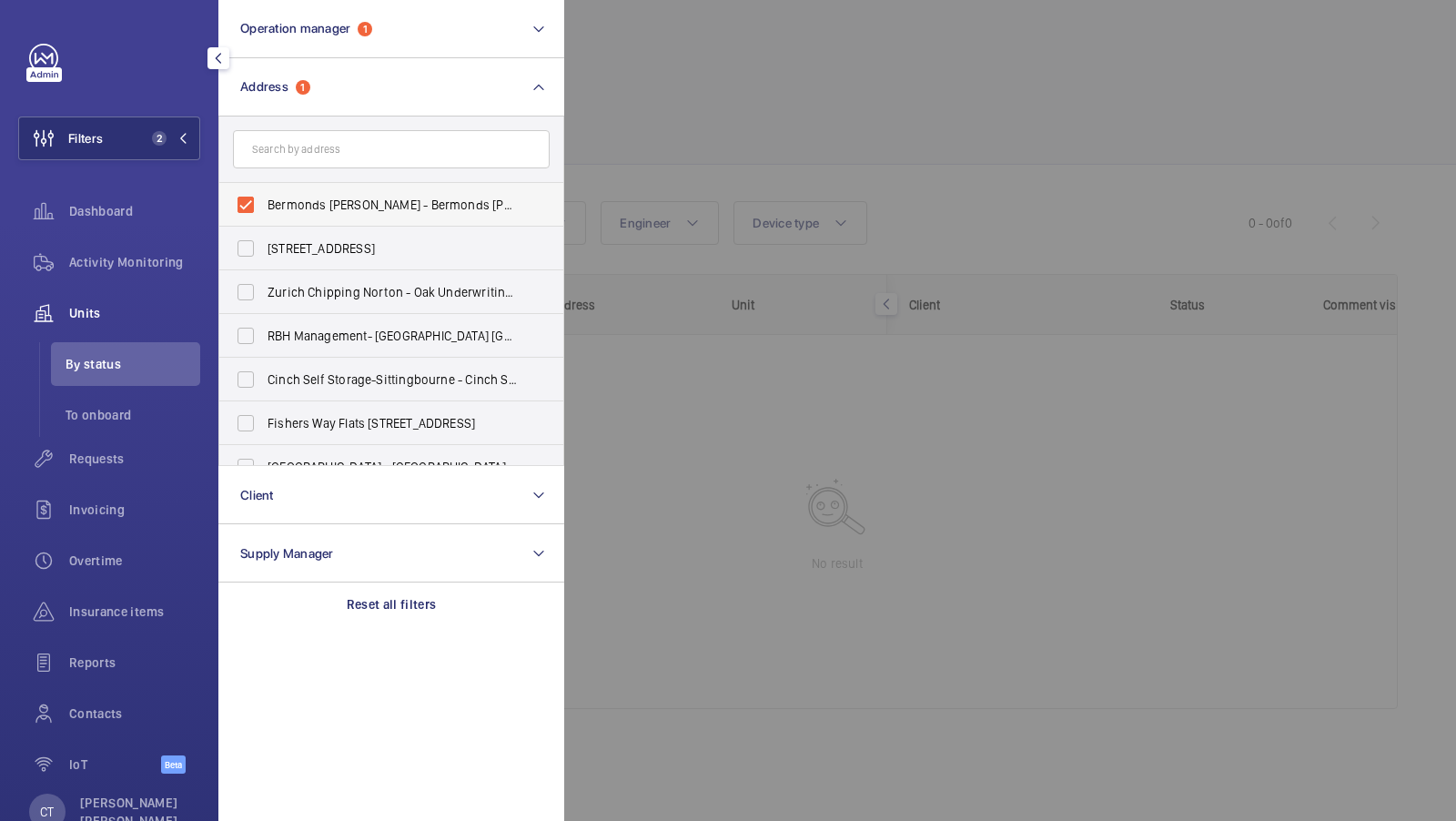
click at [435, 188] on label "Bermonds Locke - Bermonds Locke, Tower Bridge, LONDON SE1 3LW" at bounding box center [377, 204] width 317 height 44
click at [263, 188] on input "Bermonds Locke - Bermonds Locke, Tower Bridge, LONDON SE1 3LW" at bounding box center [246, 205] width 37 height 37
checkbox input "false"
click at [325, 148] on input "text" at bounding box center [391, 148] width 317 height 38
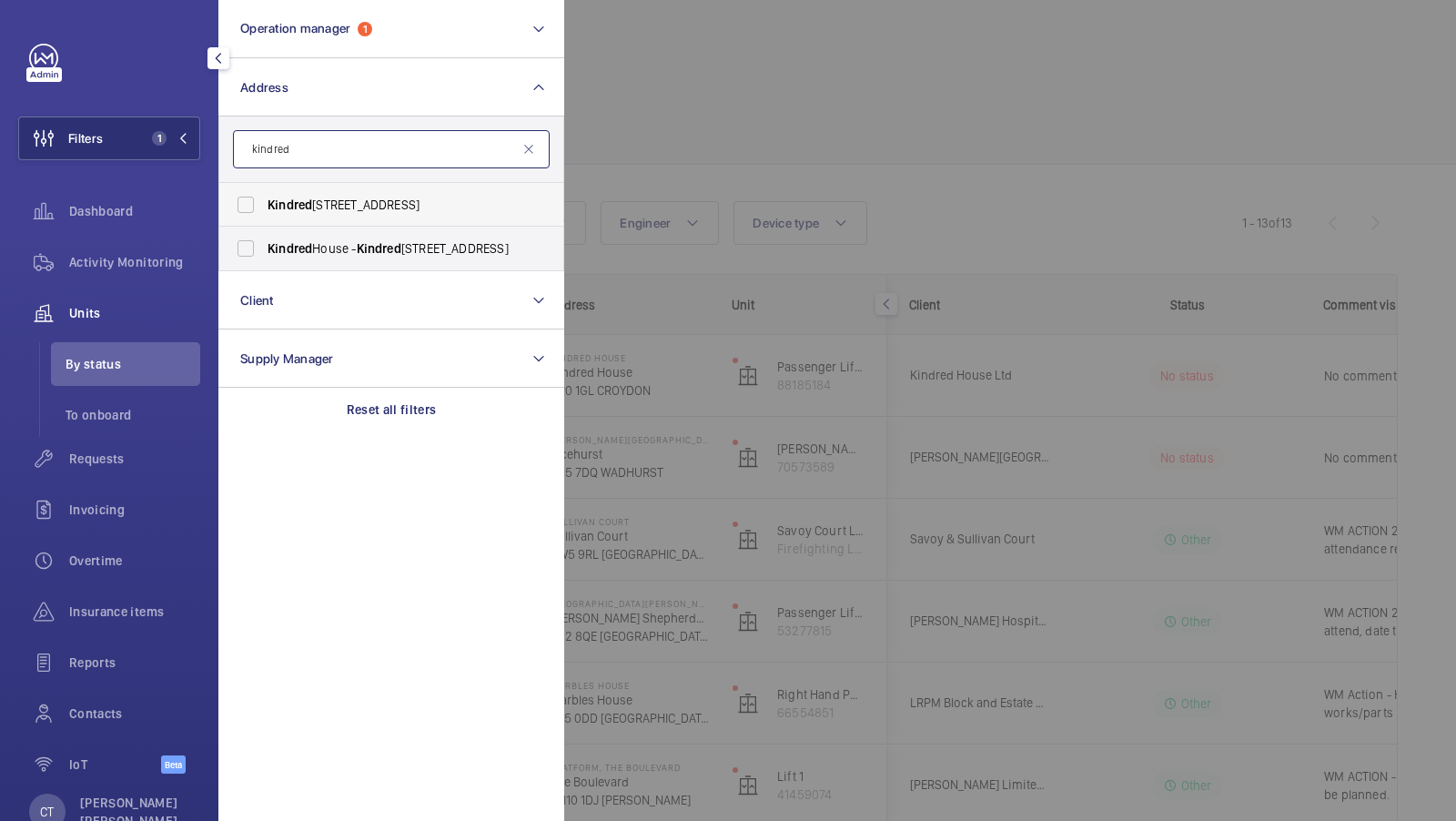
type input "kindred"
click at [281, 198] on span "Kindred" at bounding box center [290, 204] width 45 height 15
click at [263, 197] on input "Kindred House - Wandle Road, CROYDON CR0 1FJ" at bounding box center [246, 205] width 37 height 37
checkbox input "true"
click at [281, 241] on span "Kindred" at bounding box center [290, 248] width 45 height 15
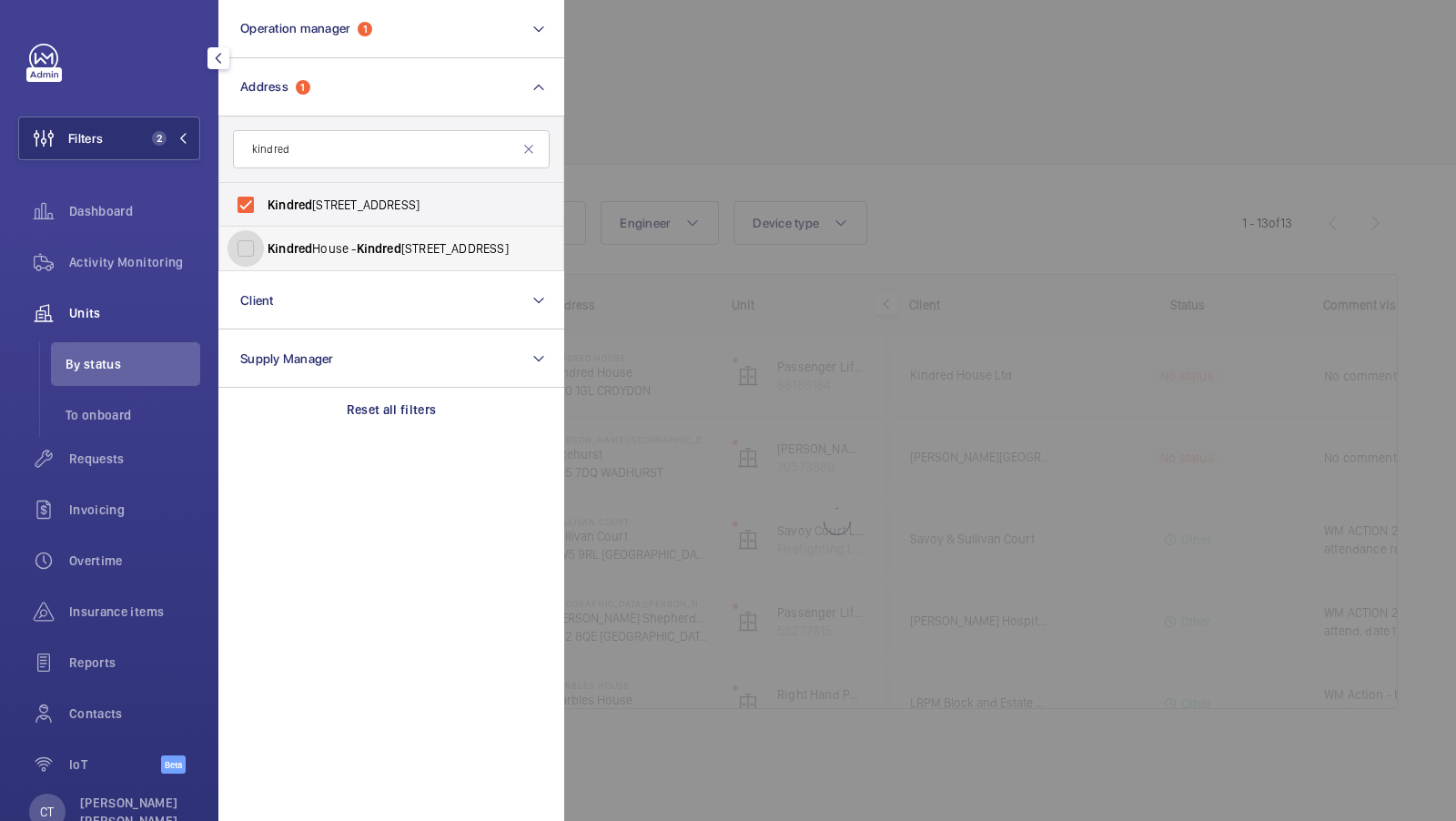
click at [263, 241] on input "Kindred House - Kindred House, CROYDON CR0 1GL" at bounding box center [246, 249] width 37 height 37
checkbox input "true"
click at [181, 153] on button "Filters 3" at bounding box center [109, 137] width 182 height 44
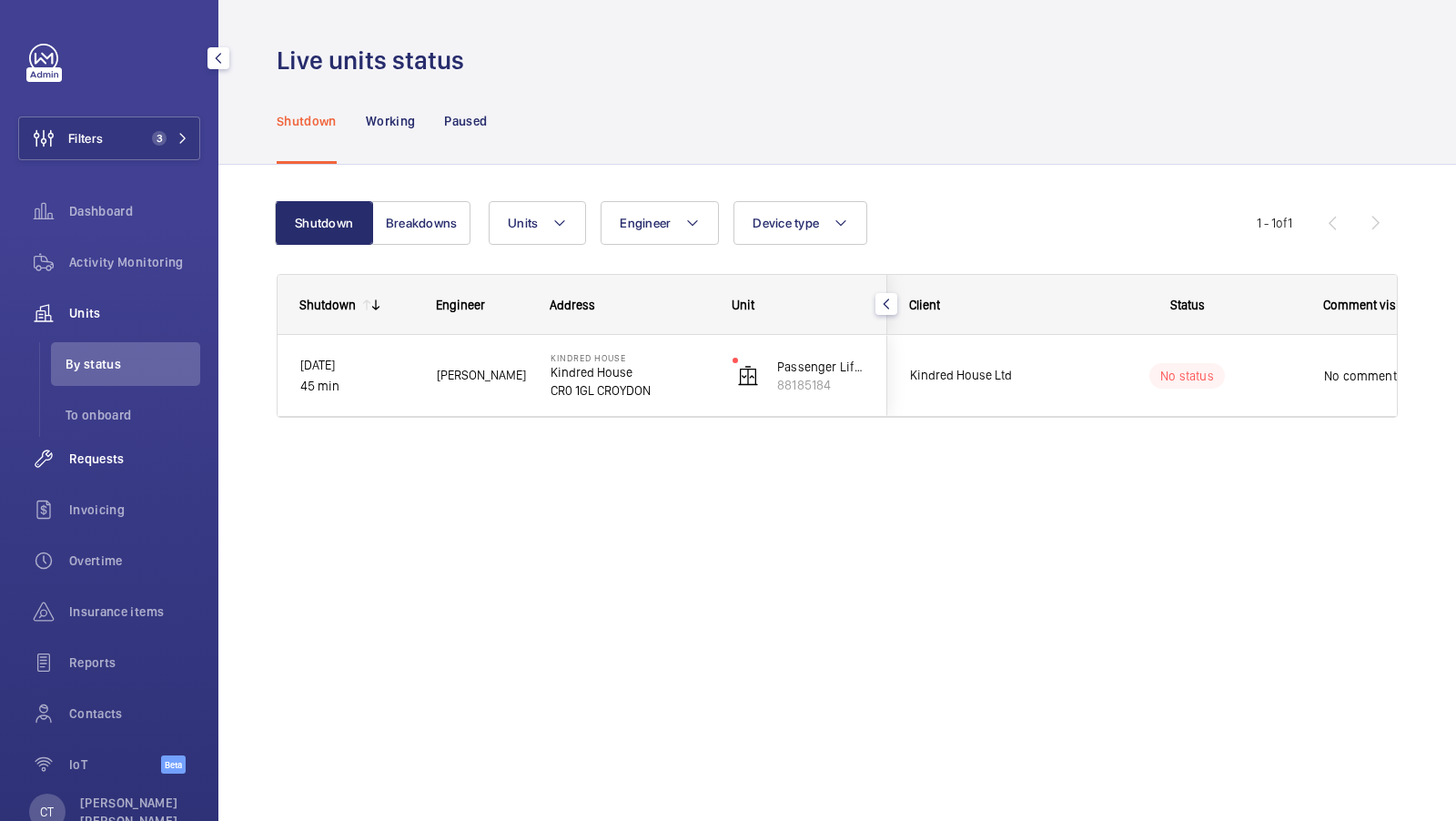
click at [87, 460] on span "Requests" at bounding box center [134, 458] width 131 height 18
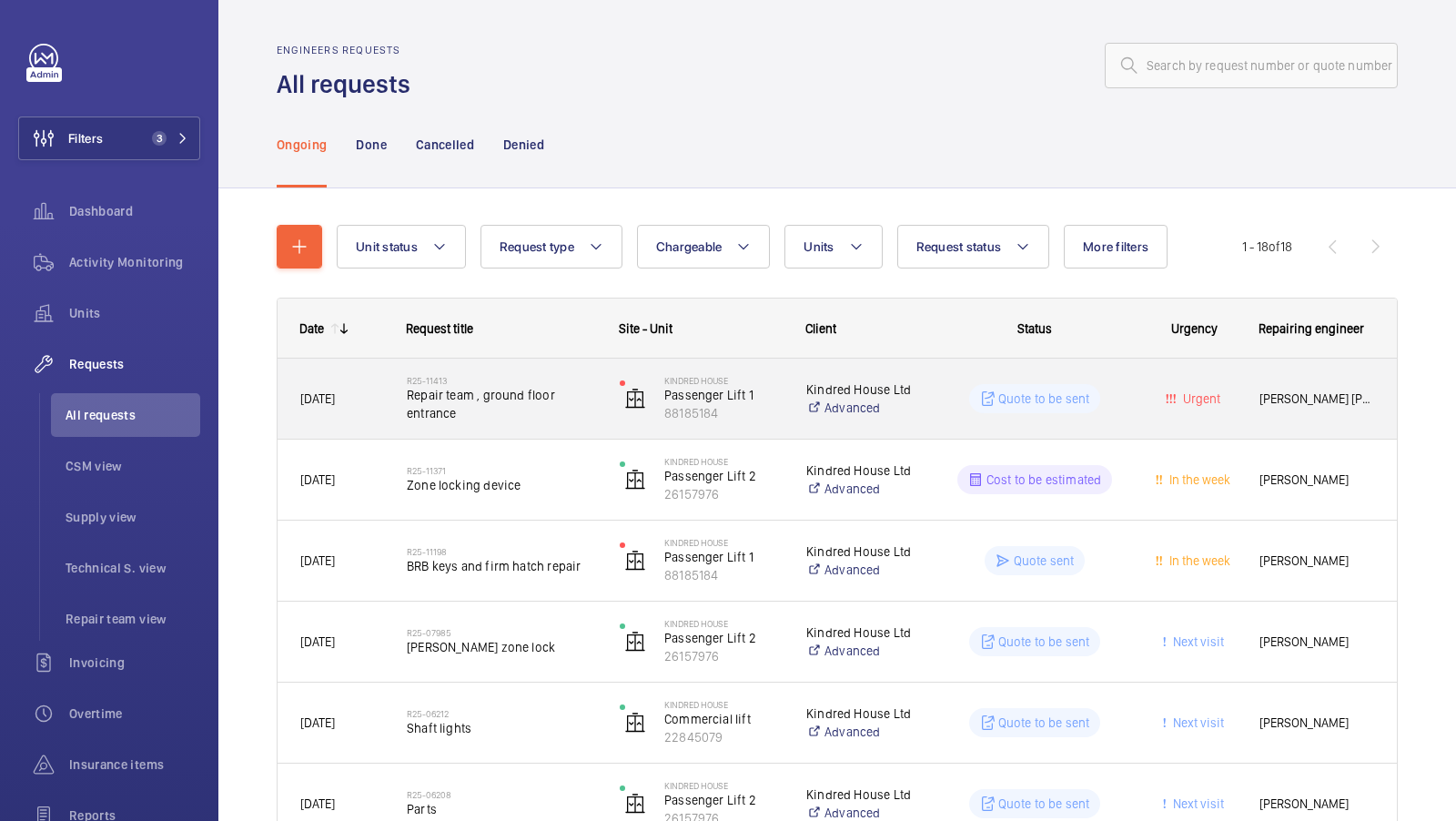
click at [521, 413] on span "Repair team , ground floor entrance" at bounding box center [501, 404] width 189 height 37
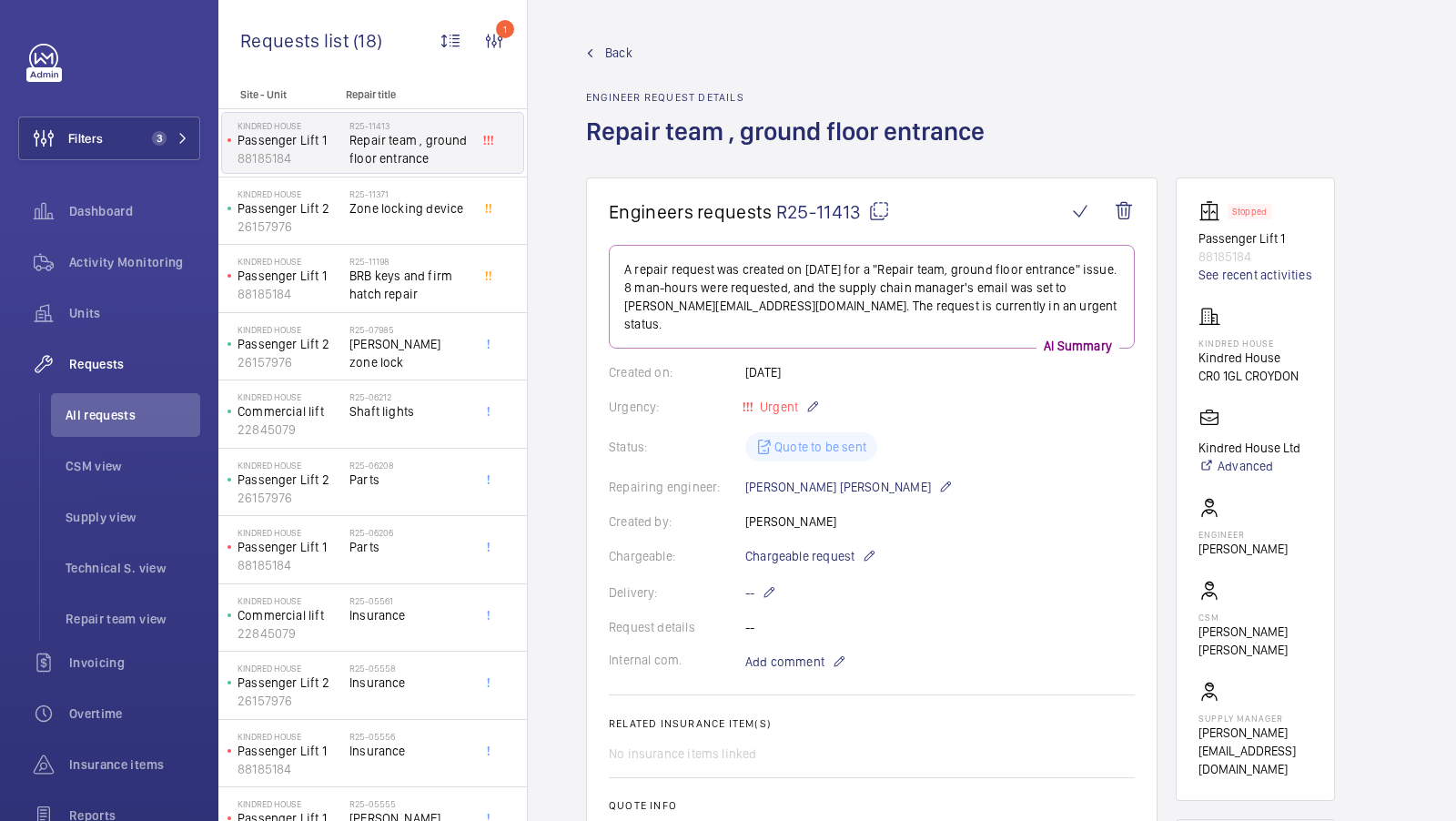
click at [1066, 581] on div "Delivery: --" at bounding box center [872, 592] width 526 height 22
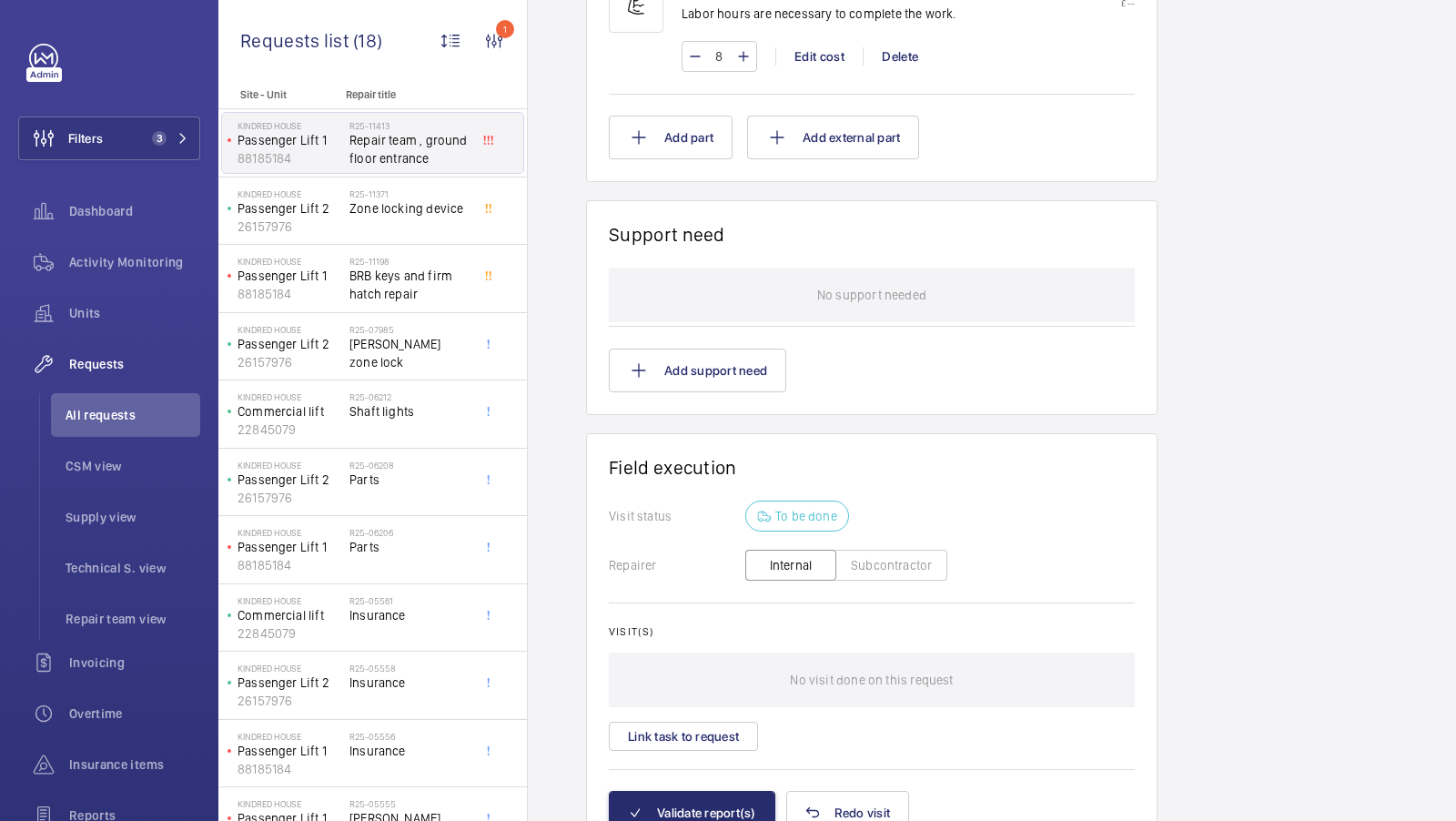
scroll to position [1258, 0]
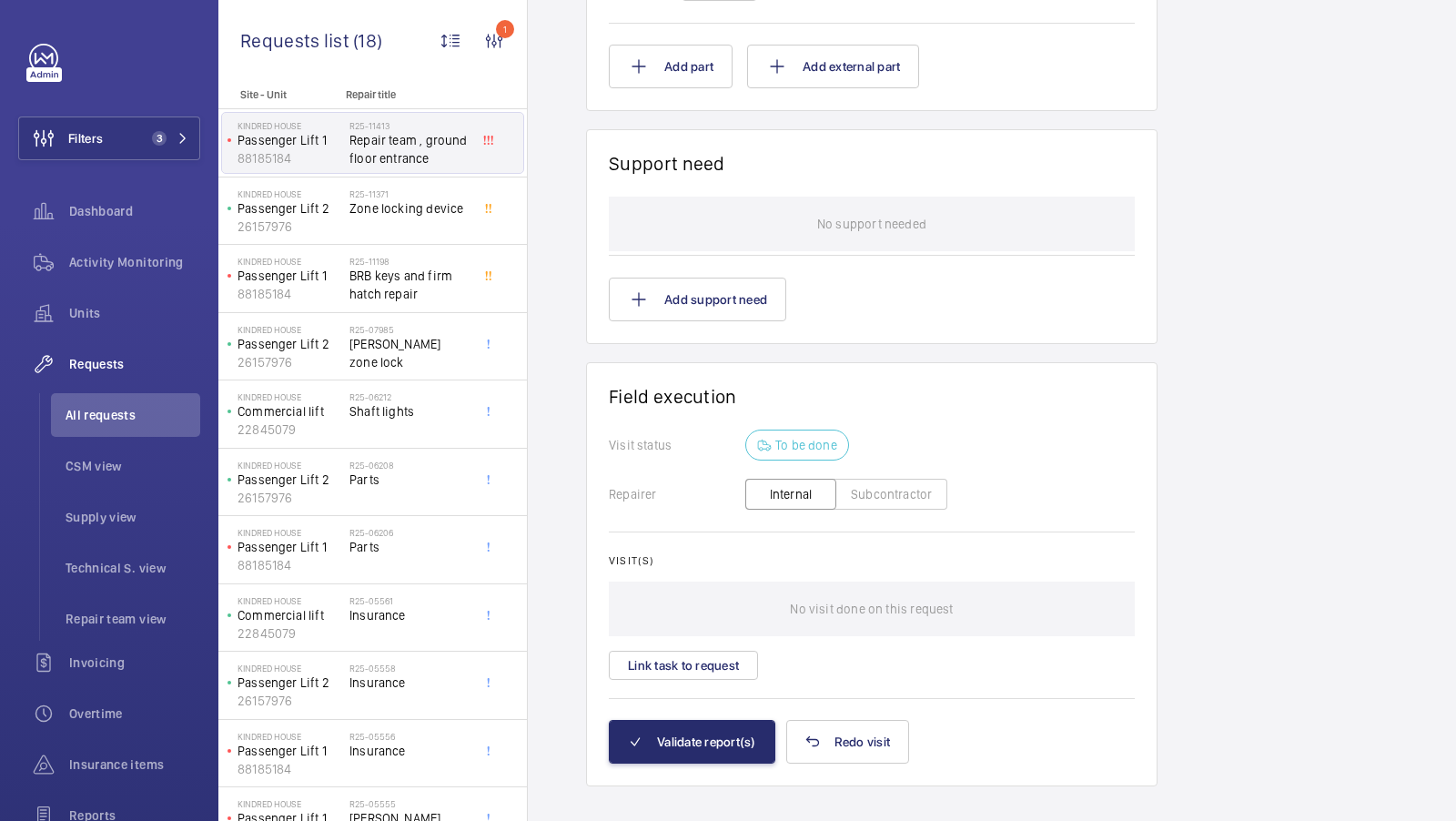
click at [701, 309] on wm-front-card "Support need No support needed Add support need" at bounding box center [872, 236] width 572 height 215
click at [715, 284] on button "Add support need" at bounding box center [697, 299] width 177 height 44
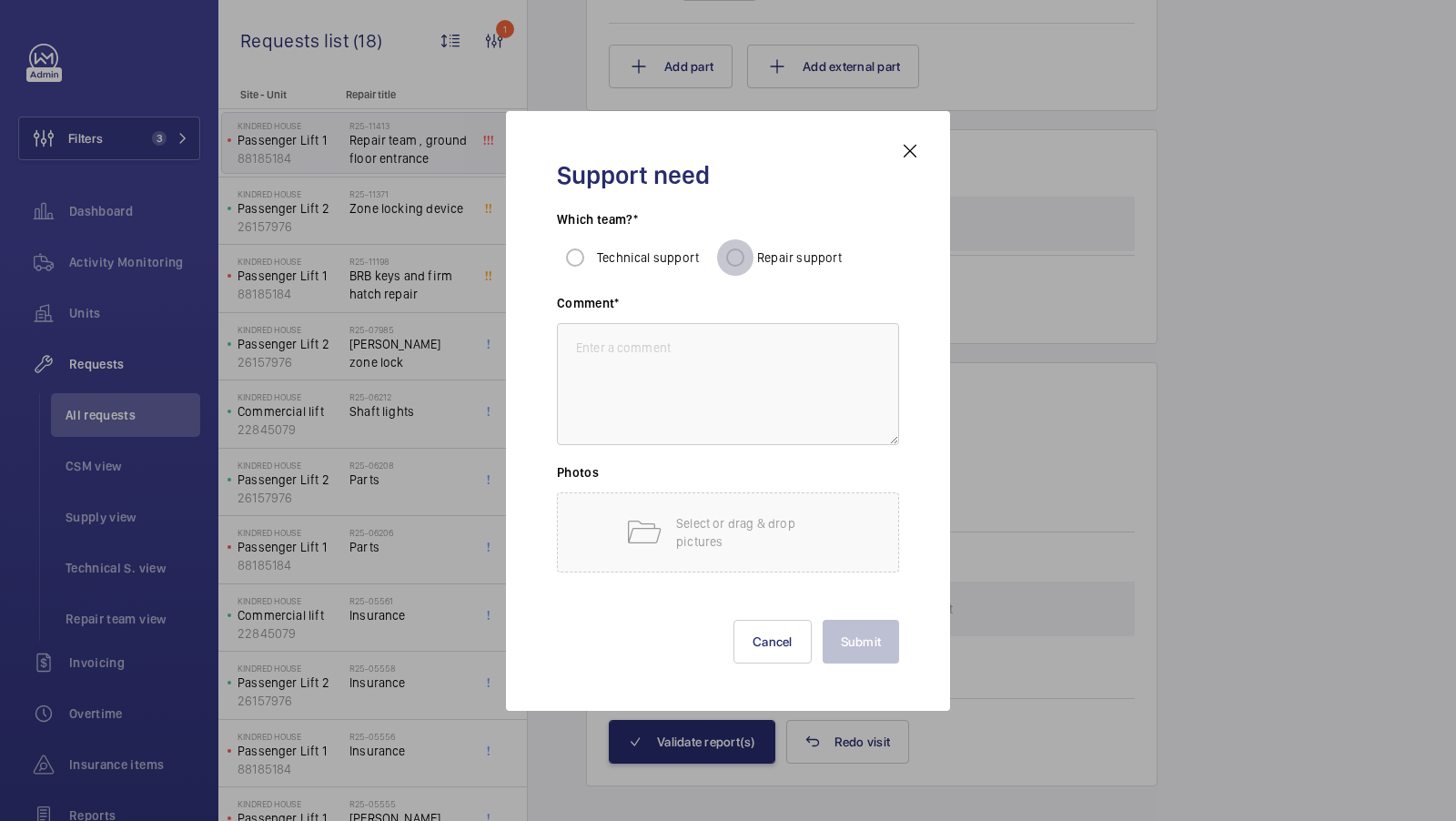
click at [746, 258] on input "Repair support" at bounding box center [735, 258] width 37 height 37
radio input "true"
click at [693, 363] on textarea at bounding box center [728, 384] width 342 height 122
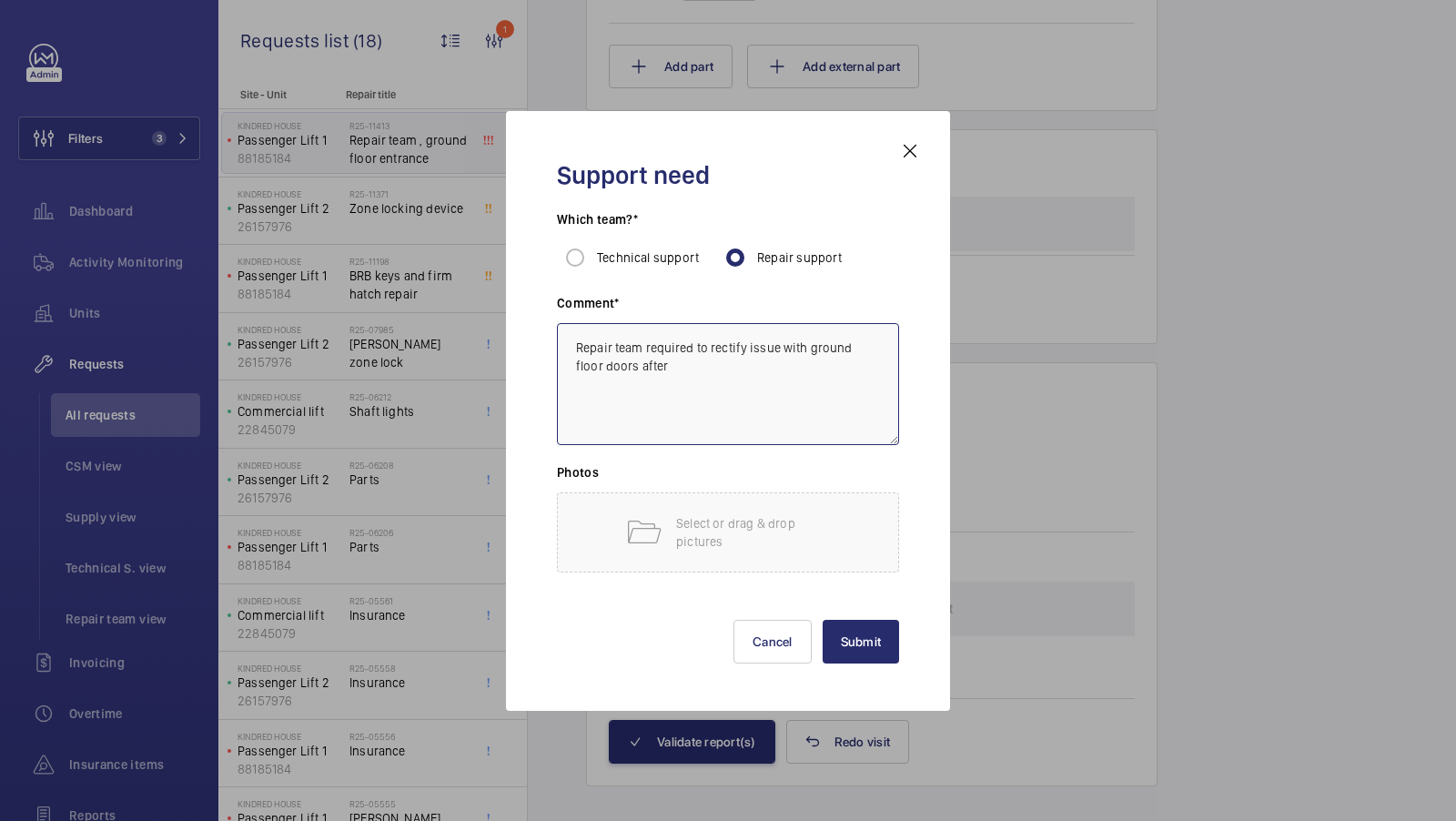
type textarea "Repair team required to rectify issue with ground floor doors after"
